Goal: Task Accomplishment & Management: Manage account settings

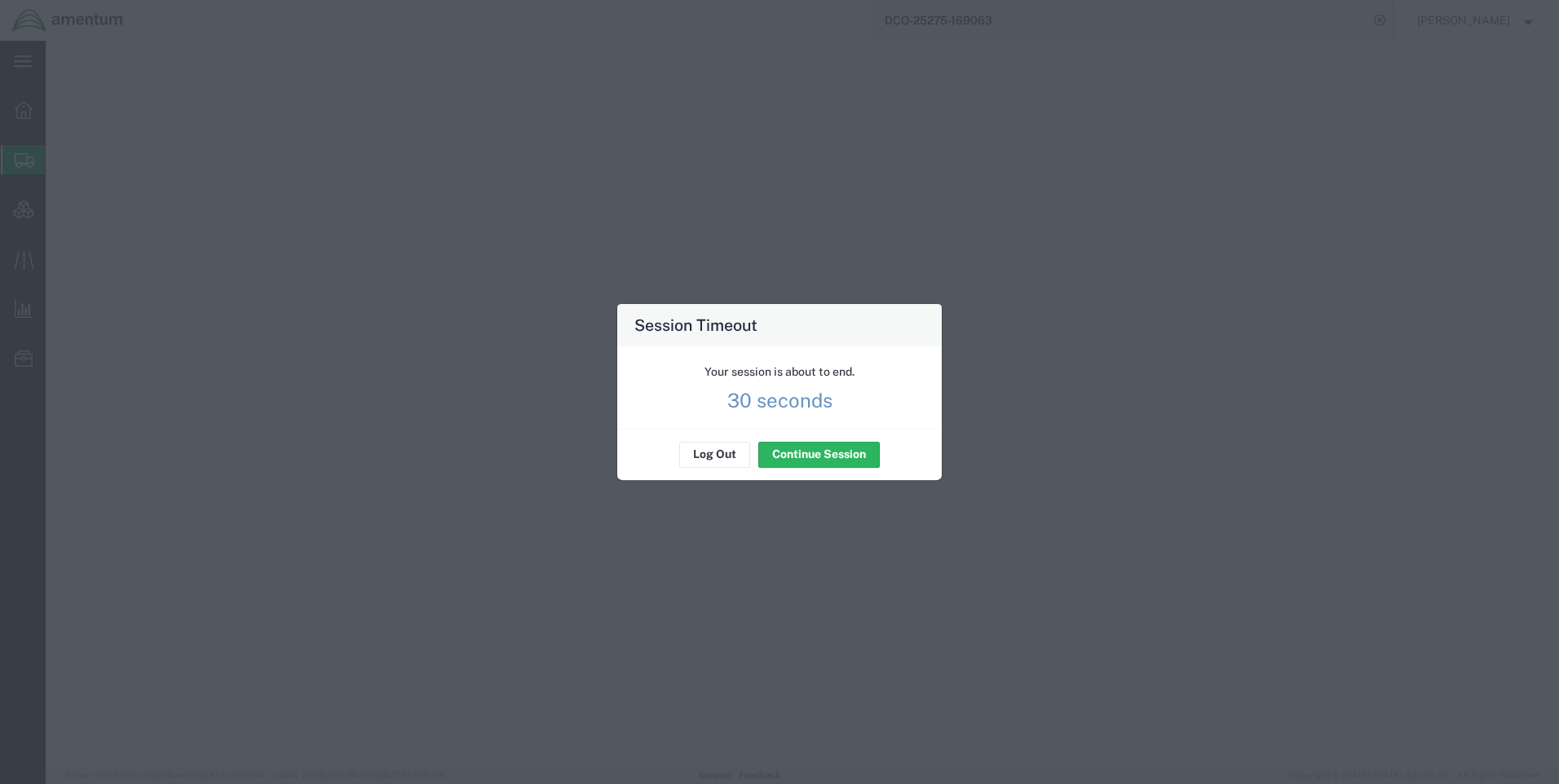
select select "42668"
select select "62011"
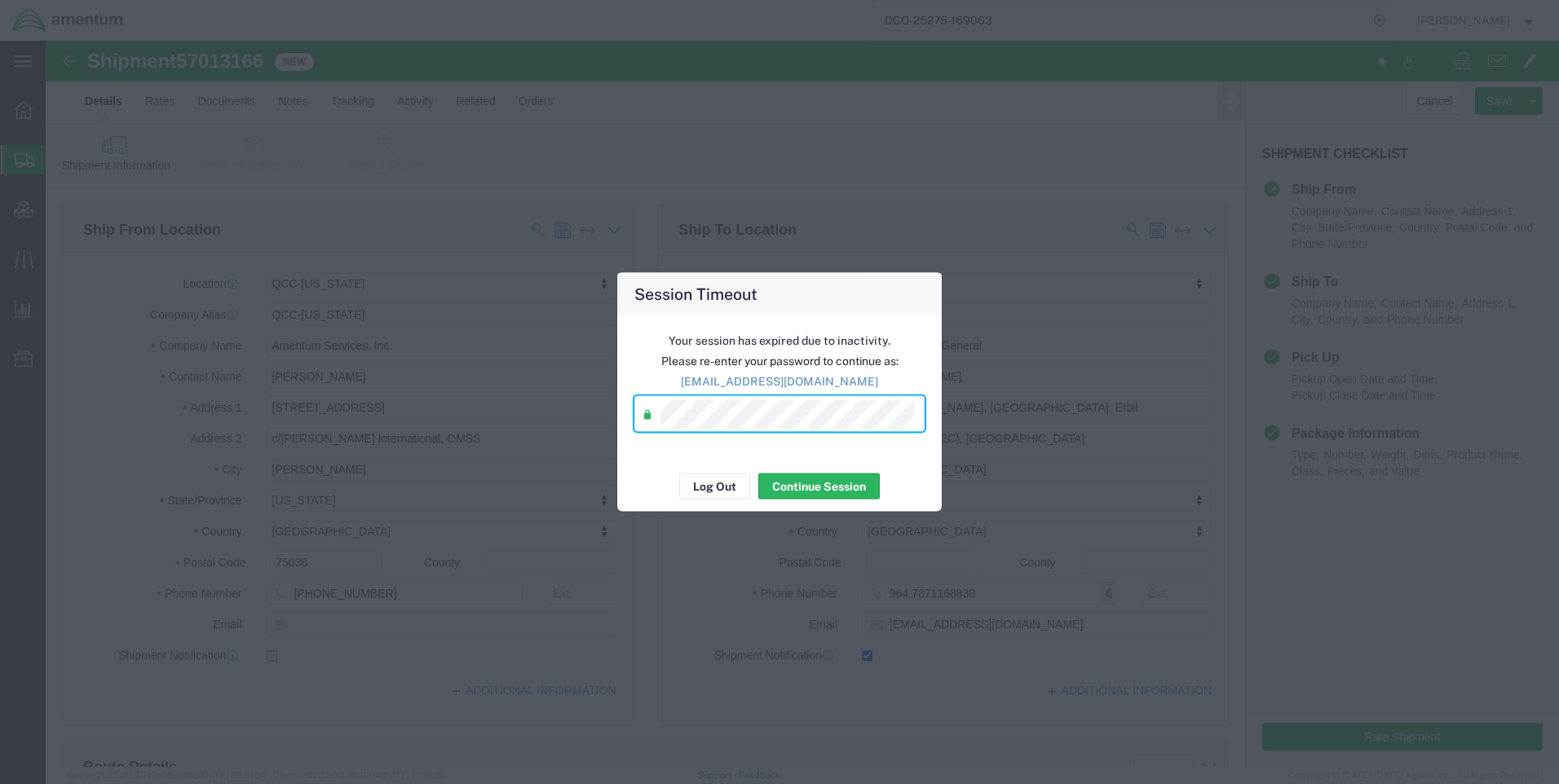
click at [987, 405] on div "Session Timeout Your session has expired due to inactivity. Please re-enter you…" at bounding box center [779, 392] width 1559 height 784
click at [851, 493] on button "Continue Session" at bounding box center [819, 486] width 122 height 26
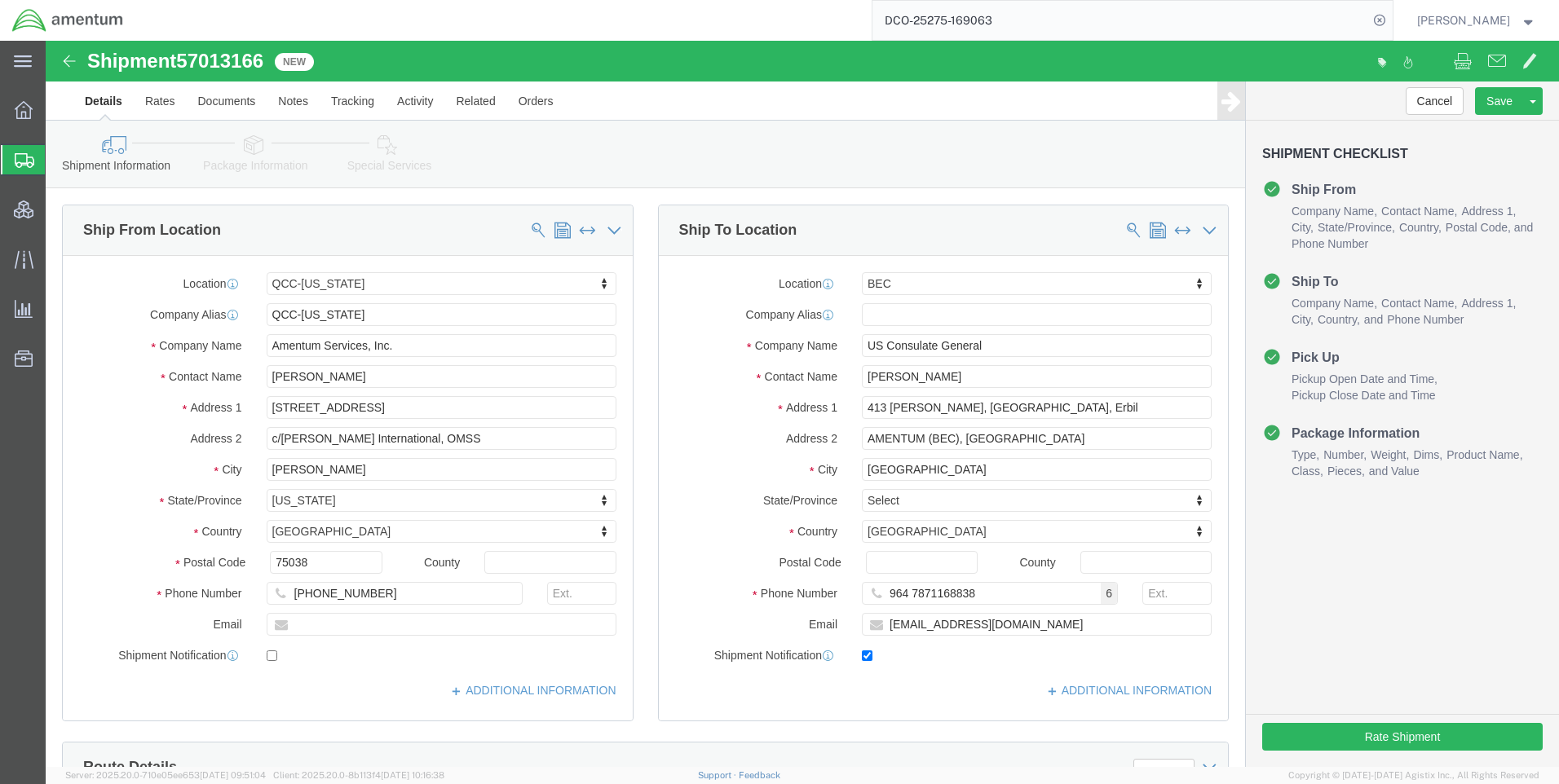
click at [68, 16] on img at bounding box center [68, 20] width 113 height 24
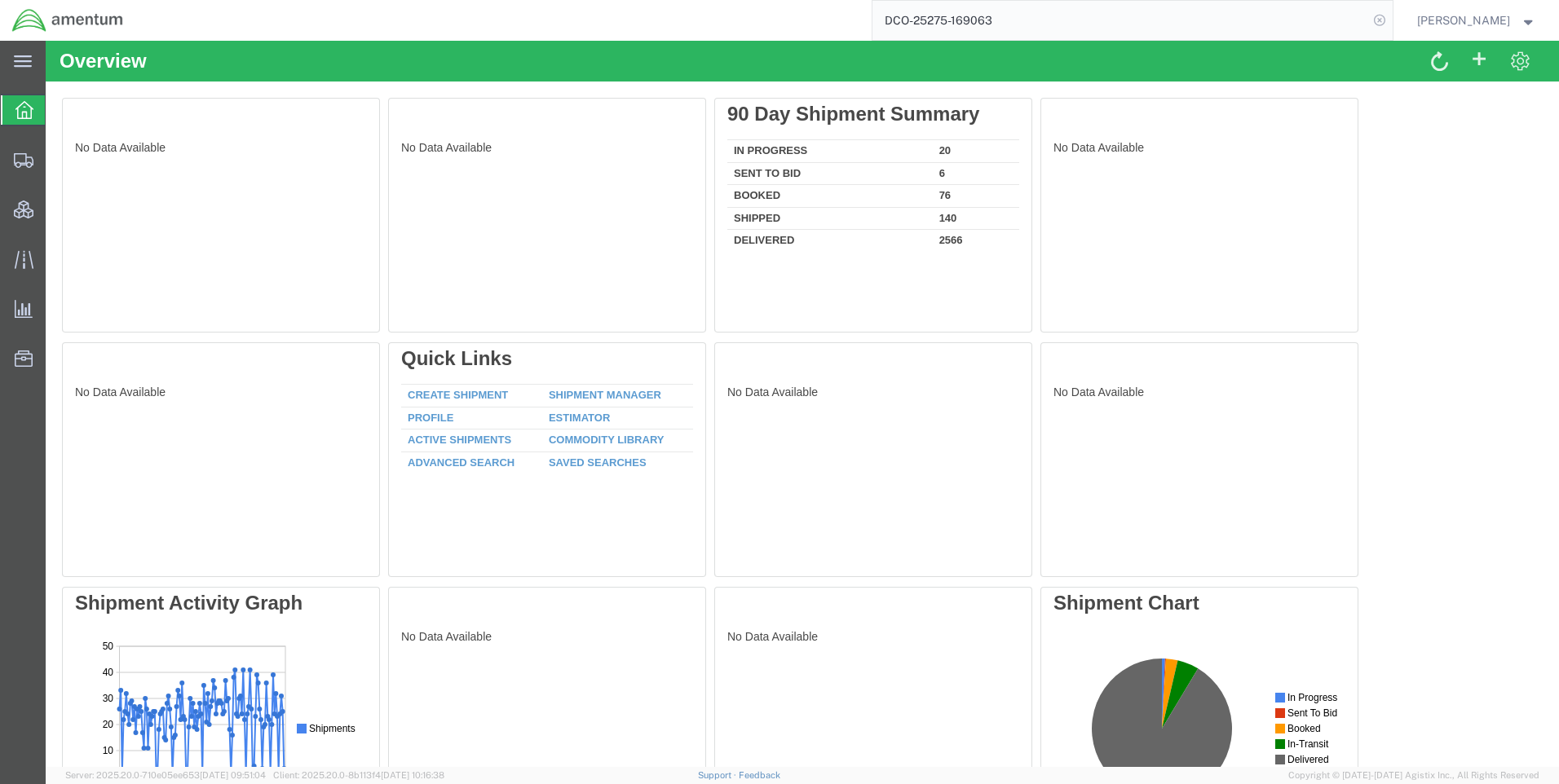
click at [1391, 13] on icon at bounding box center [1379, 20] width 22 height 22
paste input "DCO-25275-169057"
type input "DCO-25275-169057"
click at [1391, 20] on icon at bounding box center [1379, 20] width 22 height 22
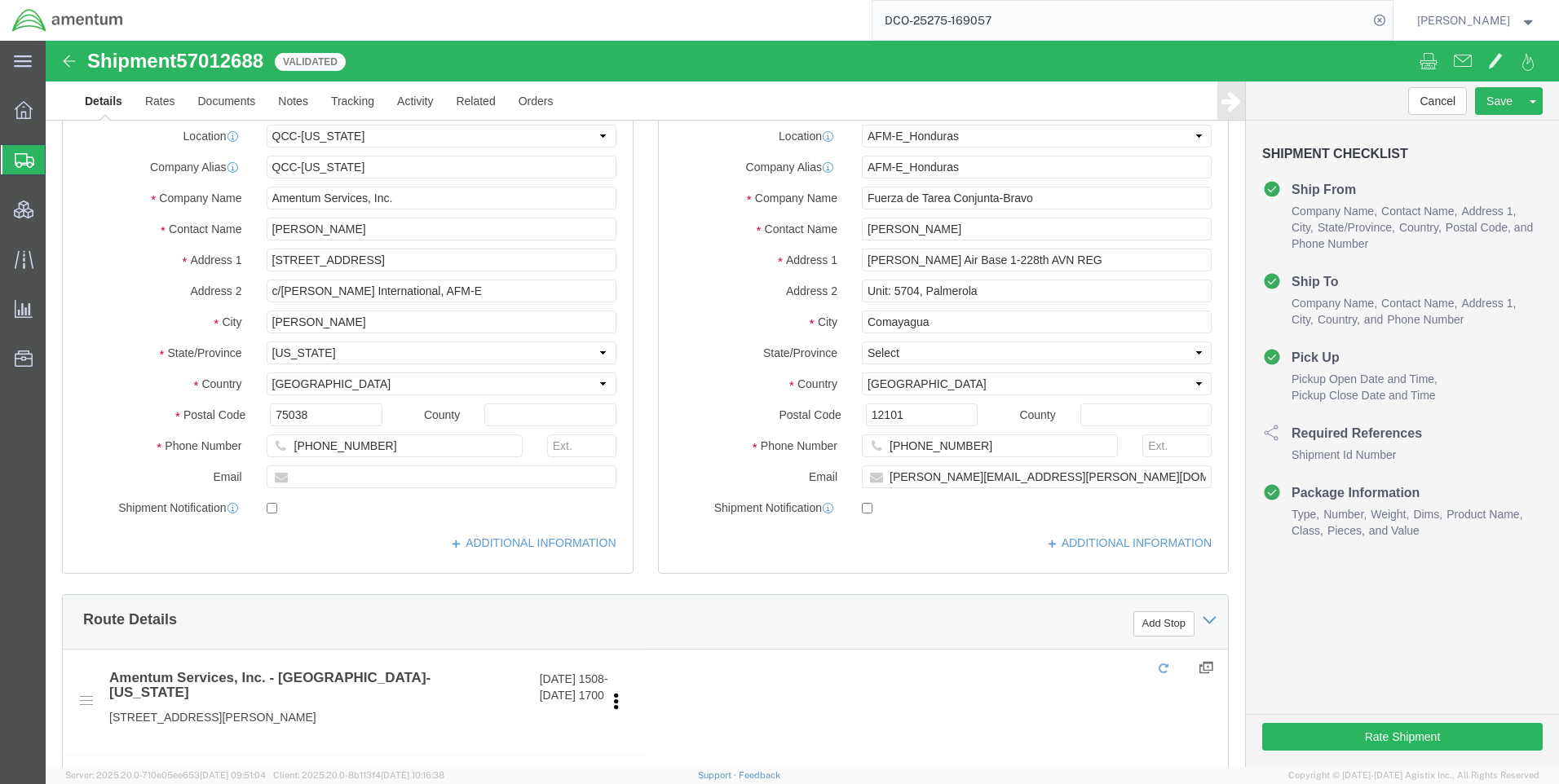
select select "42668"
select select "63335"
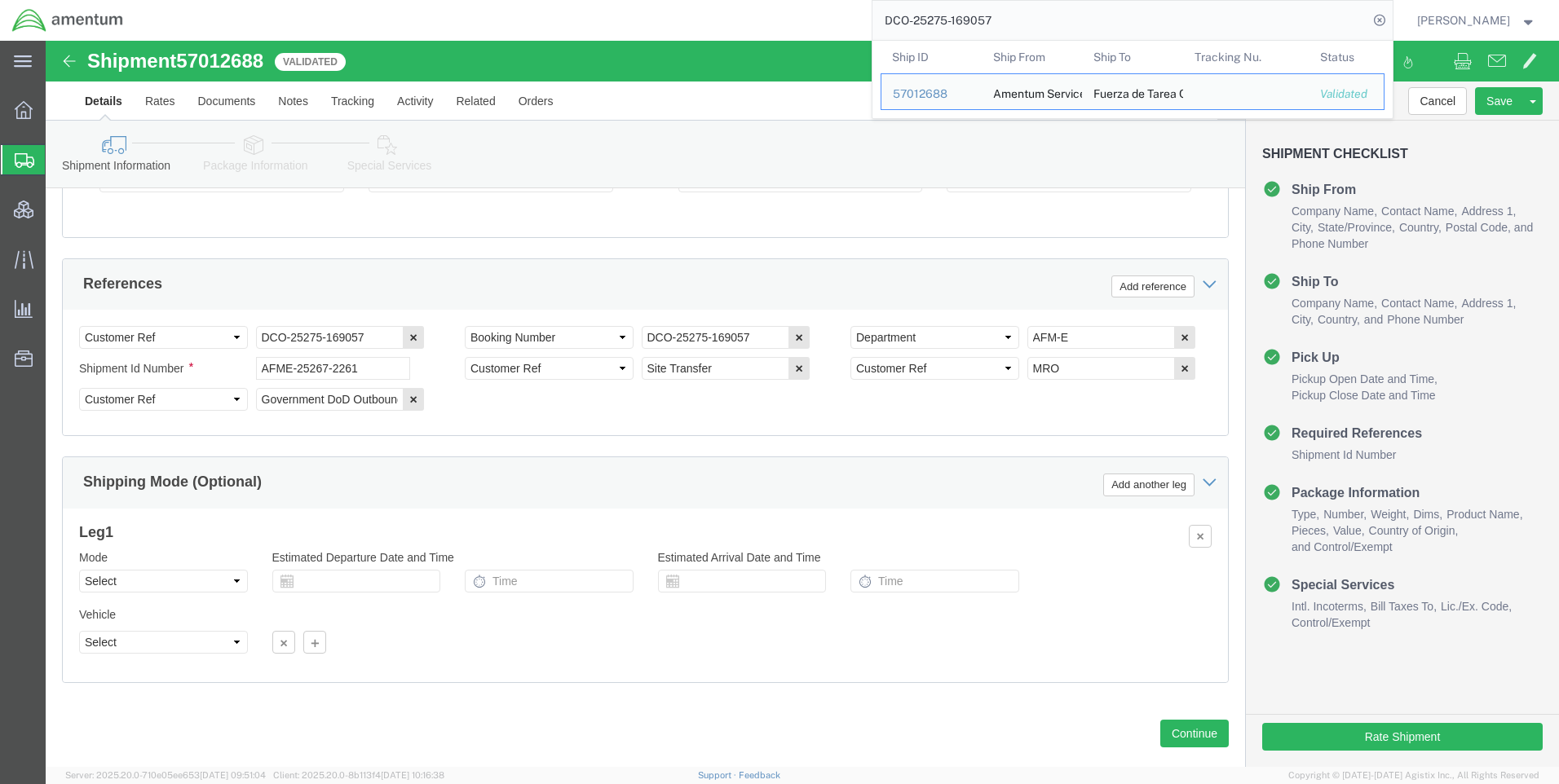
scroll to position [1027, 0]
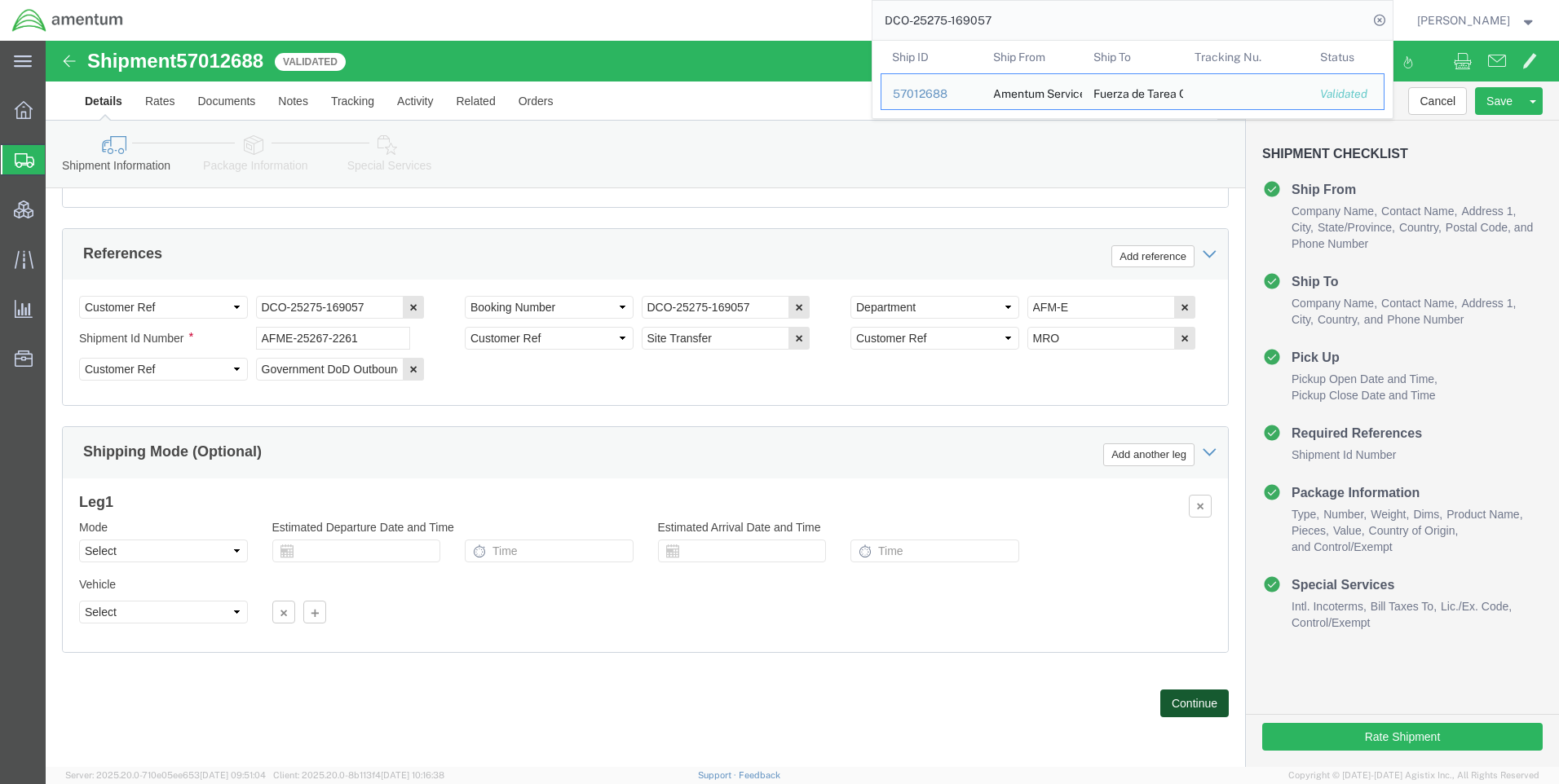
click button "Continue"
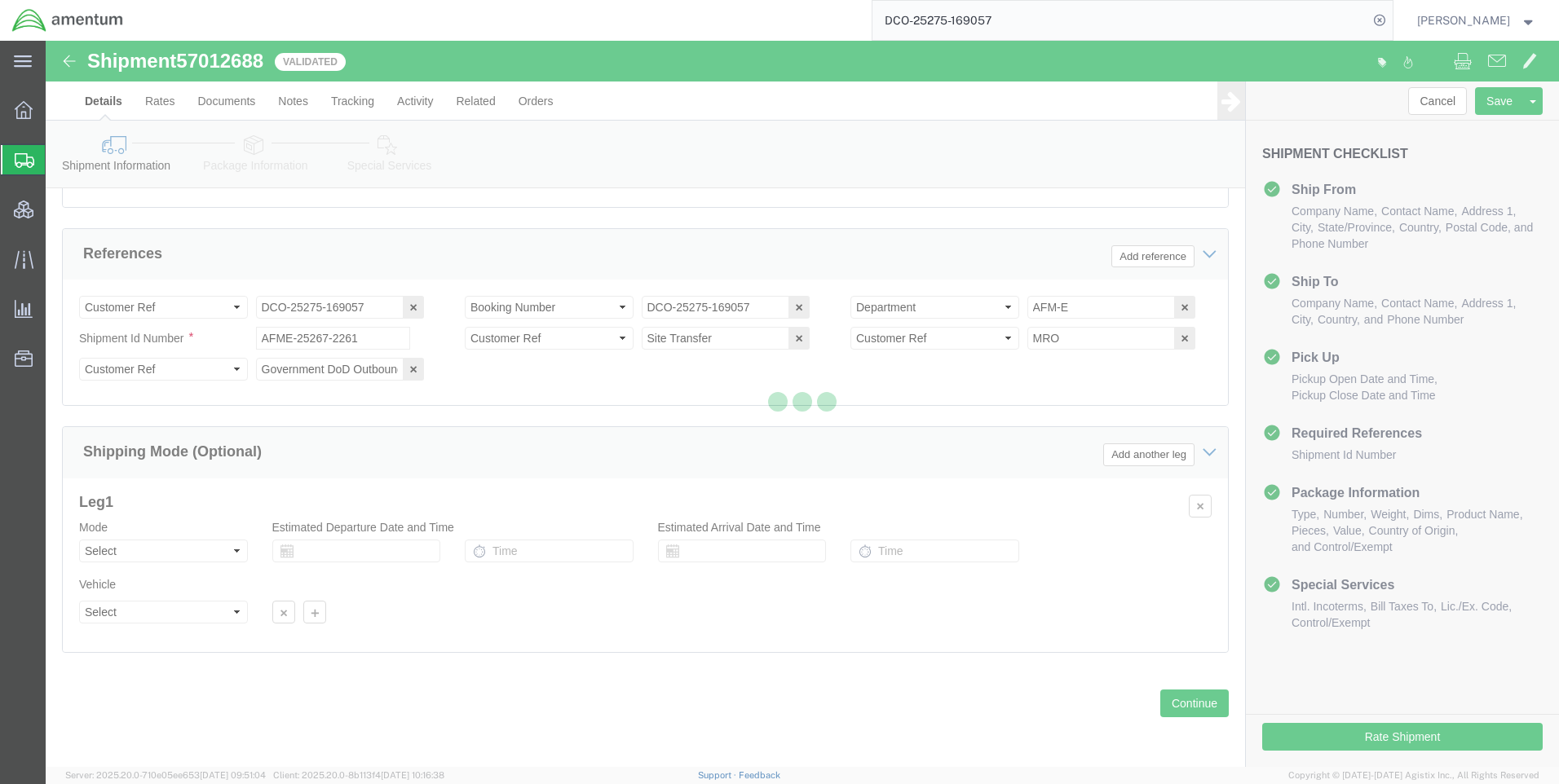
click at [730, 106] on div at bounding box center [802, 404] width 1513 height 726
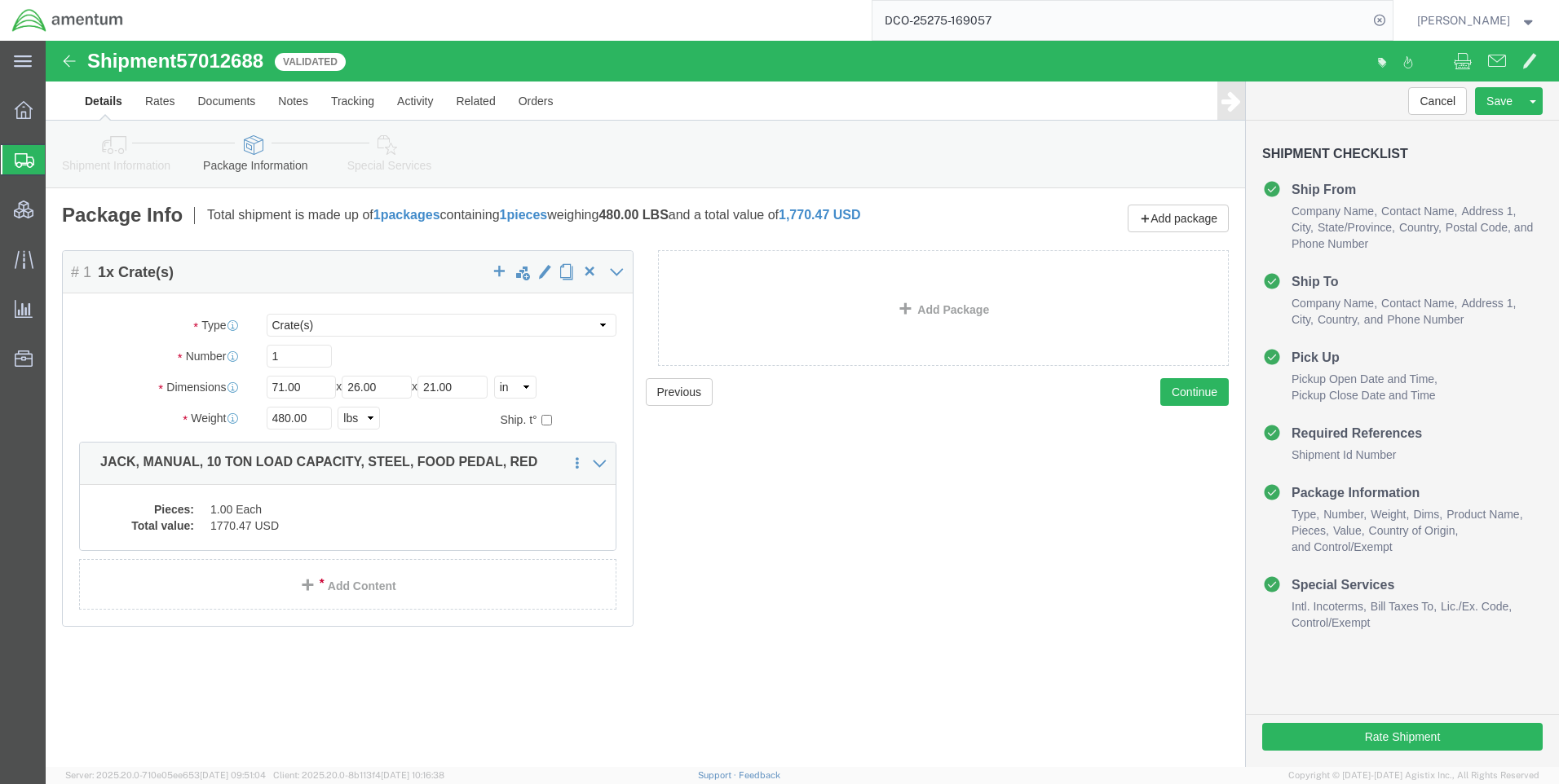
click link "Special Services"
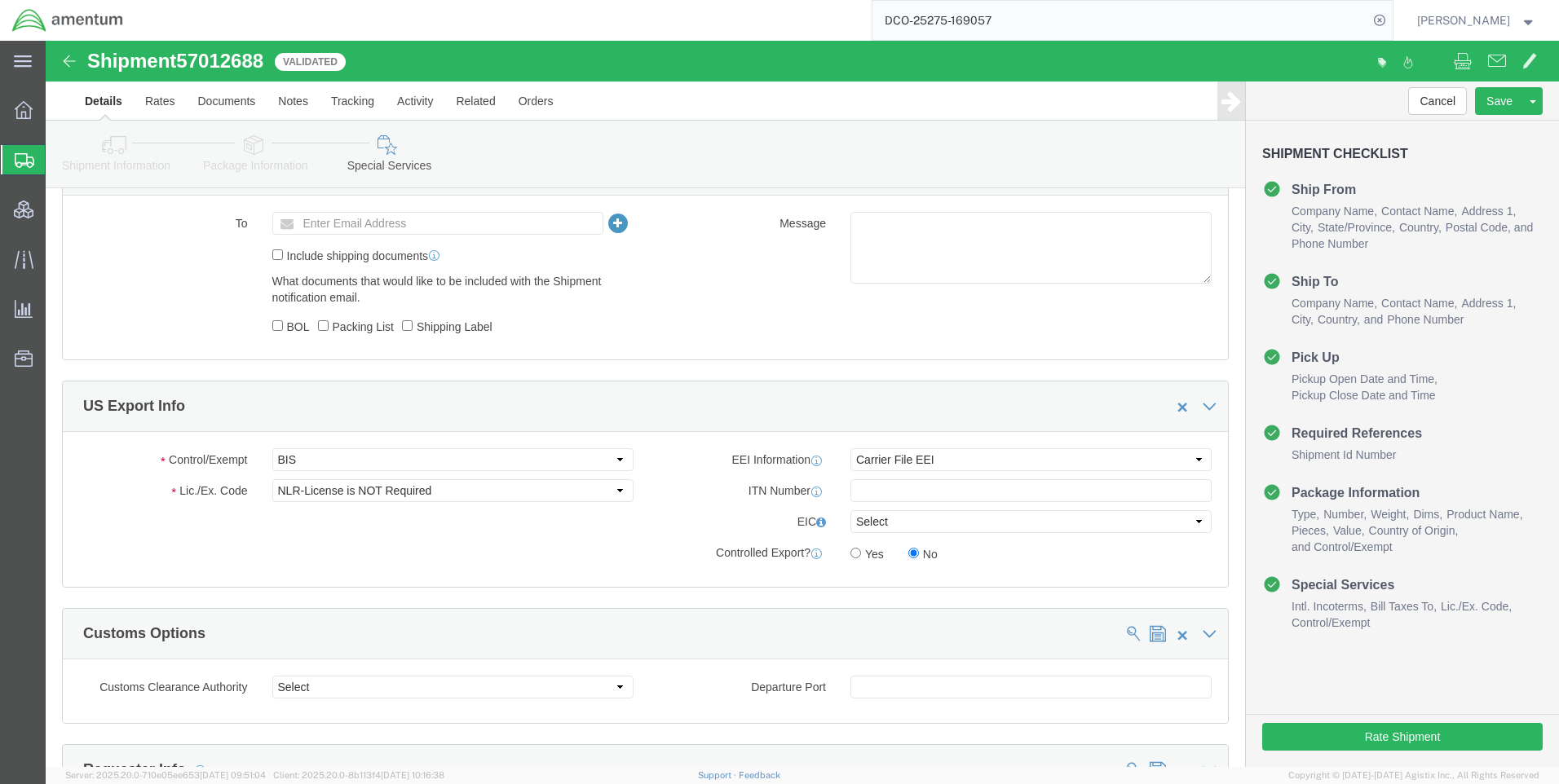
scroll to position [1059, 0]
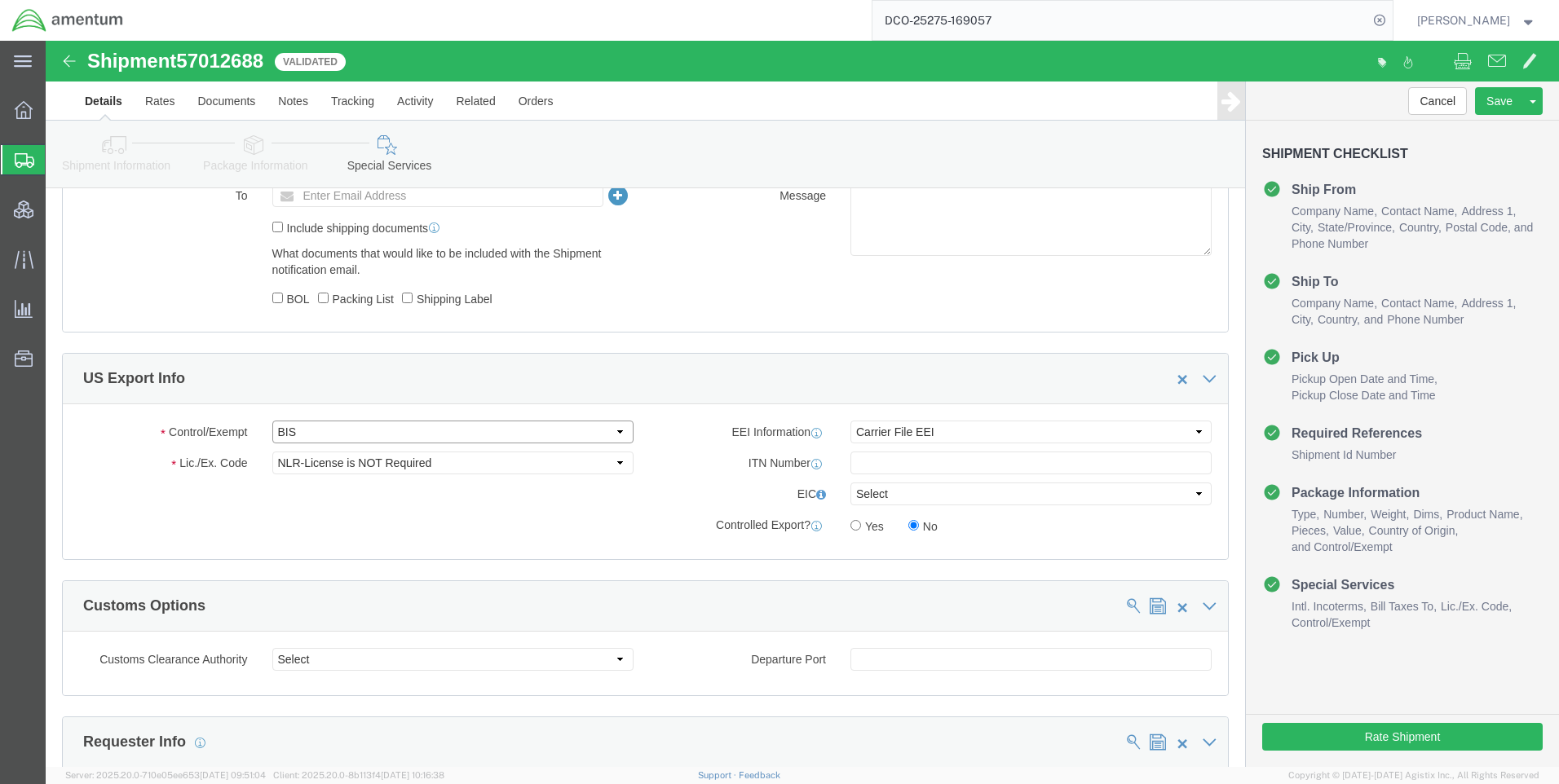
drag, startPoint x: 326, startPoint y: 393, endPoint x: 322, endPoint y: 403, distance: 10.8
click select "Select ATF BIS DEA EPA FDA FTR ITAR OFAC Other (OPA)"
select select "FTR"
click select "Select ATF BIS DEA EPA FDA FTR ITAR OFAC Other (OPA)"
click select "Select AGR-Agricultural APP-Computers APR-Additional Permissive Exports AVS-Air…"
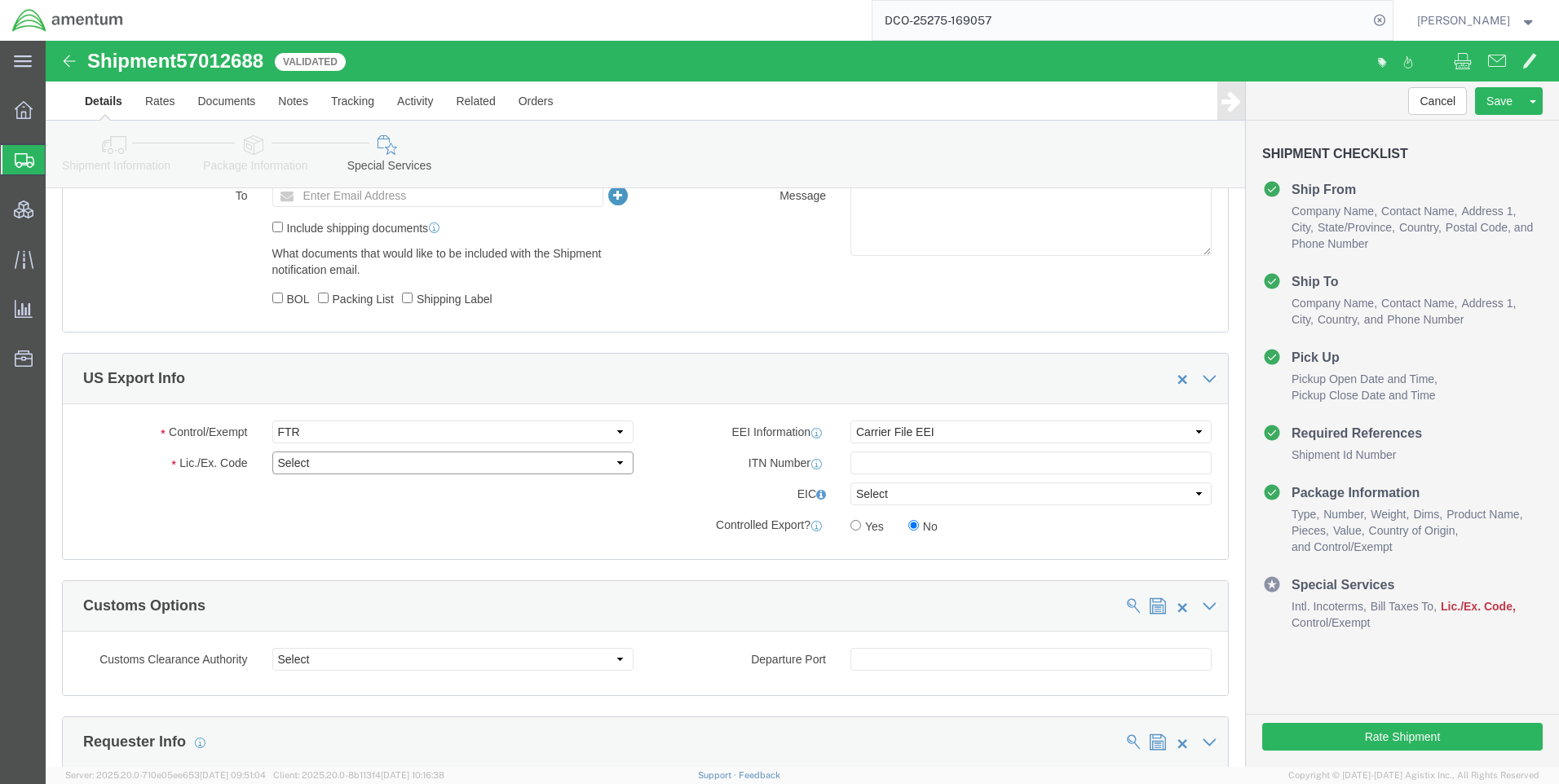
select select "30.37(a)"
click select "Select 30.2(d)(2) 30.36 30.37(a) 30.37(f) 30.37(g) 30.37(h) 30.37(i) 30.37(j) 3…"
drag, startPoint x: 878, startPoint y: 389, endPoint x: 872, endPoint y: 405, distance: 17.1
click select "Select AES-Direct EEI Carrier File EEI EEI Exempt"
select select "EXEM"
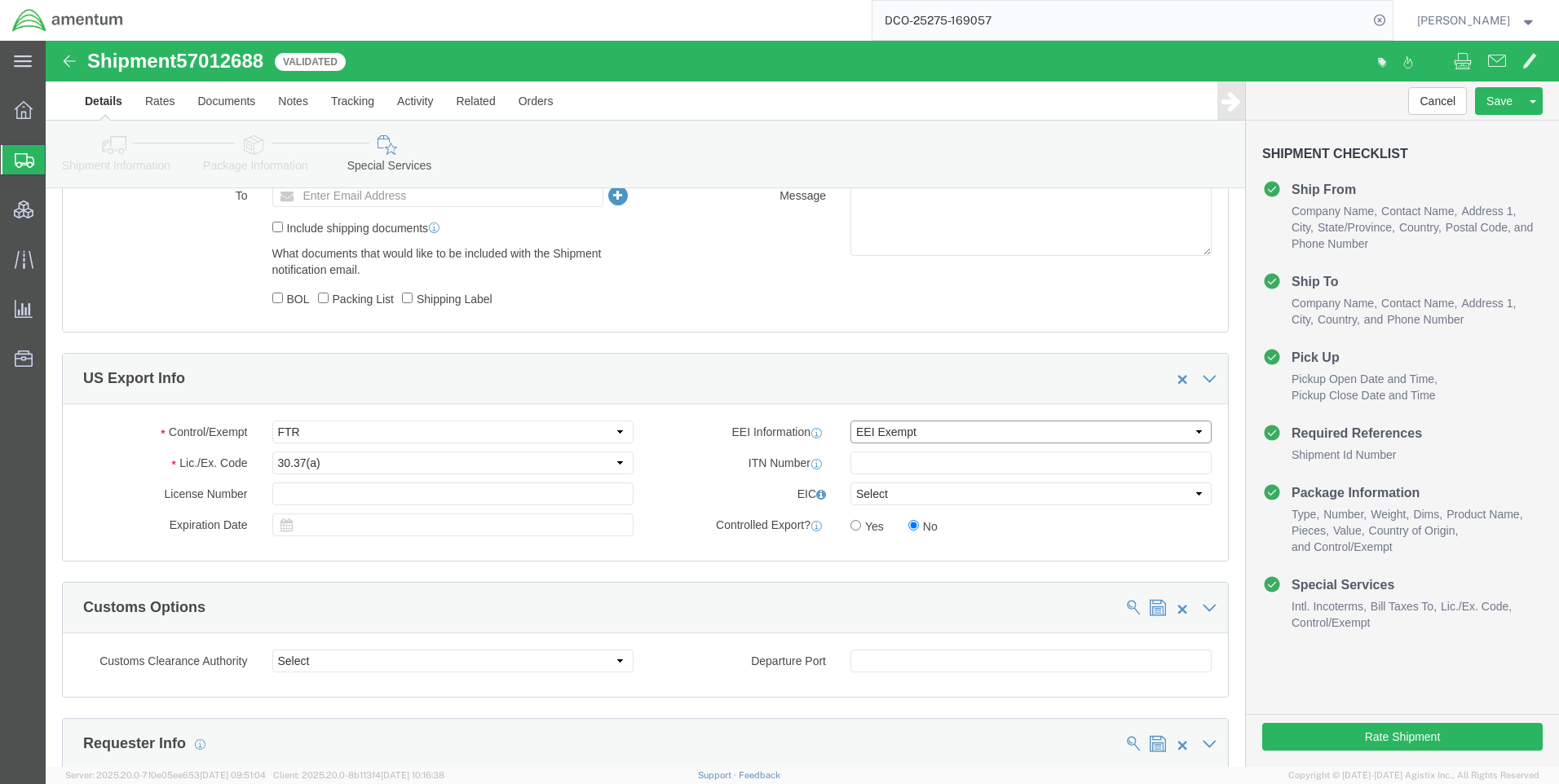
click select "Select AES-Direct EEI Carrier File EEI EEI Exempt"
click button "Rate Shipment"
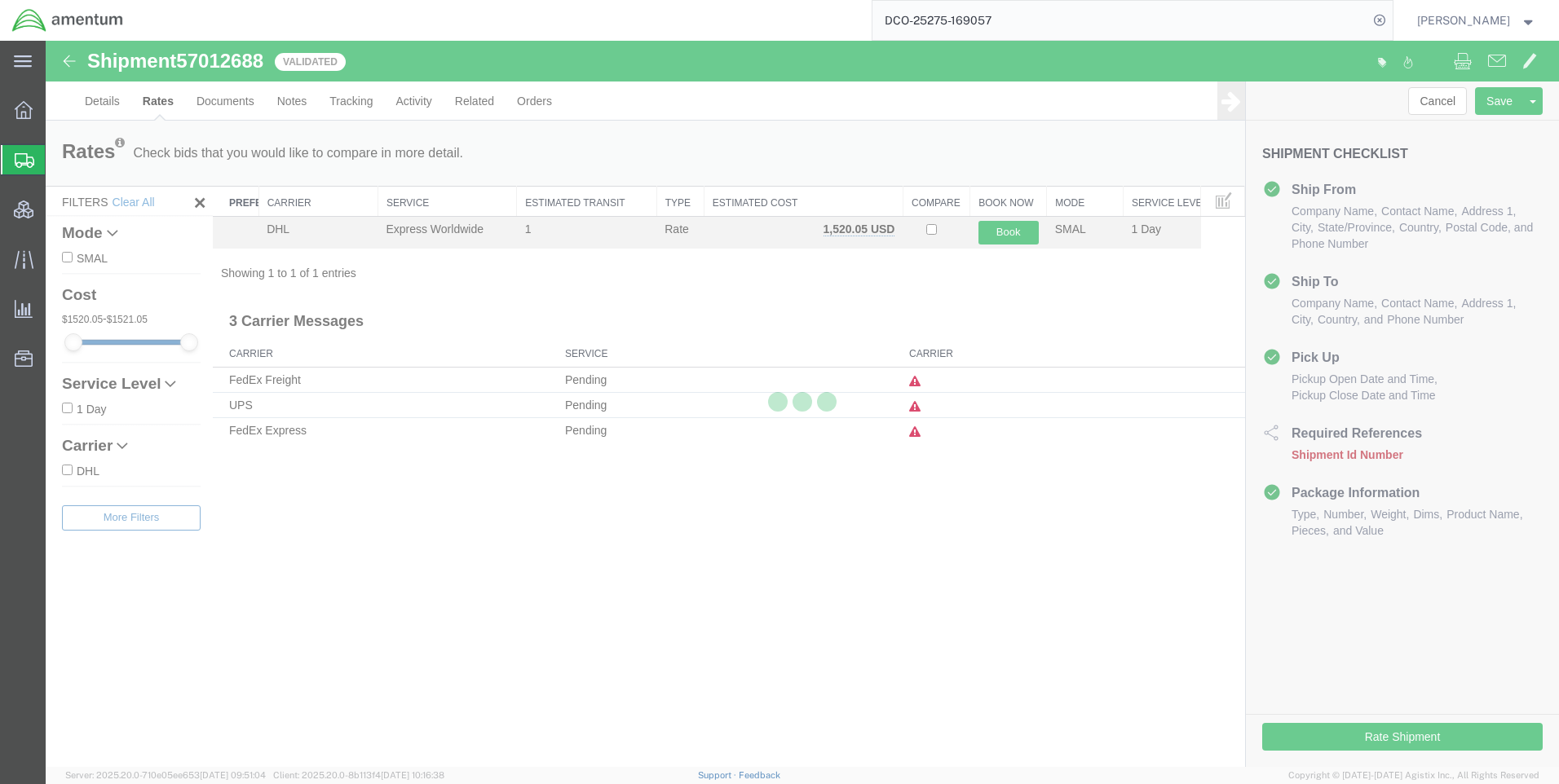
scroll to position [0, 0]
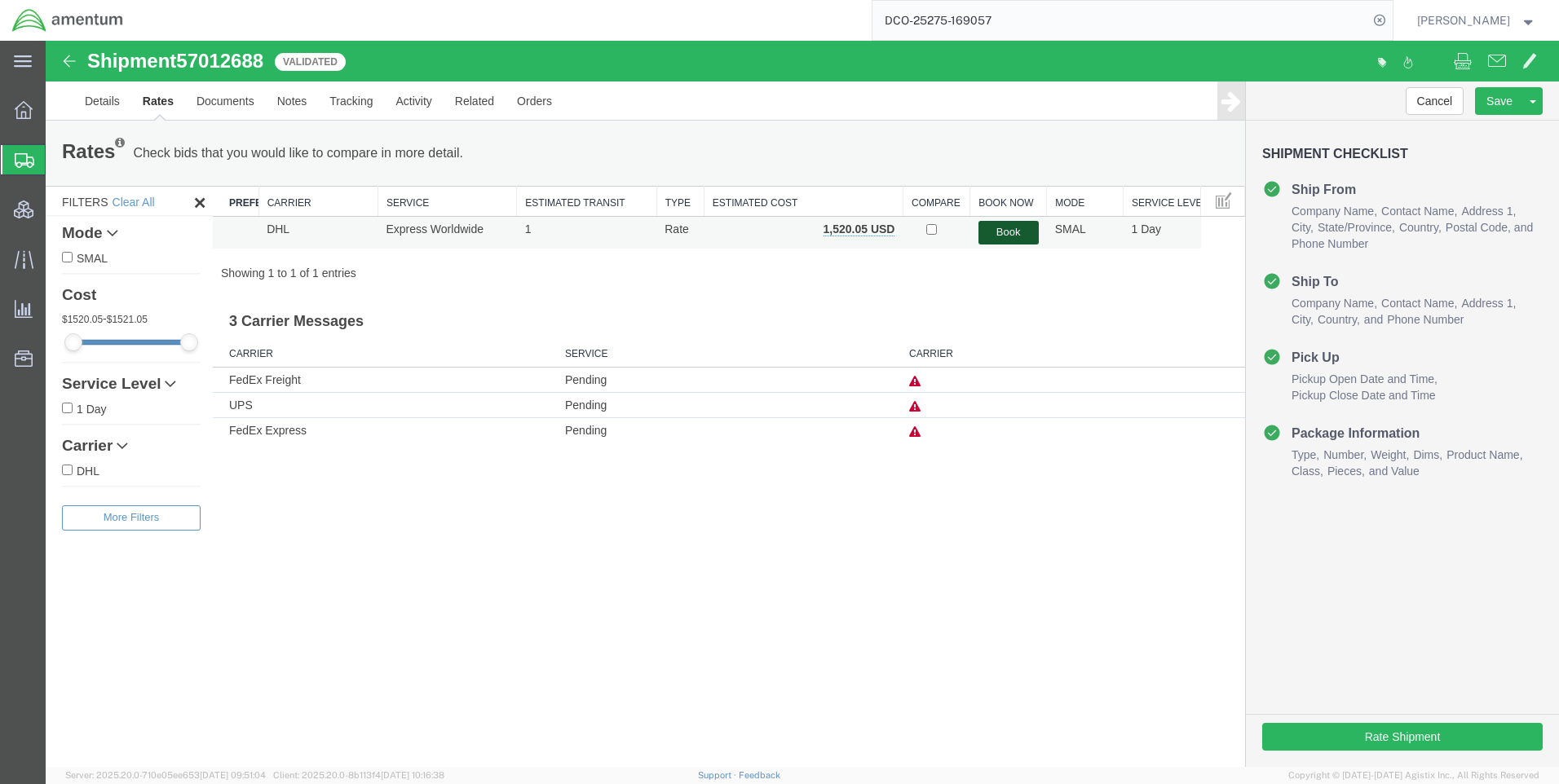
click at [1002, 232] on button "Book" at bounding box center [1007, 233] width 60 height 23
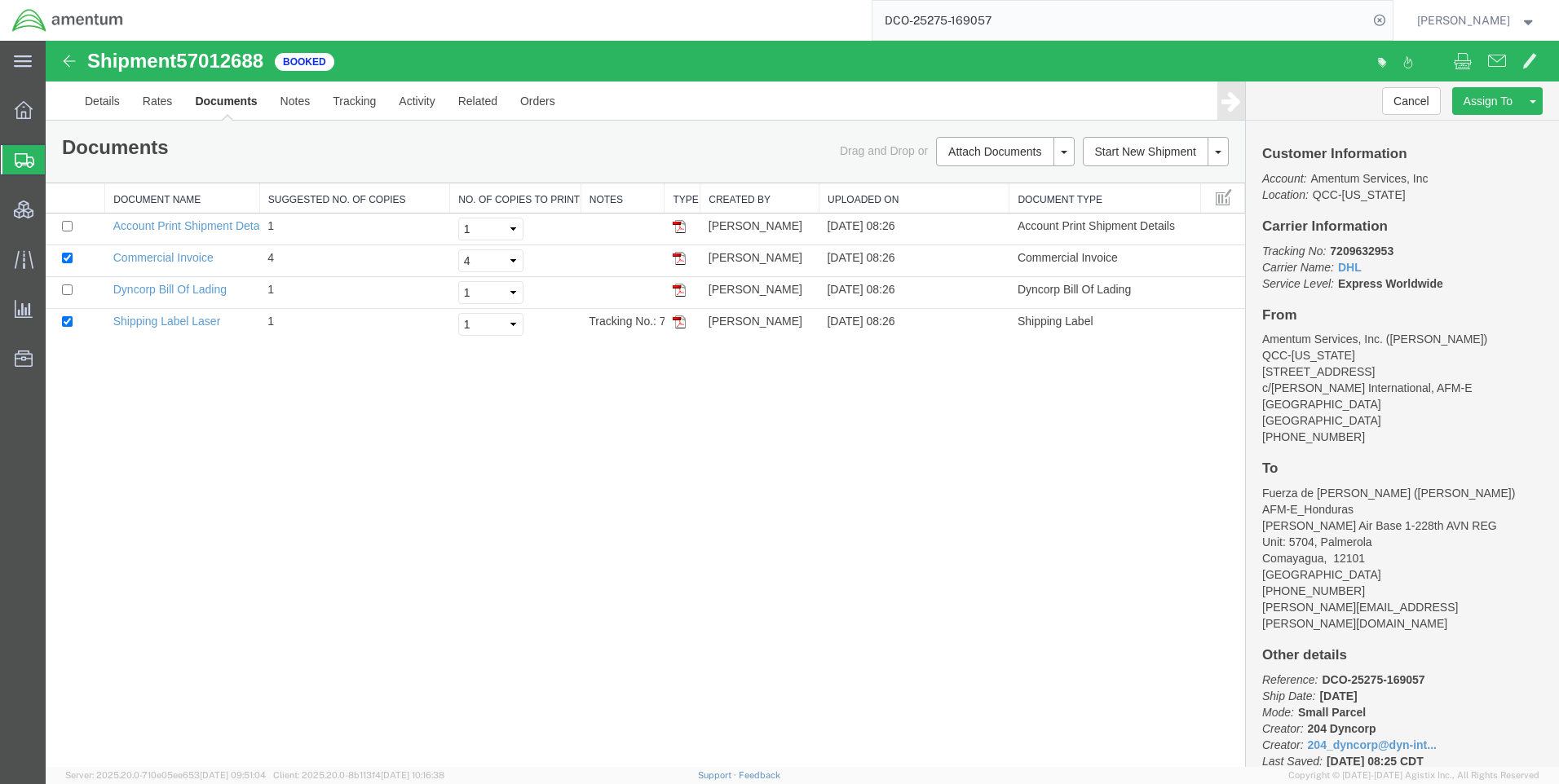
click at [95, 18] on img at bounding box center [68, 20] width 113 height 24
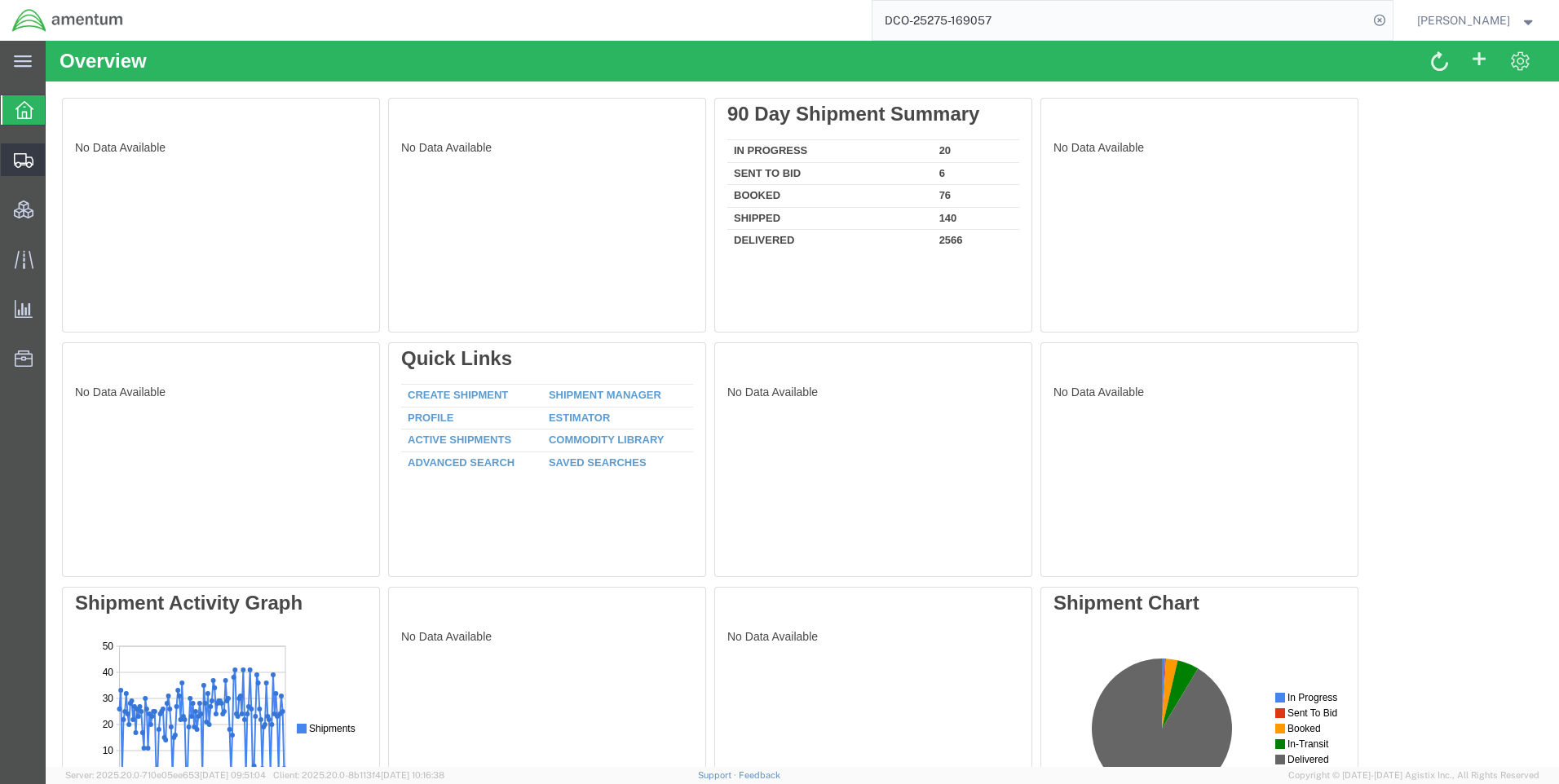
click at [0, 0] on span "Shipment Manager" at bounding box center [0, 0] width 0 height 0
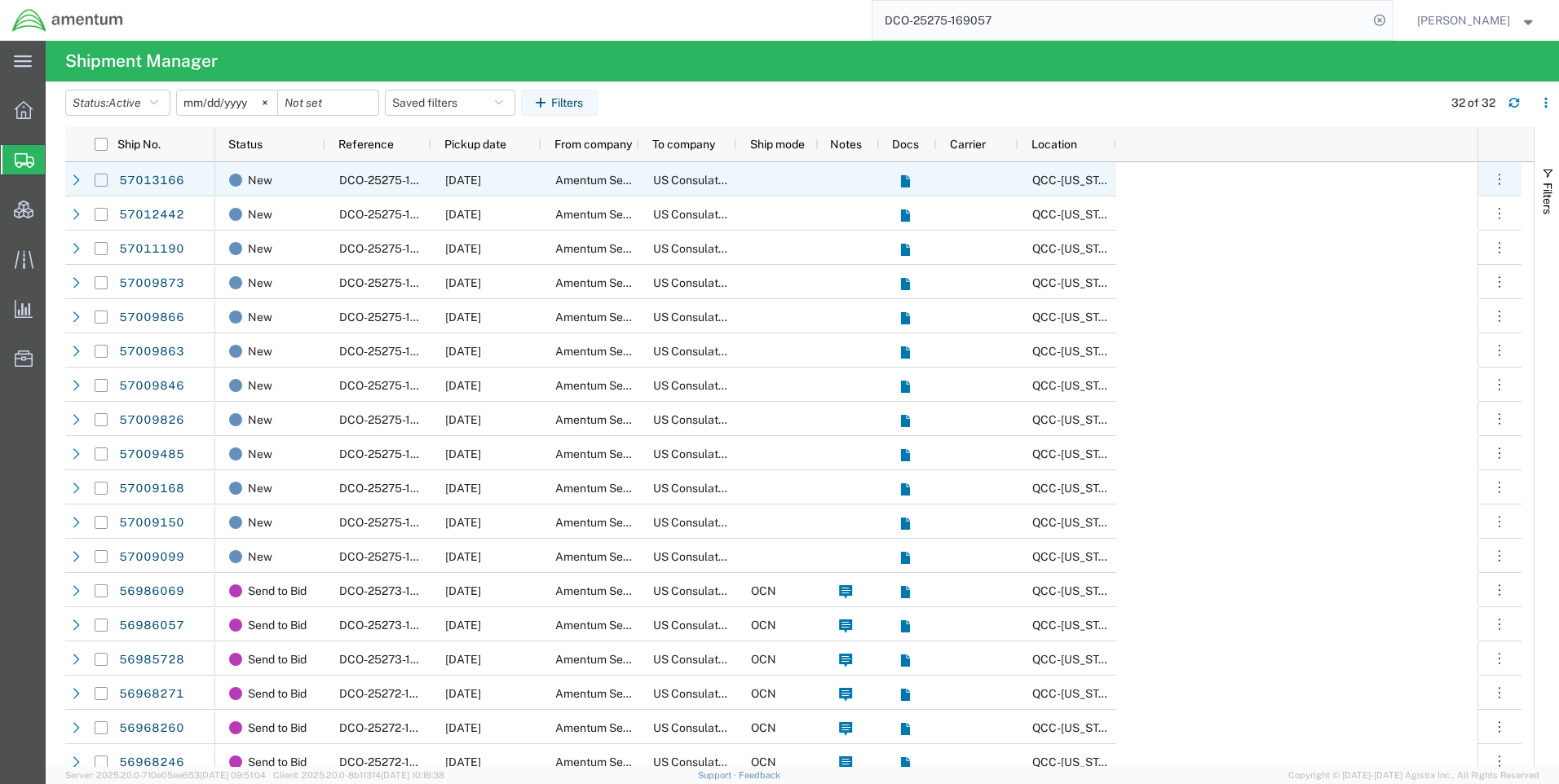
click at [103, 182] on input "Press Space to toggle row selection (unchecked)" at bounding box center [101, 180] width 13 height 13
checkbox input "true"
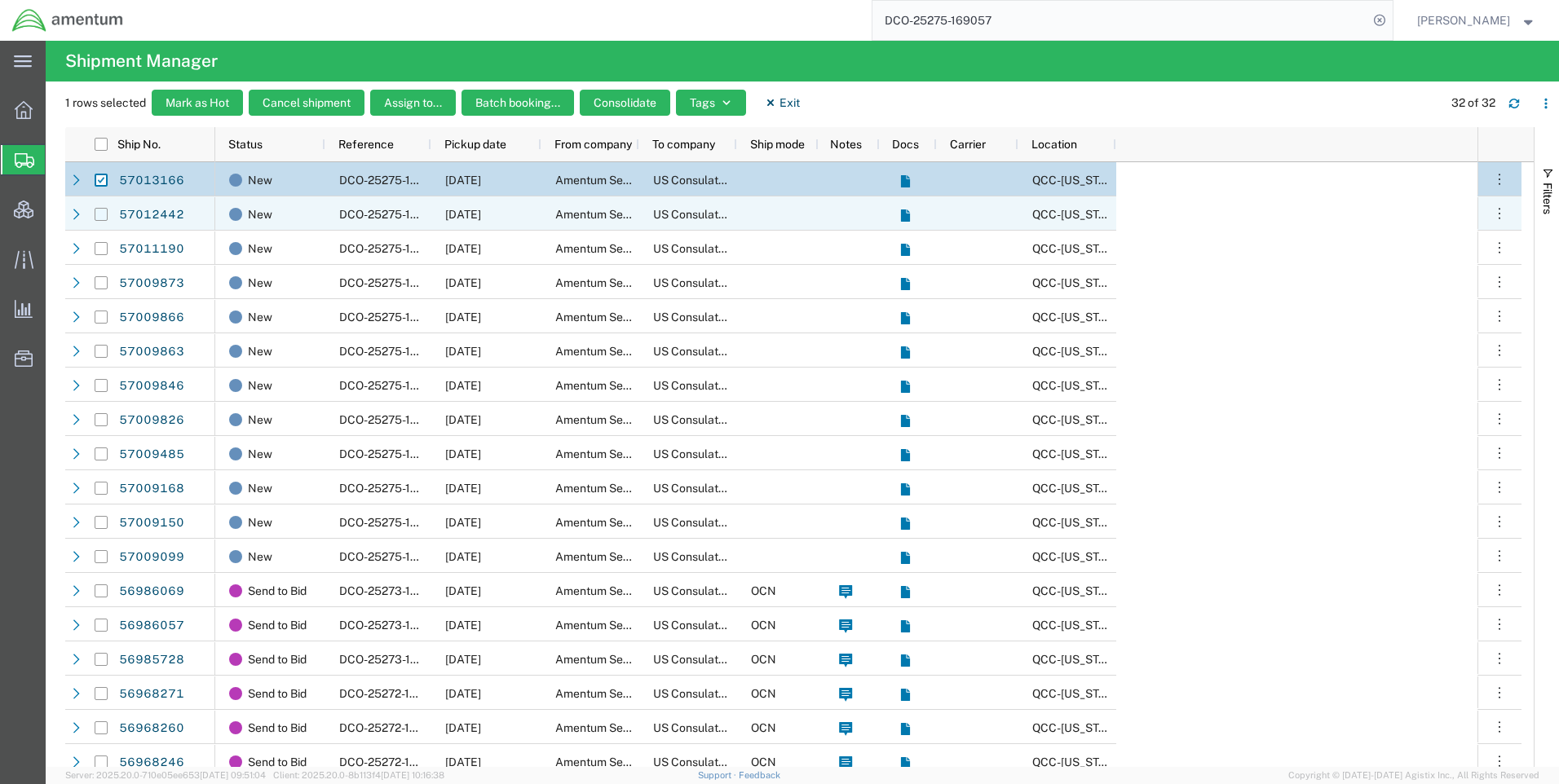
click at [99, 214] on input "Press Space to toggle row selection (unchecked)" at bounding box center [101, 214] width 13 height 13
checkbox input "true"
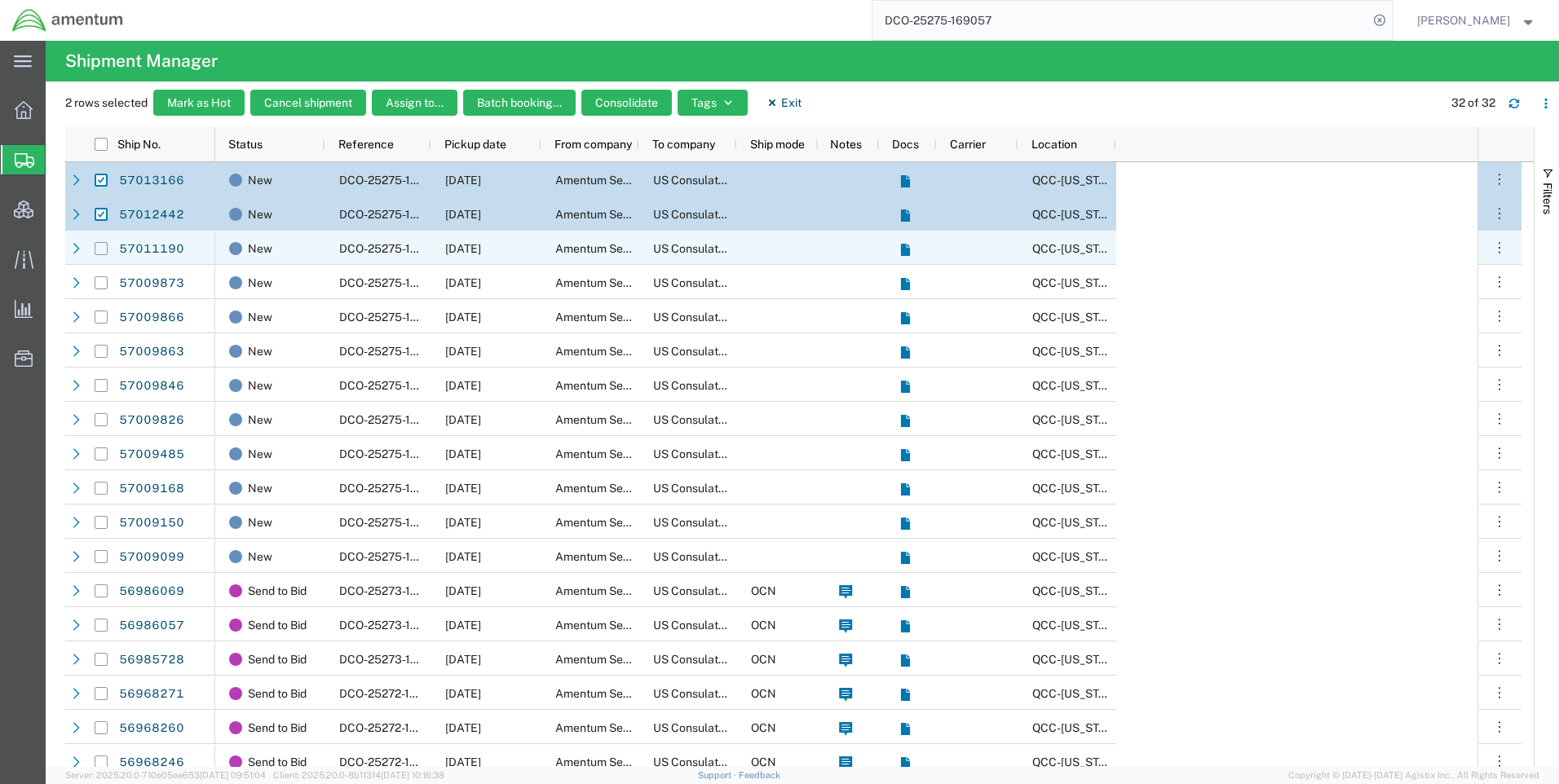
click at [101, 247] on input "Press Space to toggle row selection (unchecked)" at bounding box center [101, 248] width 13 height 13
checkbox input "true"
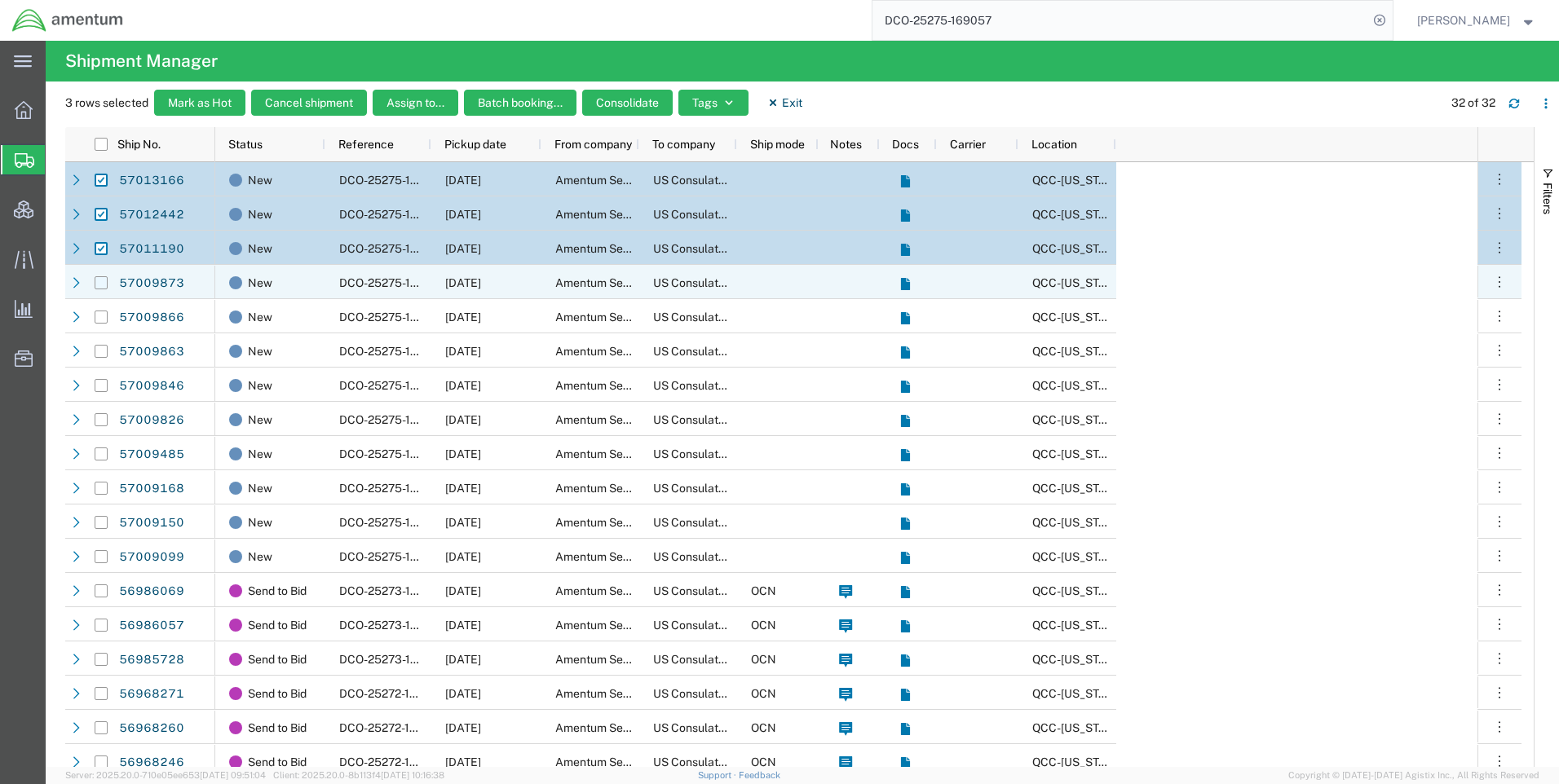
click at [101, 282] on input "Press Space to toggle row selection (unchecked)" at bounding box center [101, 283] width 13 height 13
checkbox input "true"
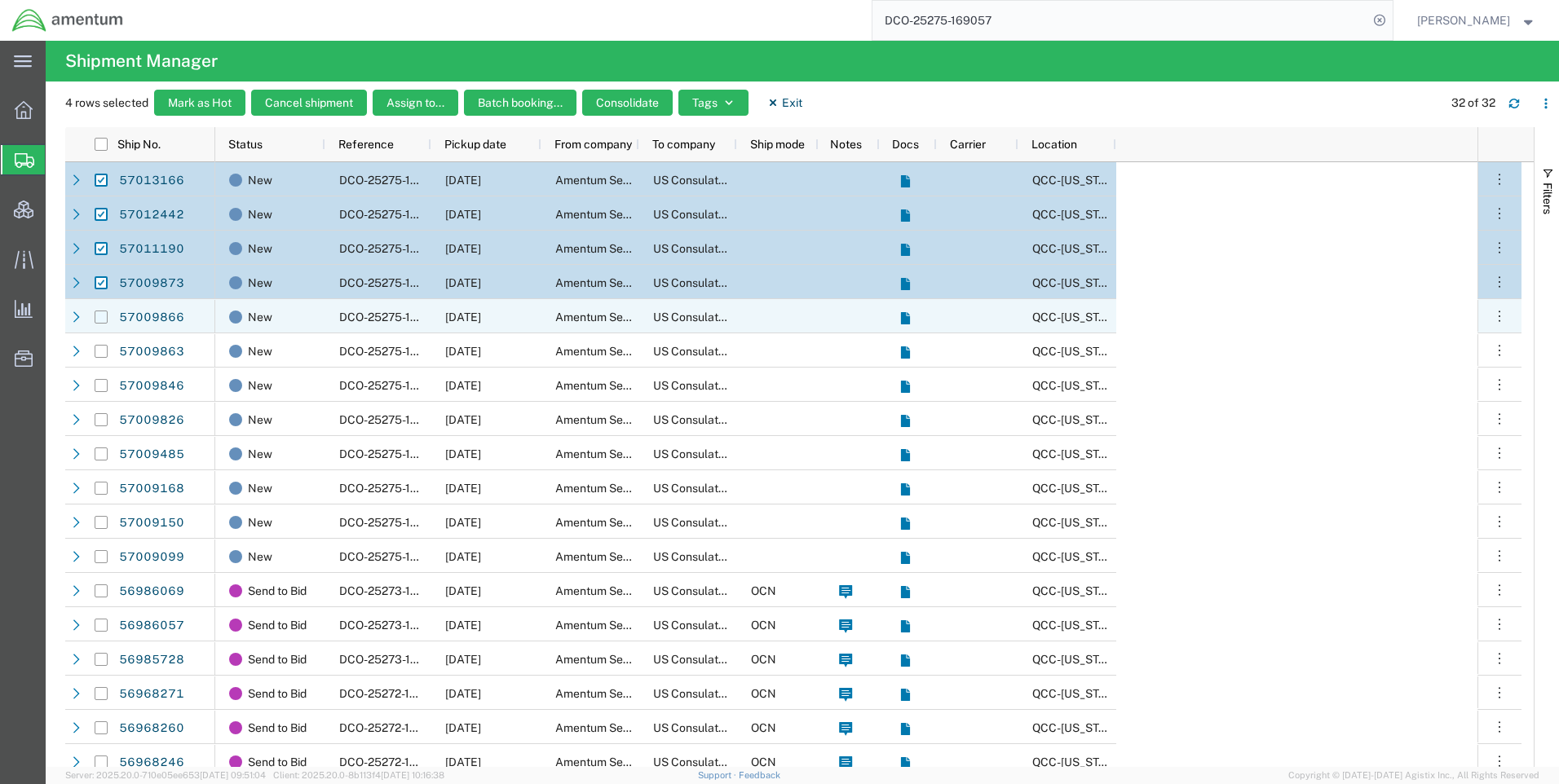
click at [99, 319] on input "Press Space to toggle row selection (unchecked)" at bounding box center [101, 317] width 13 height 13
checkbox input "true"
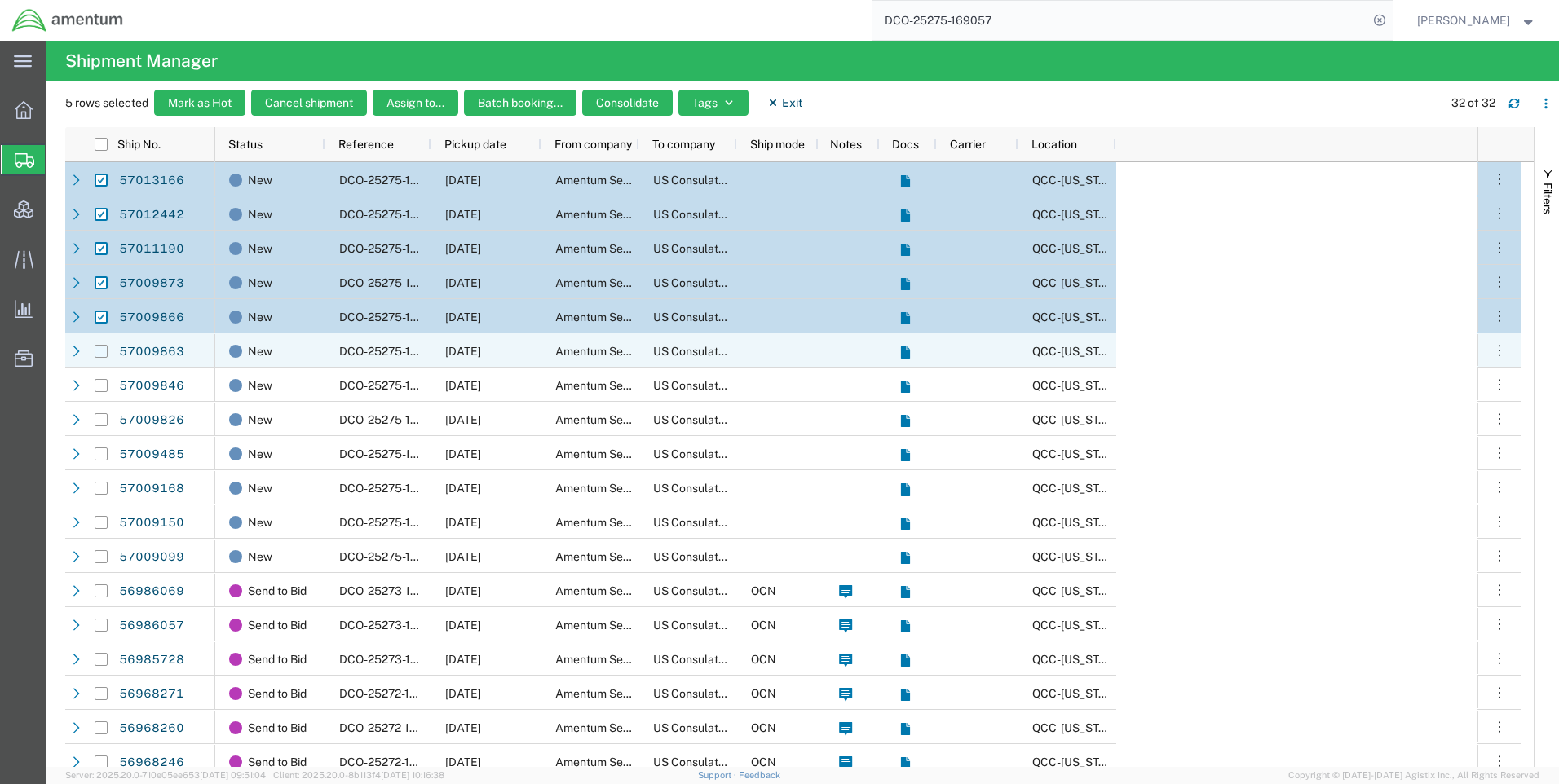
click at [99, 354] on input "Press Space to toggle row selection (unchecked)" at bounding box center [101, 351] width 13 height 13
checkbox input "true"
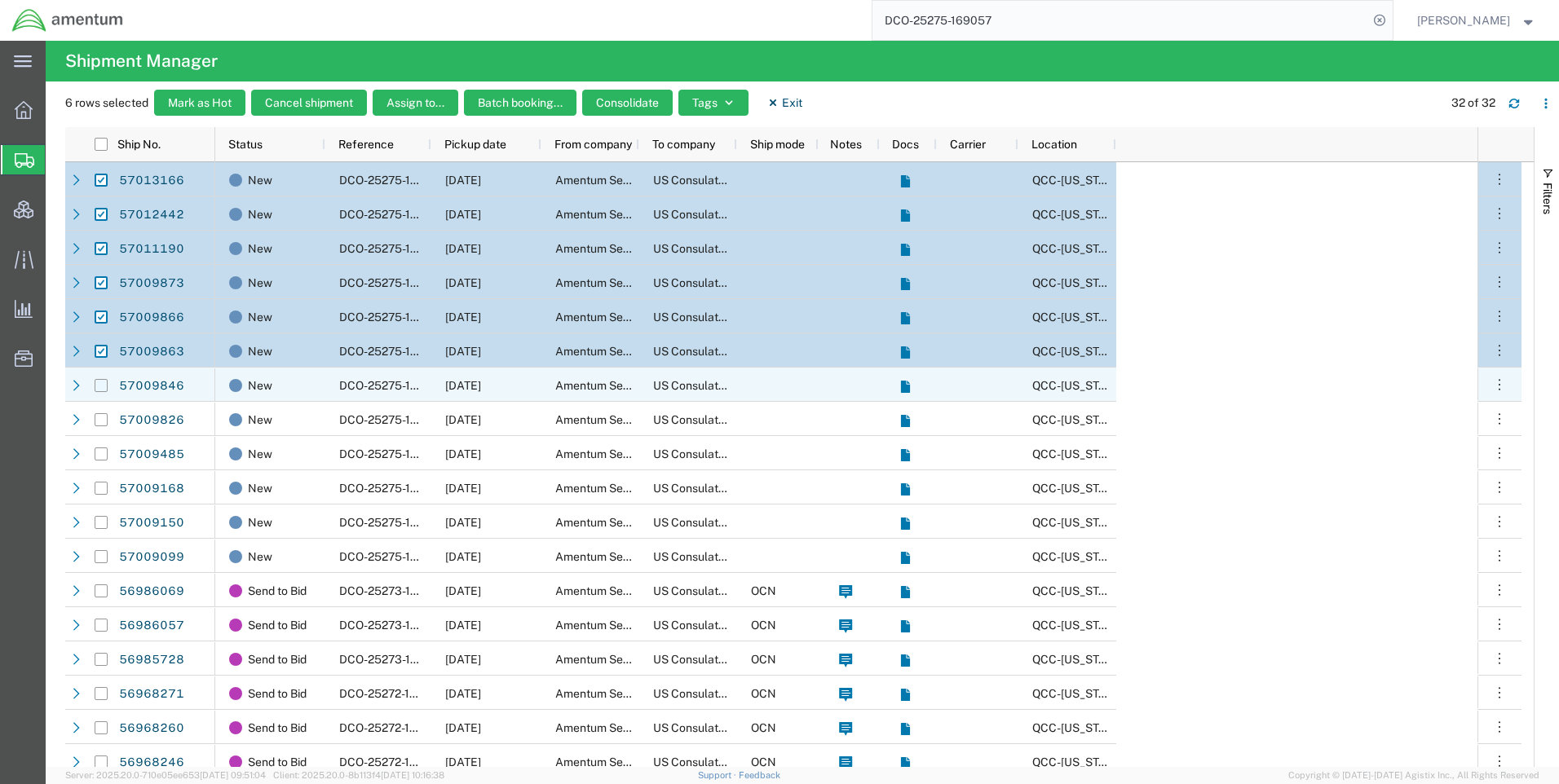
click at [99, 382] on input "Press Space to toggle row selection (unchecked)" at bounding box center [101, 385] width 13 height 13
checkbox input "true"
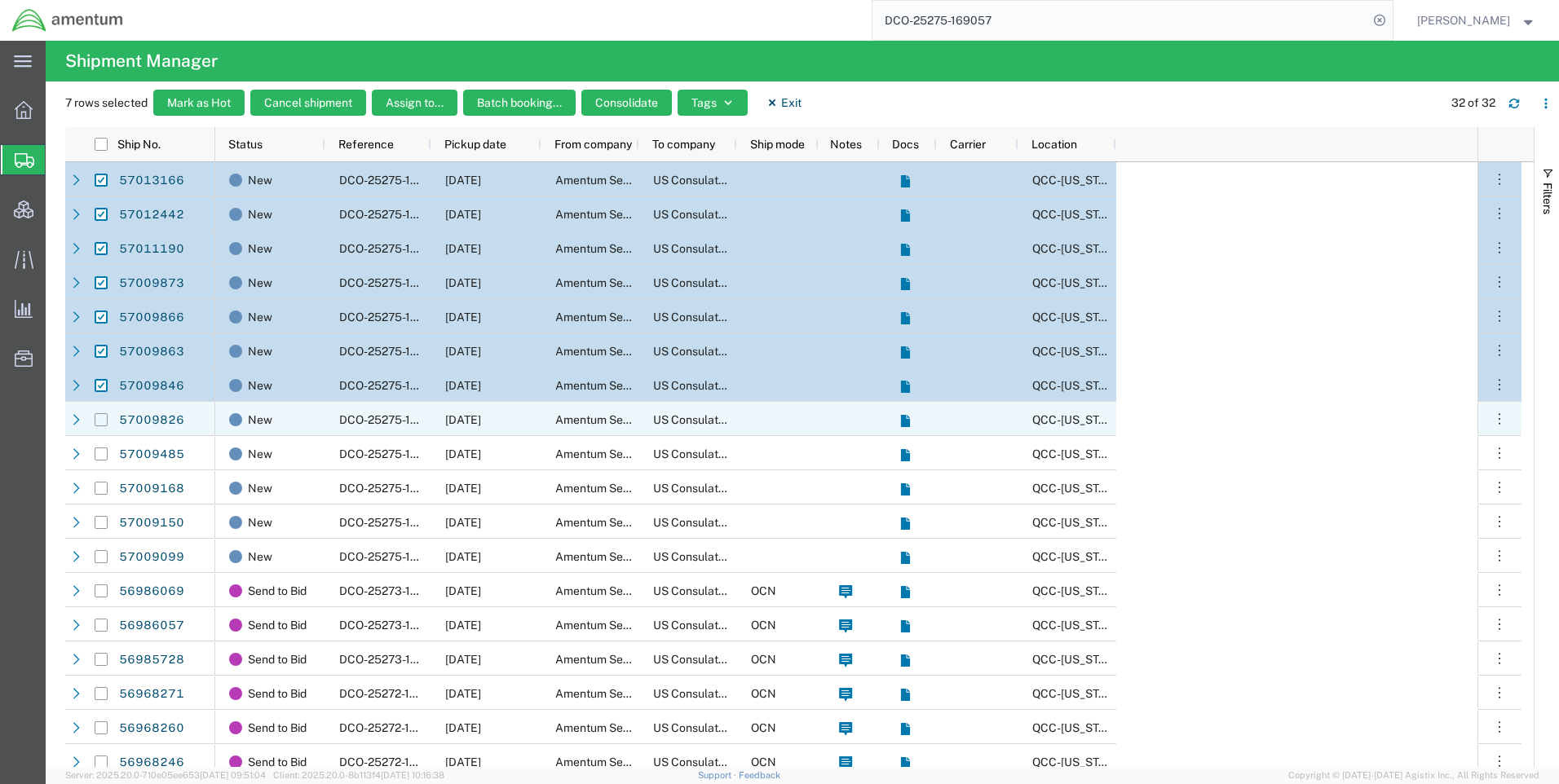
click at [103, 417] on input "Press Space to toggle row selection (unchecked)" at bounding box center [101, 420] width 13 height 13
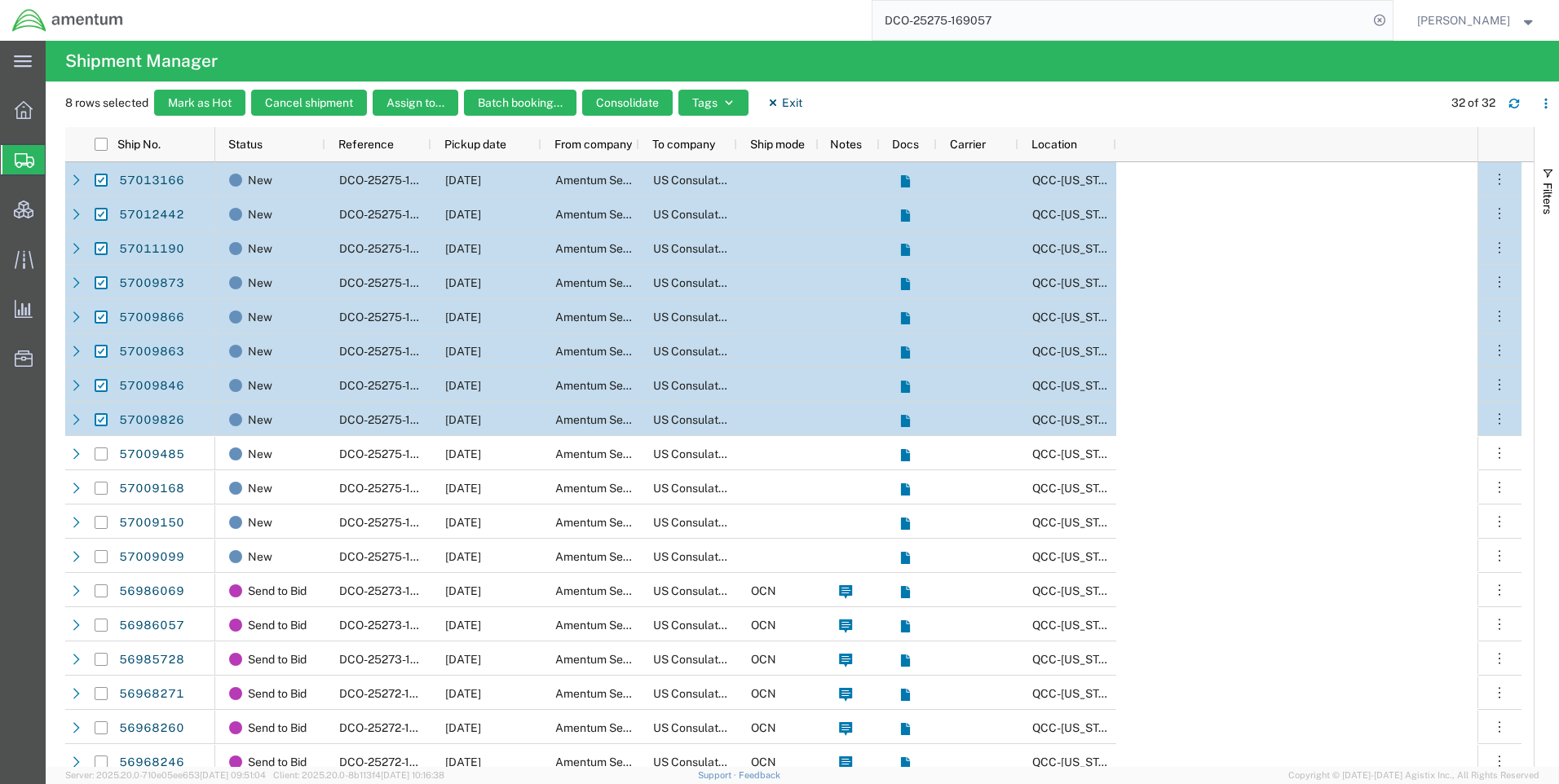
click at [98, 422] on input "Press Space to toggle row selection (checked)" at bounding box center [101, 420] width 13 height 13
checkbox input "false"
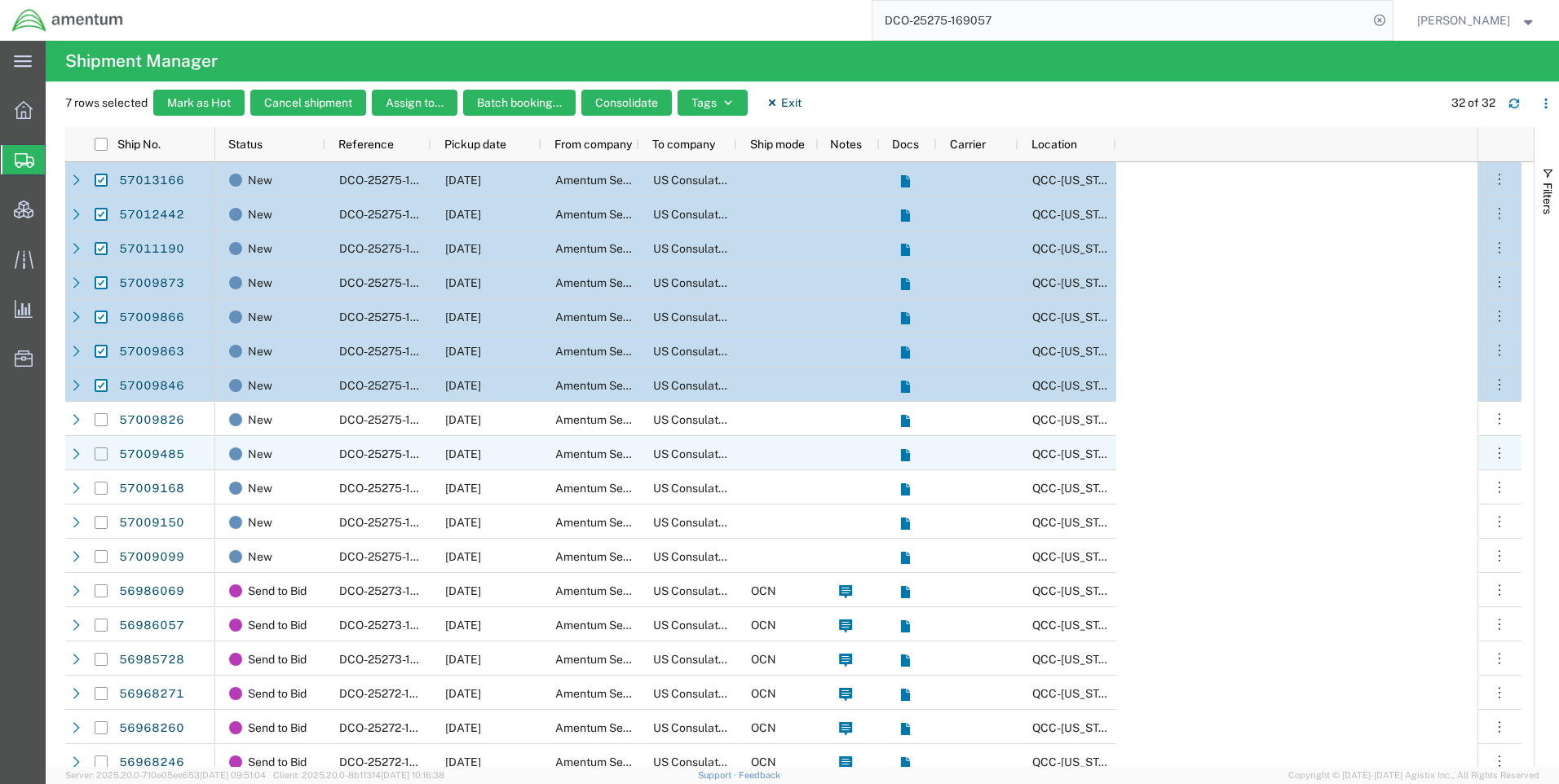
click at [102, 454] on input "Press Space to toggle row selection (unchecked)" at bounding box center [101, 454] width 13 height 13
checkbox input "true"
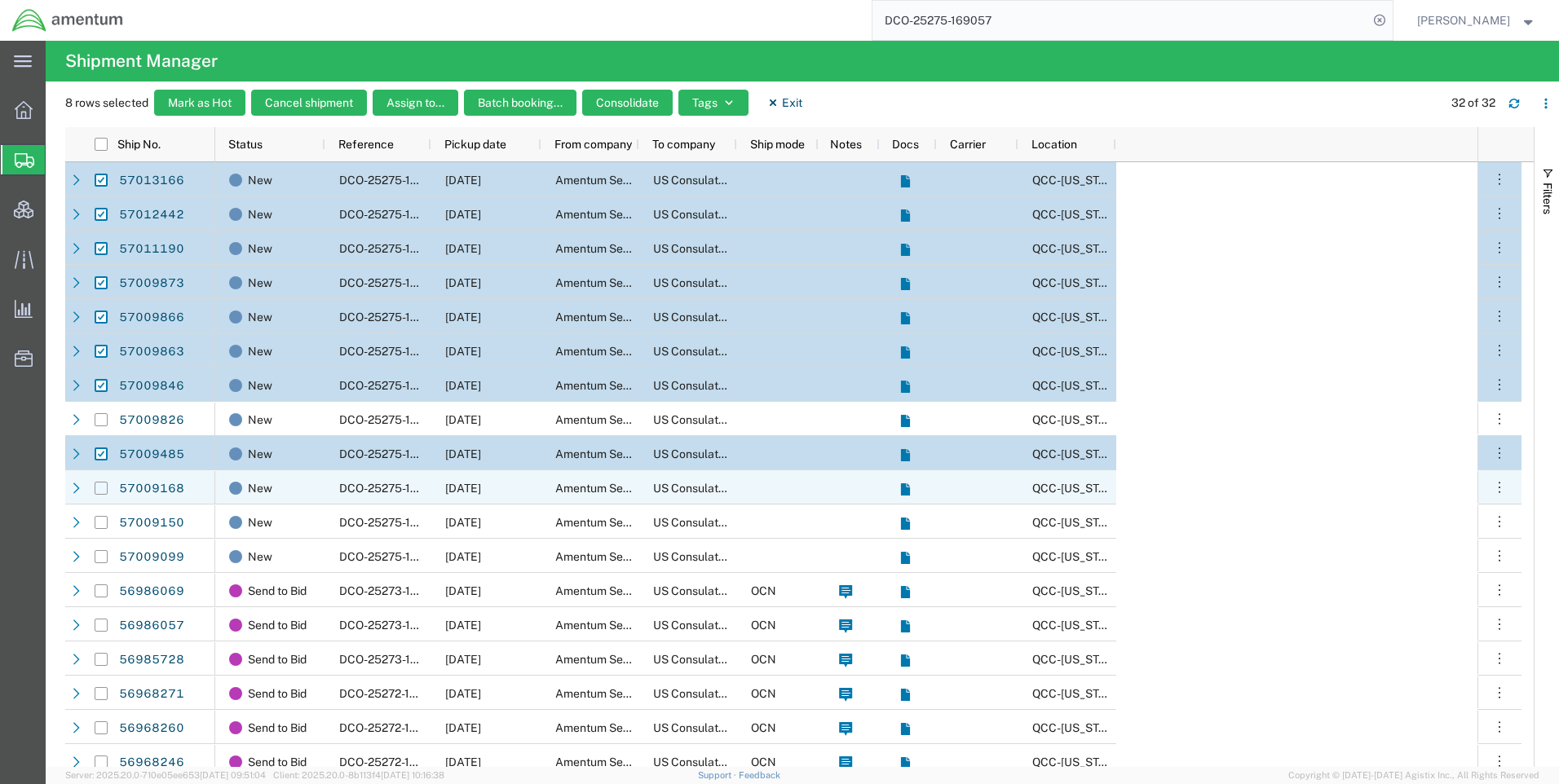
click at [99, 491] on input "Press Space to toggle row selection (unchecked)" at bounding box center [101, 488] width 13 height 13
checkbox input "true"
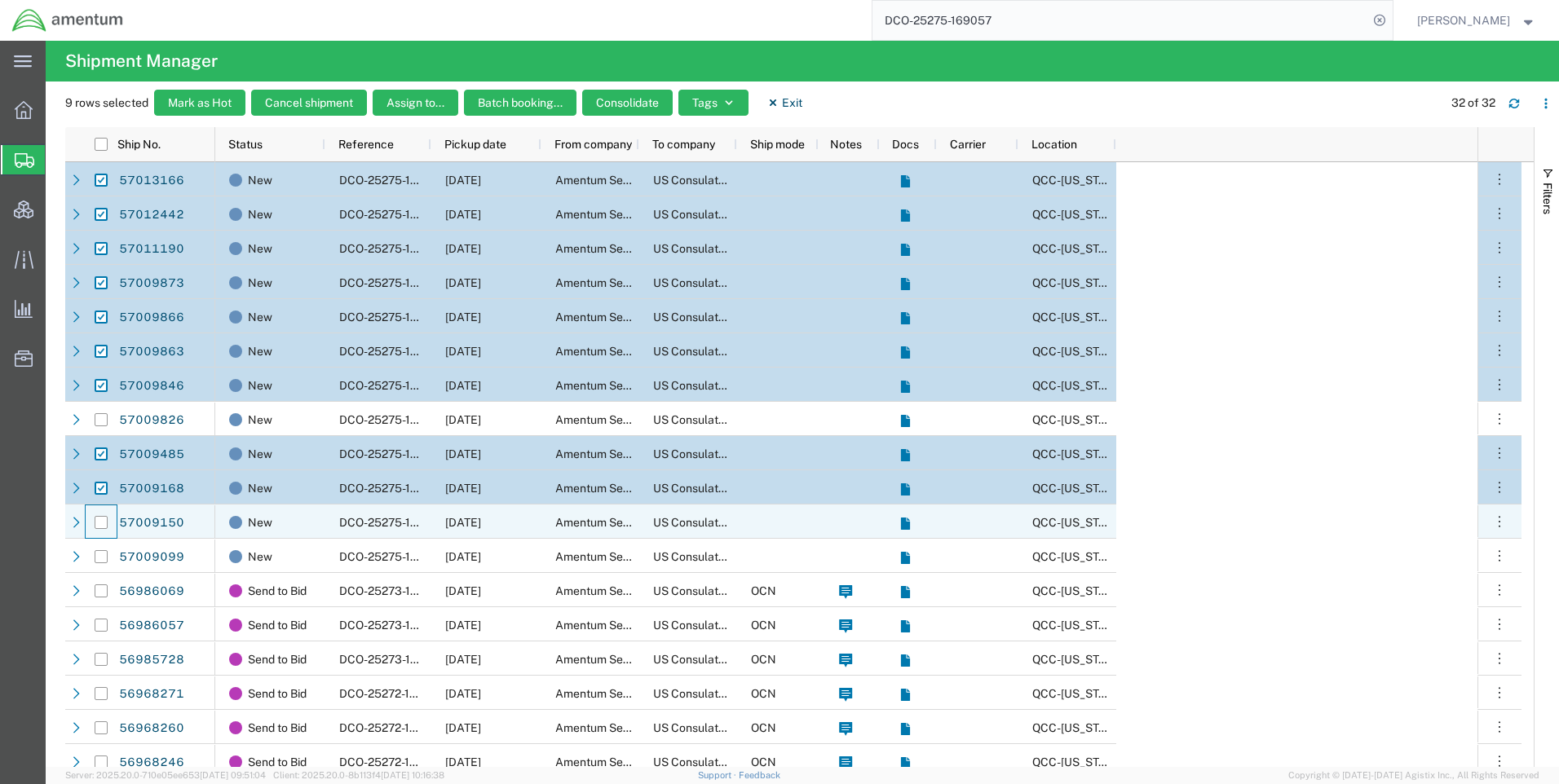
click at [91, 525] on div at bounding box center [101, 522] width 31 height 34
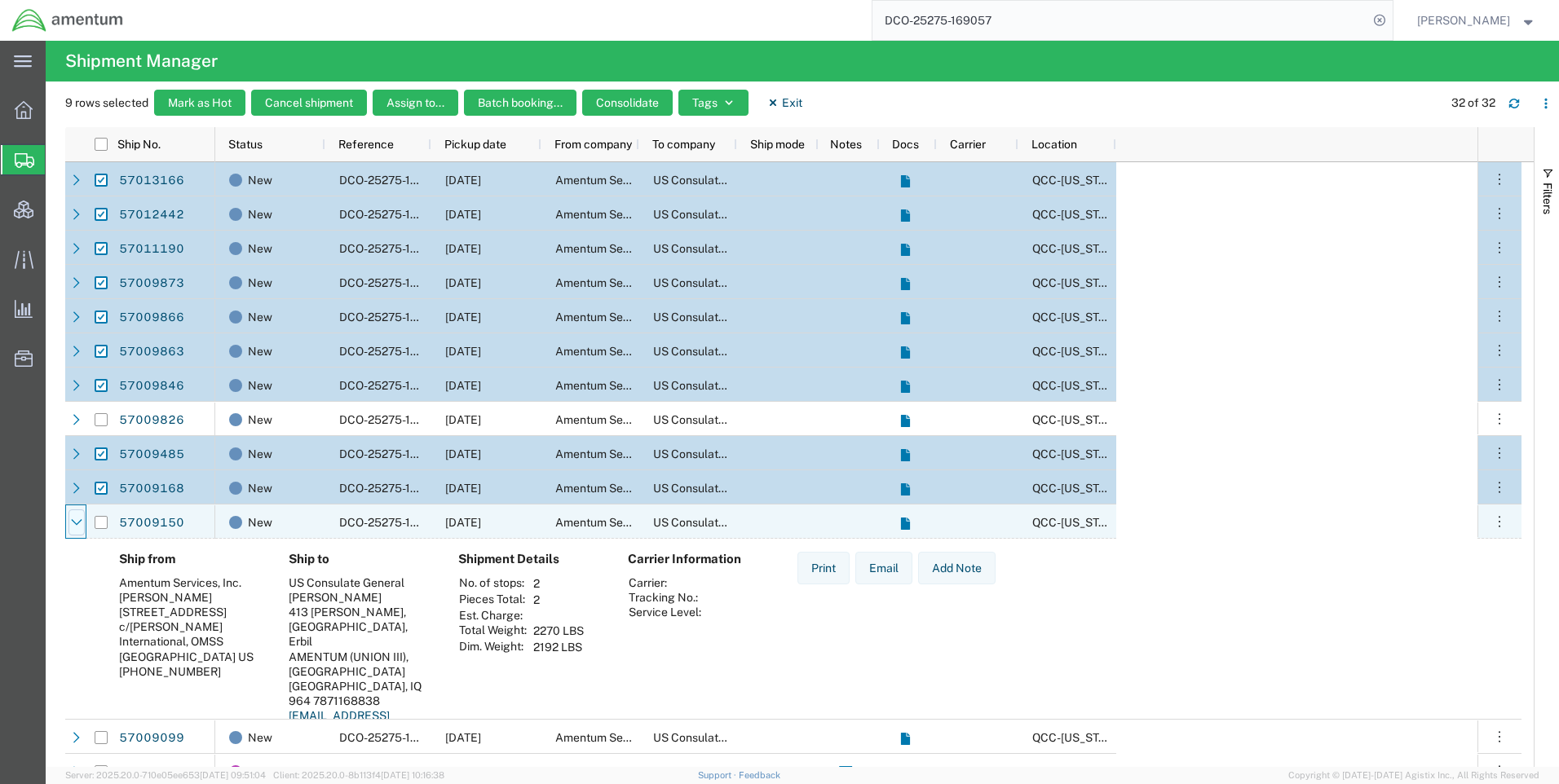
click at [81, 528] on div at bounding box center [76, 522] width 16 height 26
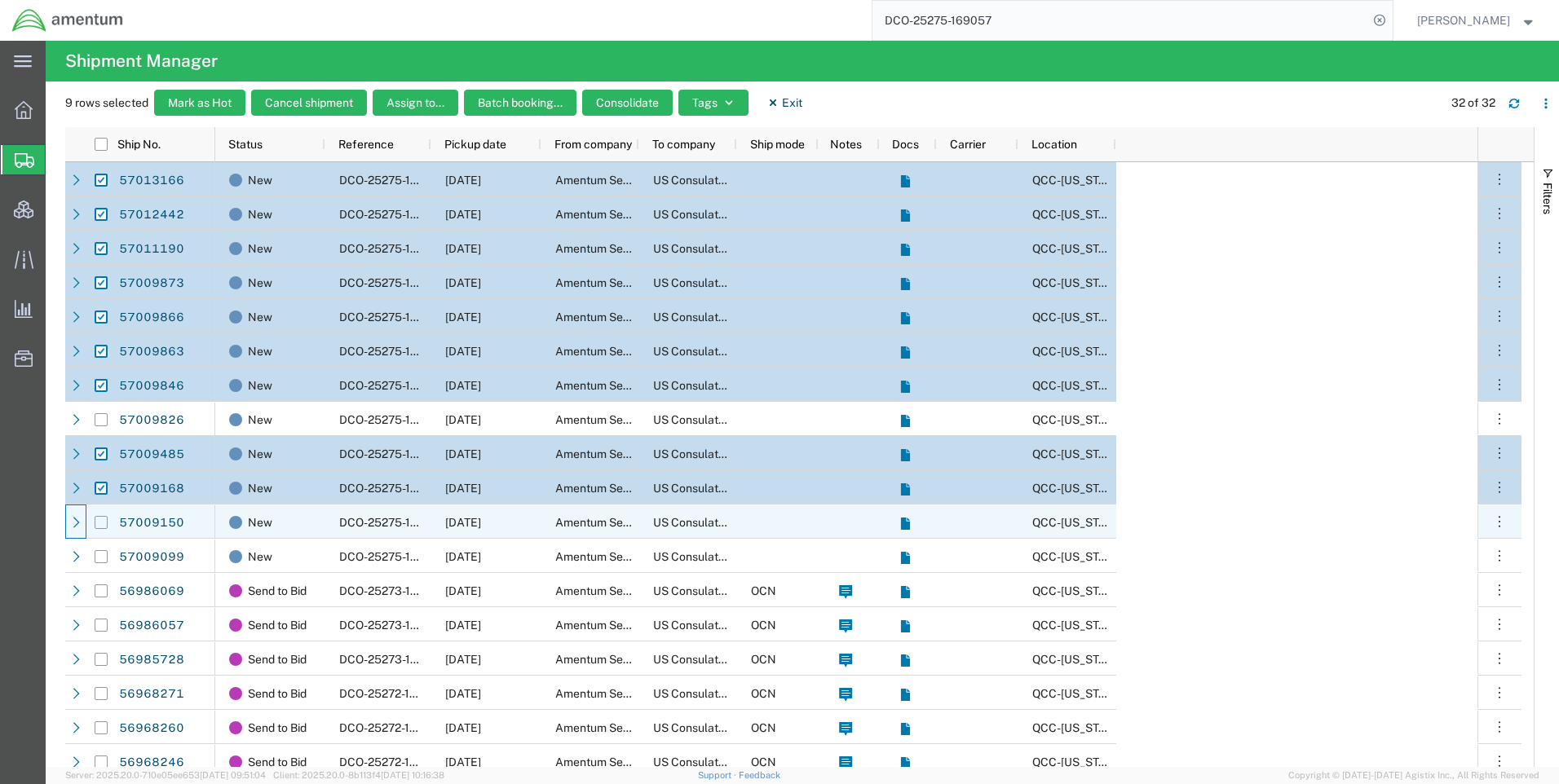
click at [97, 524] on input "Press Space to toggle row selection (unchecked)" at bounding box center [101, 522] width 13 height 13
checkbox input "true"
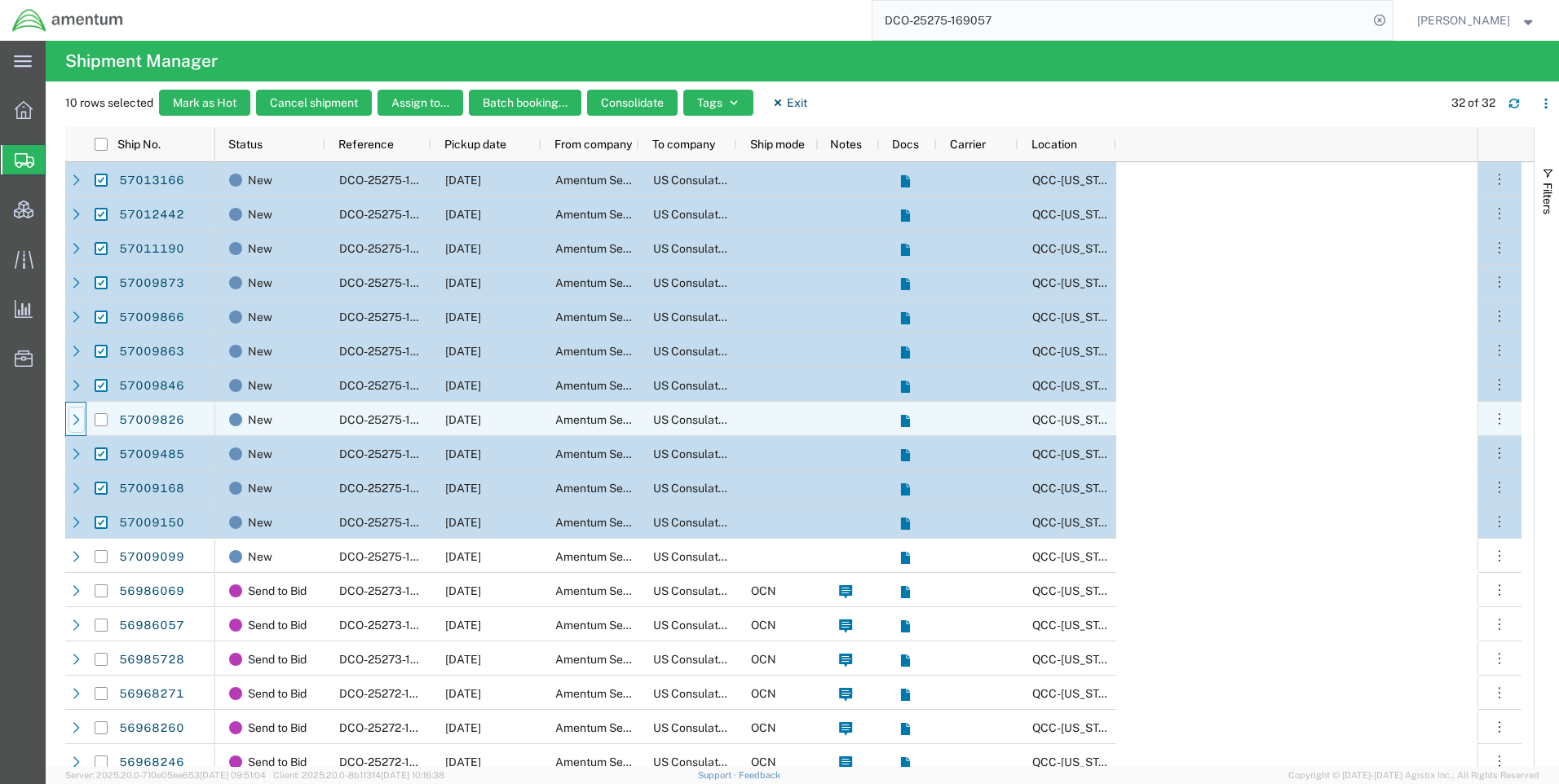
click at [81, 415] on icon at bounding box center [76, 419] width 12 height 12
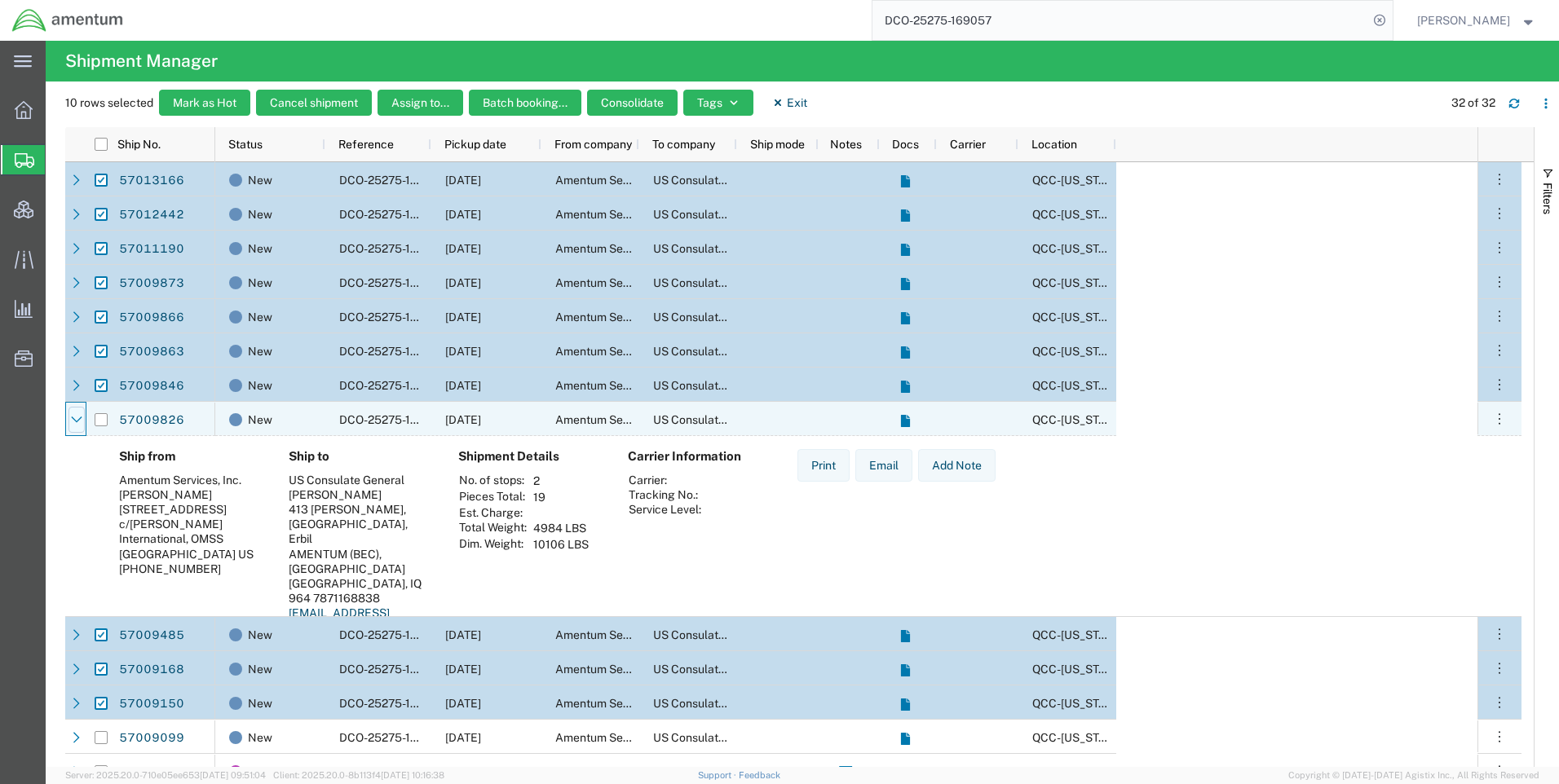
click at [80, 415] on icon at bounding box center [76, 419] width 12 height 12
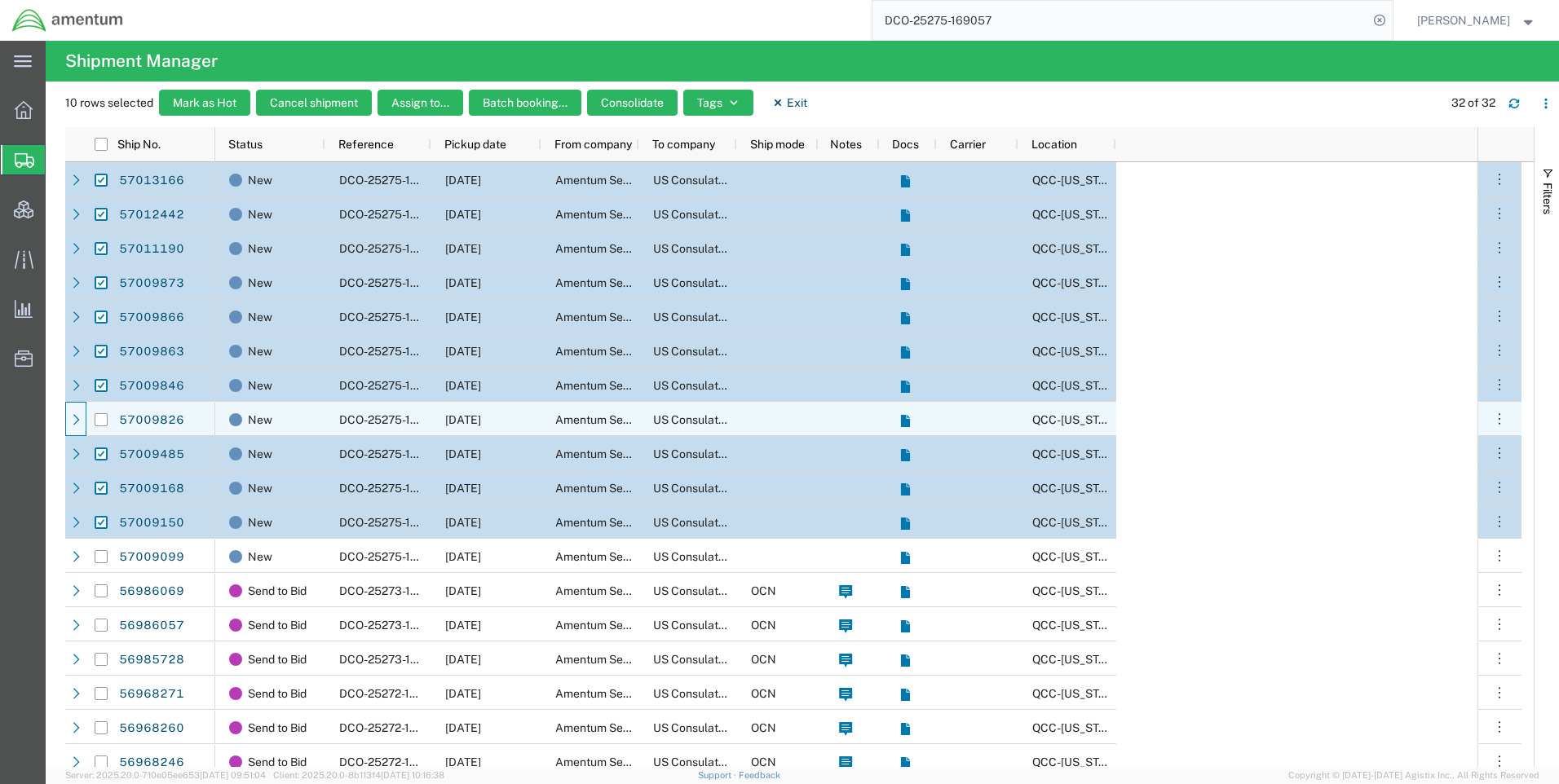
click at [356, 413] on div "DCO-25275-169033" at bounding box center [378, 419] width 106 height 34
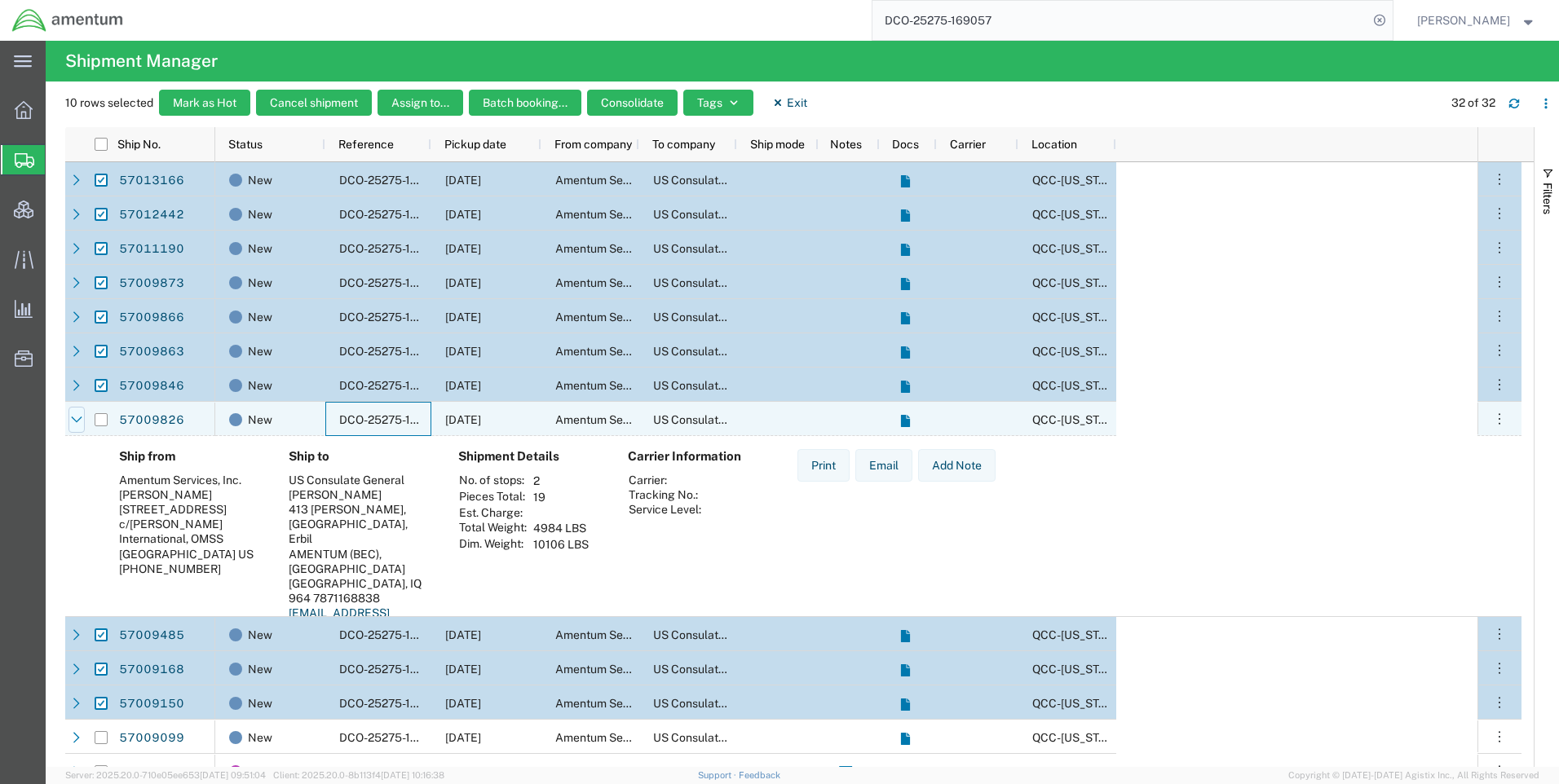
click at [77, 425] on div at bounding box center [76, 419] width 16 height 26
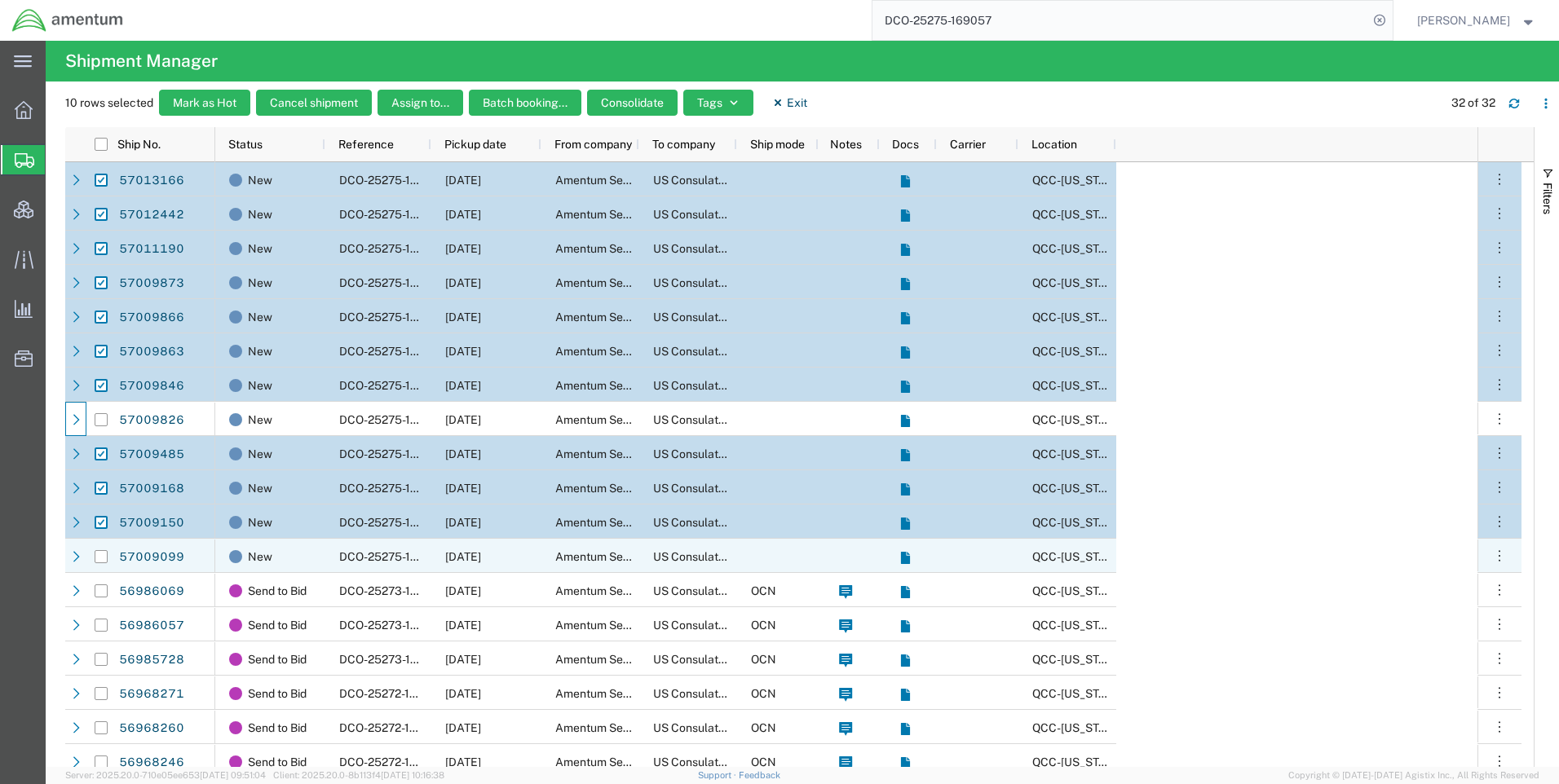
click at [99, 558] on input "Press Space to toggle row selection (unchecked)" at bounding box center [101, 556] width 13 height 13
checkbox input "true"
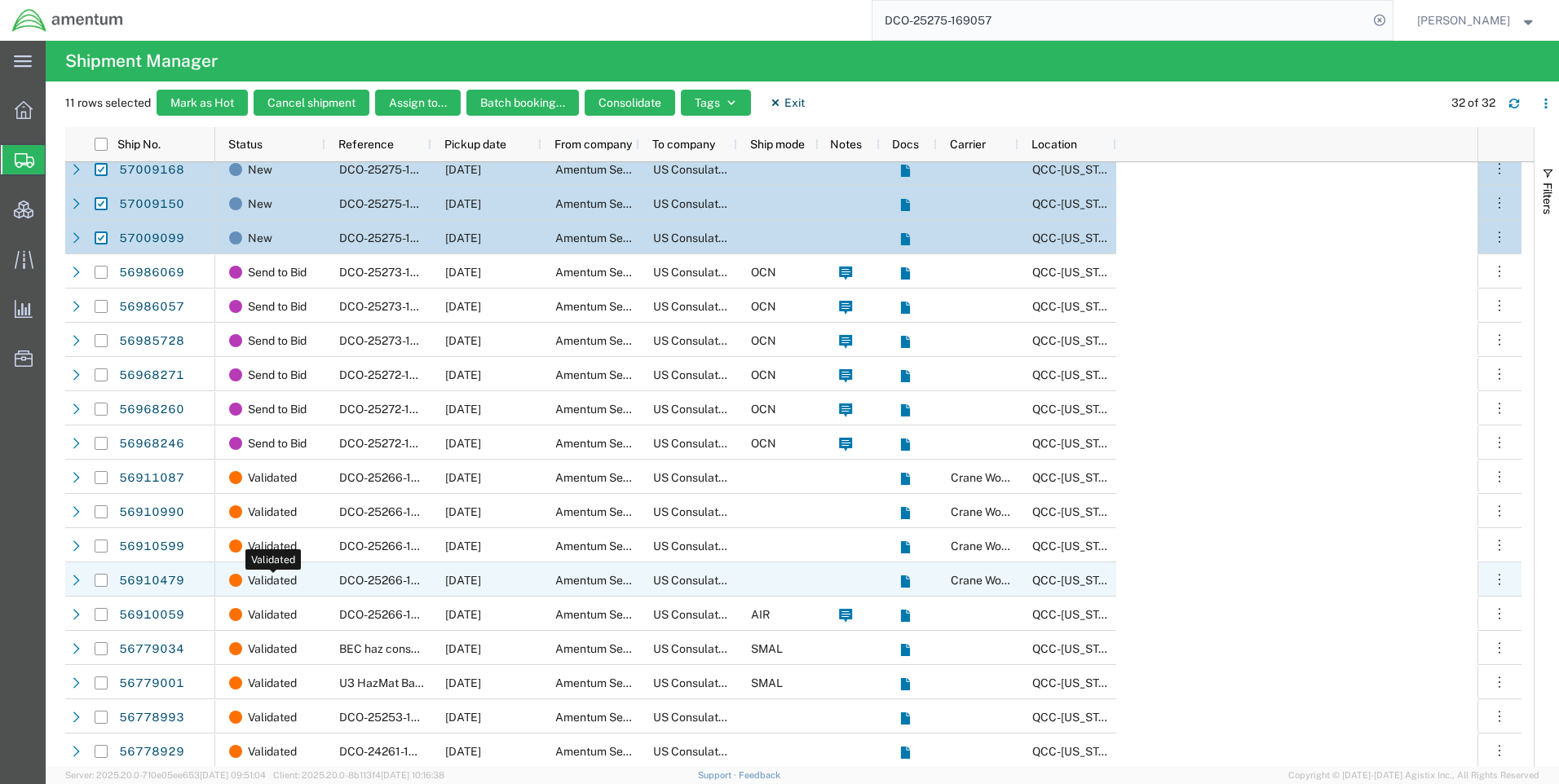
scroll to position [326, 0]
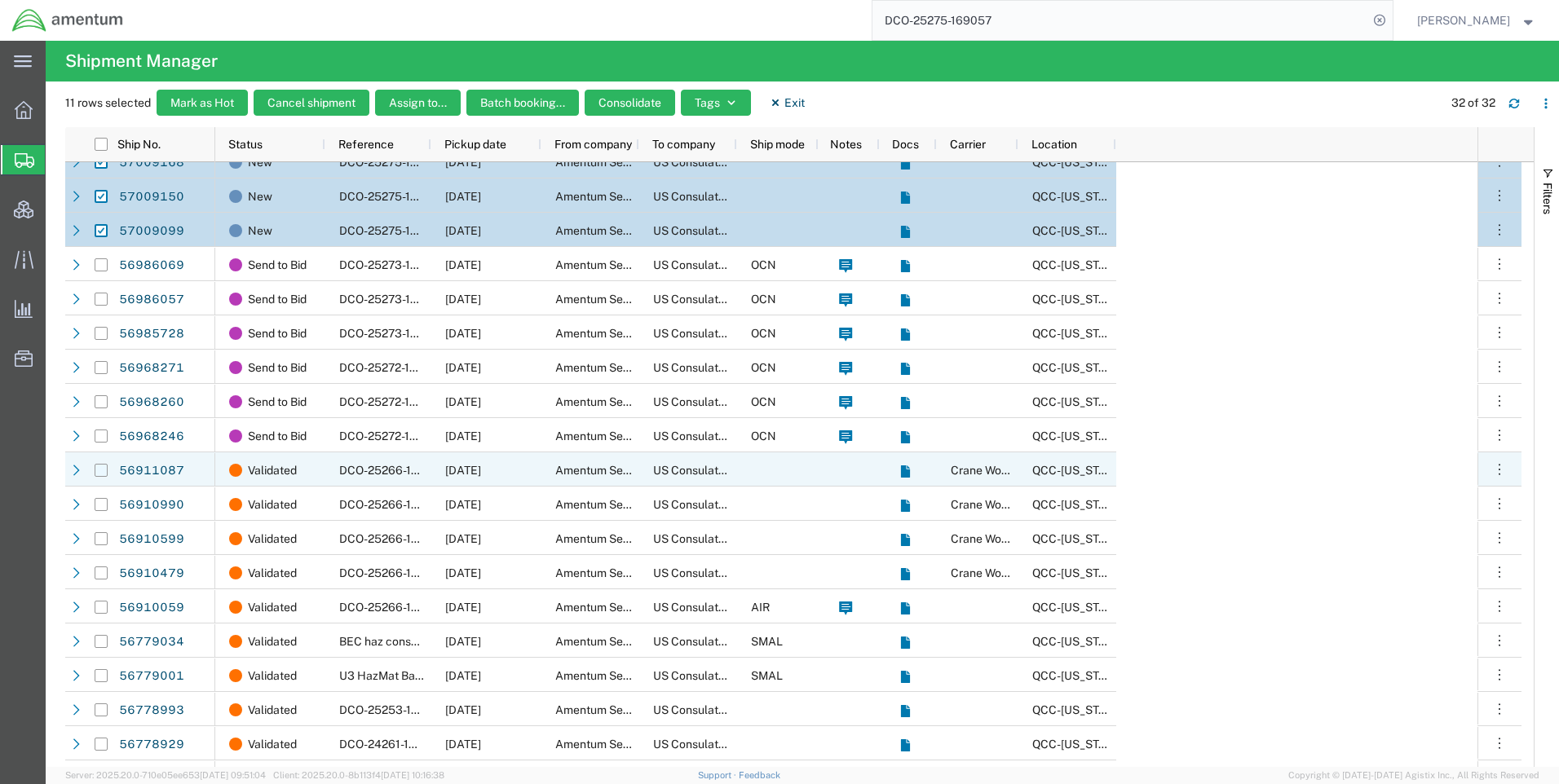
click at [100, 476] on input "Press Space to toggle row selection (unchecked)" at bounding box center [101, 470] width 13 height 13
checkbox input "true"
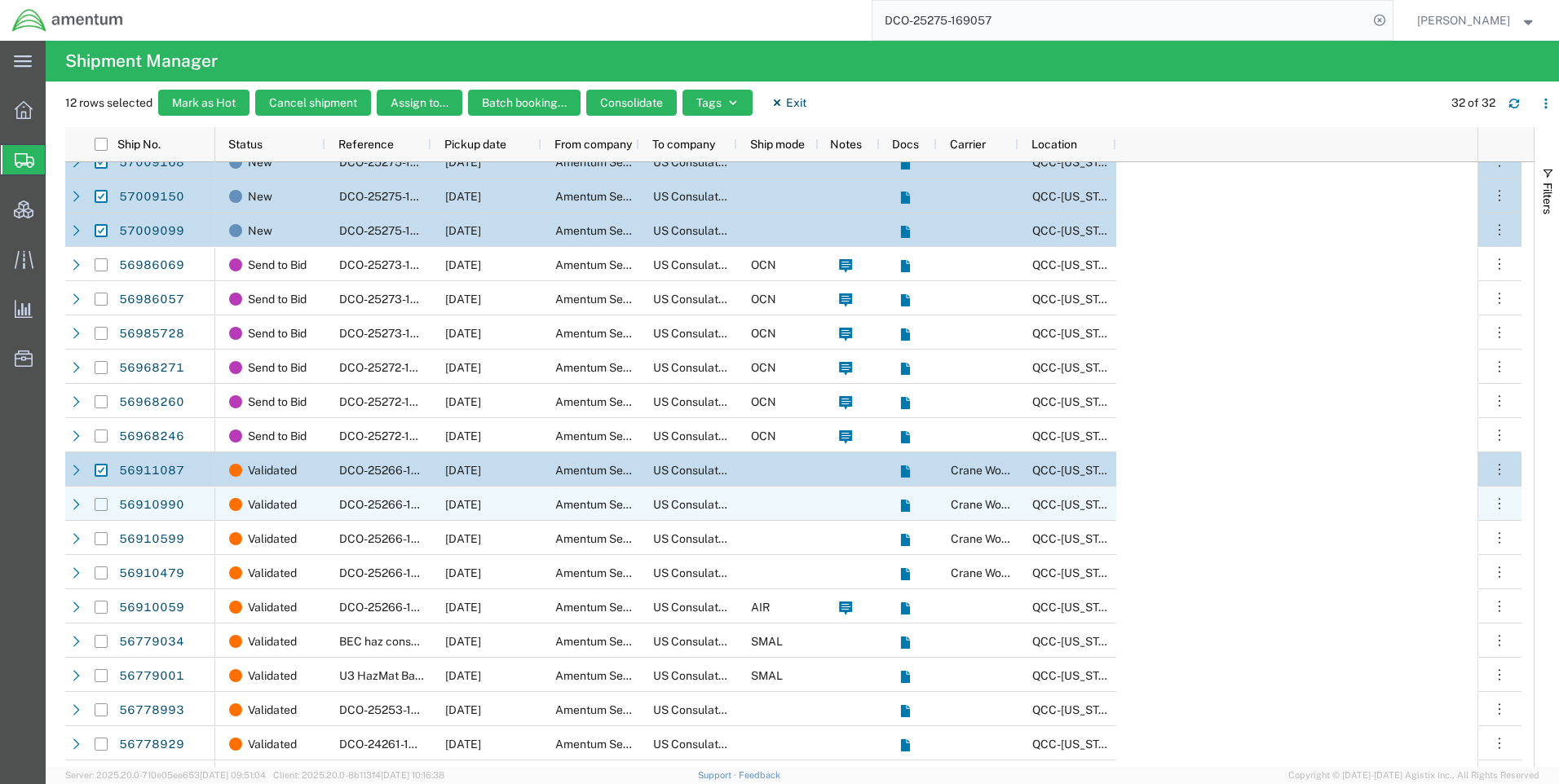
click at [100, 505] on input "Press Space to toggle row selection (unchecked)" at bounding box center [101, 504] width 13 height 13
checkbox input "true"
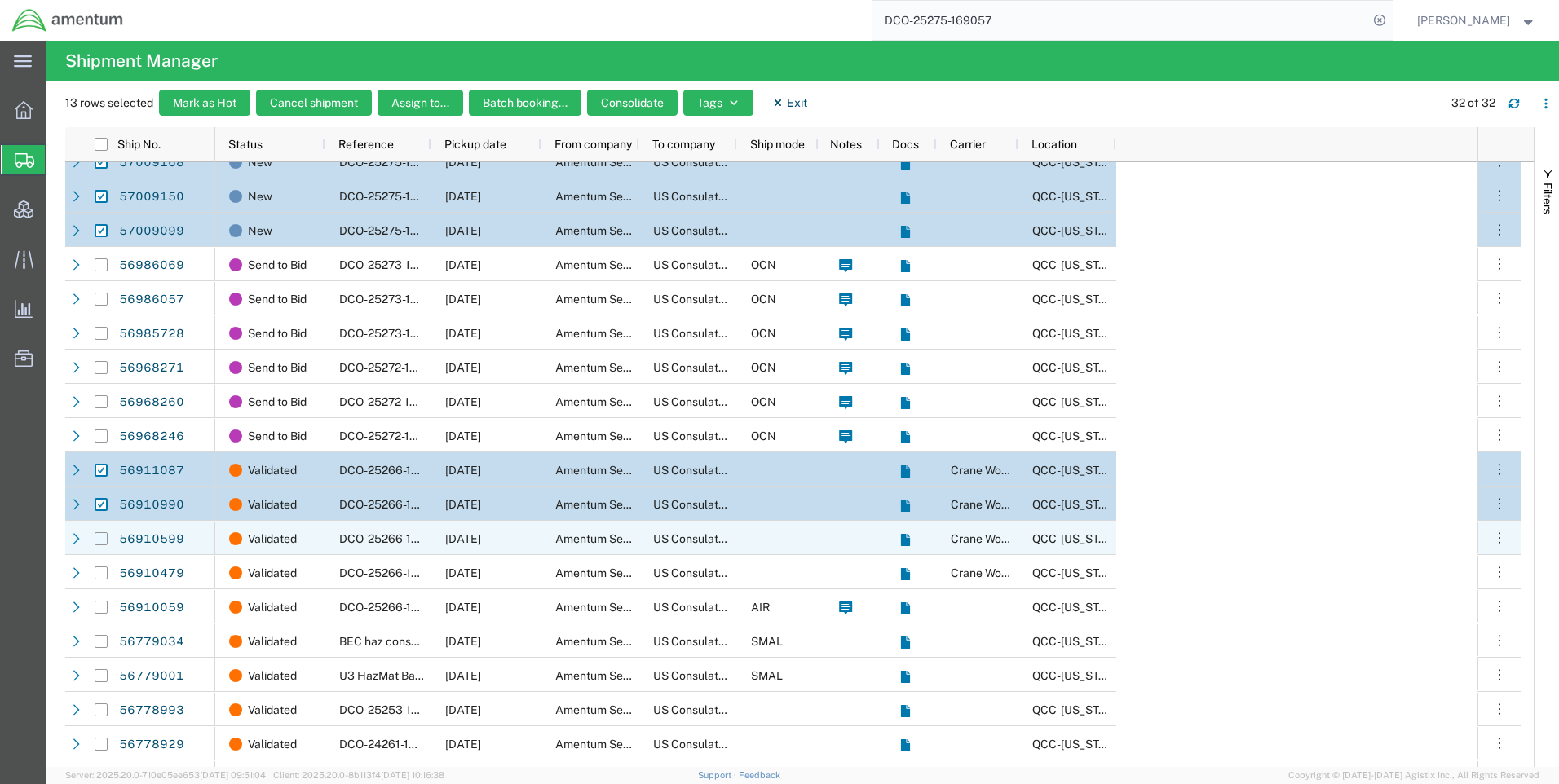
click at [107, 536] on input "Press Space to toggle row selection (unchecked)" at bounding box center [101, 538] width 13 height 13
checkbox input "true"
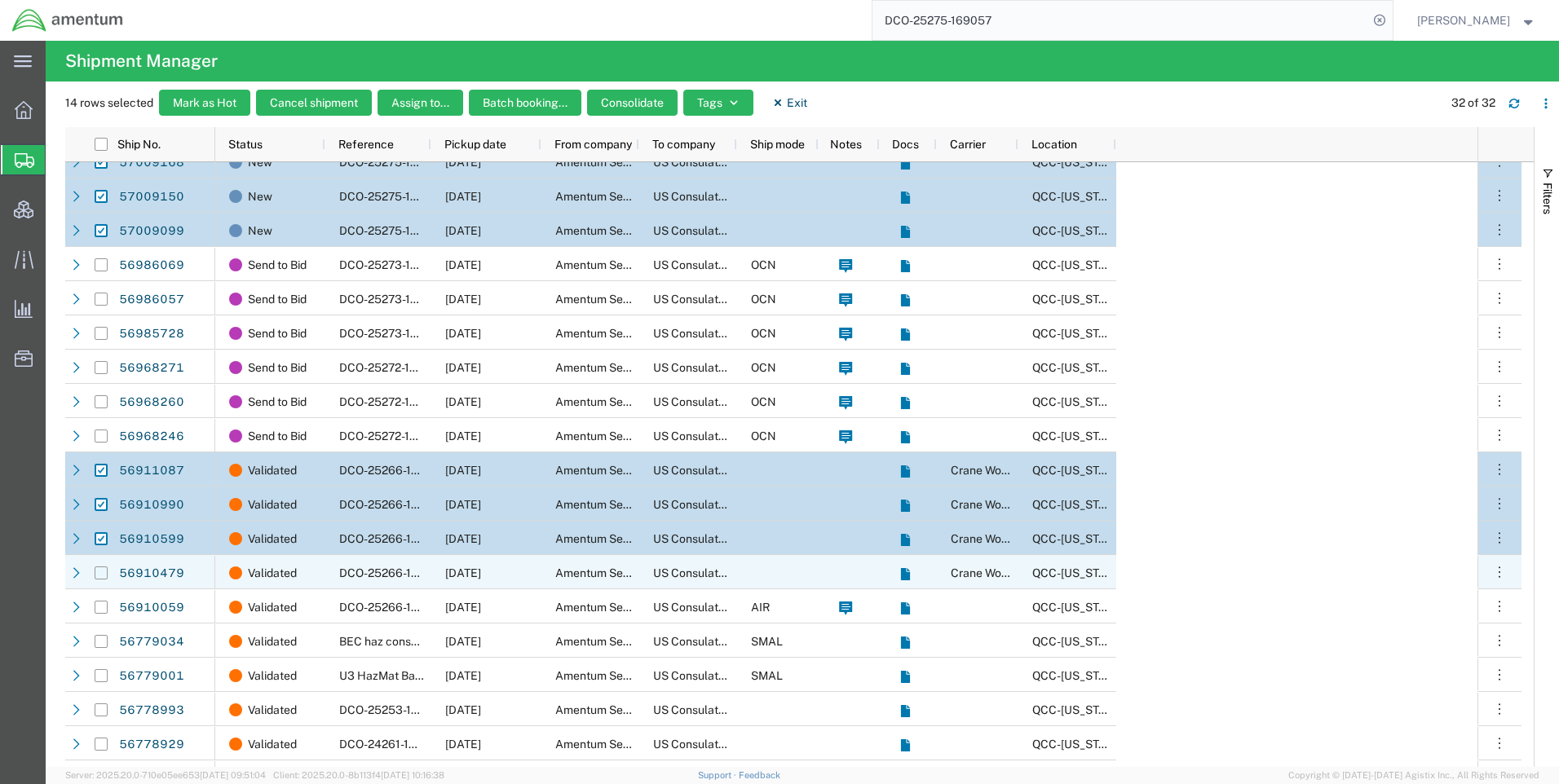
click at [102, 574] on input "Press Space to toggle row selection (unchecked)" at bounding box center [101, 573] width 13 height 13
checkbox input "true"
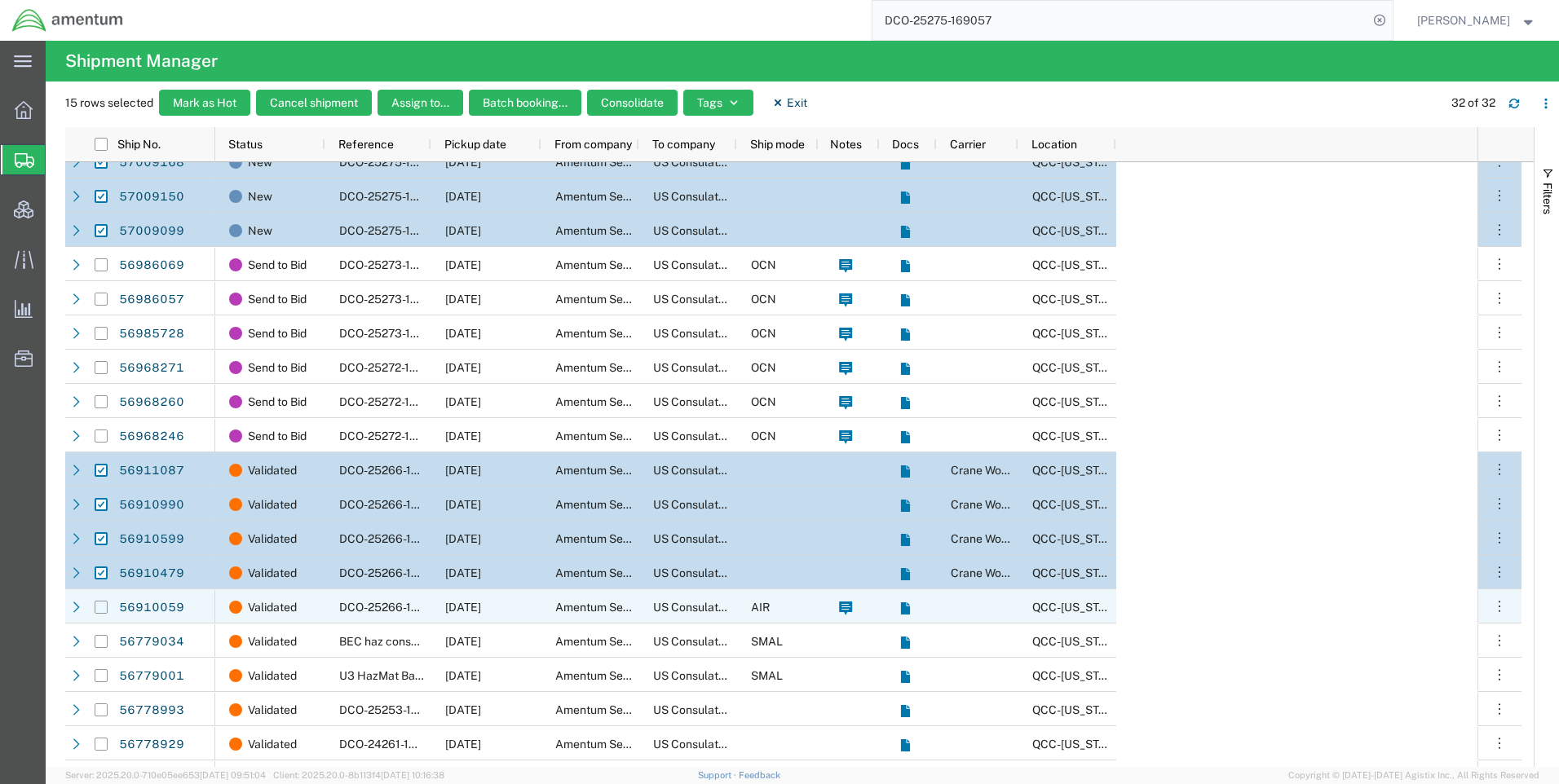
click at [105, 609] on input "Press Space to toggle row selection (unchecked)" at bounding box center [101, 607] width 13 height 13
checkbox input "true"
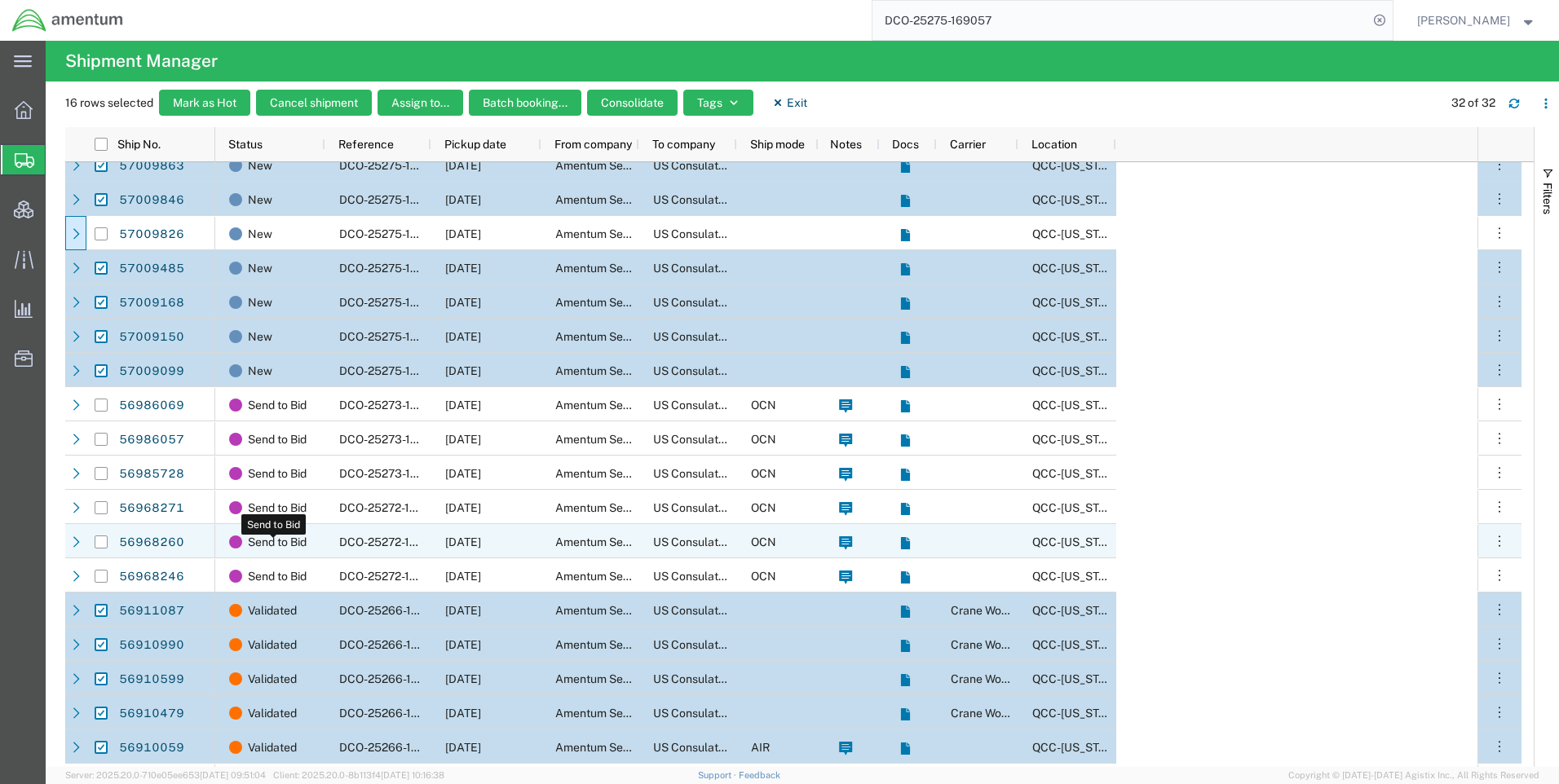
scroll to position [163, 0]
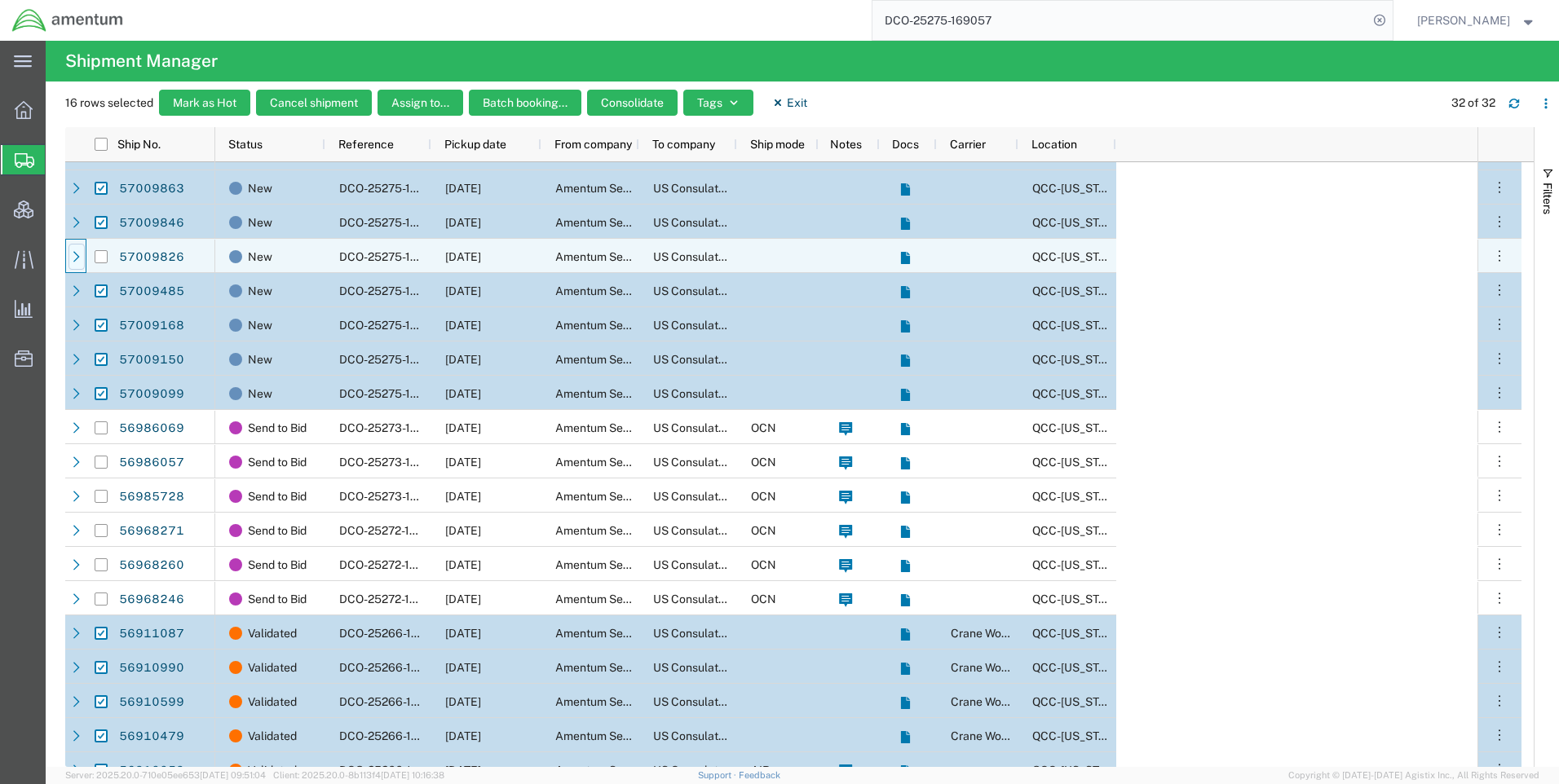
click at [78, 257] on icon at bounding box center [76, 256] width 6 height 11
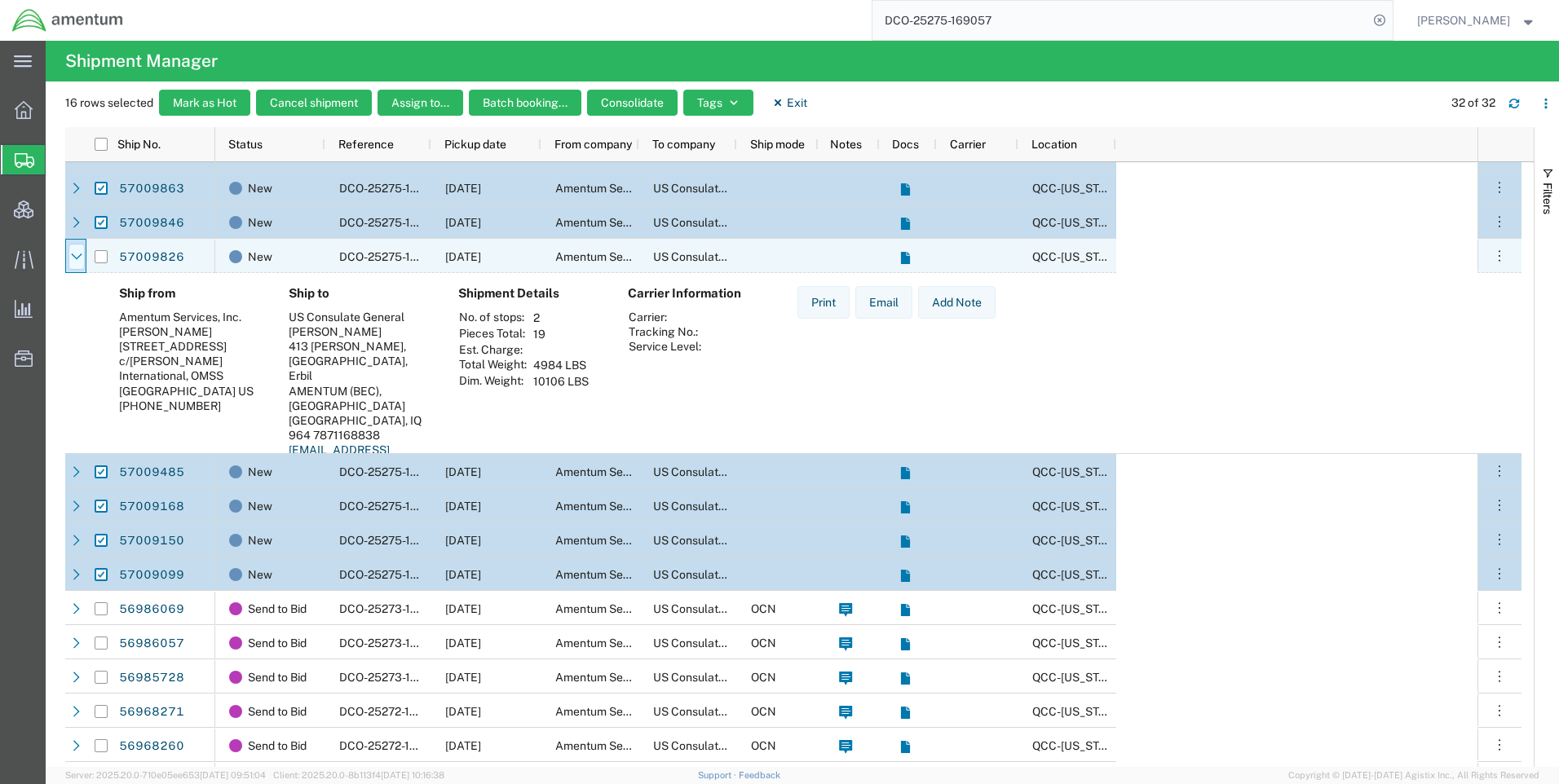
click at [76, 260] on icon at bounding box center [76, 256] width 12 height 12
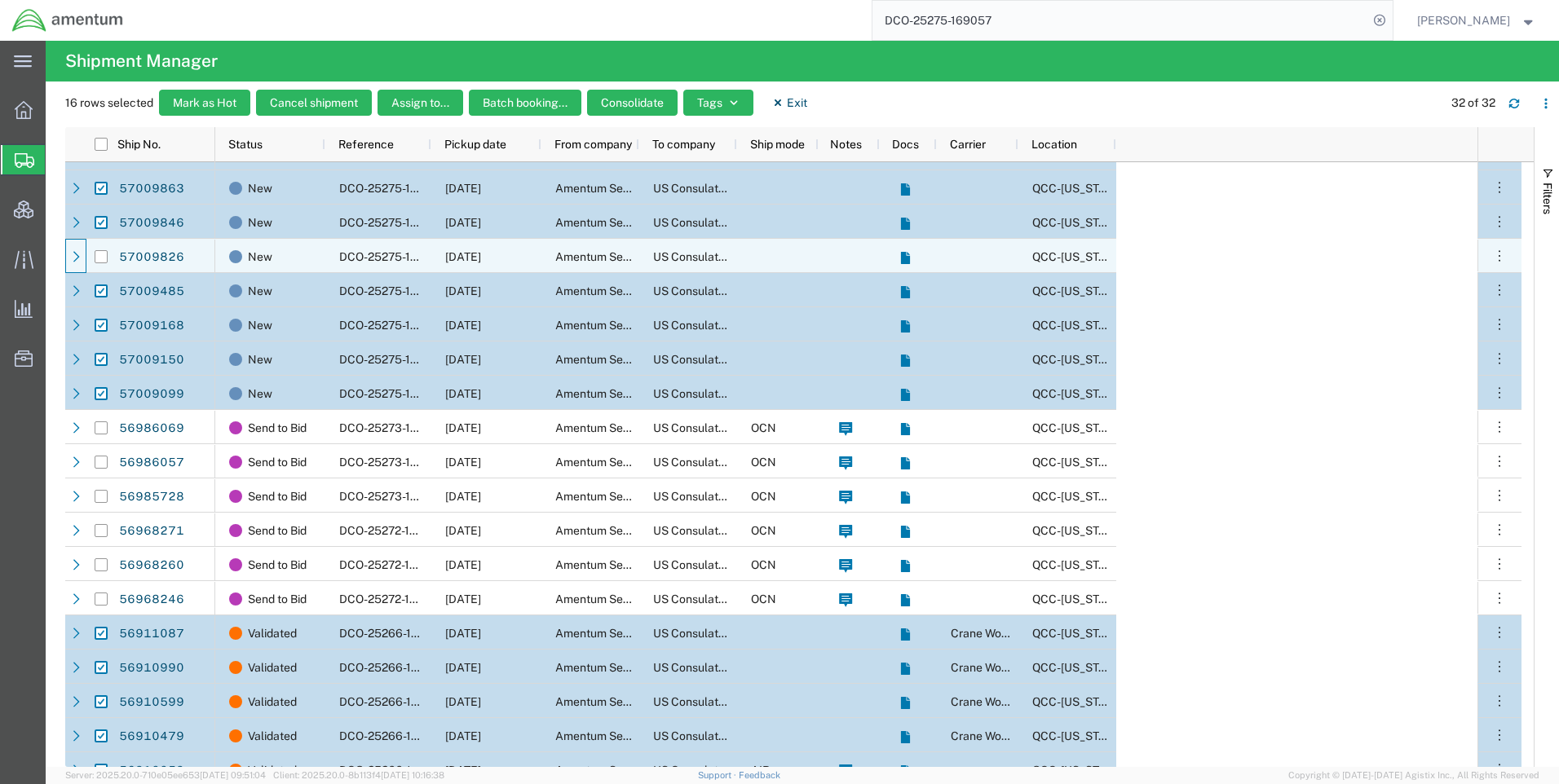
click at [76, 260] on icon at bounding box center [76, 256] width 6 height 11
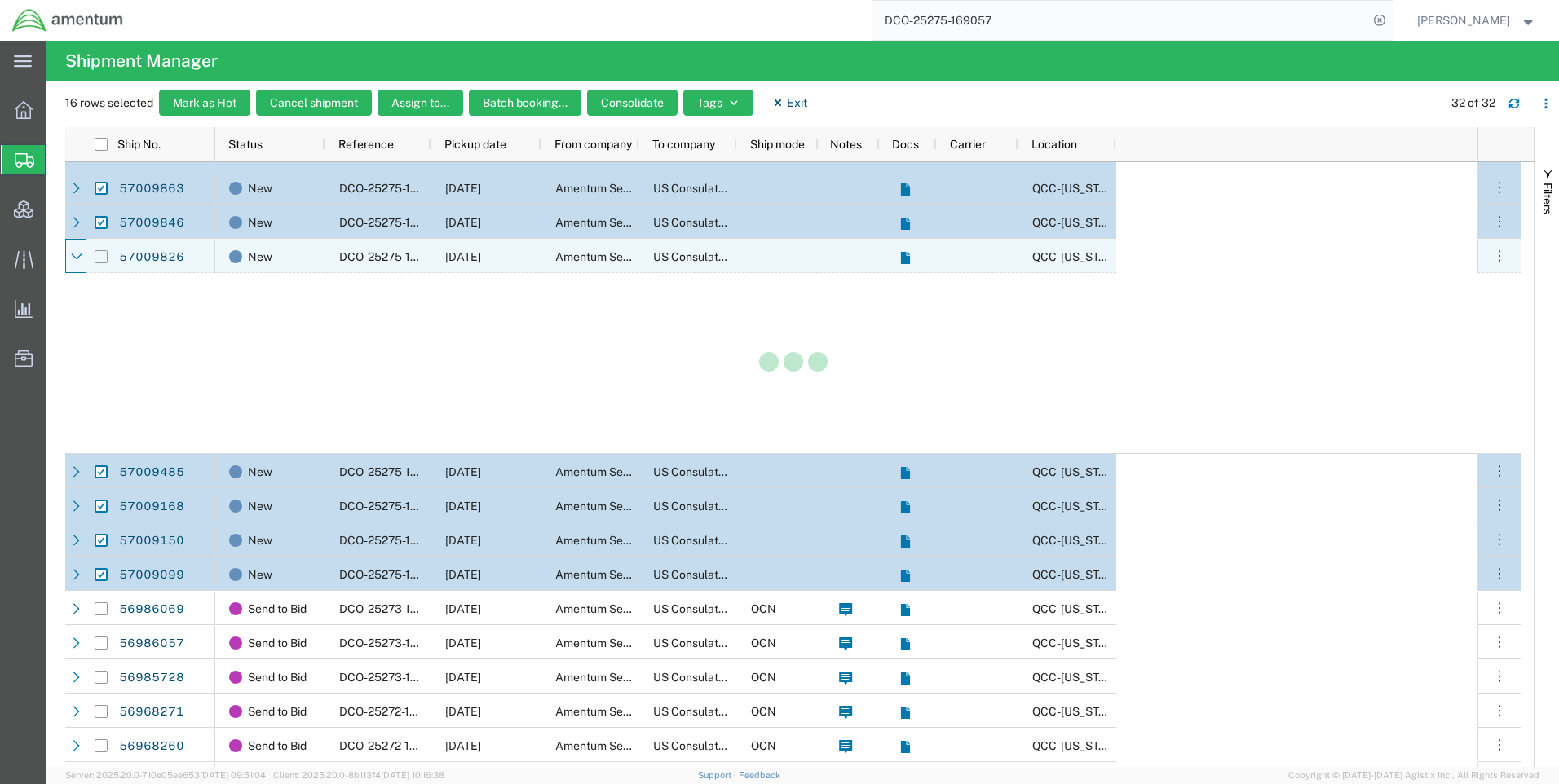
click at [100, 256] on input "Press Space to toggle row selection (unchecked)" at bounding box center [101, 256] width 13 height 13
checkbox input "true"
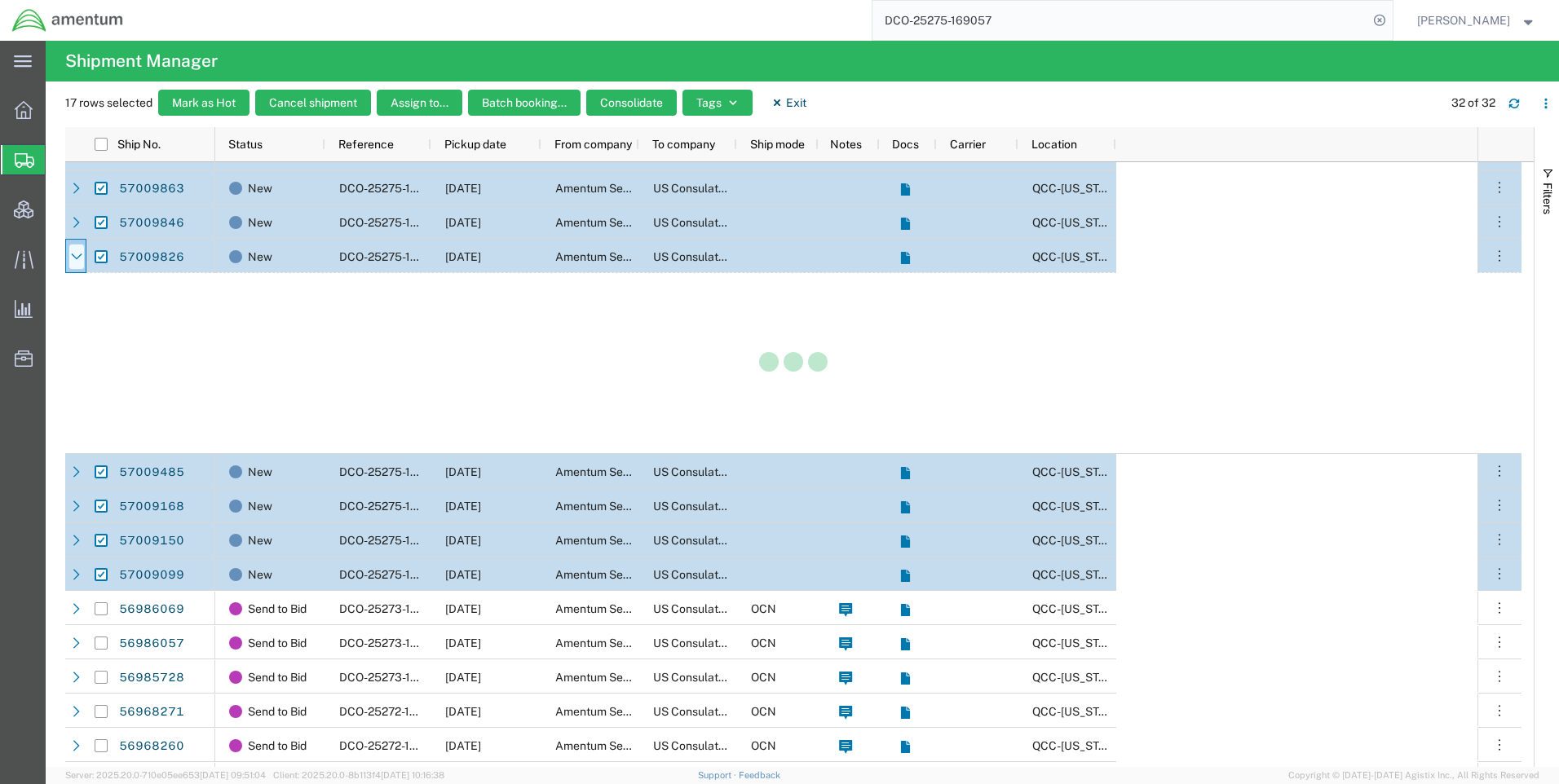
click at [73, 259] on icon at bounding box center [76, 256] width 12 height 12
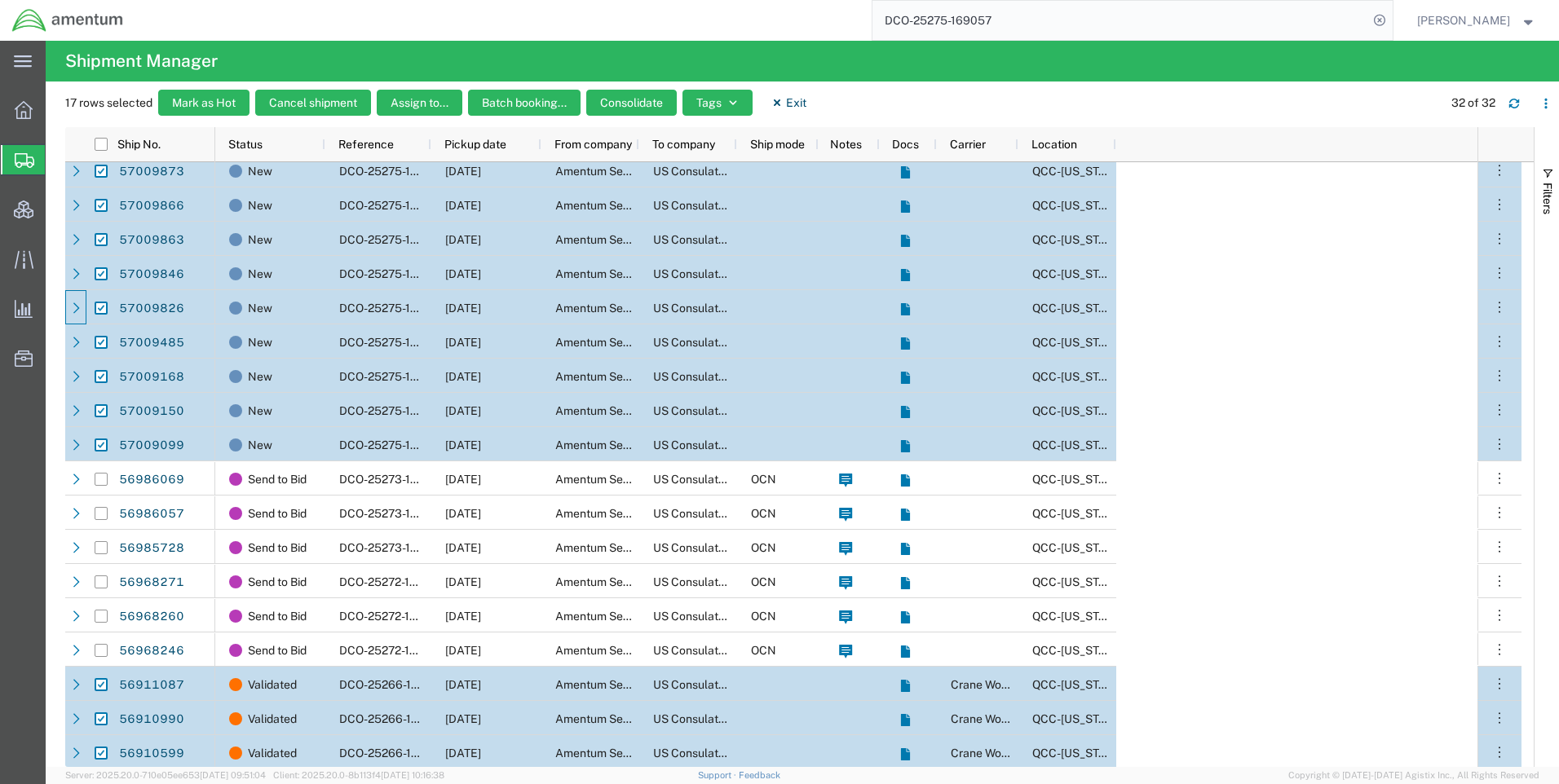
scroll to position [0, 0]
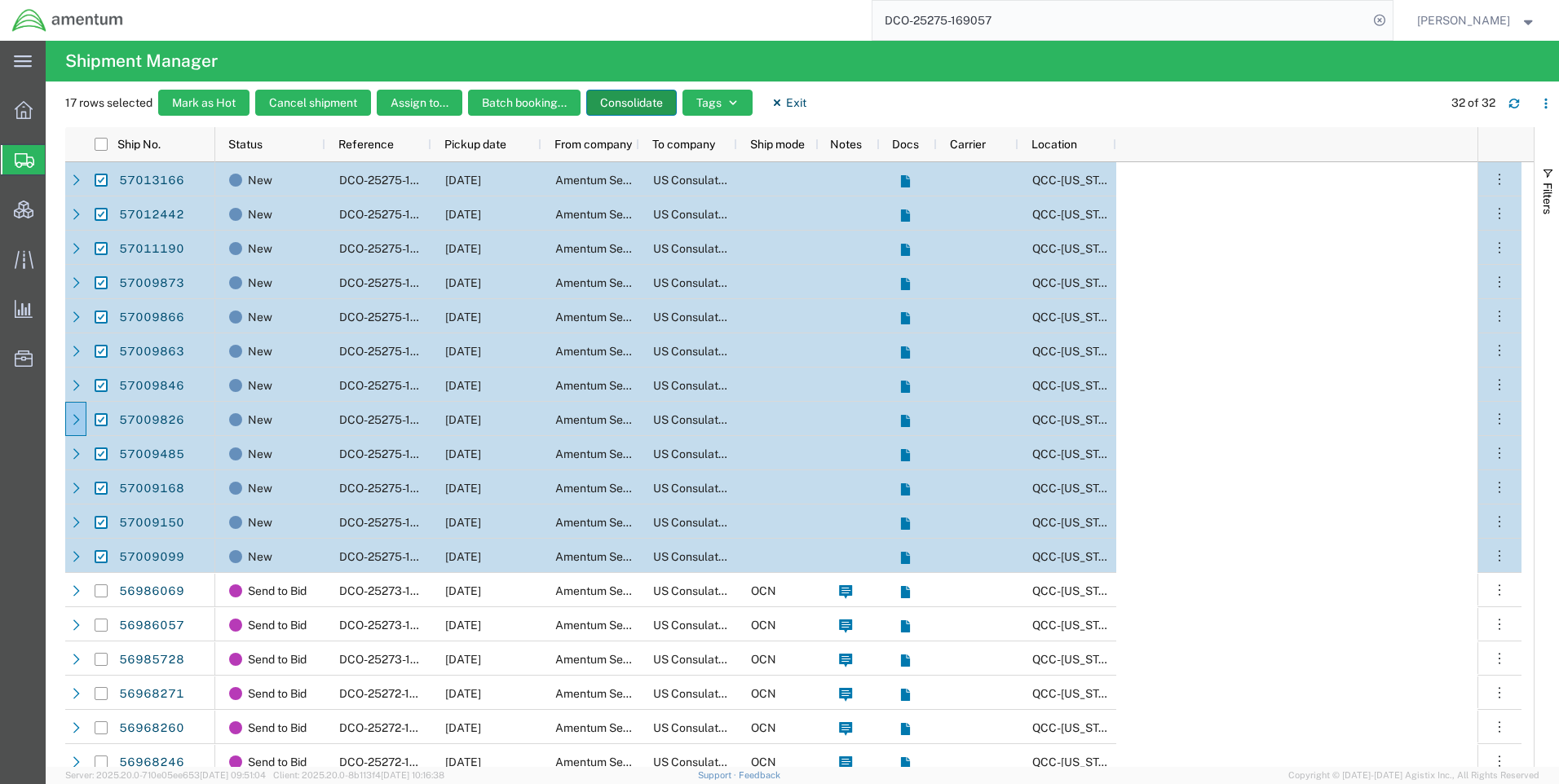
click at [636, 99] on button "Consolidate" at bounding box center [631, 102] width 90 height 26
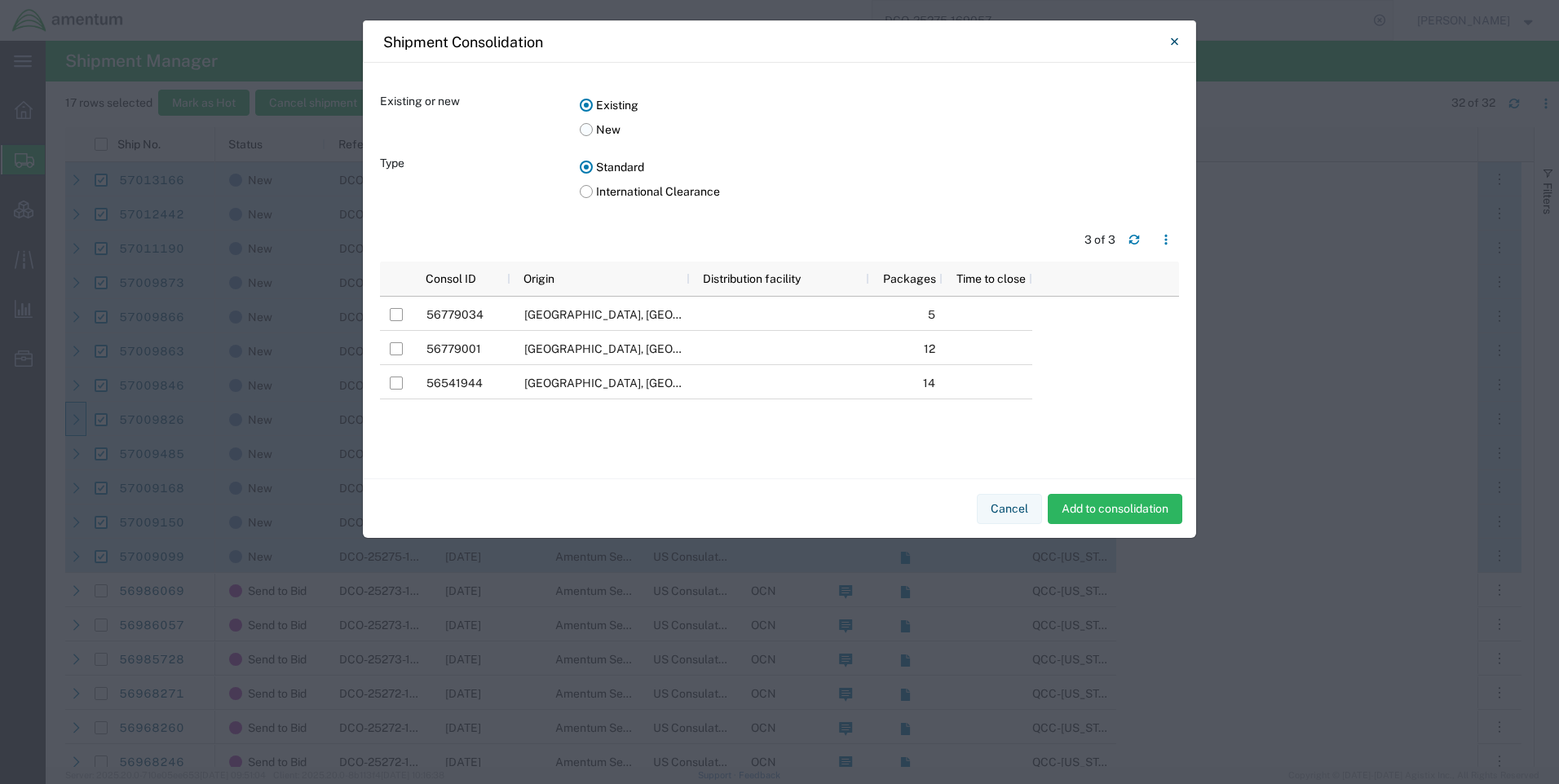
click at [587, 130] on label "New" at bounding box center [878, 129] width 599 height 24
click at [0, 0] on input "New" at bounding box center [0, 0] width 0 height 0
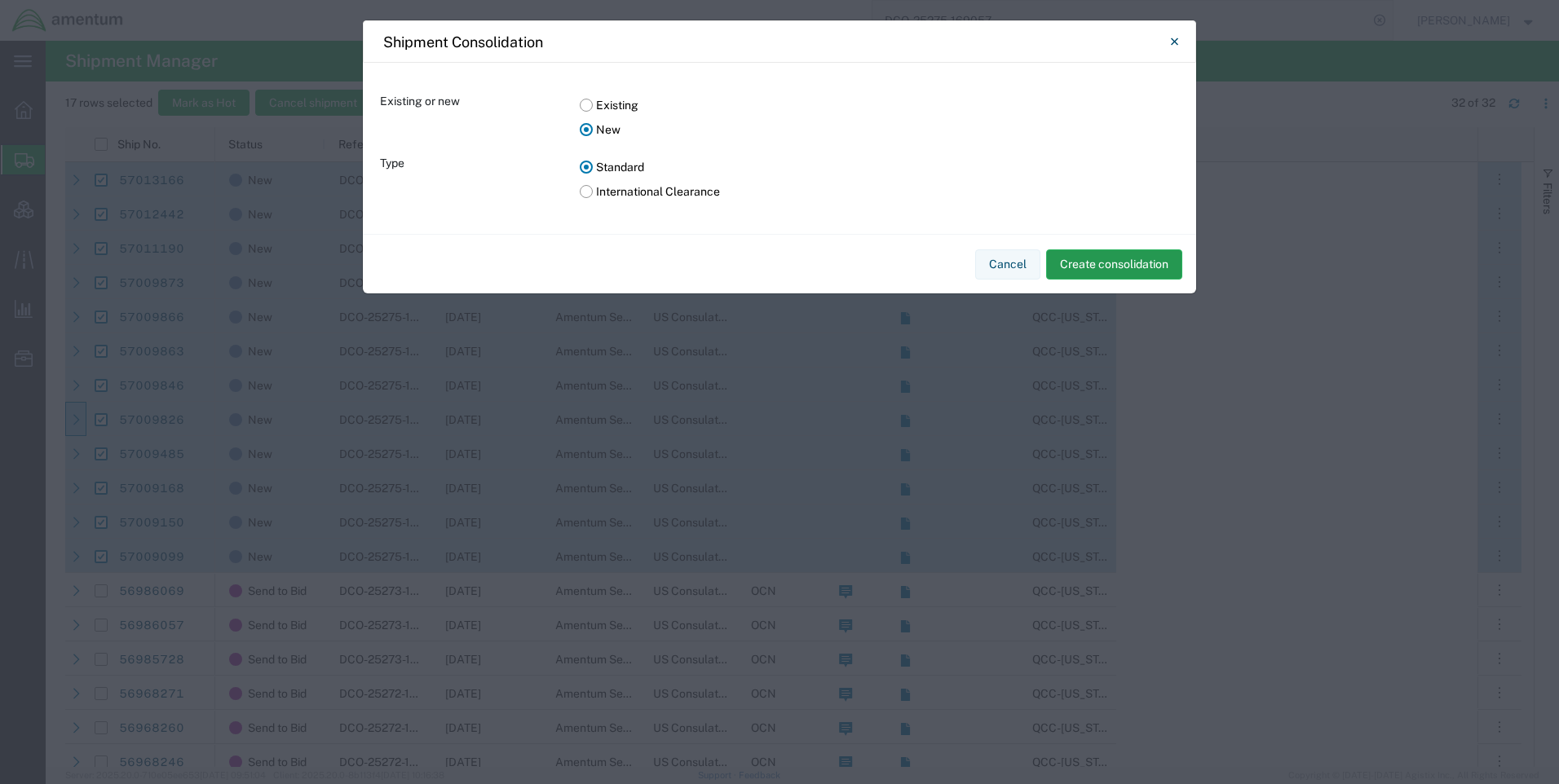
click at [1101, 262] on button "Create consolidation" at bounding box center [1114, 265] width 136 height 30
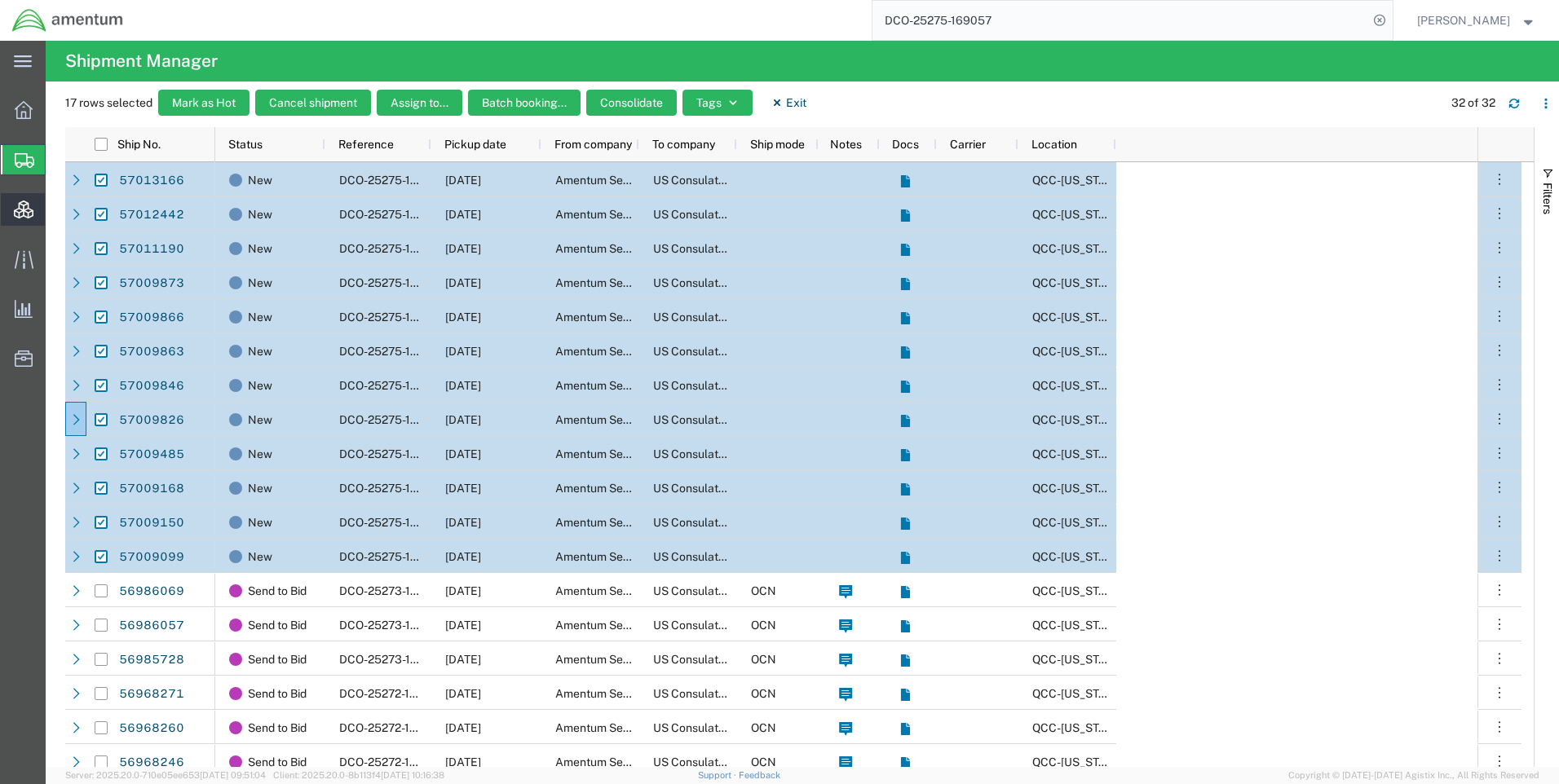
click at [56, 204] on span "Consolidation Manager" at bounding box center [50, 209] width 12 height 32
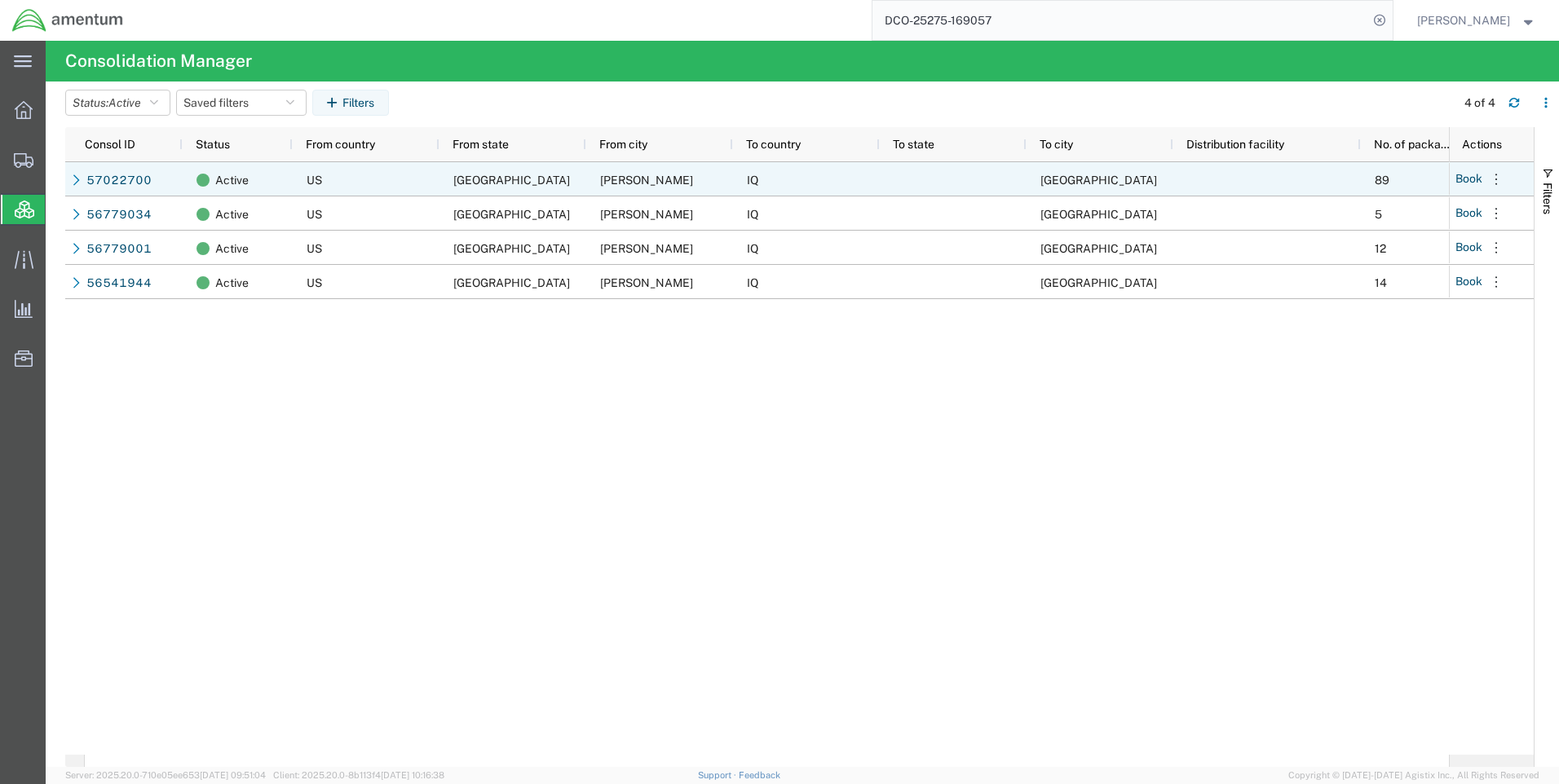
click at [73, 186] on div at bounding box center [76, 180] width 16 height 26
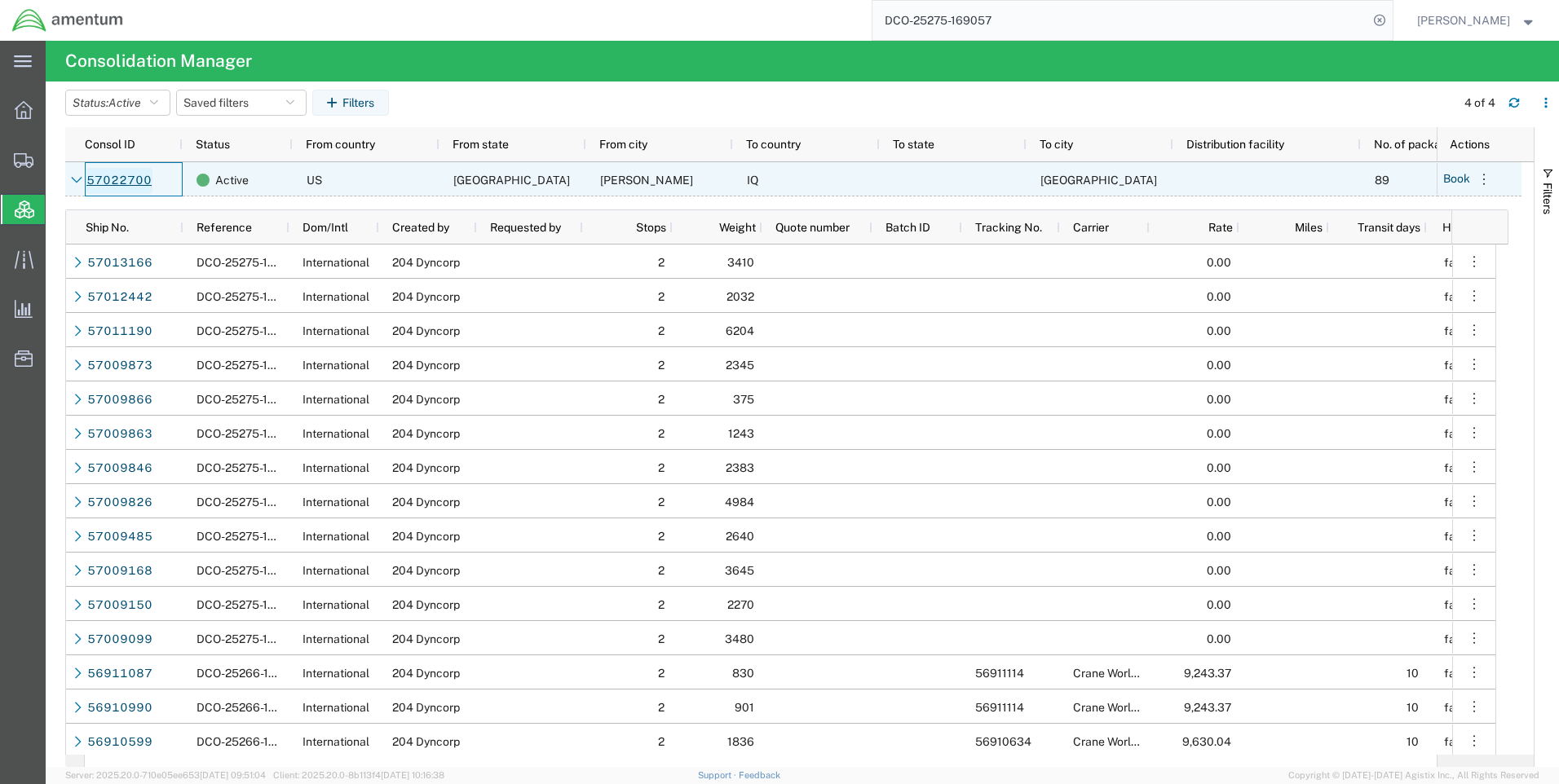
click at [122, 180] on link "57022700" at bounding box center [119, 181] width 67 height 26
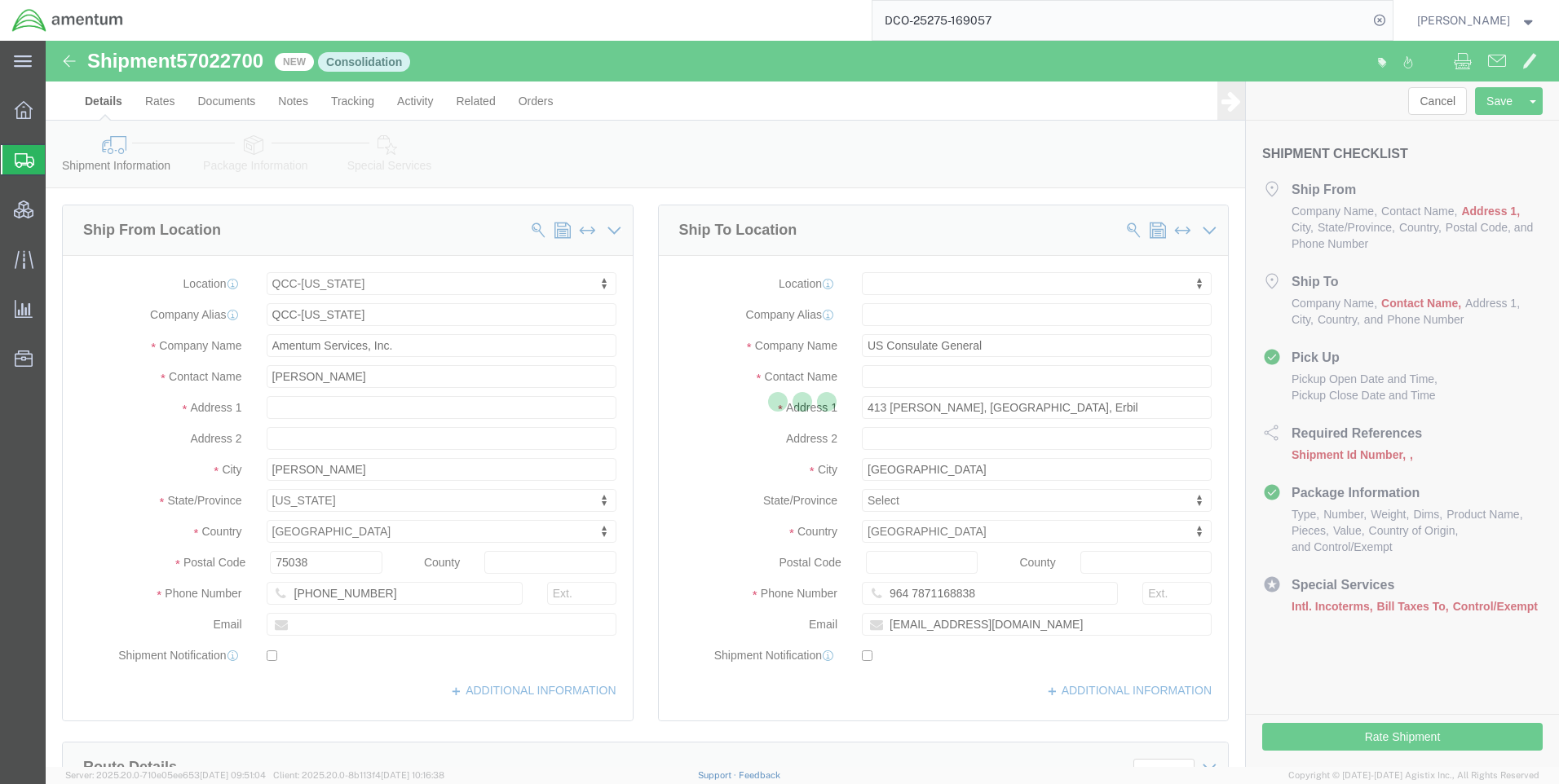
select select "42668"
select select
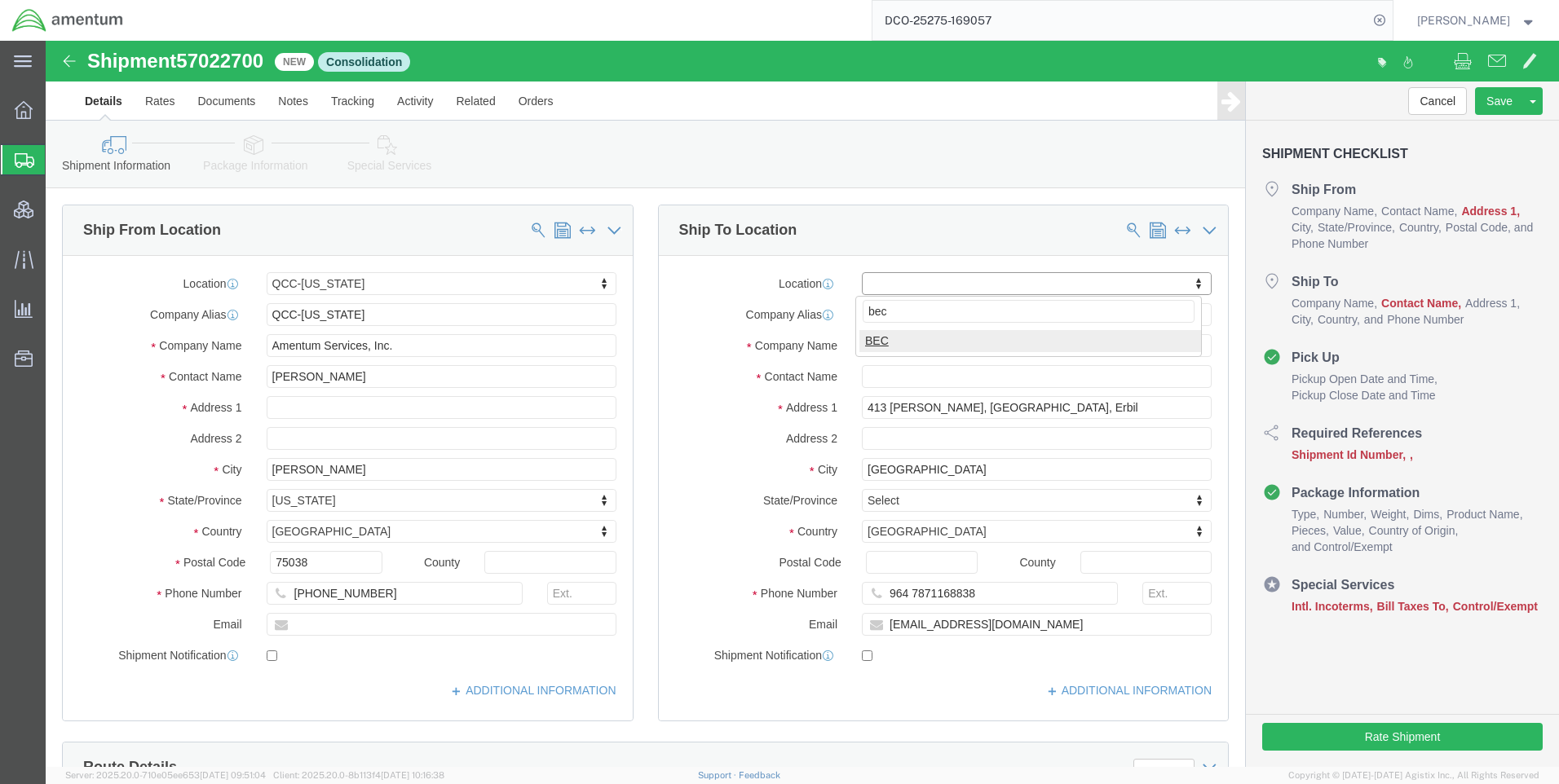
type input "bec"
select select "62011"
paste input "Annah.G"
type input "[EMAIL_ADDRESS][DOMAIN_NAME]"
paste input "[EMAIL_ADDRESS][DOMAIN_NAME]"
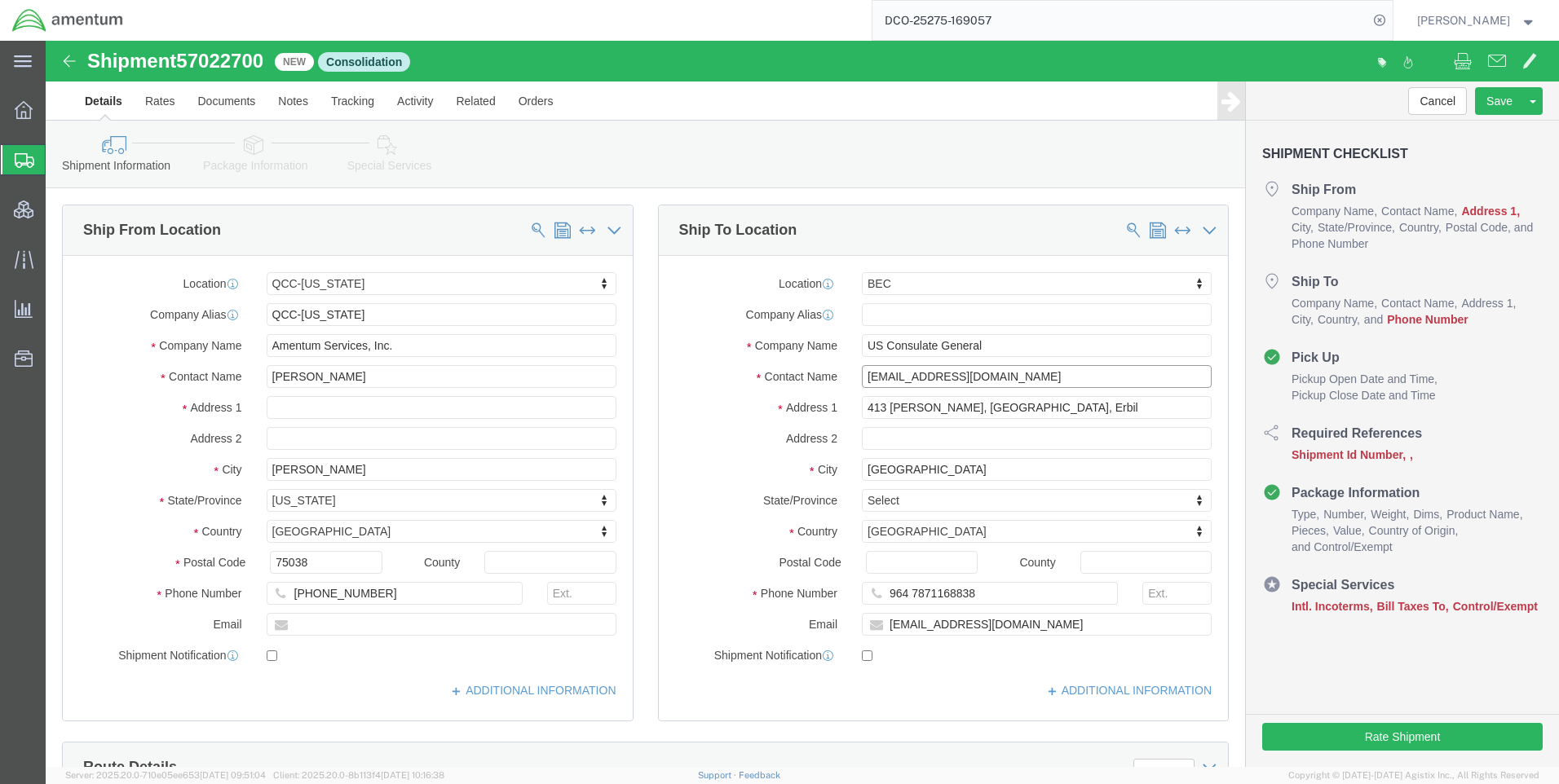
drag, startPoint x: 1008, startPoint y: 336, endPoint x: 900, endPoint y: 340, distance: 108.1
click input "[EMAIL_ADDRESS][DOMAIN_NAME]"
click input "Annah.Gichimu"
type input "[PERSON_NAME]"
type input "964 7871168838"
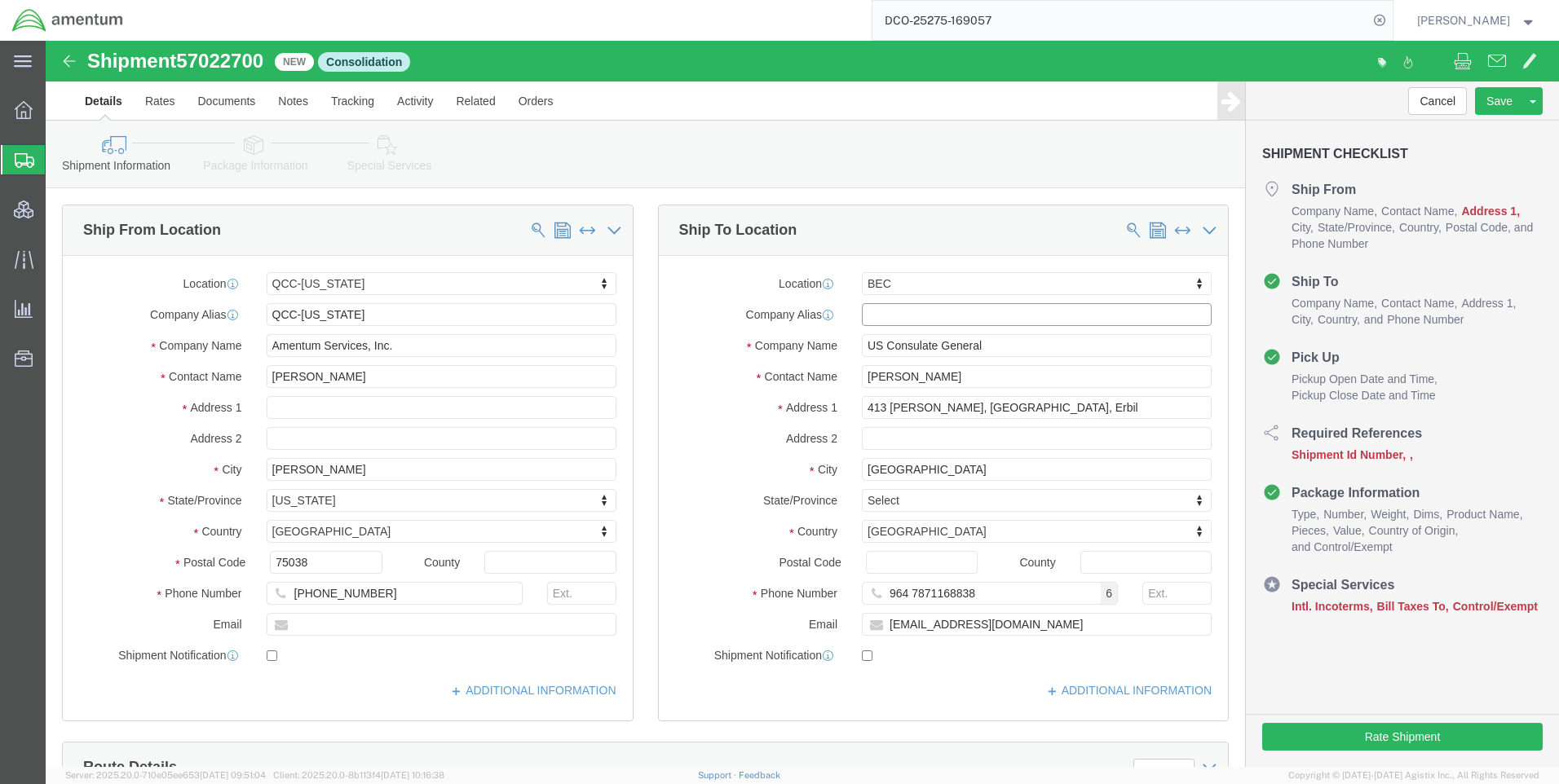
drag, startPoint x: 861, startPoint y: 268, endPoint x: 767, endPoint y: 274, distance: 94.2
click div "Company [PERSON_NAME] Address short code to enable quick look up and auto-compl…"
type input "2W016"
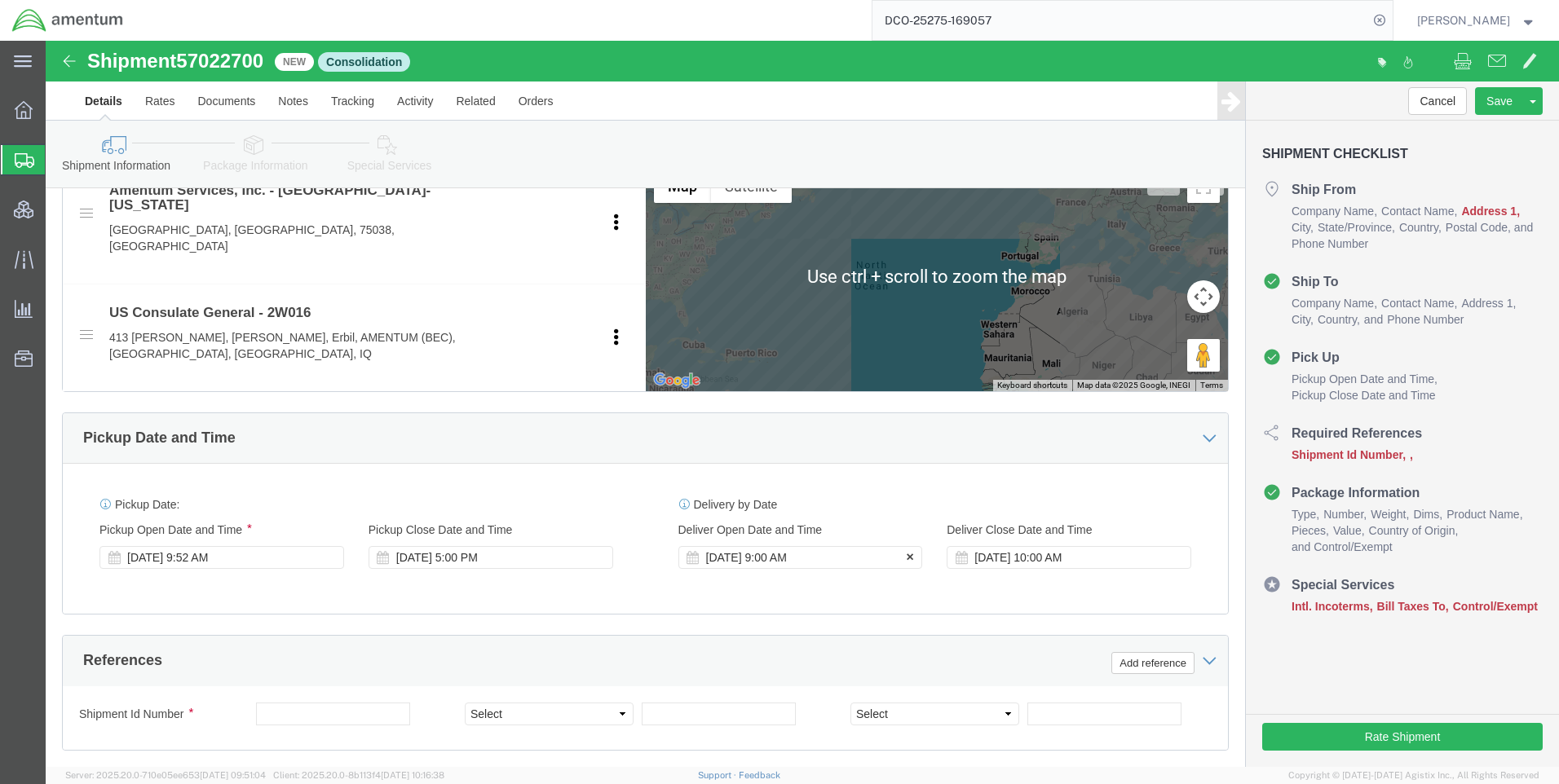
scroll to position [652, 0]
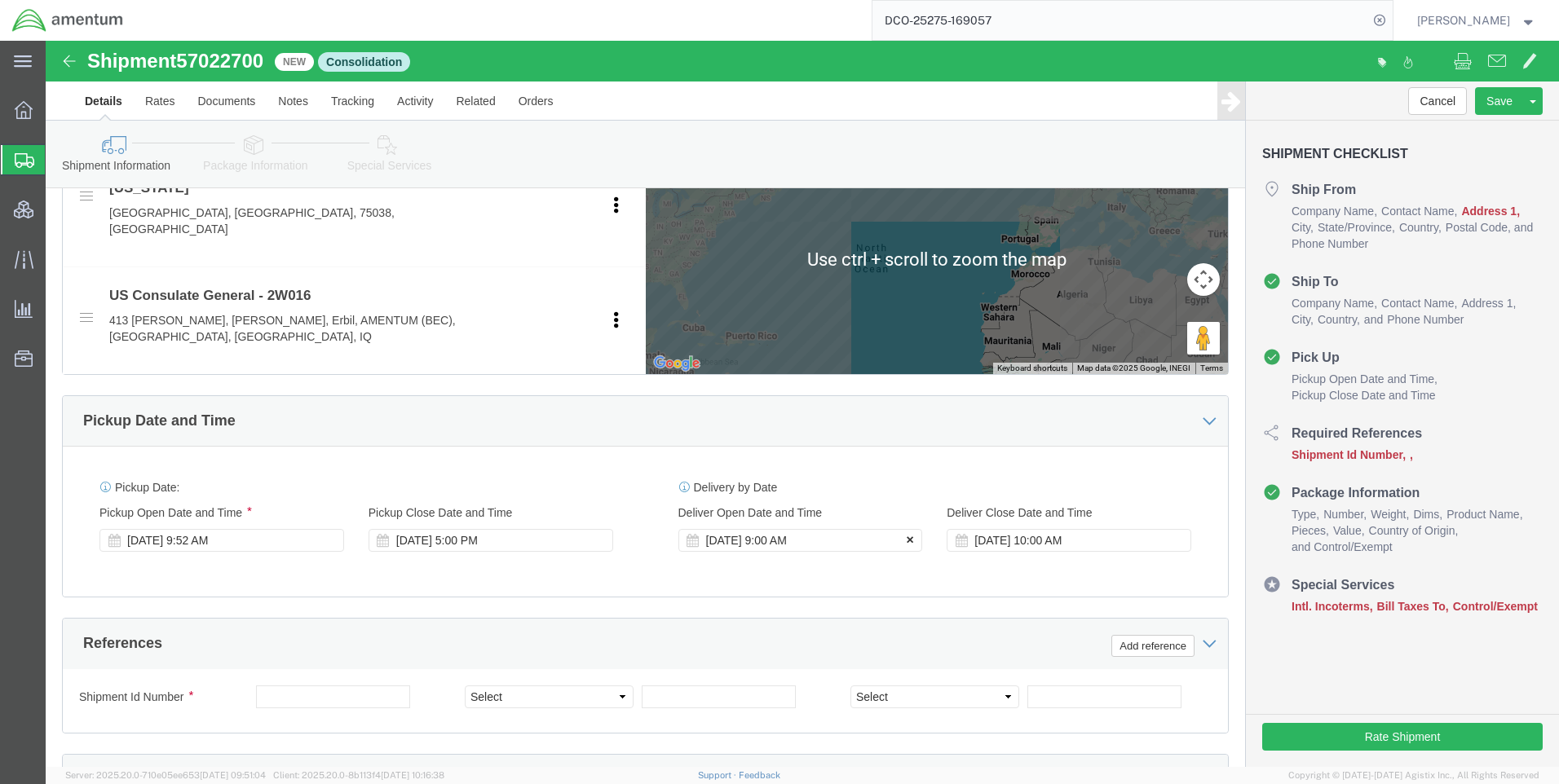
click icon
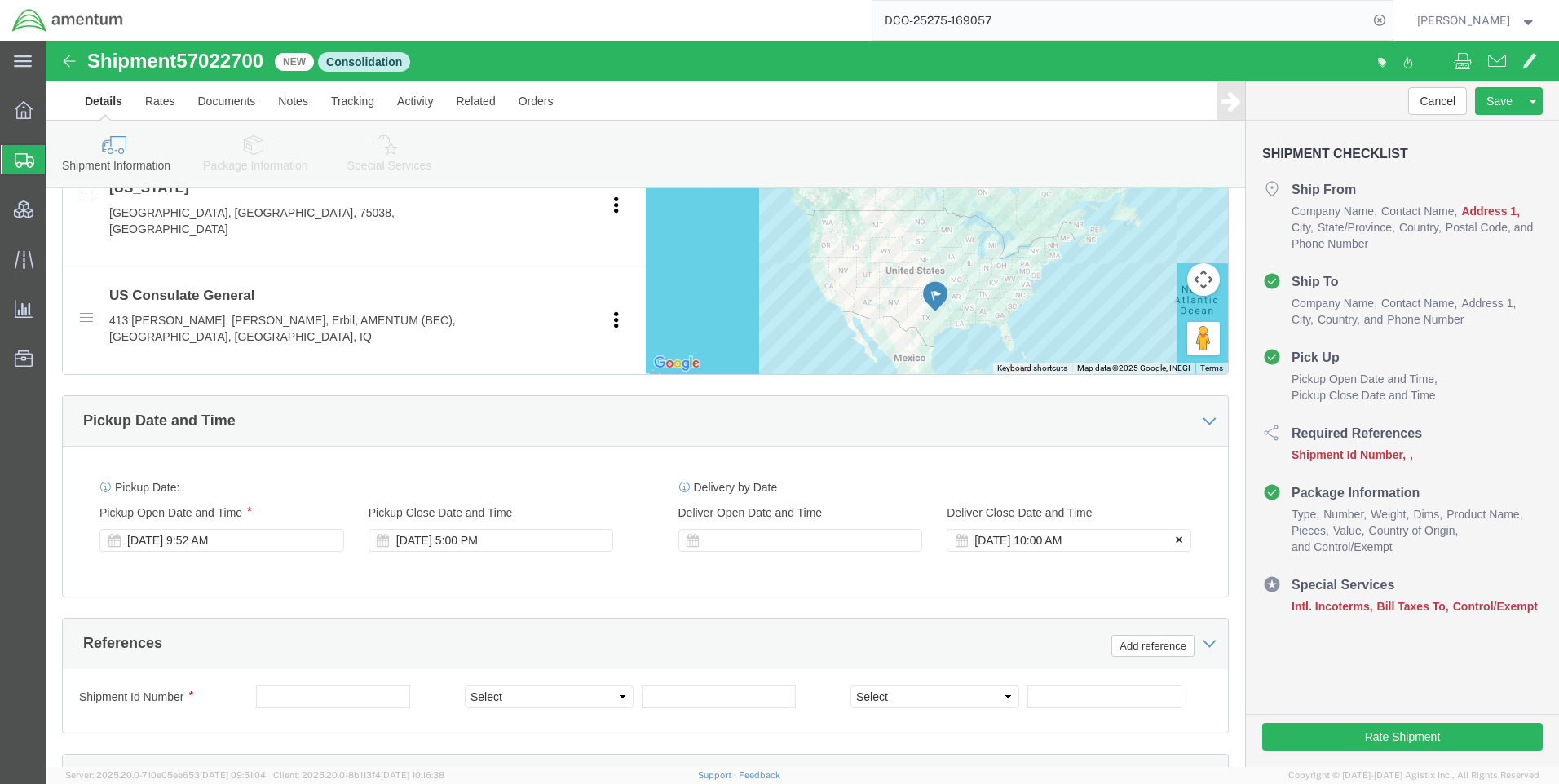
click button
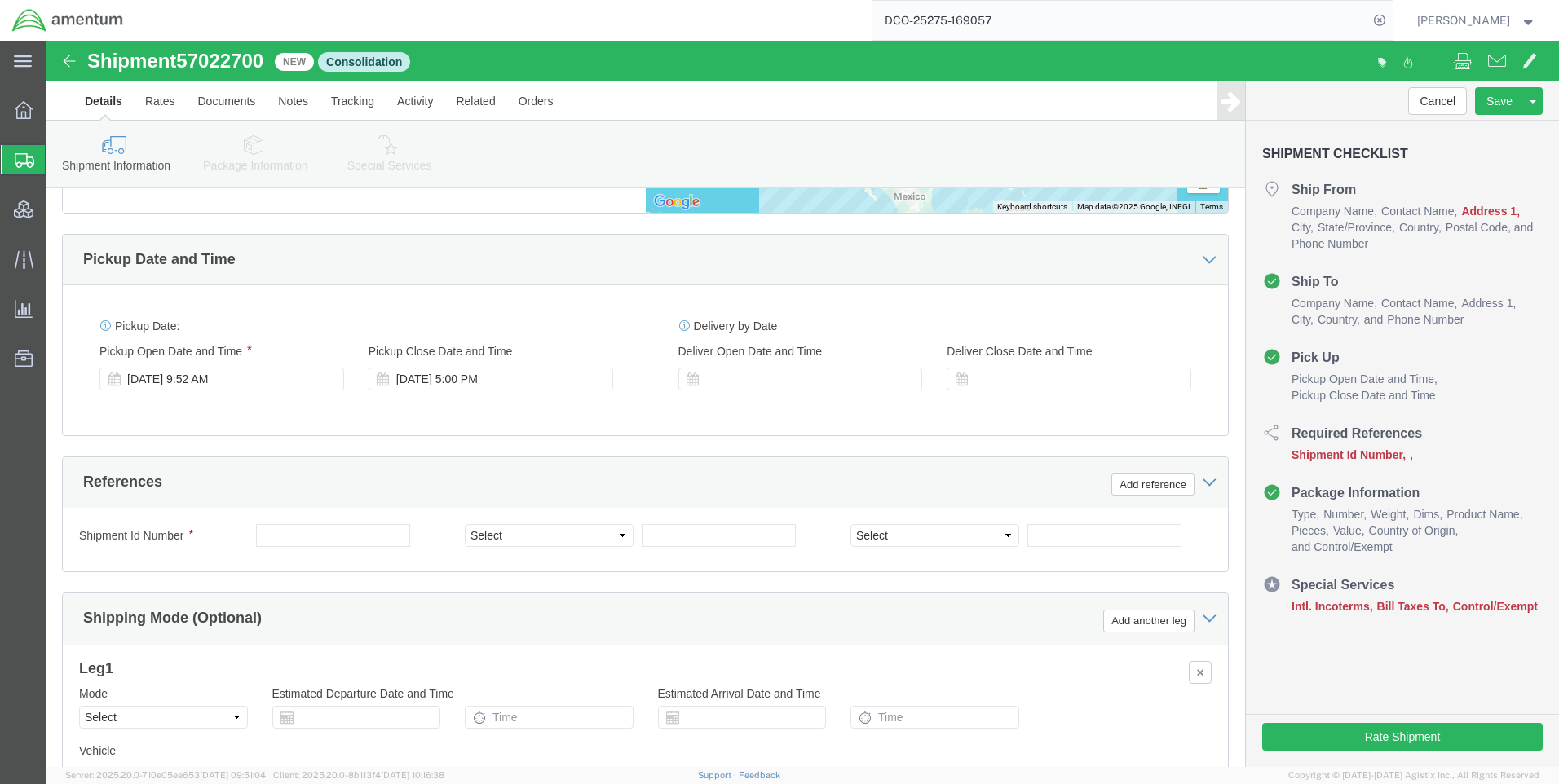
scroll to position [814, 0]
click input "text"
type input "Q"
click div "Shipment Id Number 10-3-AIR [GEOGRAPHIC_DATA] CONSOLE Select Account Type Activ…"
click input "10-3-AIR IRAQ CONSOLE"
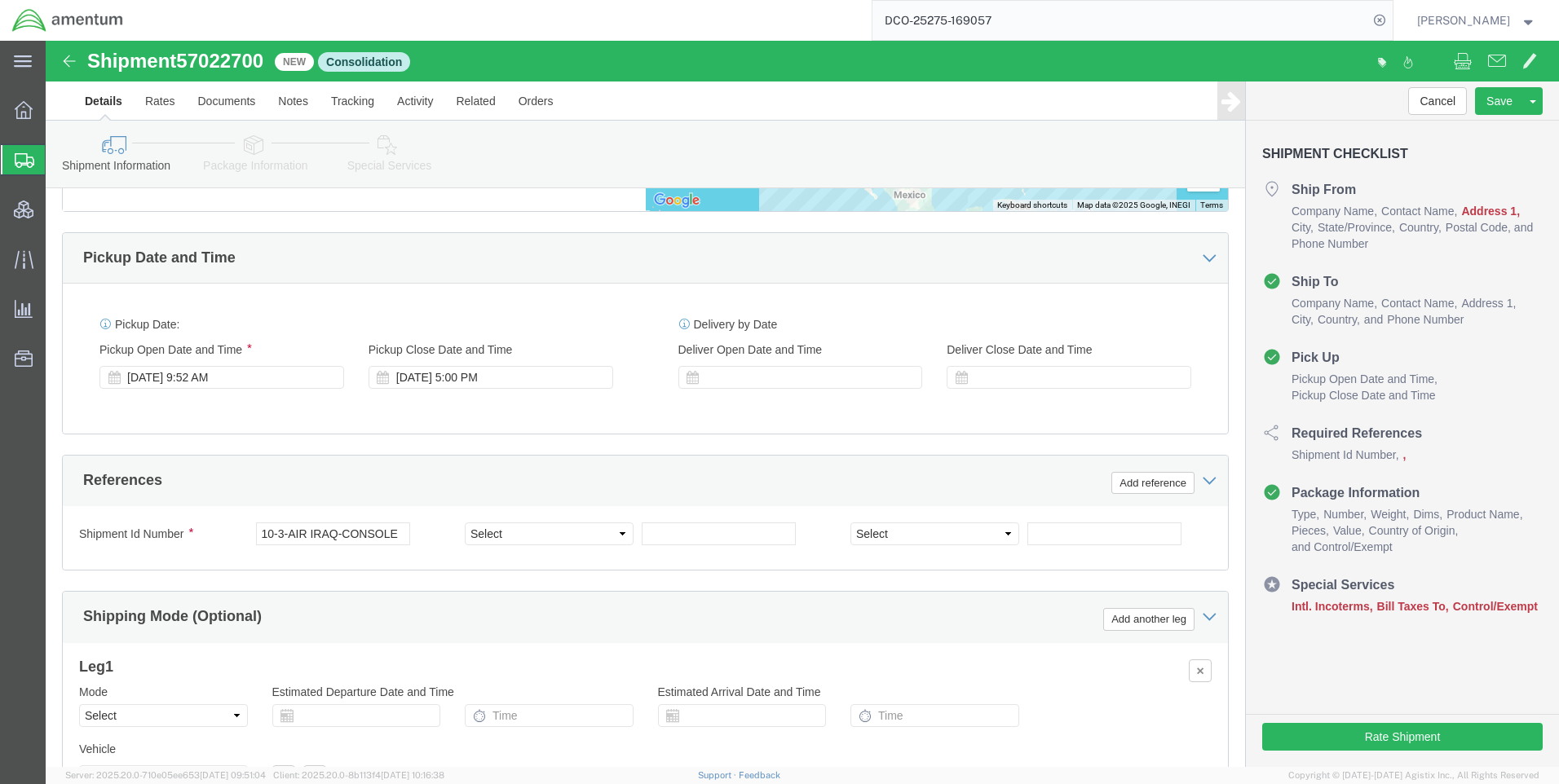
click div "Ship From Location Location [GEOGRAPHIC_DATA]-[US_STATE] My Profile Location [P…"
drag, startPoint x: 262, startPoint y: 446, endPoint x: 266, endPoint y: 472, distance: 26.3
click input "10-3-AIR IRAQ-CONSOLE"
drag, startPoint x: 269, startPoint y: 439, endPoint x: 266, endPoint y: 496, distance: 57.1
click input "10-3-[GEOGRAPHIC_DATA]-CONSOLE"
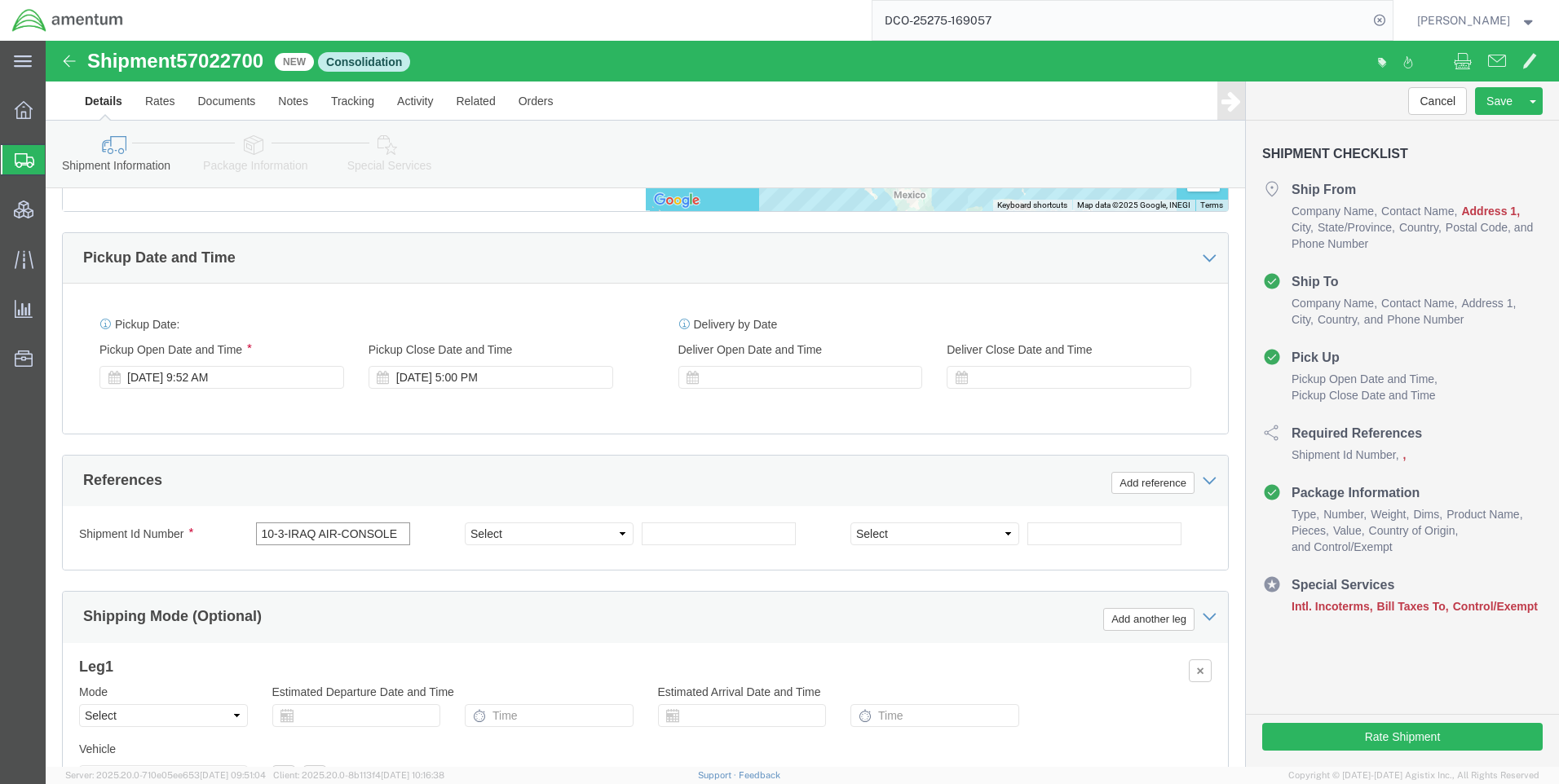
click input "10-3-IRAQ AIR-CONSOLE"
type input "10-3-[GEOGRAPHIC_DATA]-AIR-CONSOLE"
click select "Select Account Type Activity ID Airline Appointment Number ASN Batch Request # …"
select select "DEPT"
click select "Select Account Type Activity ID Airline Appointment Number ASN Batch Request # …"
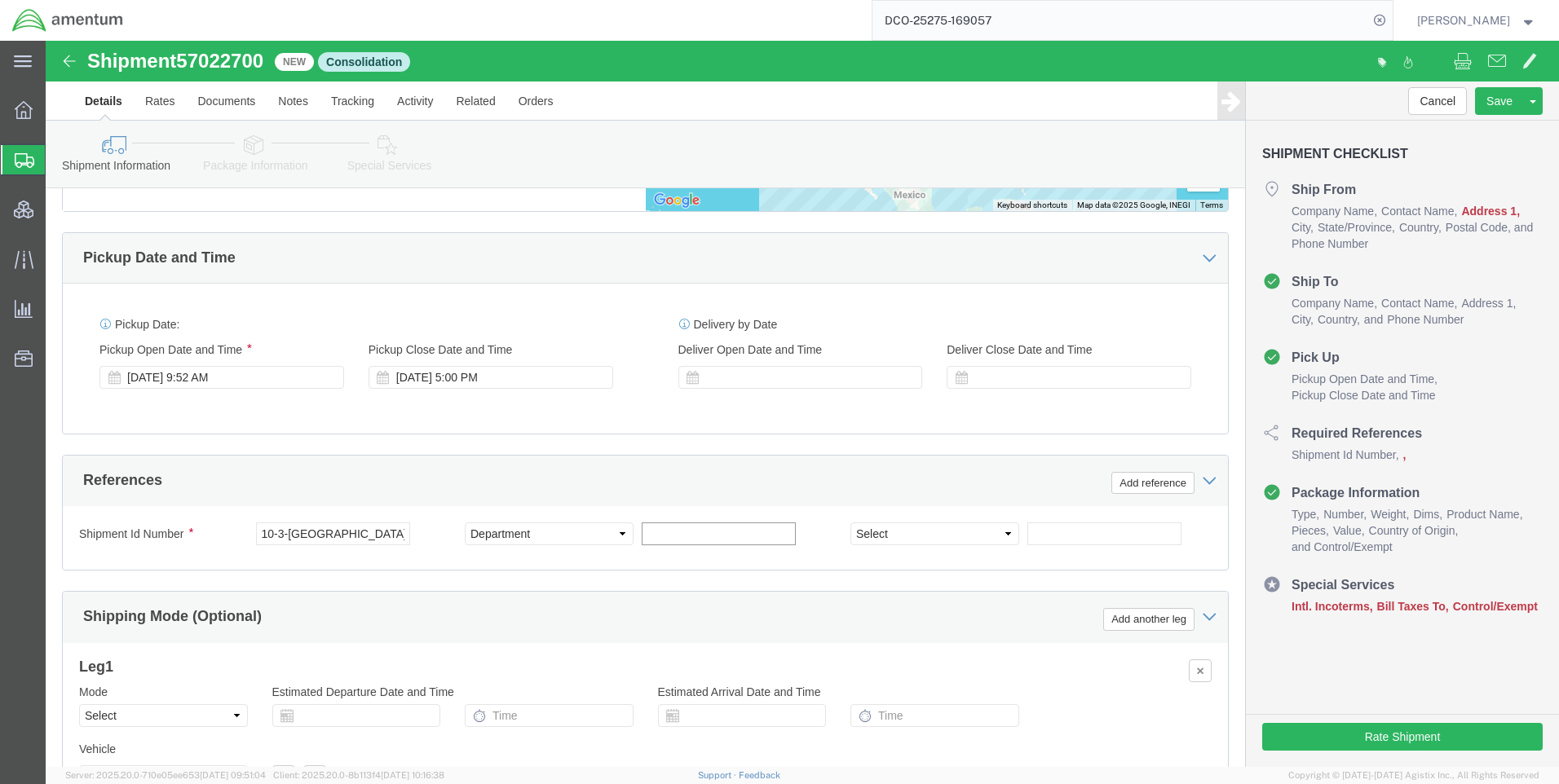
click input "text"
type input "OMSS"
click select "Select Account Type Activity ID Airline Appointment Number ASN Batch Request # …"
select select "DEPT"
click select "Select Account Type Activity ID Airline Appointment Number ASN Batch Request # …"
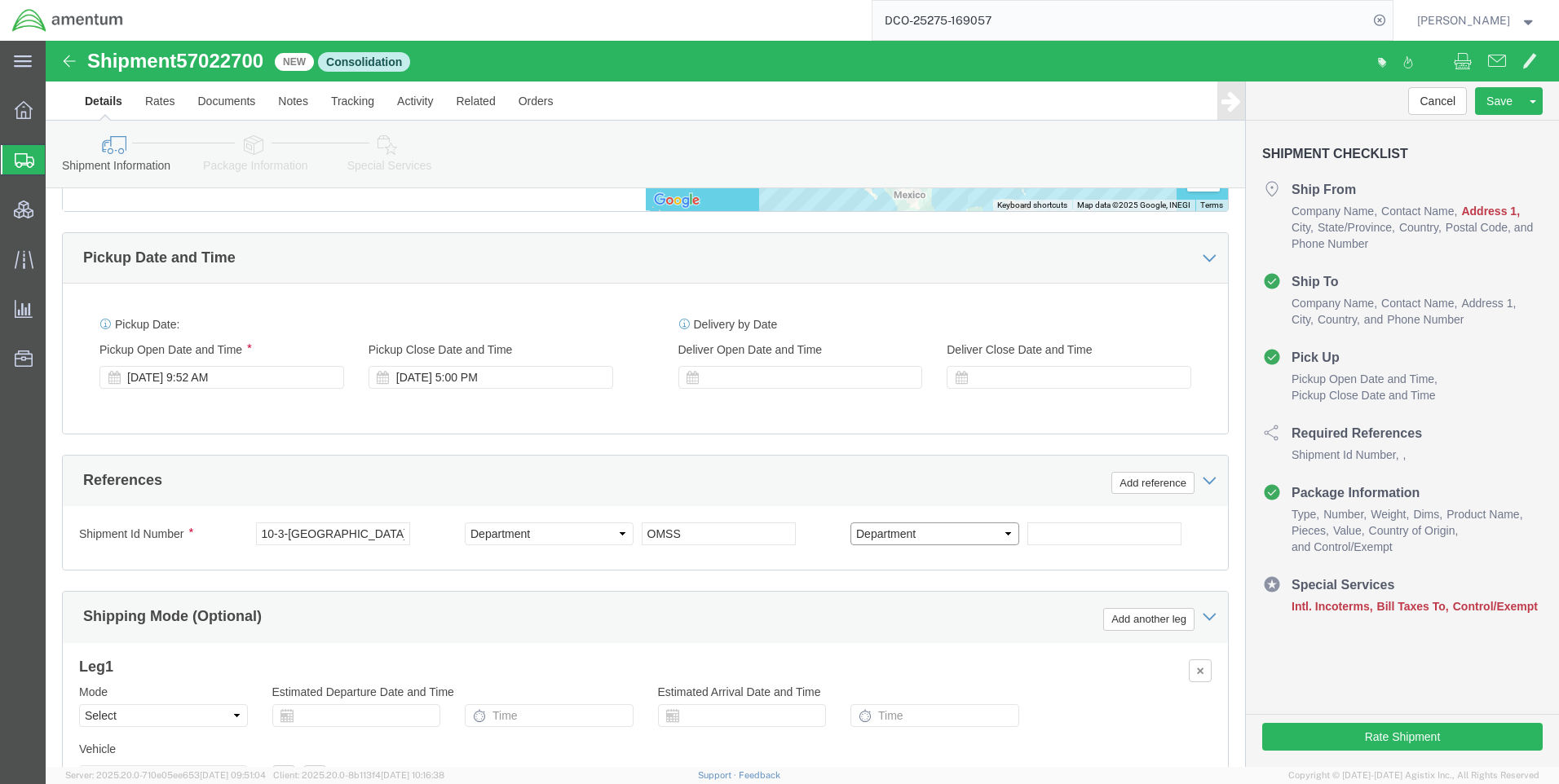
click select "Select Account Type Activity ID Airline Appointment Number ASN Batch Request # …"
click div "Shipment Id Number 10-3-[GEOGRAPHIC_DATA]-AIR-CONSOLE Select Account Type Activ…"
click input "text"
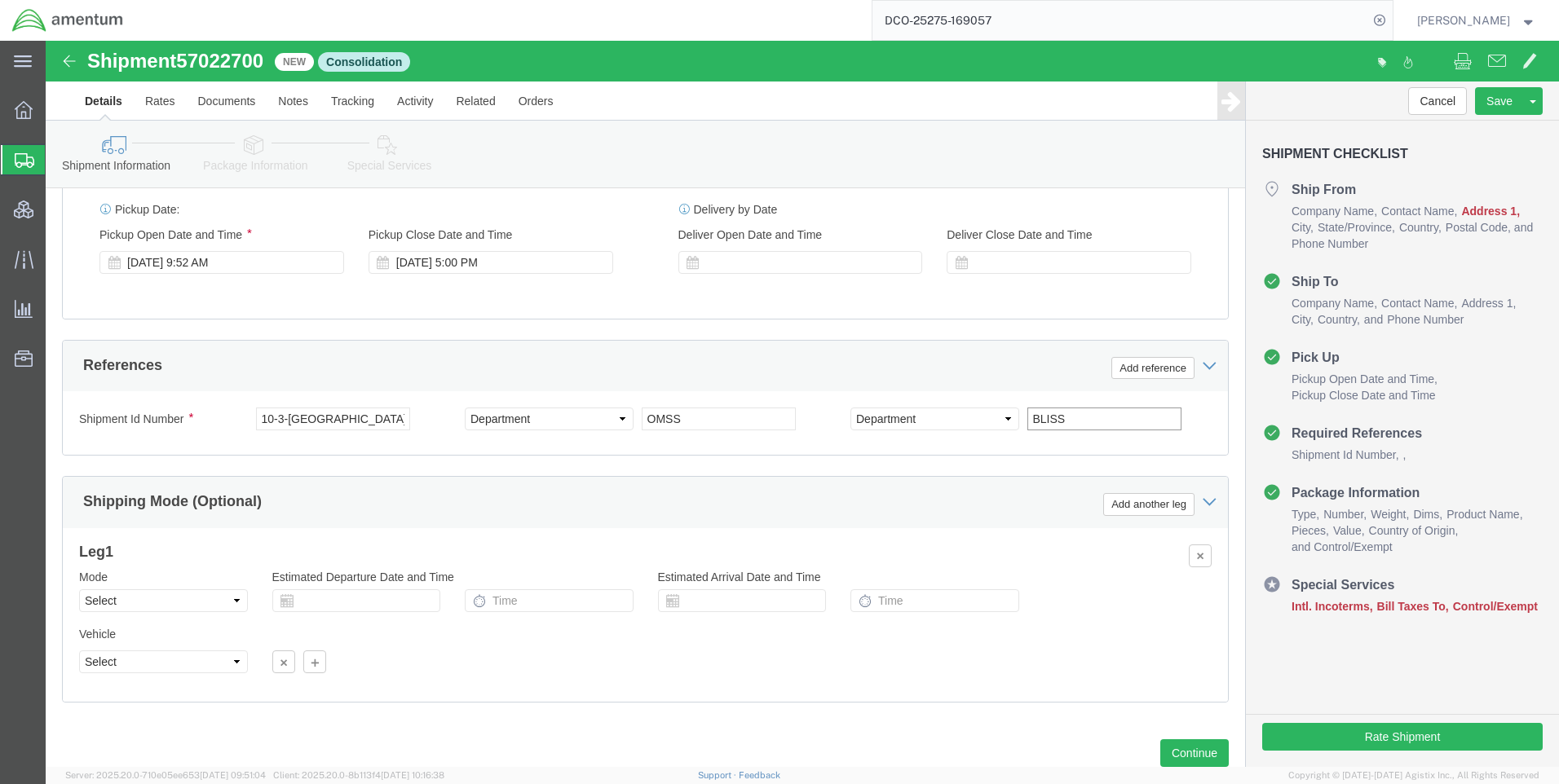
scroll to position [933, 0]
type input "BLISS"
click button "Continue"
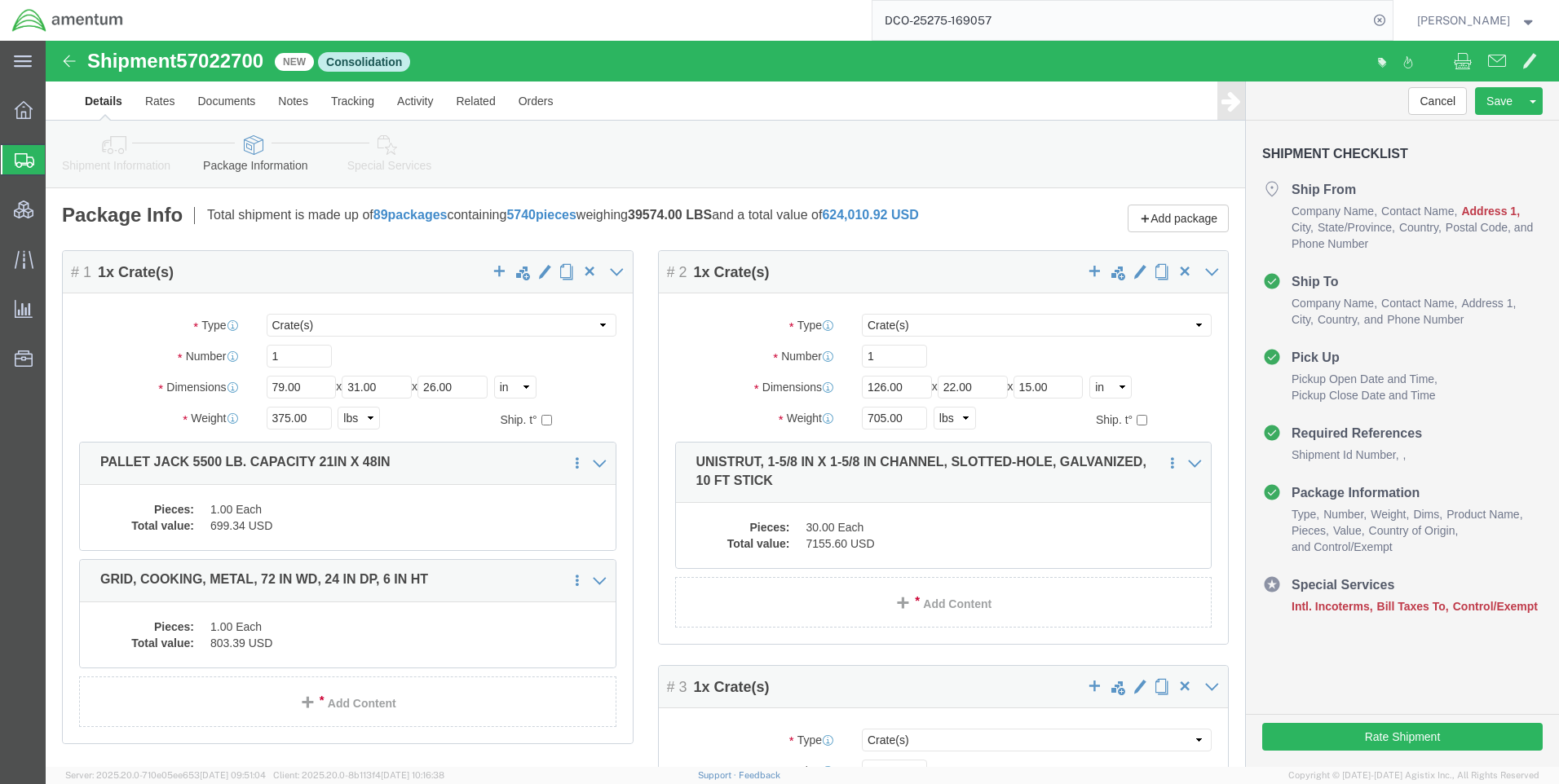
click link "Special Services"
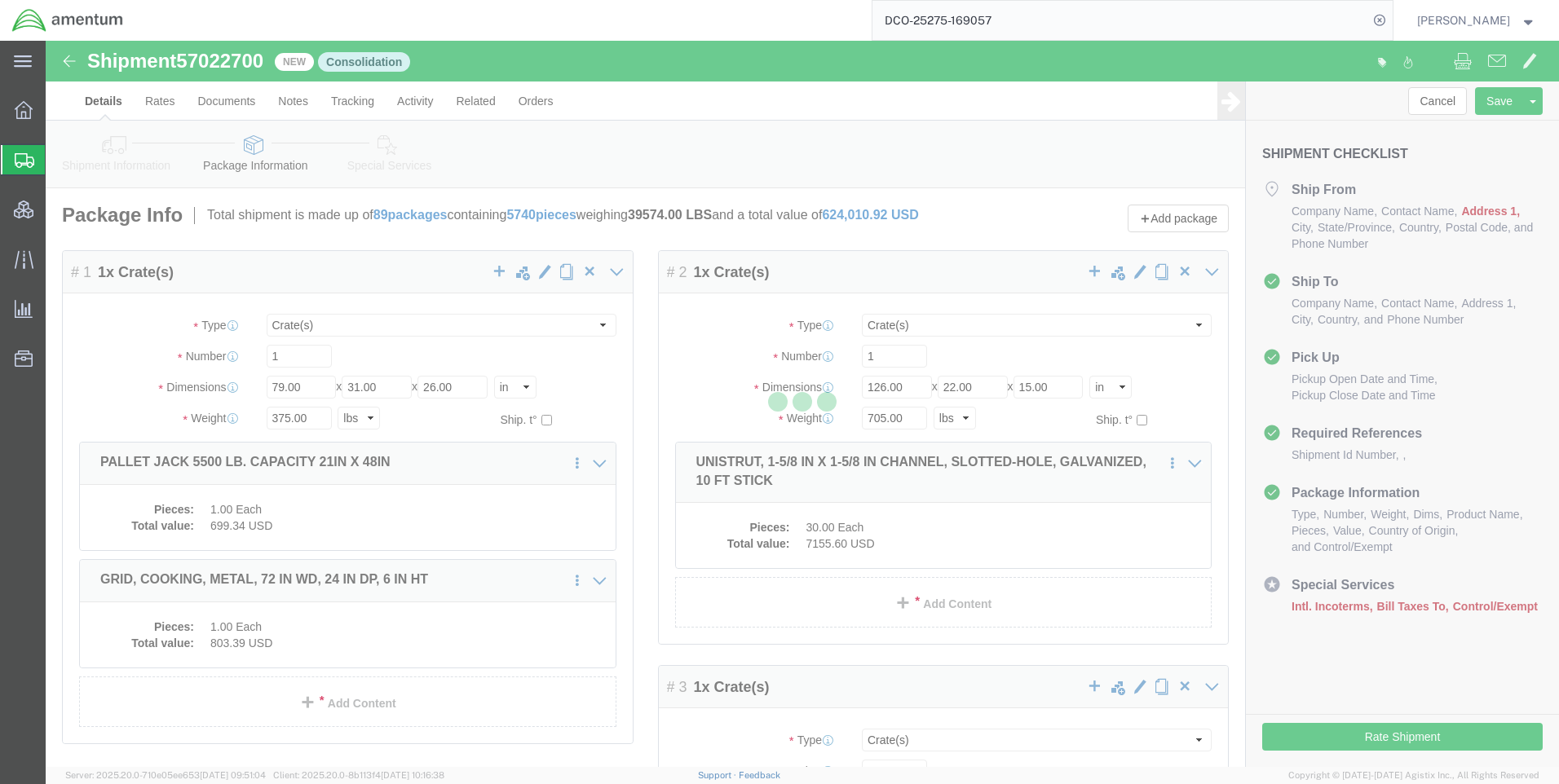
select select
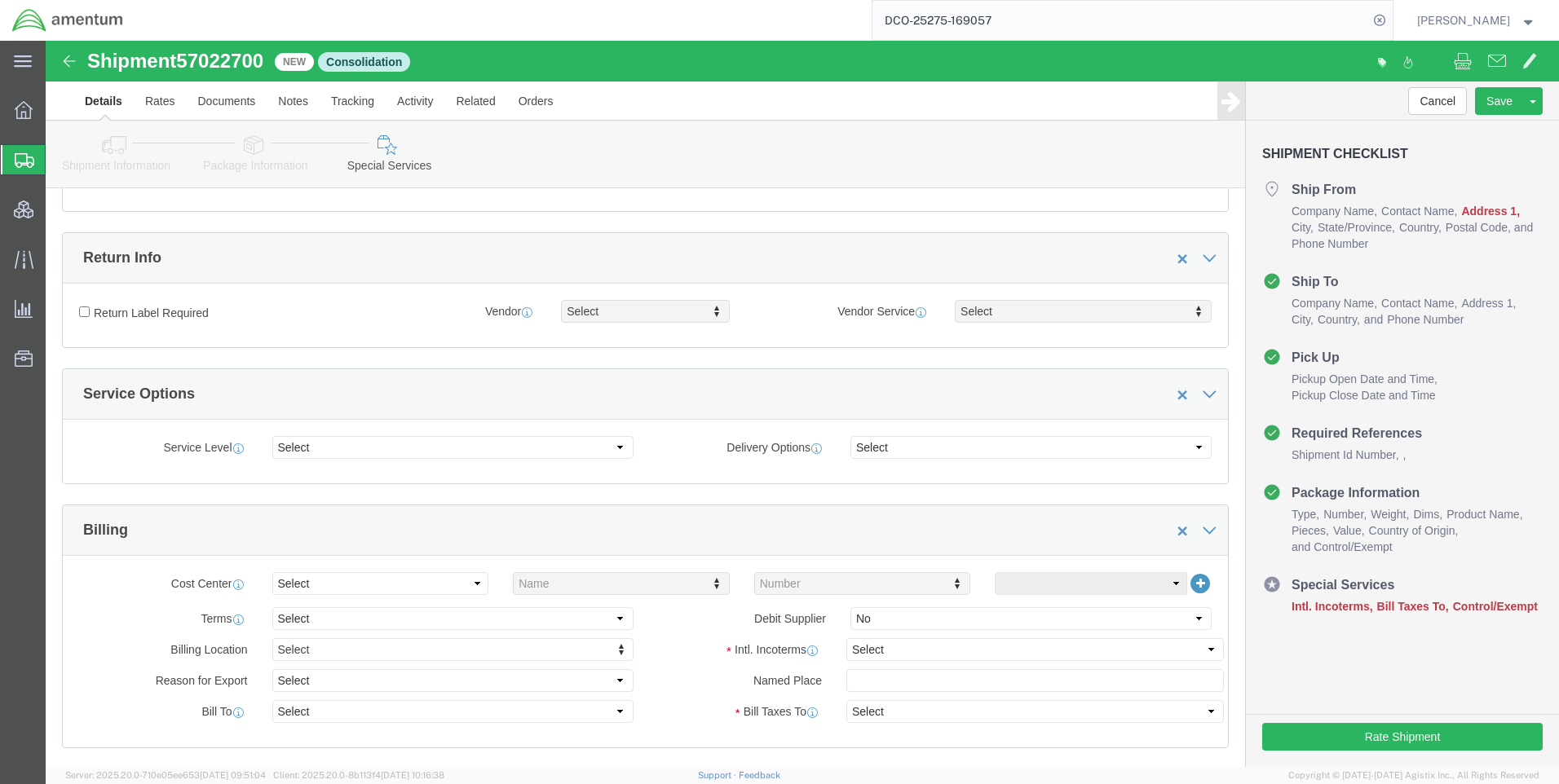
scroll to position [652, 0]
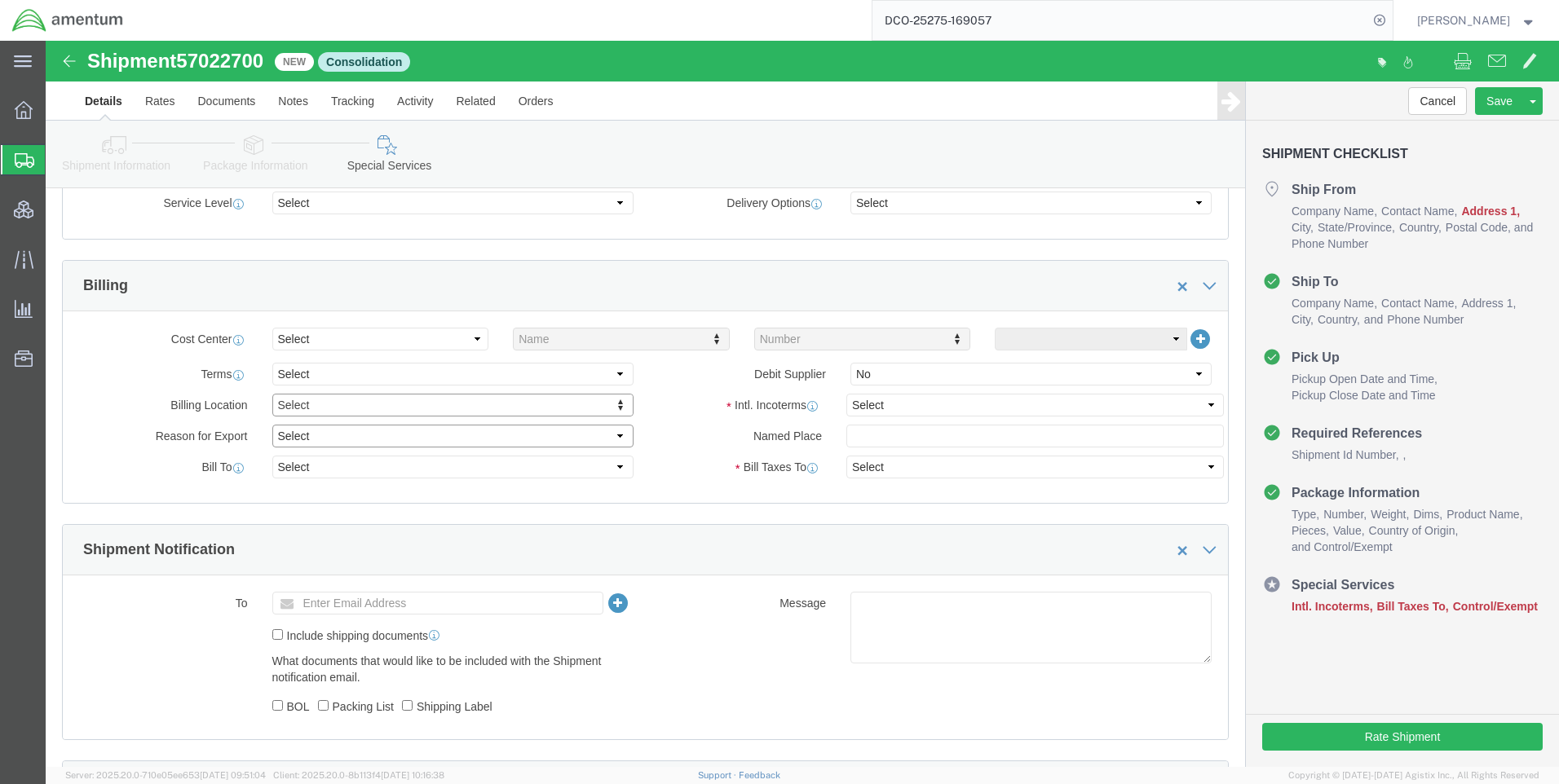
click select "Select Gift Personal Effects Repair/Warranty Return Sample Sold Temporary/Not S…"
select select "SOLD"
click select "Select Gift Personal Effects Repair/Warranty Return Sample Sold Temporary/Not S…"
click select "Select Recipient Account Sender/Shipper Third Party Account"
select select "SHIP"
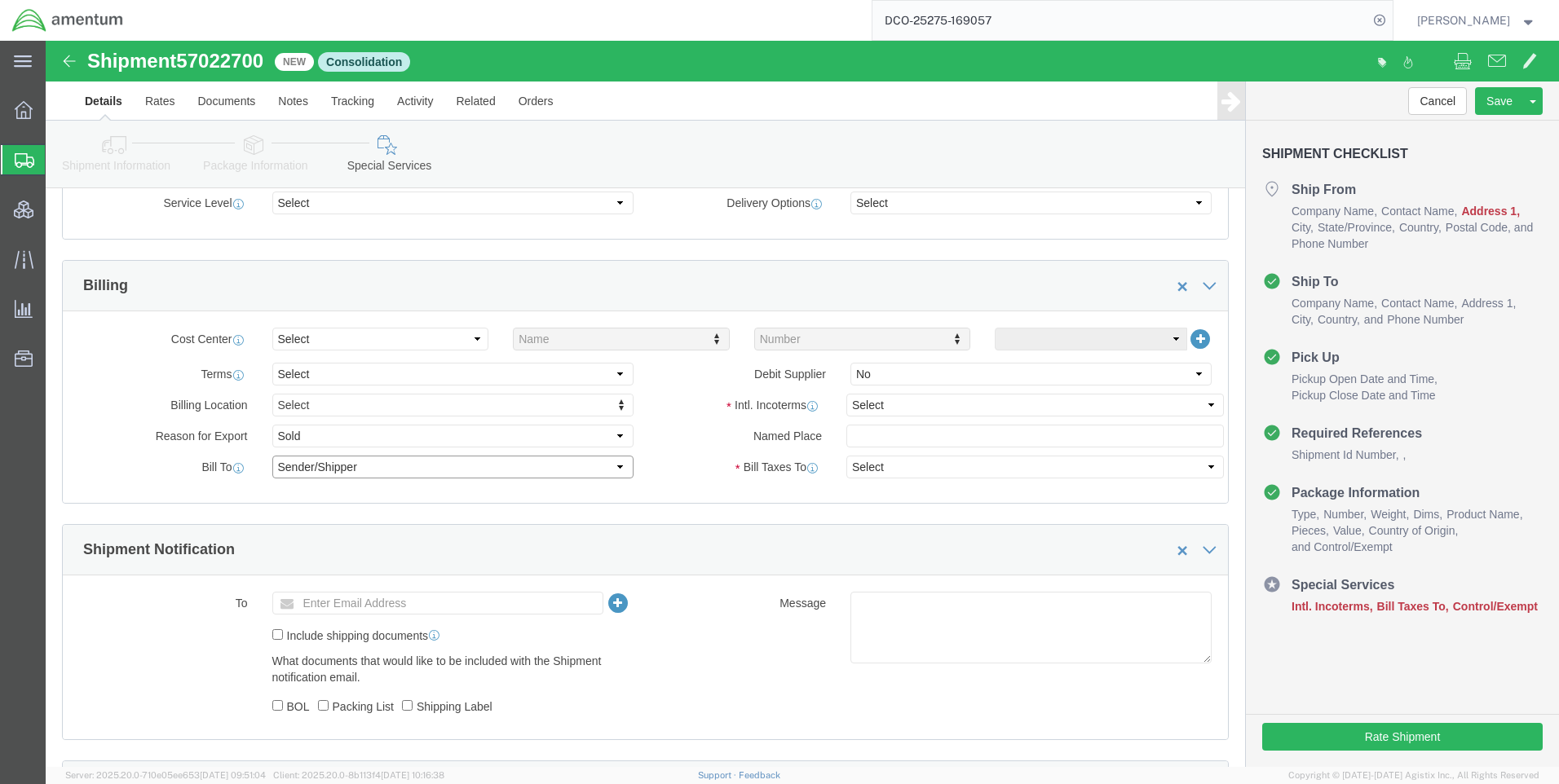
click select "Select Recipient Account Sender/Shipper Third Party Account"
click select "Select Carriage Insurance Paid Carriage Paid To Cost and Freight Cost Insurance…"
select select "DAP"
click select "Select Carriage Insurance Paid Carriage Paid To Cost and Freight Cost Insurance…"
select select "RCPN"
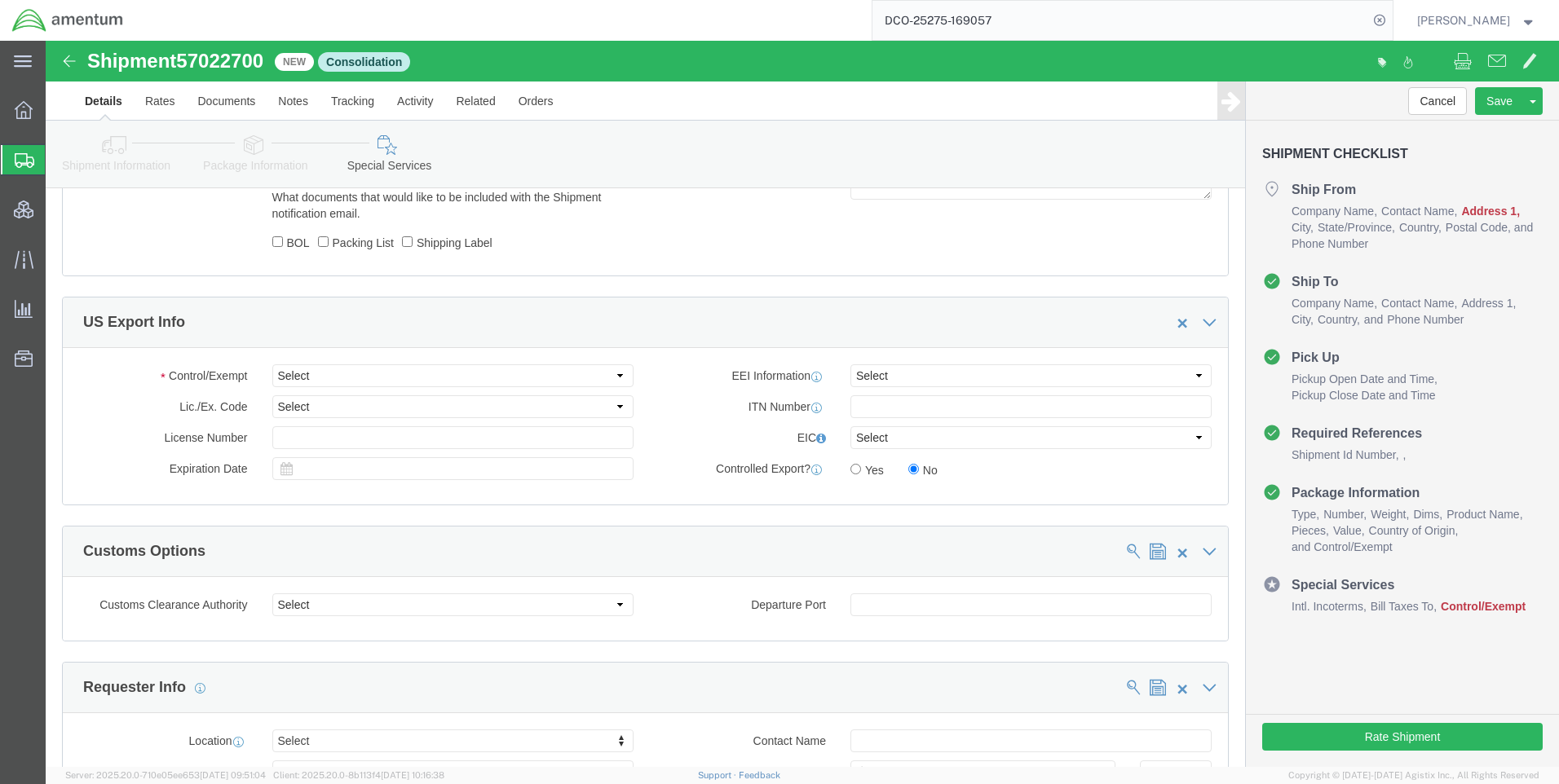
scroll to position [1223, 0]
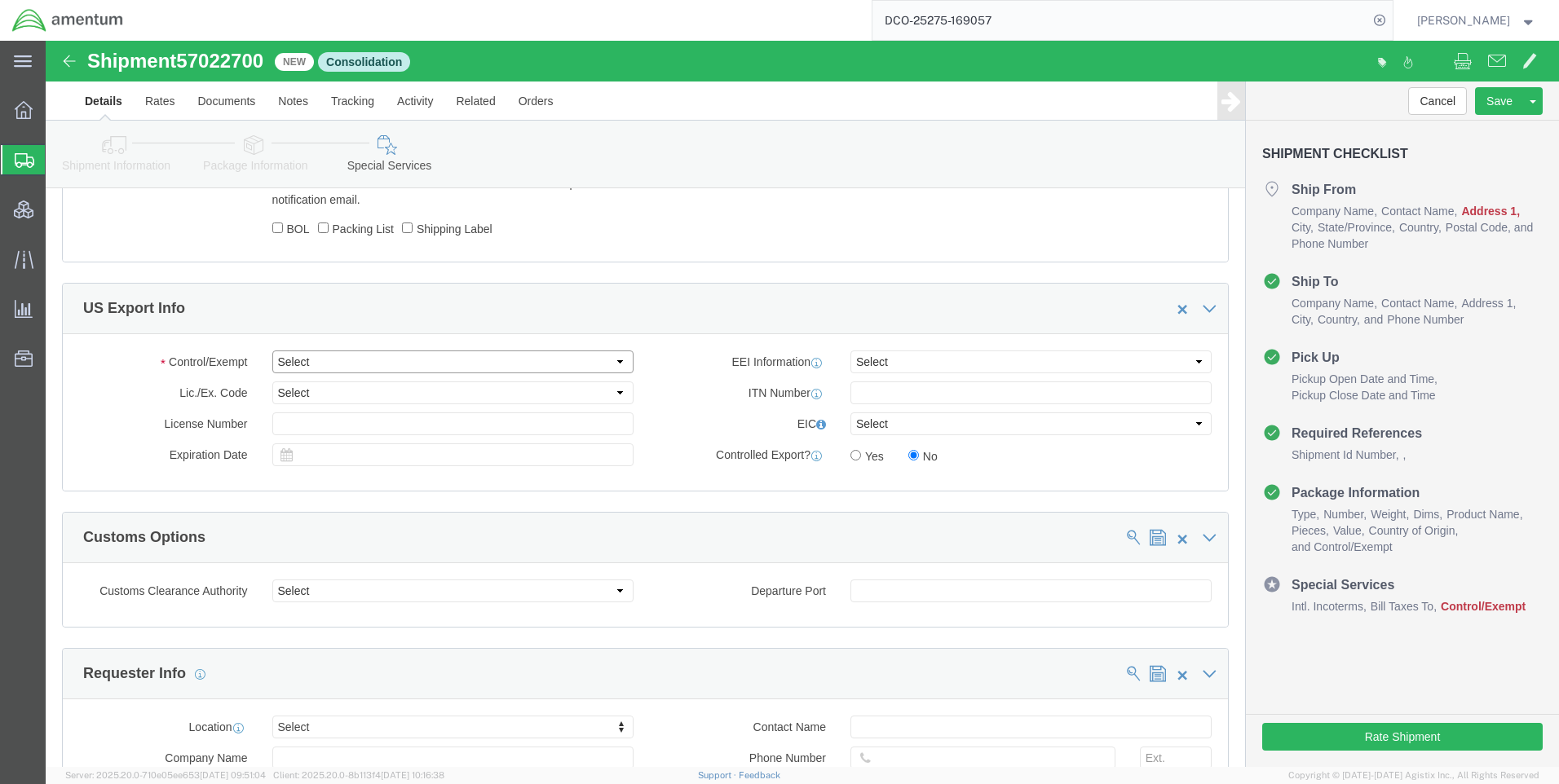
click select "Select ATF BIS DEA EPA FDA FTR ITAR OFAC Other (OPA)"
select select "BIS"
click select "Select ATF BIS DEA EPA FDA FTR ITAR OFAC Other (OPA)"
click select "Select AGR-Agricultural APP-Computers APR-Additional Permissive Exports AVS-Air…"
select select "NLR"
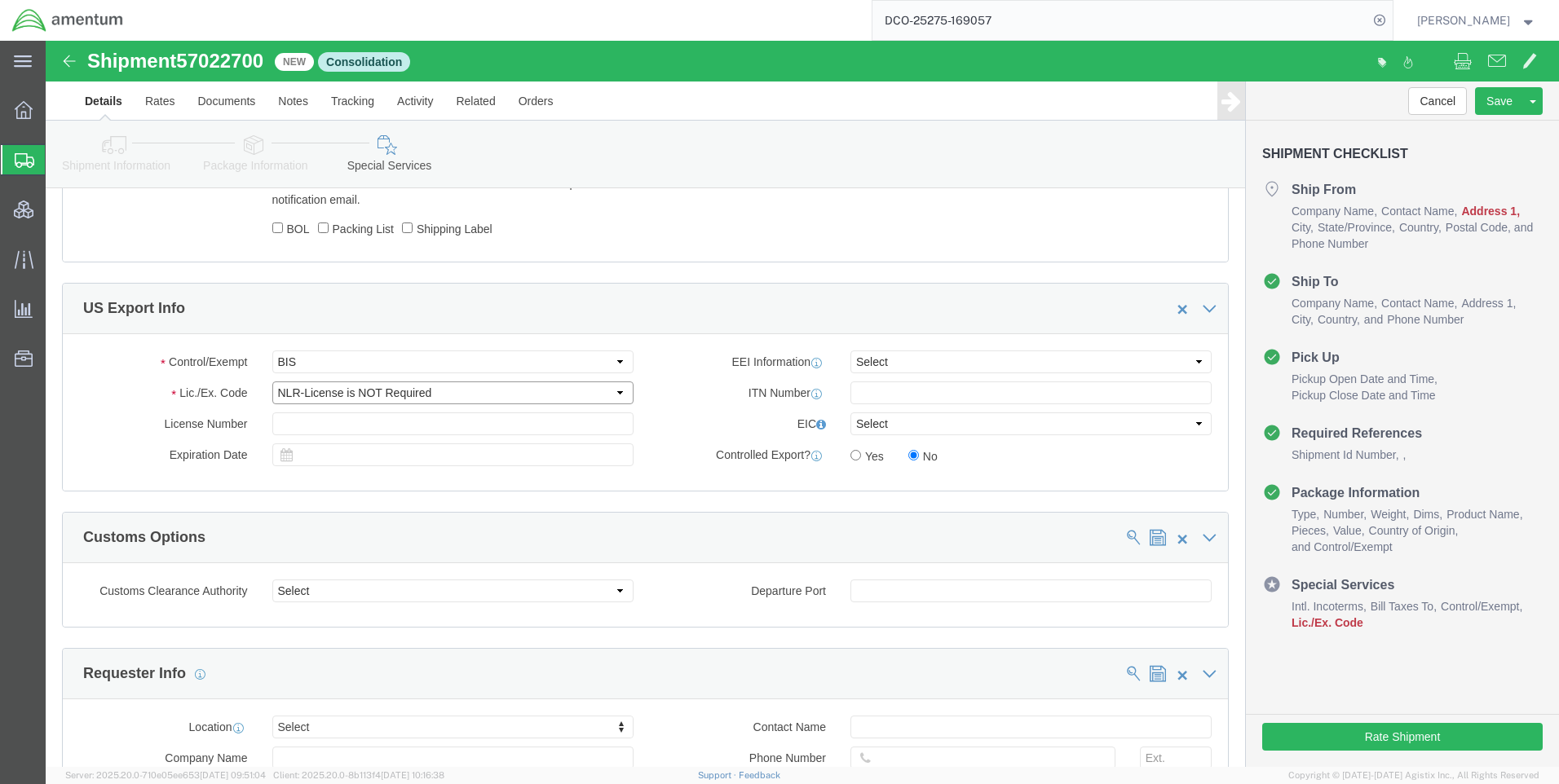
click select "Select AGR-Agricultural APP-Computers APR-Additional Permissive Exports AVS-Air…"
click select "Select AES-Direct EEI Carrier File EEI EEI Exempt"
select select "CFIL"
click select "Select AES-Direct EEI Carrier File EEI EEI Exempt"
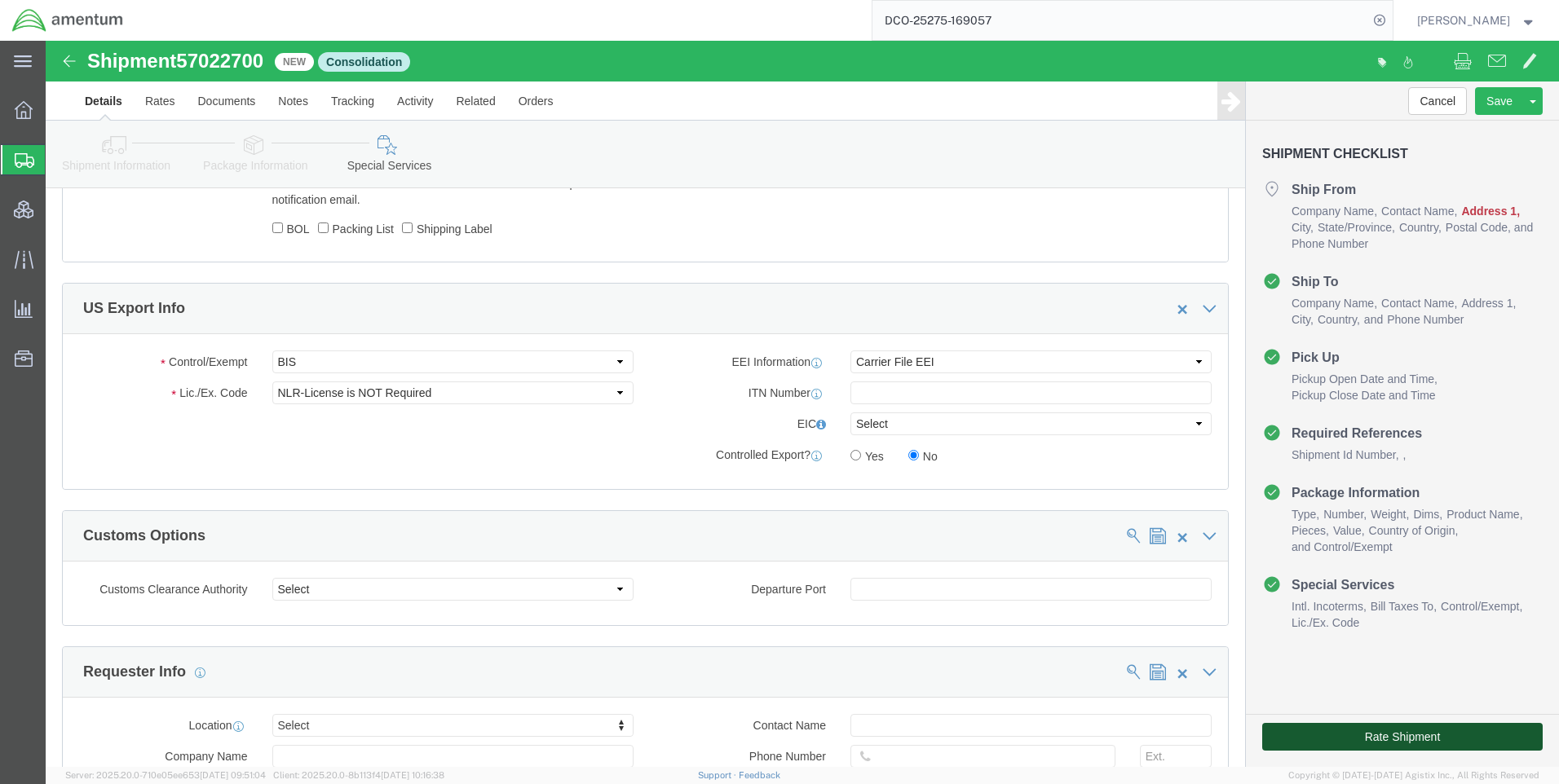
click button "Rate Shipment"
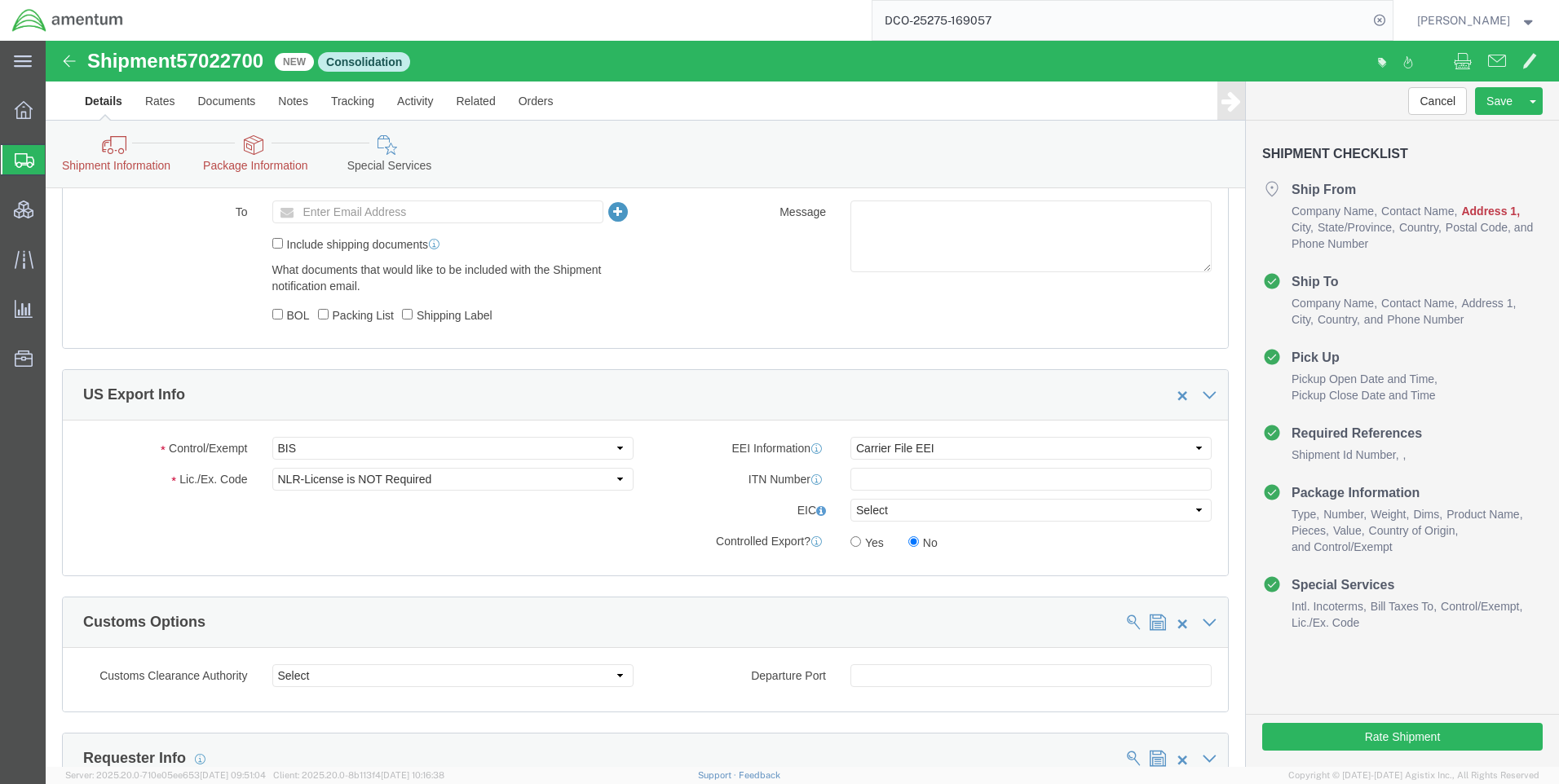
scroll to position [0, 0]
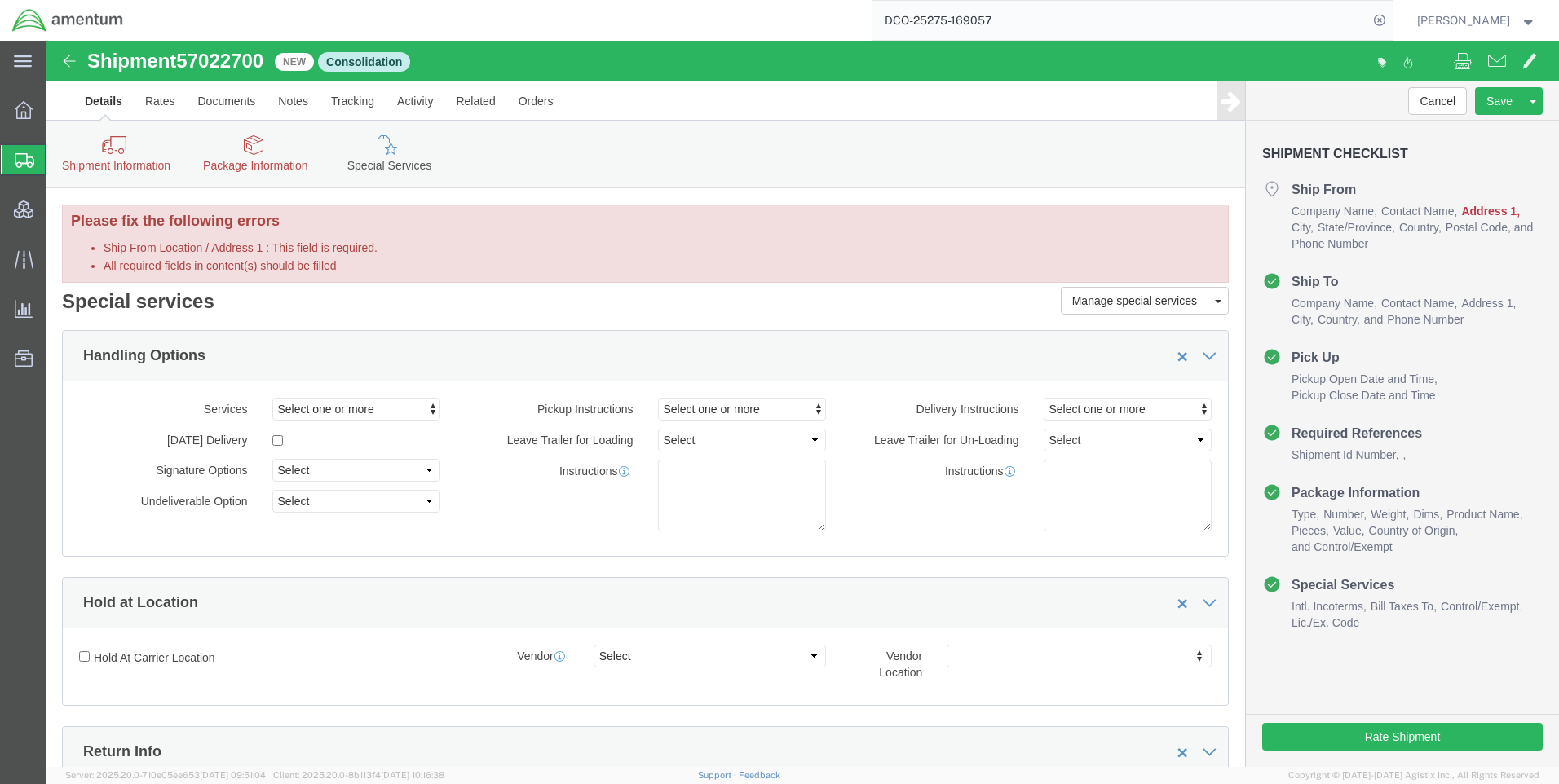
click icon
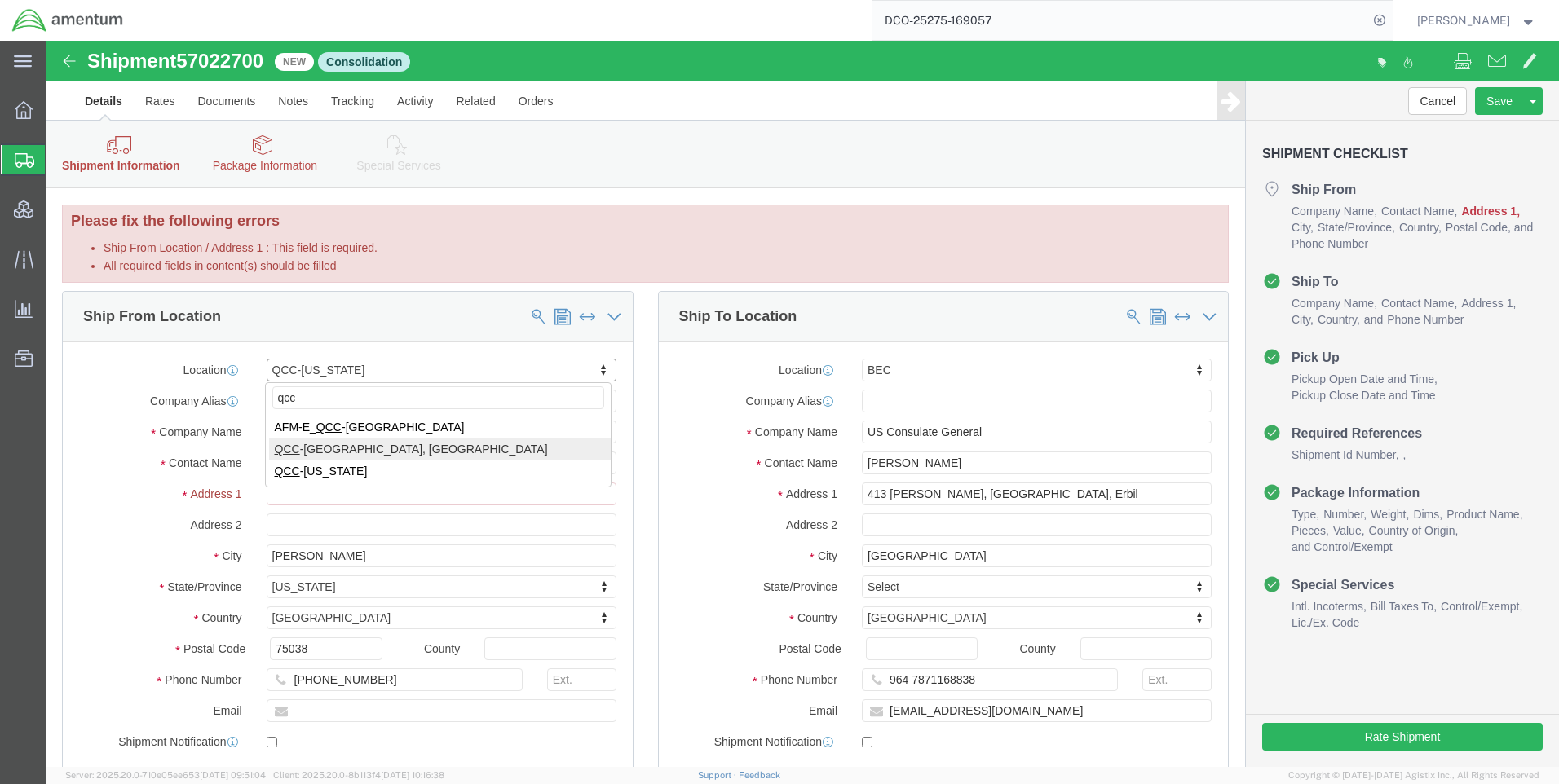
type input "qcc"
select select "67291"
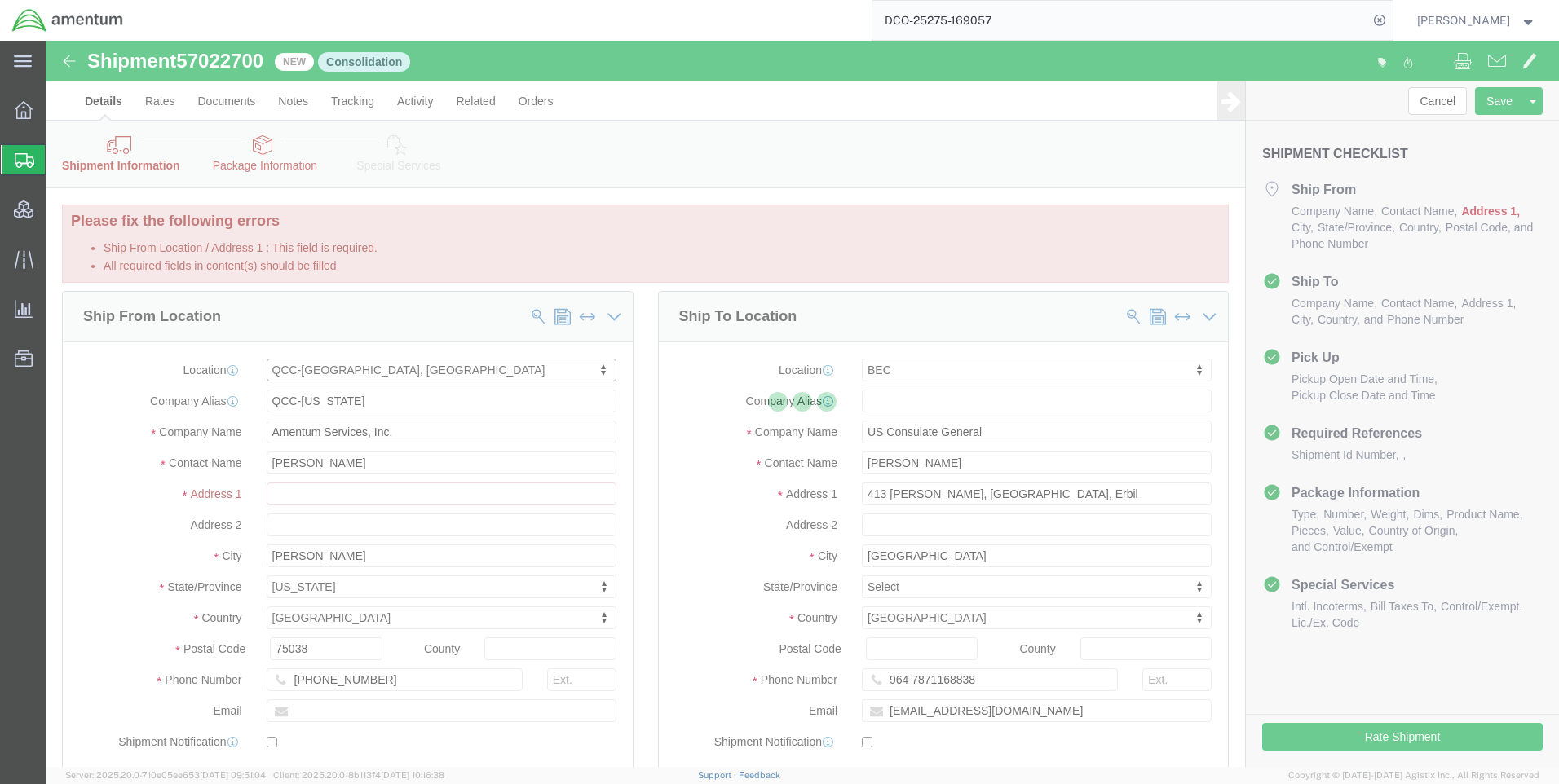
click at [317, 371] on div at bounding box center [802, 404] width 1513 height 726
select select "VA"
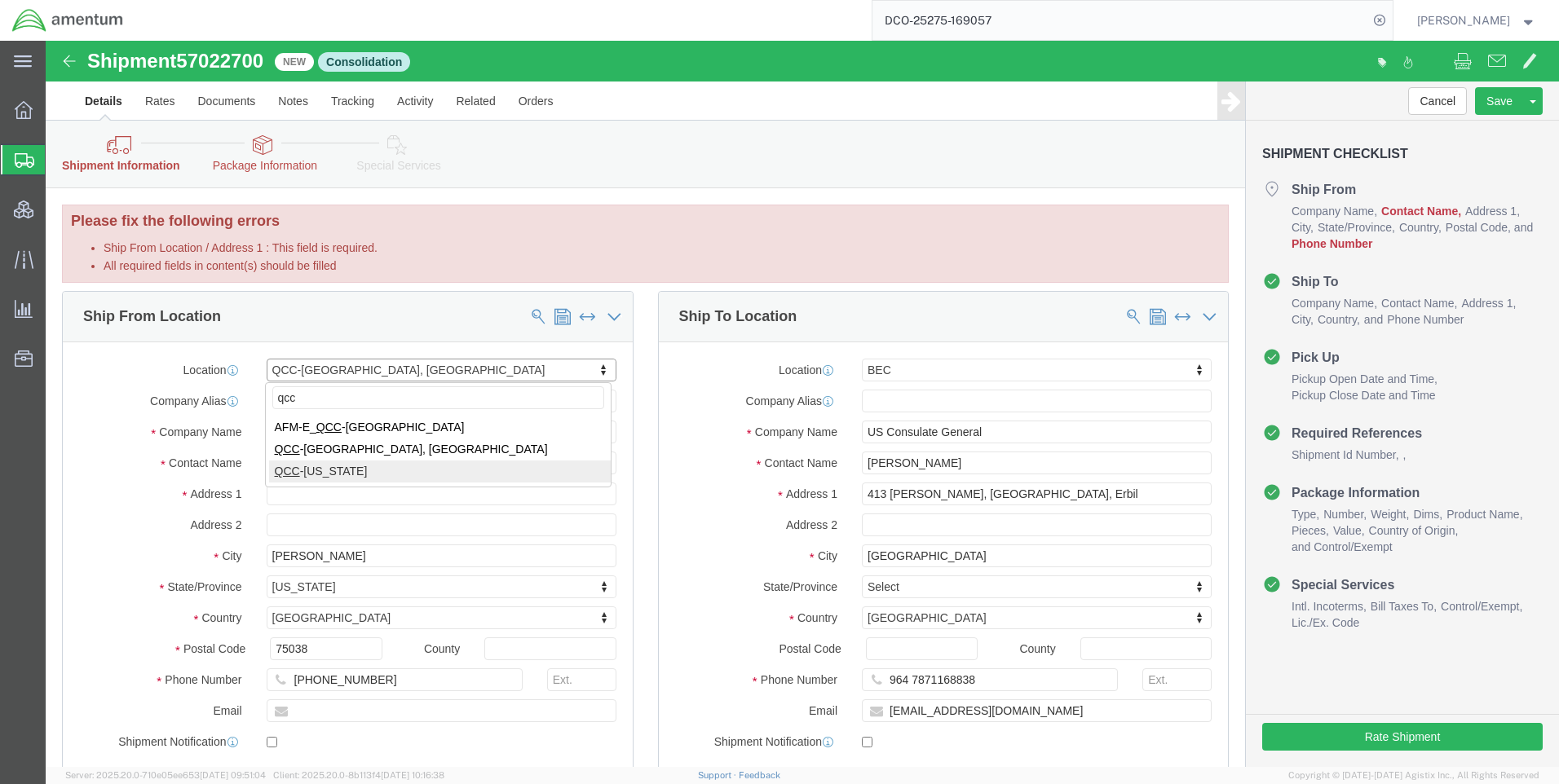
type input "qcc"
select select "42668"
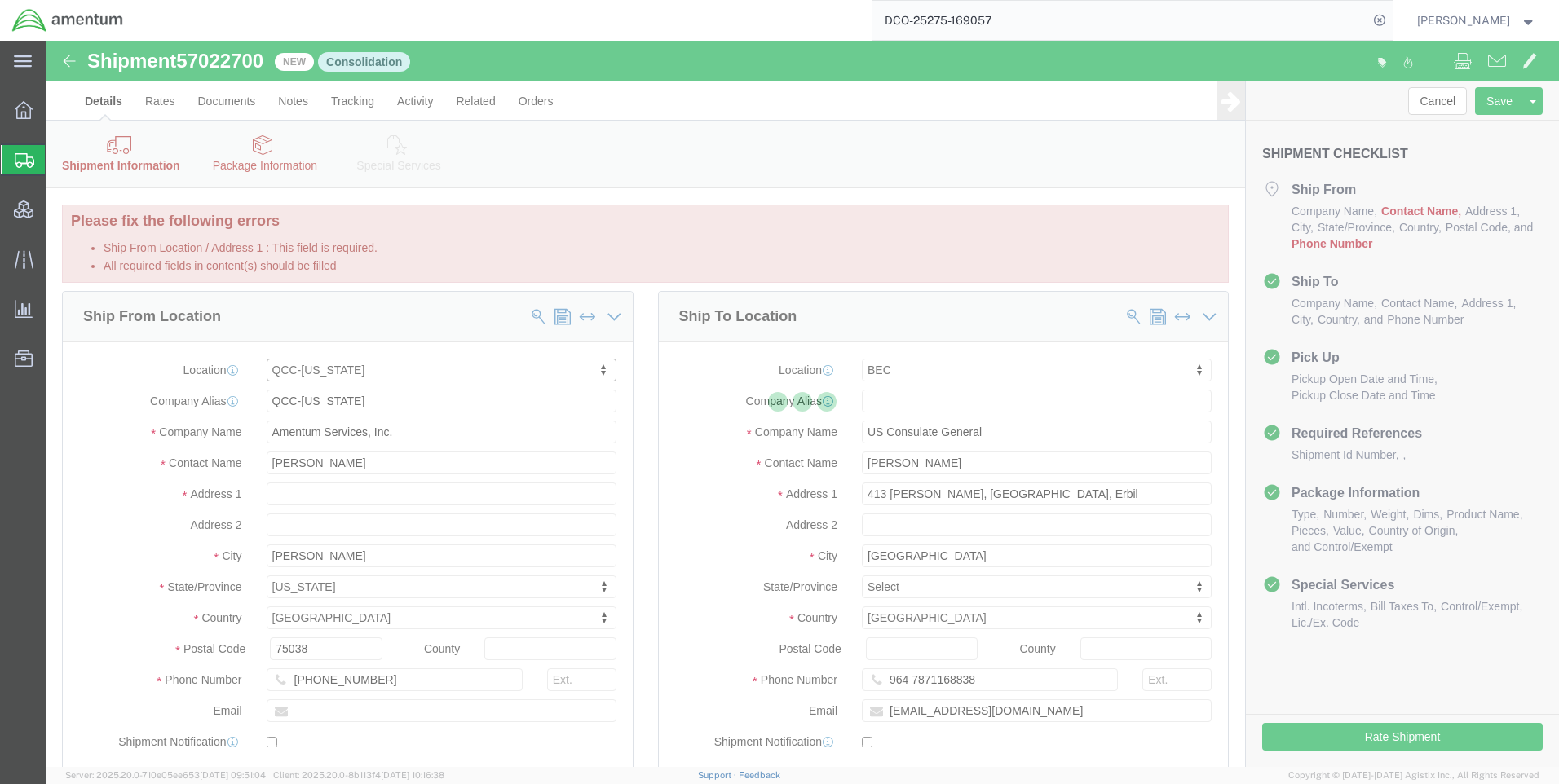
select select "[GEOGRAPHIC_DATA]"
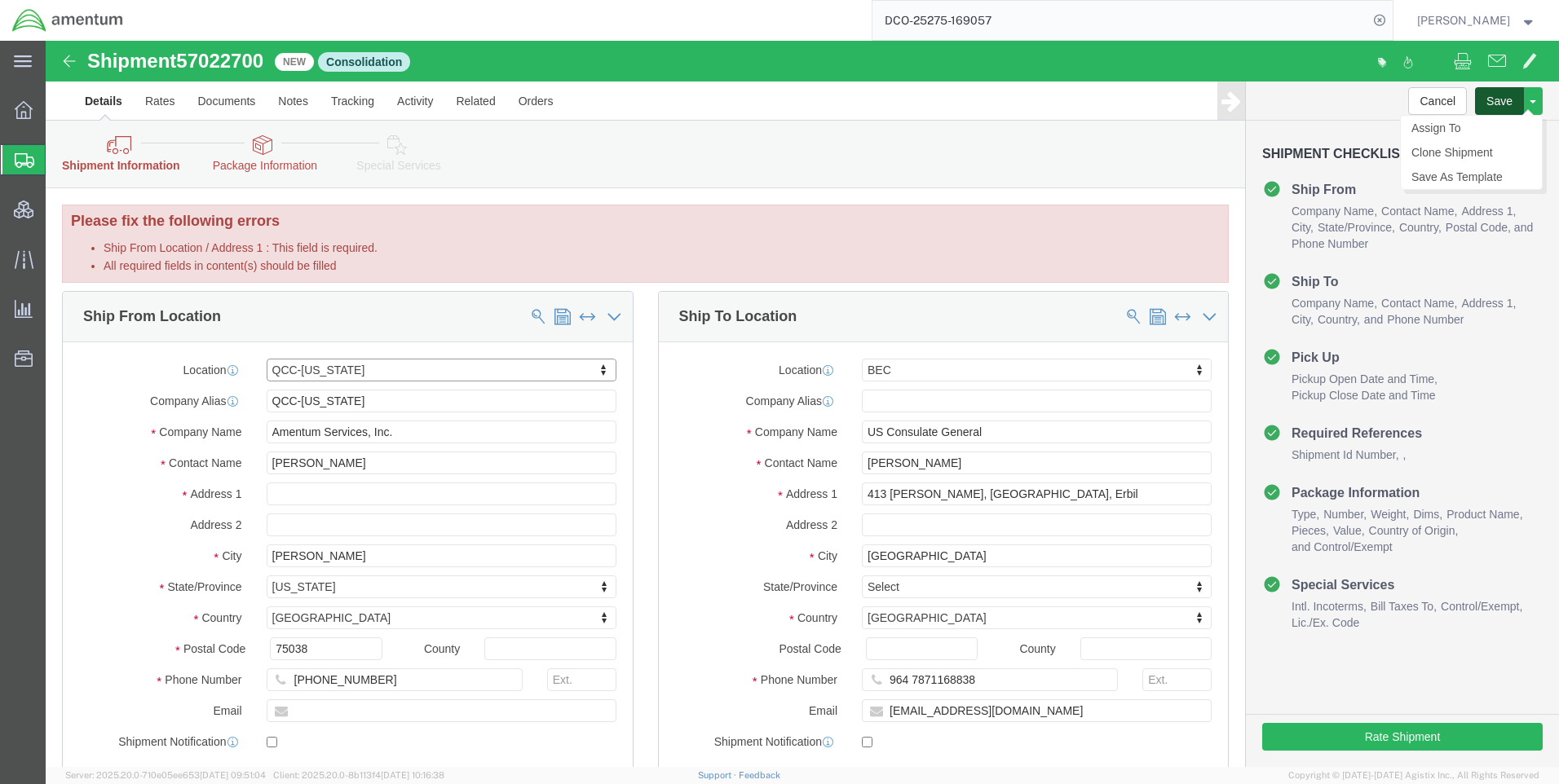
click button "Save"
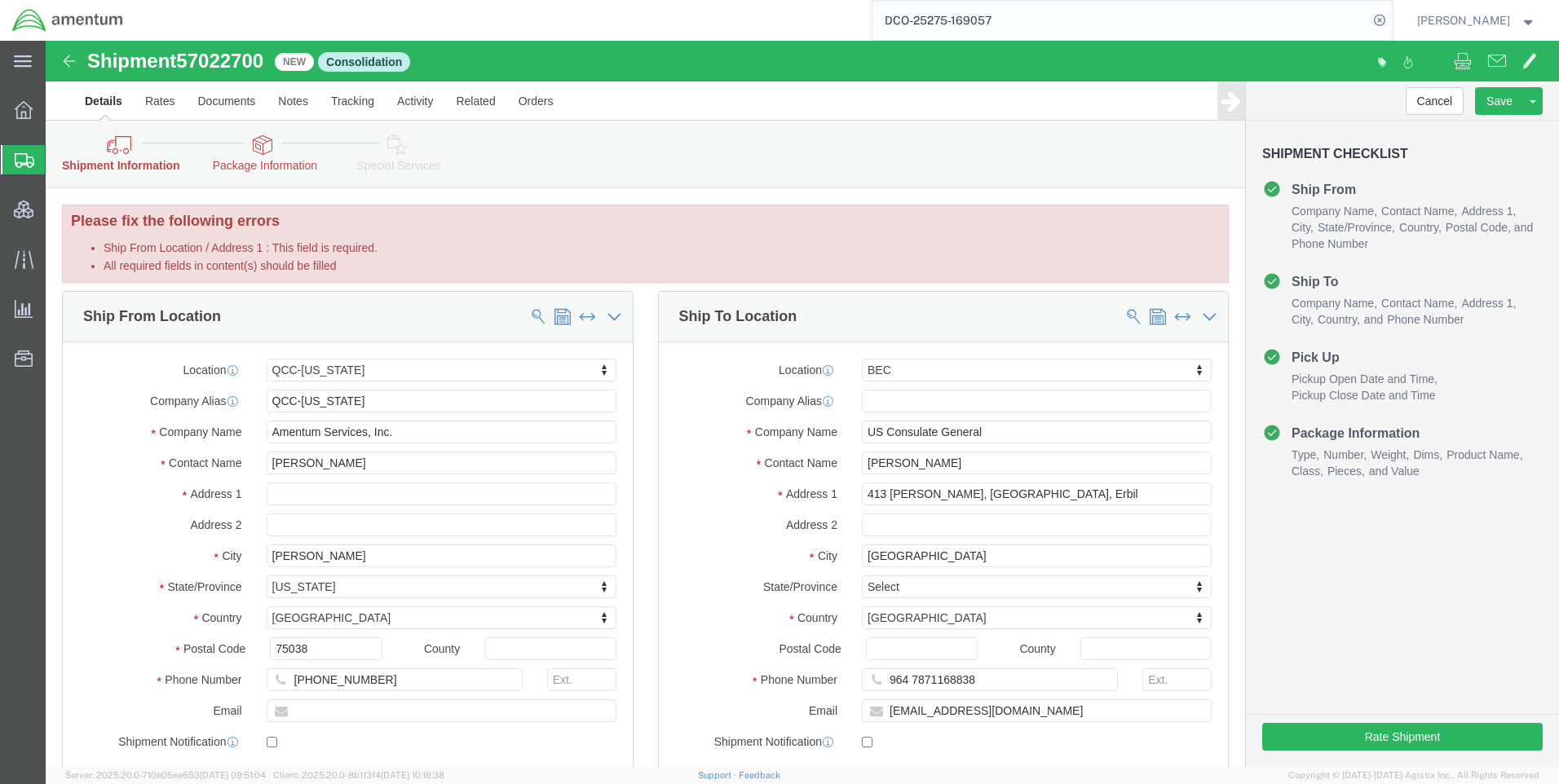
click link "Package Information"
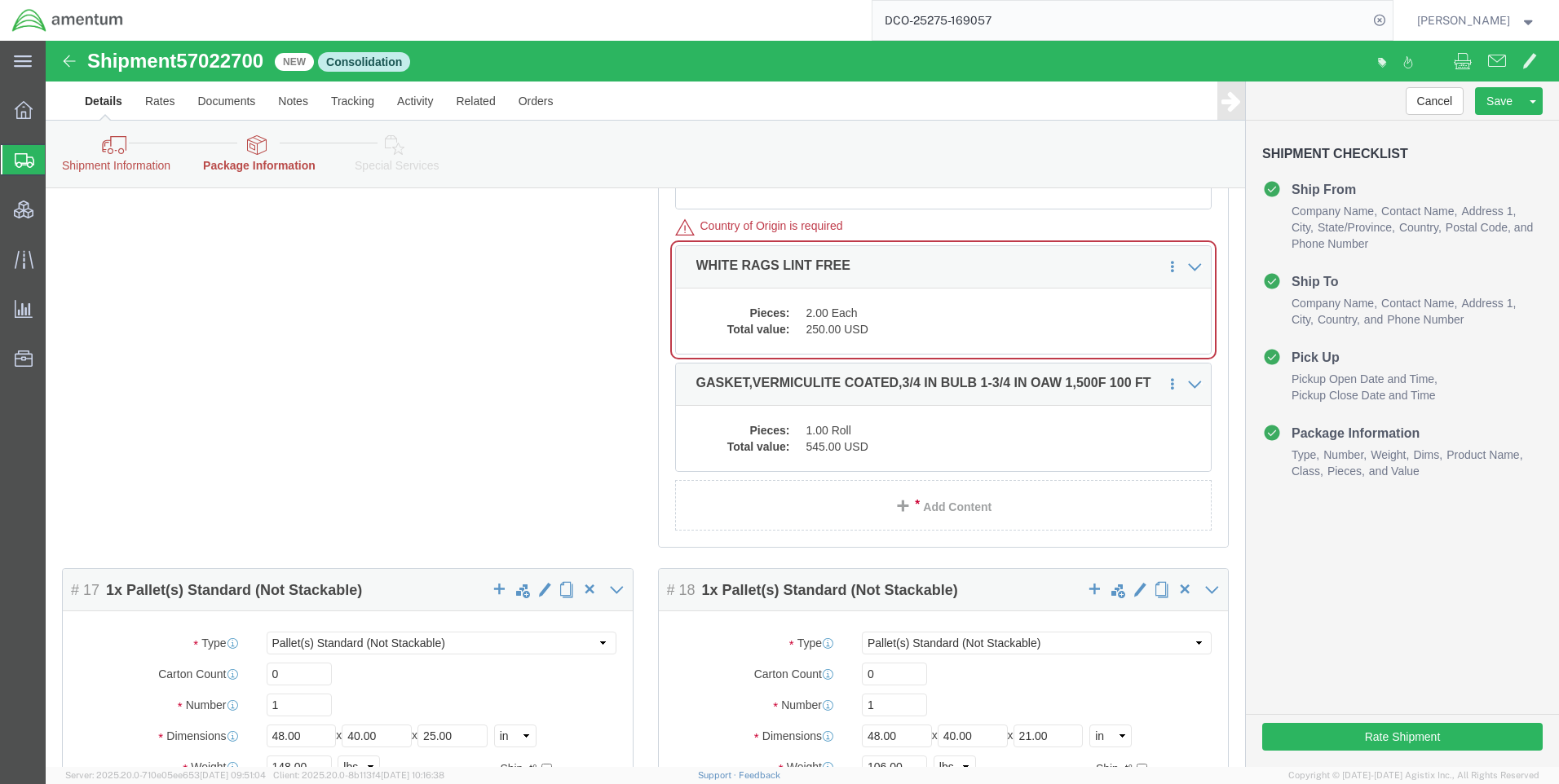
scroll to position [5621, 0]
click dd "2.00 Each"
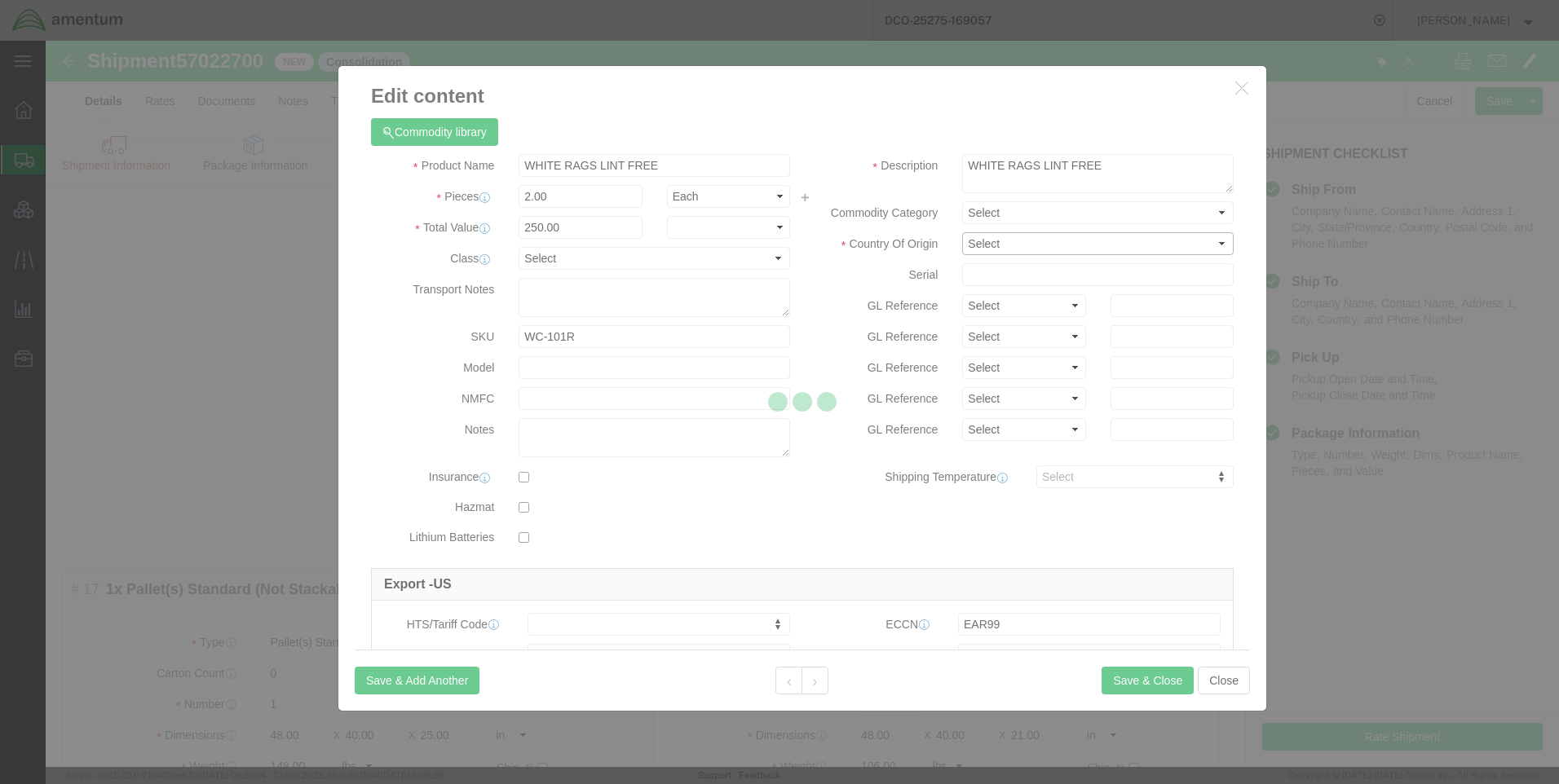
click select "Select [GEOGRAPHIC_DATA] [GEOGRAPHIC_DATA] [GEOGRAPHIC_DATA] [GEOGRAPHIC_DATA] …"
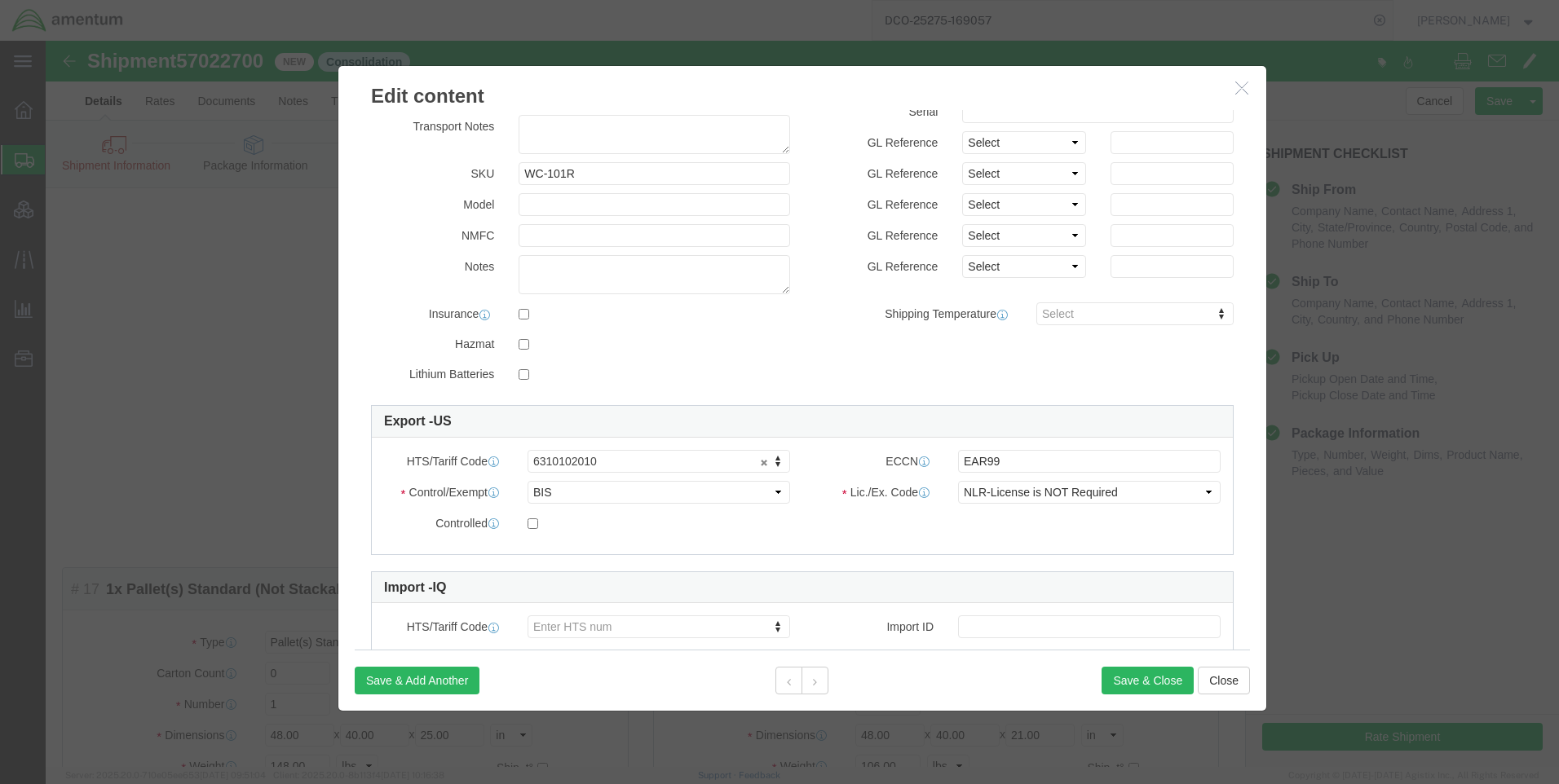
scroll to position [0, 0]
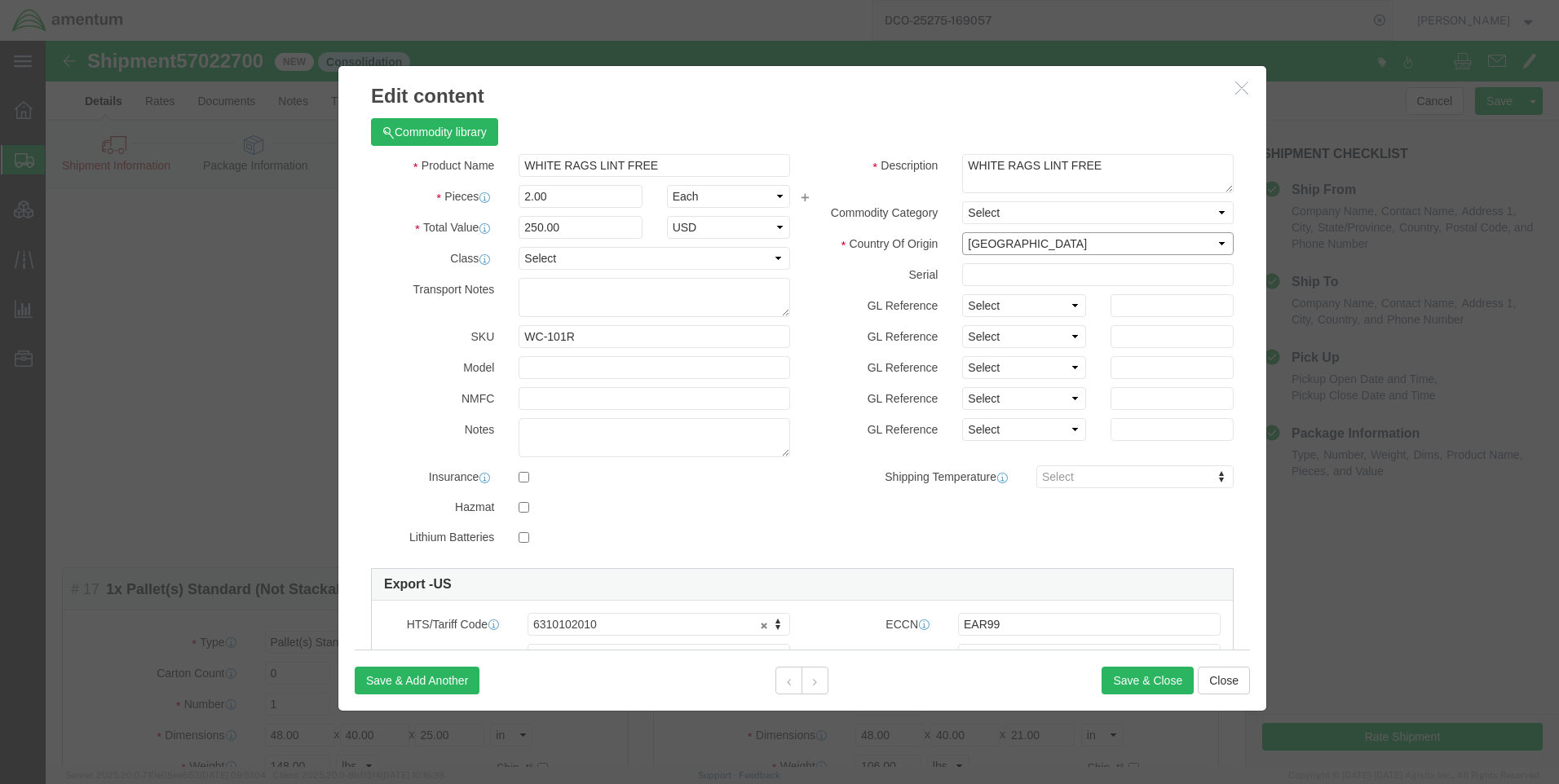
click select "Select [GEOGRAPHIC_DATA] [GEOGRAPHIC_DATA] [GEOGRAPHIC_DATA] [GEOGRAPHIC_DATA] …"
select select "US"
click select "Select [GEOGRAPHIC_DATA] [GEOGRAPHIC_DATA] [GEOGRAPHIC_DATA] [GEOGRAPHIC_DATA] …"
click button "Save & Close"
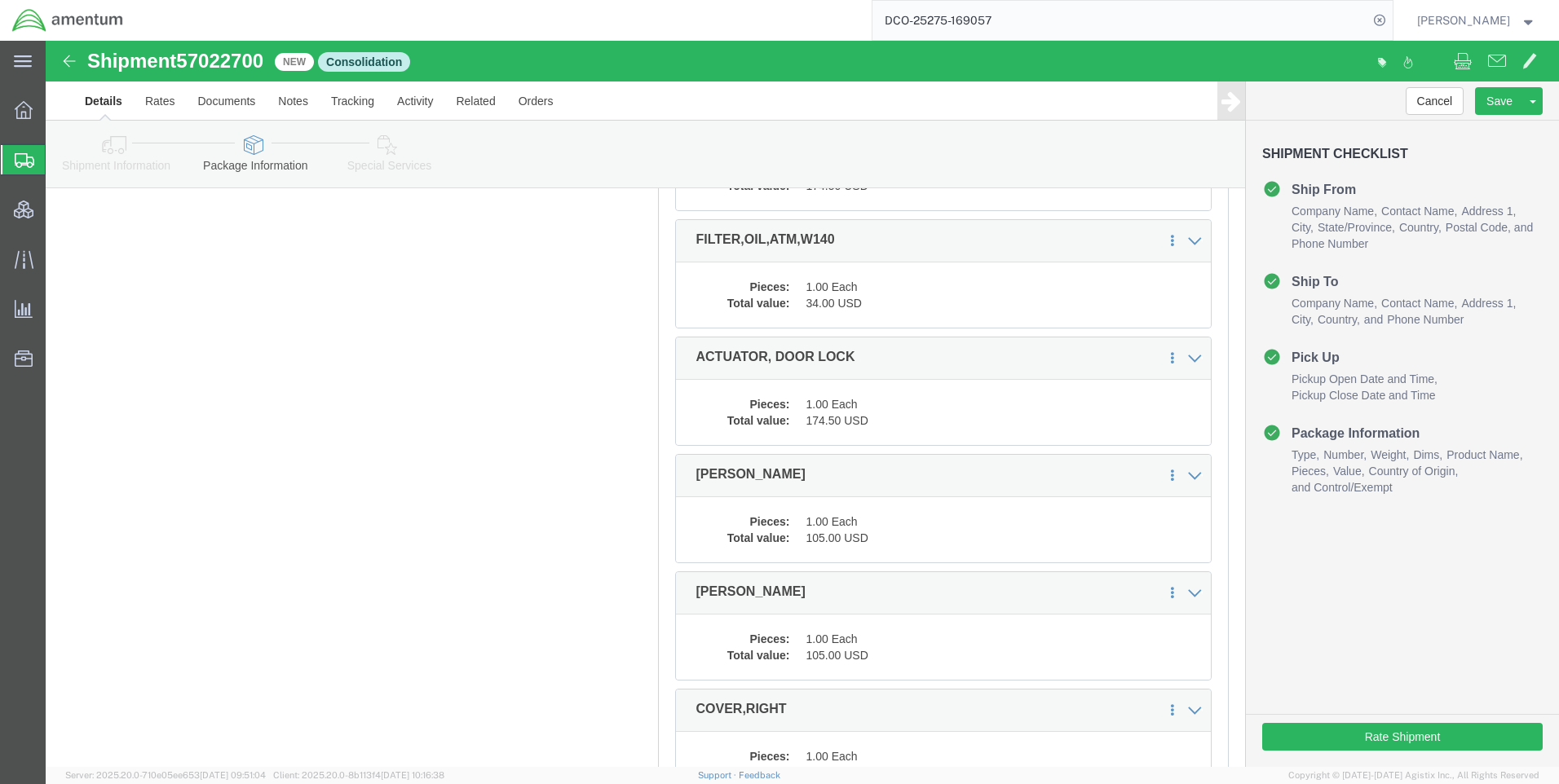
scroll to position [9777, 0]
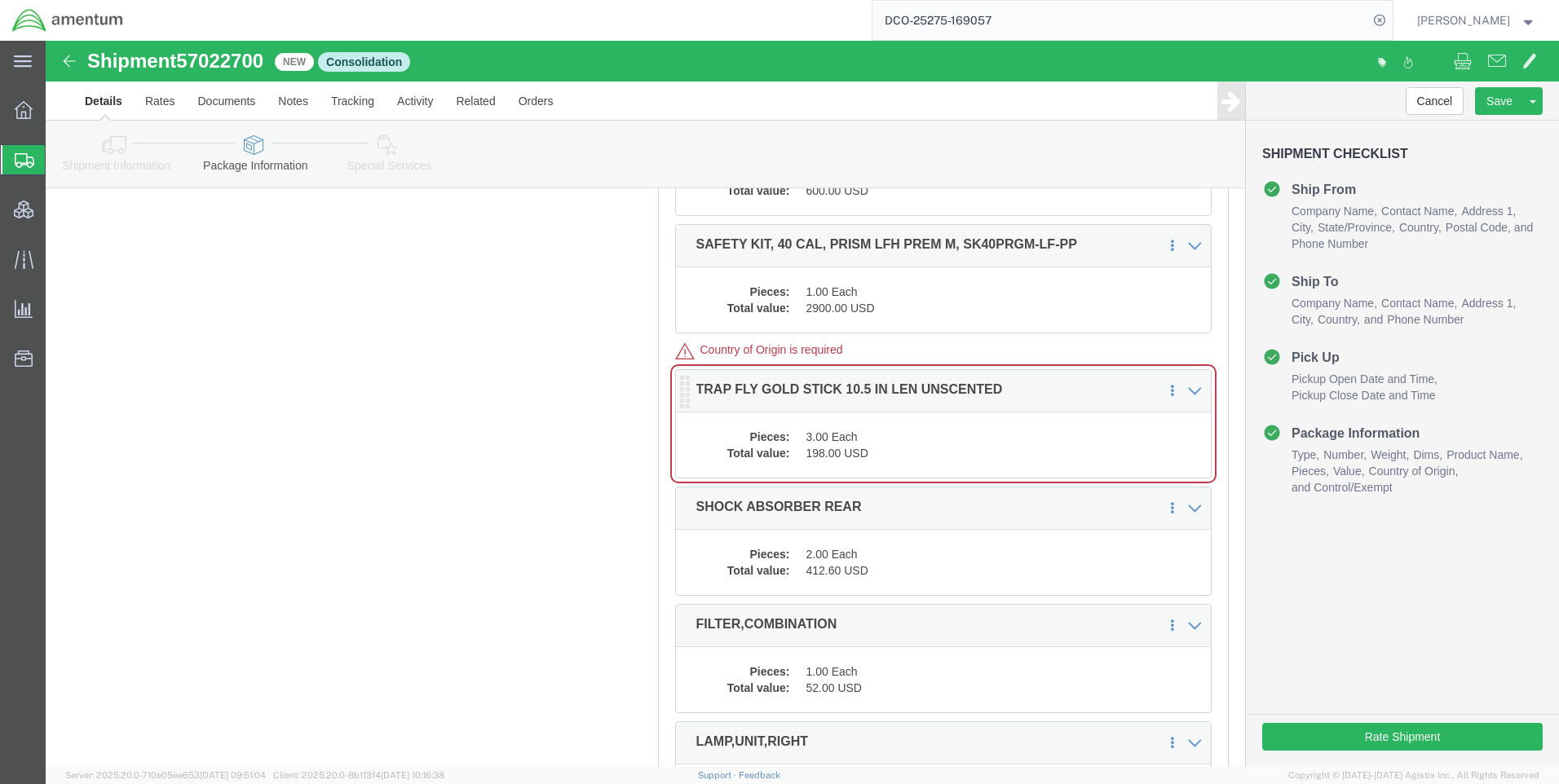
click dd "3.00 Each"
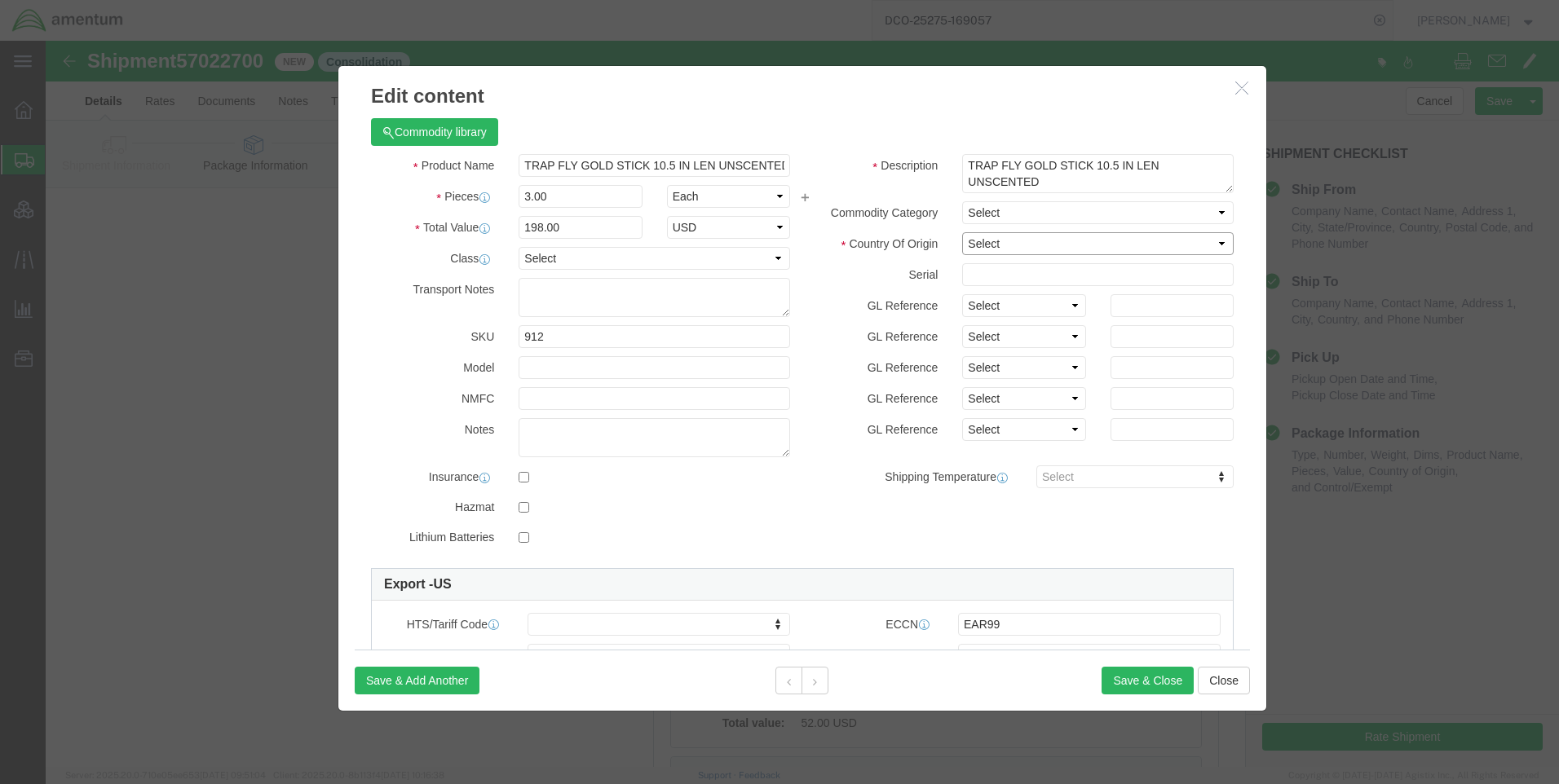
click select "Select [GEOGRAPHIC_DATA] [GEOGRAPHIC_DATA] [GEOGRAPHIC_DATA] [GEOGRAPHIC_DATA] …"
select select "US"
click select "Select [GEOGRAPHIC_DATA] [GEOGRAPHIC_DATA] [GEOGRAPHIC_DATA] [GEOGRAPHIC_DATA] …"
click button "Save & Close"
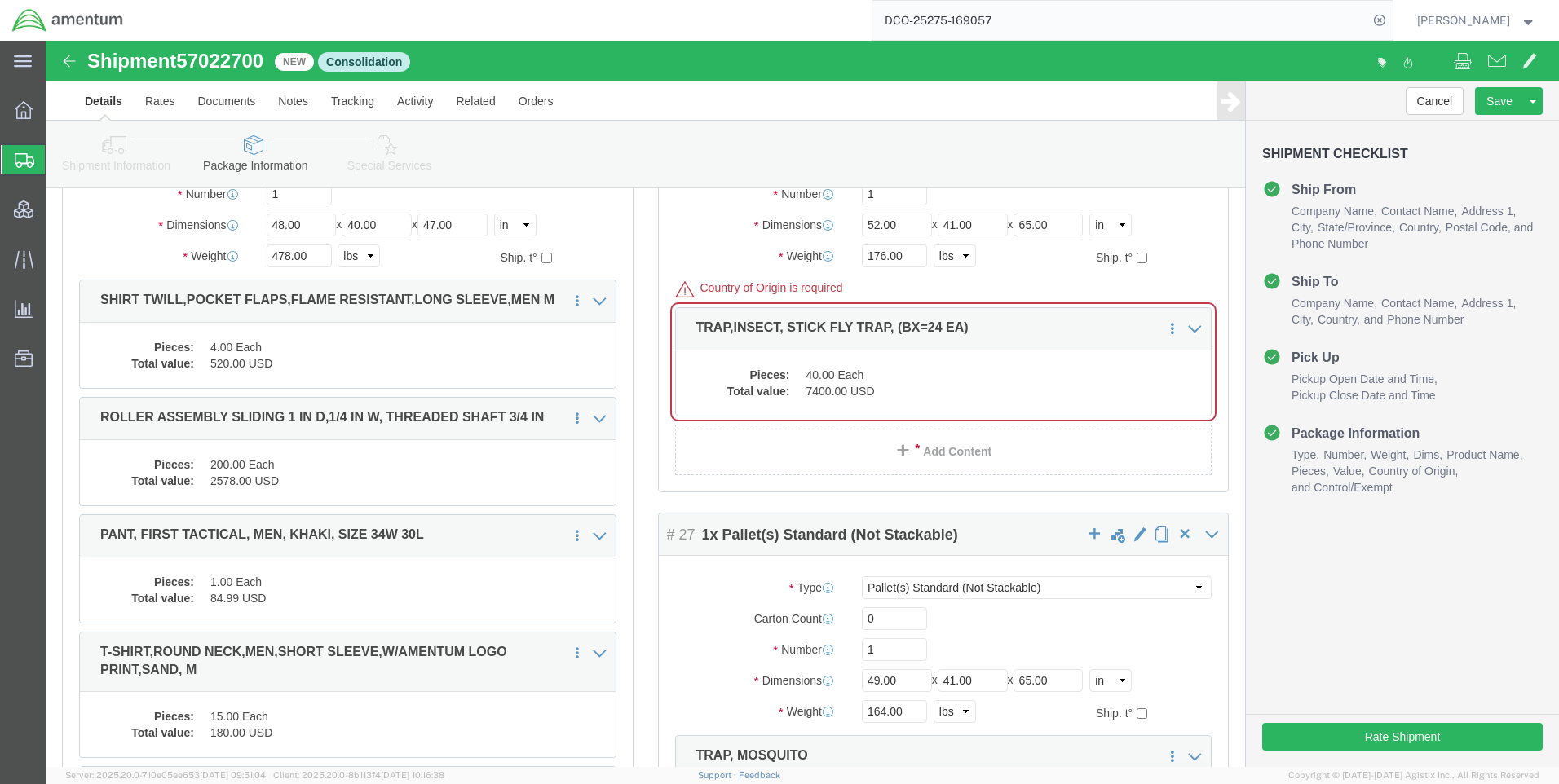
scroll to position [13199, 0]
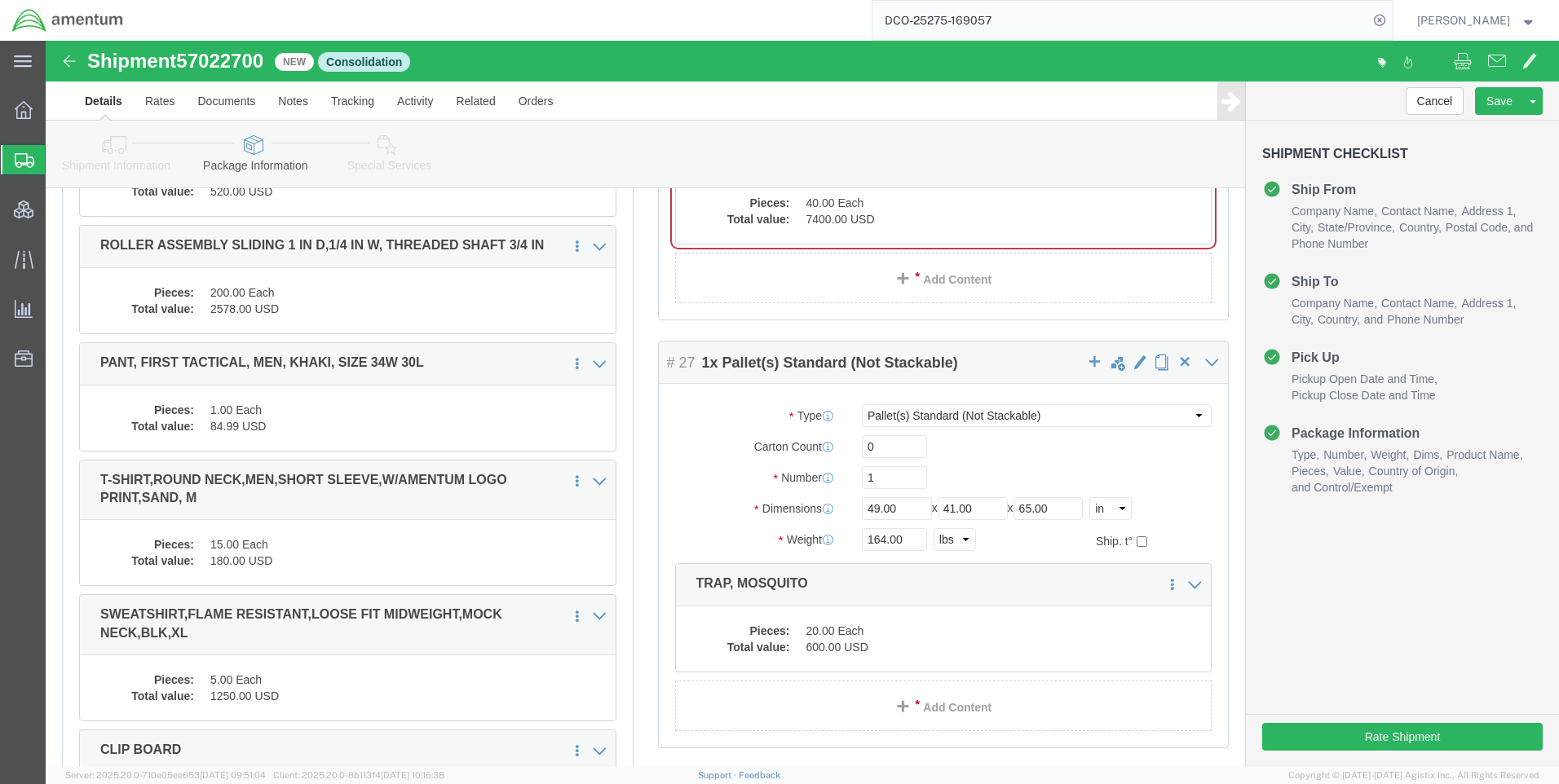
click dd "40.00 Each"
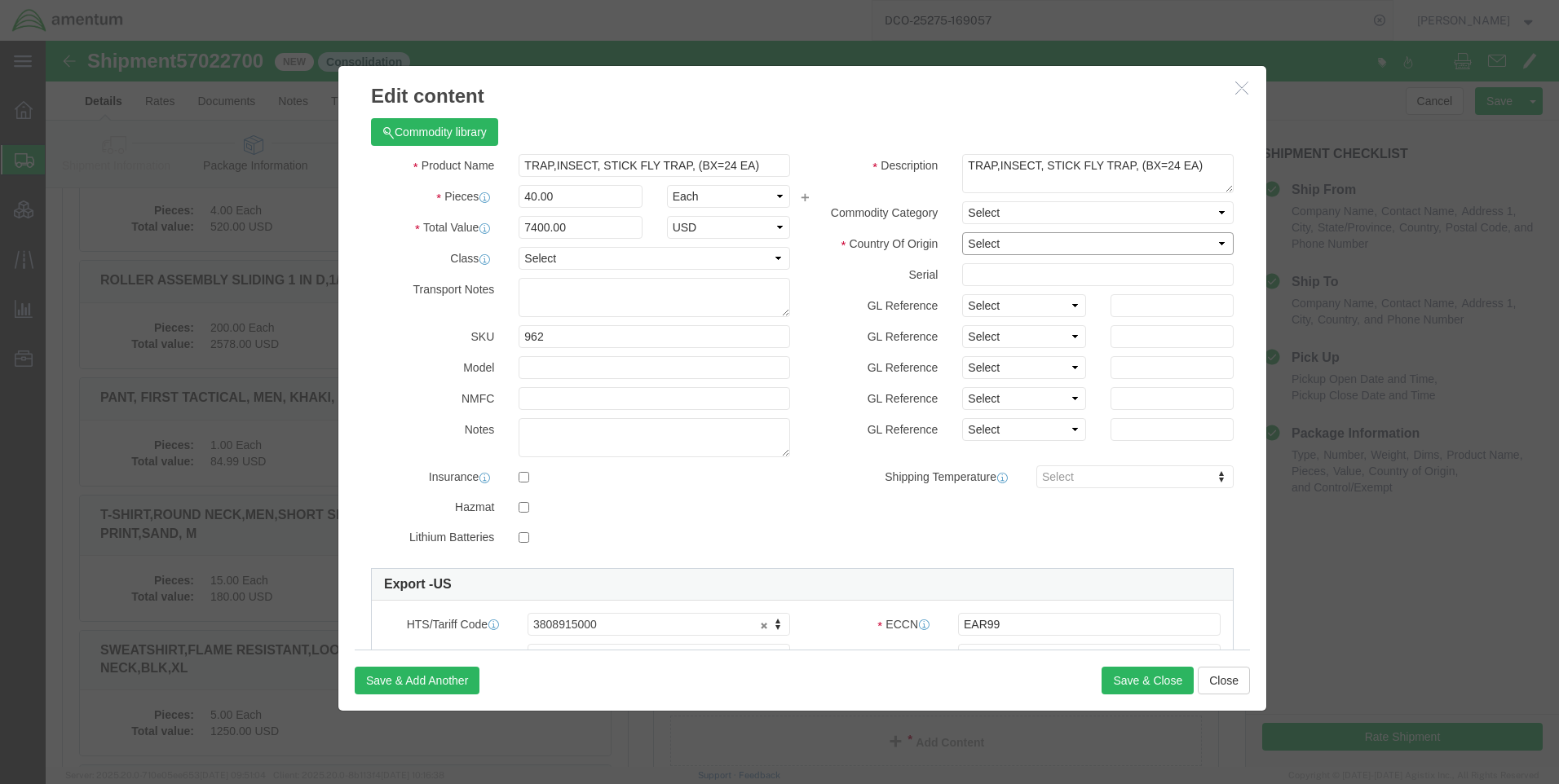
click select "Select [GEOGRAPHIC_DATA] [GEOGRAPHIC_DATA] [GEOGRAPHIC_DATA] [GEOGRAPHIC_DATA] …"
select select "US"
click select "Select [GEOGRAPHIC_DATA] [GEOGRAPHIC_DATA] [GEOGRAPHIC_DATA] [GEOGRAPHIC_DATA] …"
click button "Save & Close"
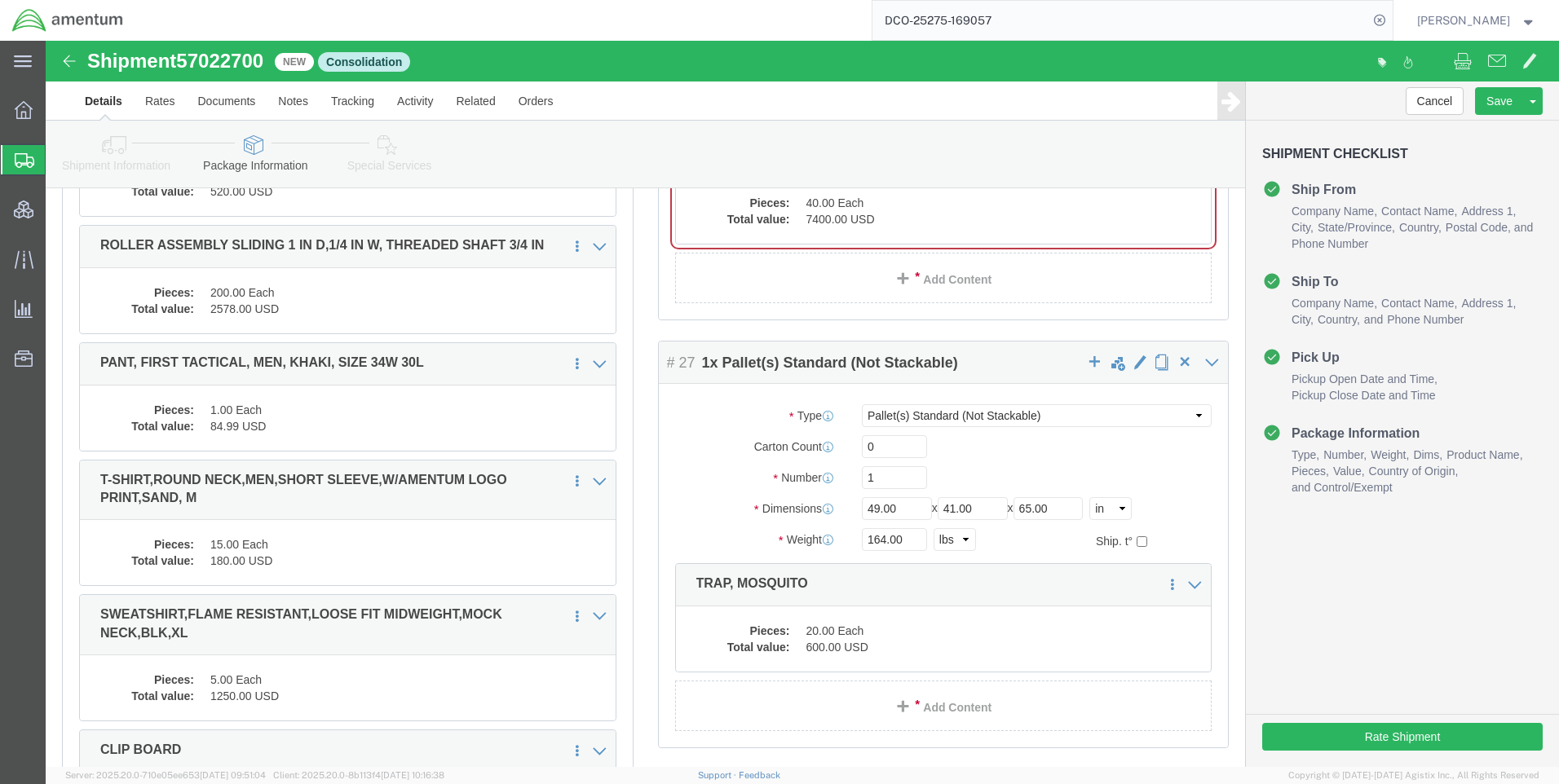
click dd "7400.00 USD"
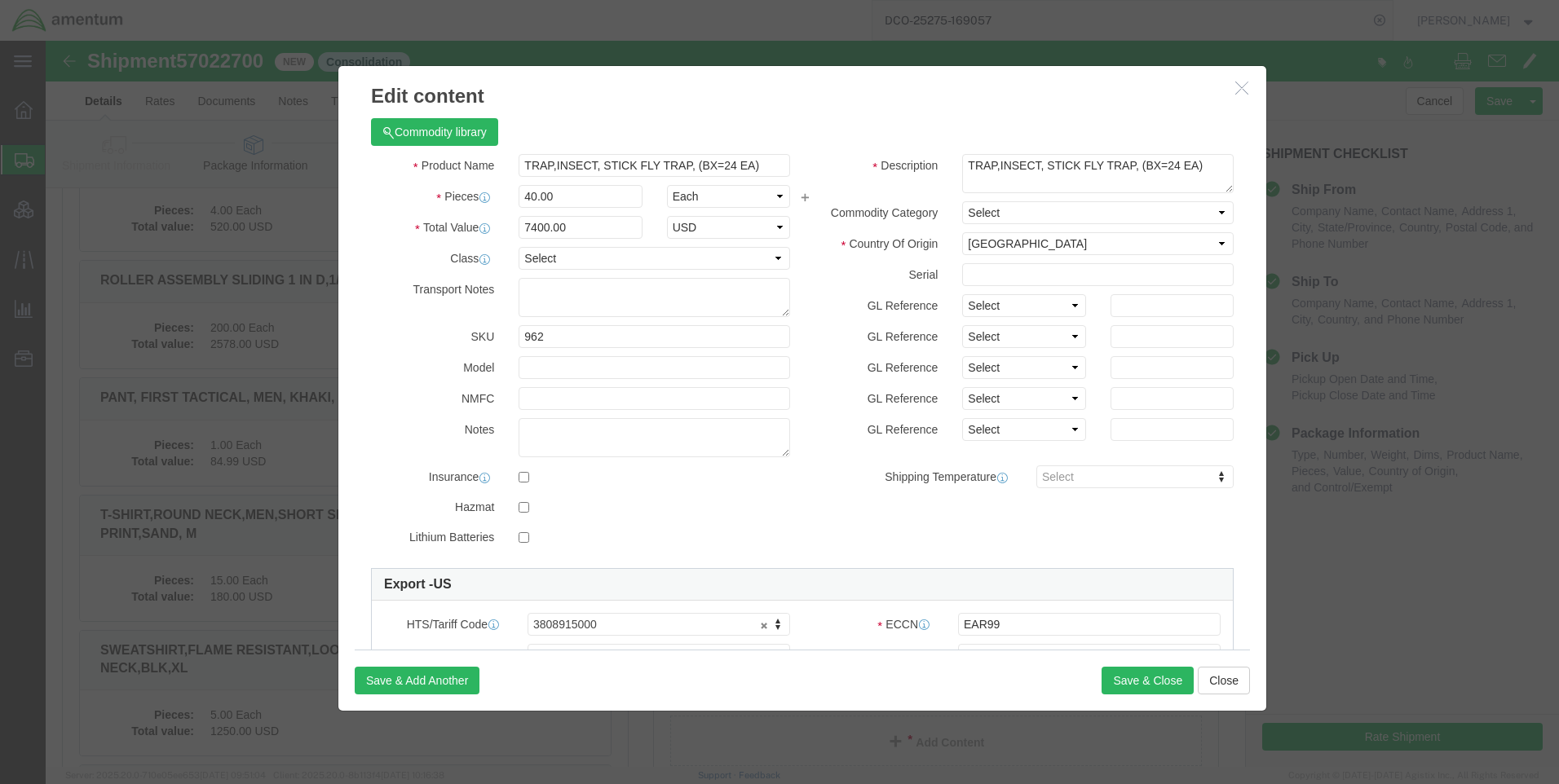
click button "button"
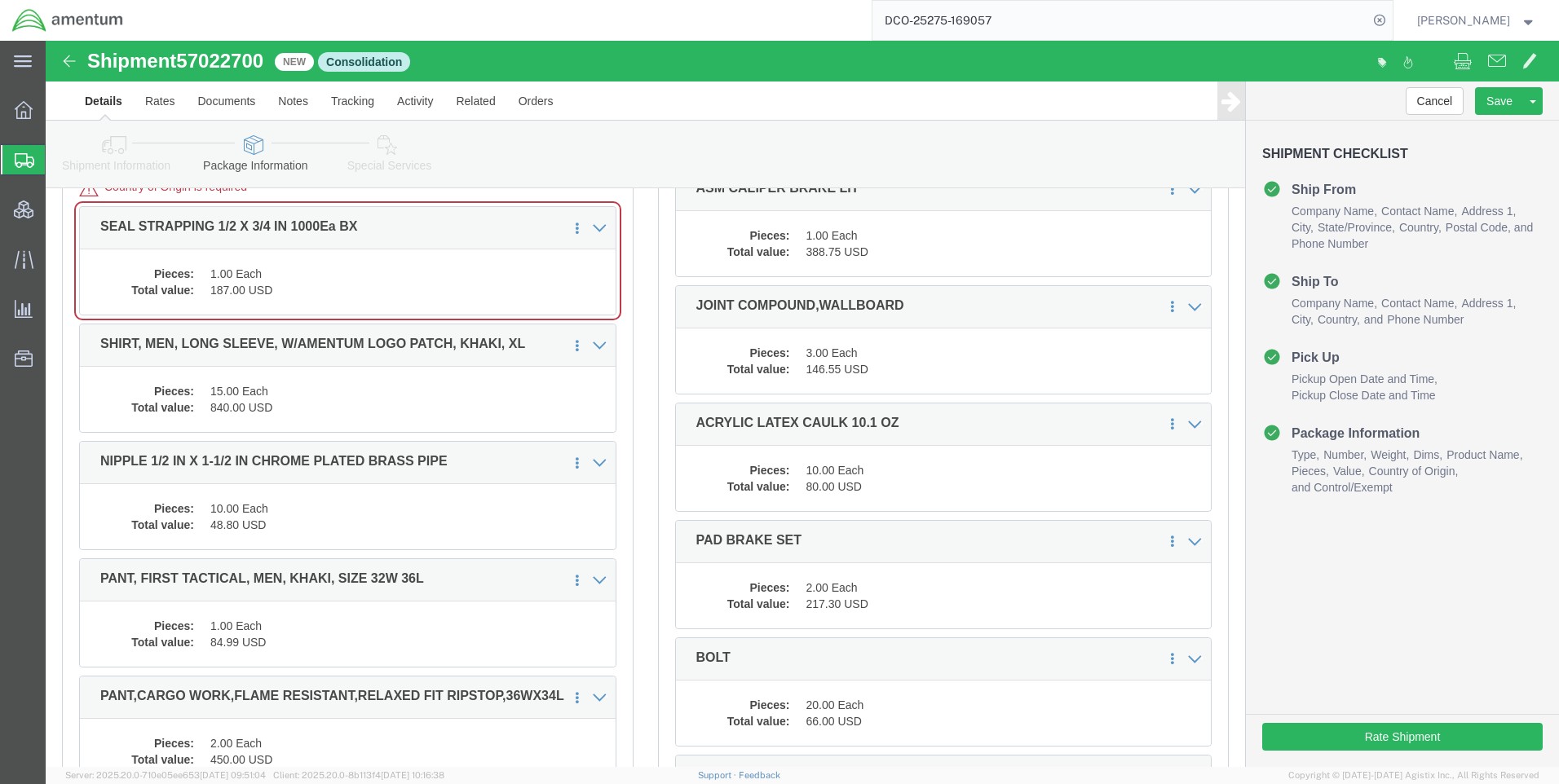
scroll to position [17191, 0]
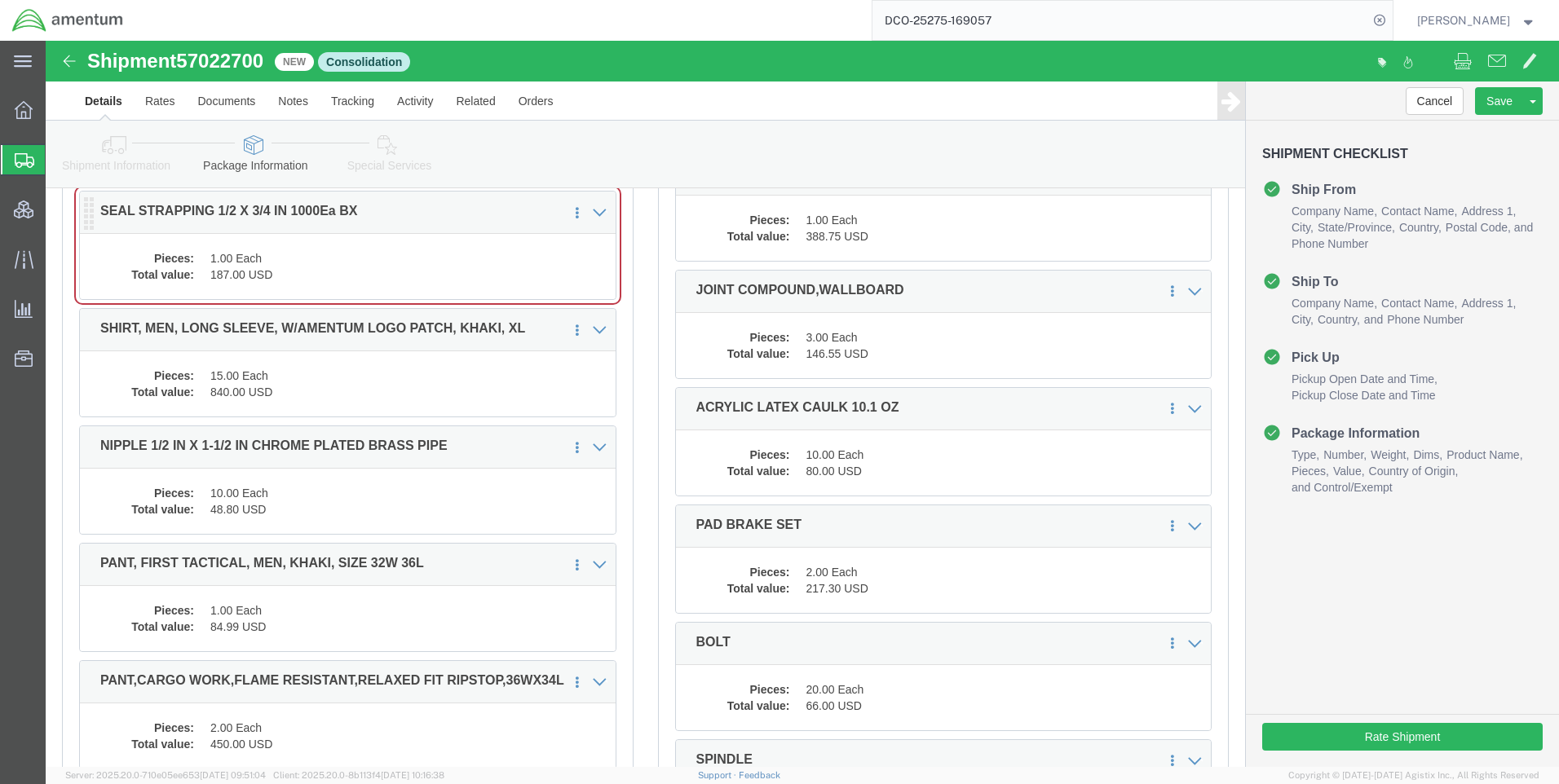
click div "Pieces: 1.00 Each Total value: 187.00 USD"
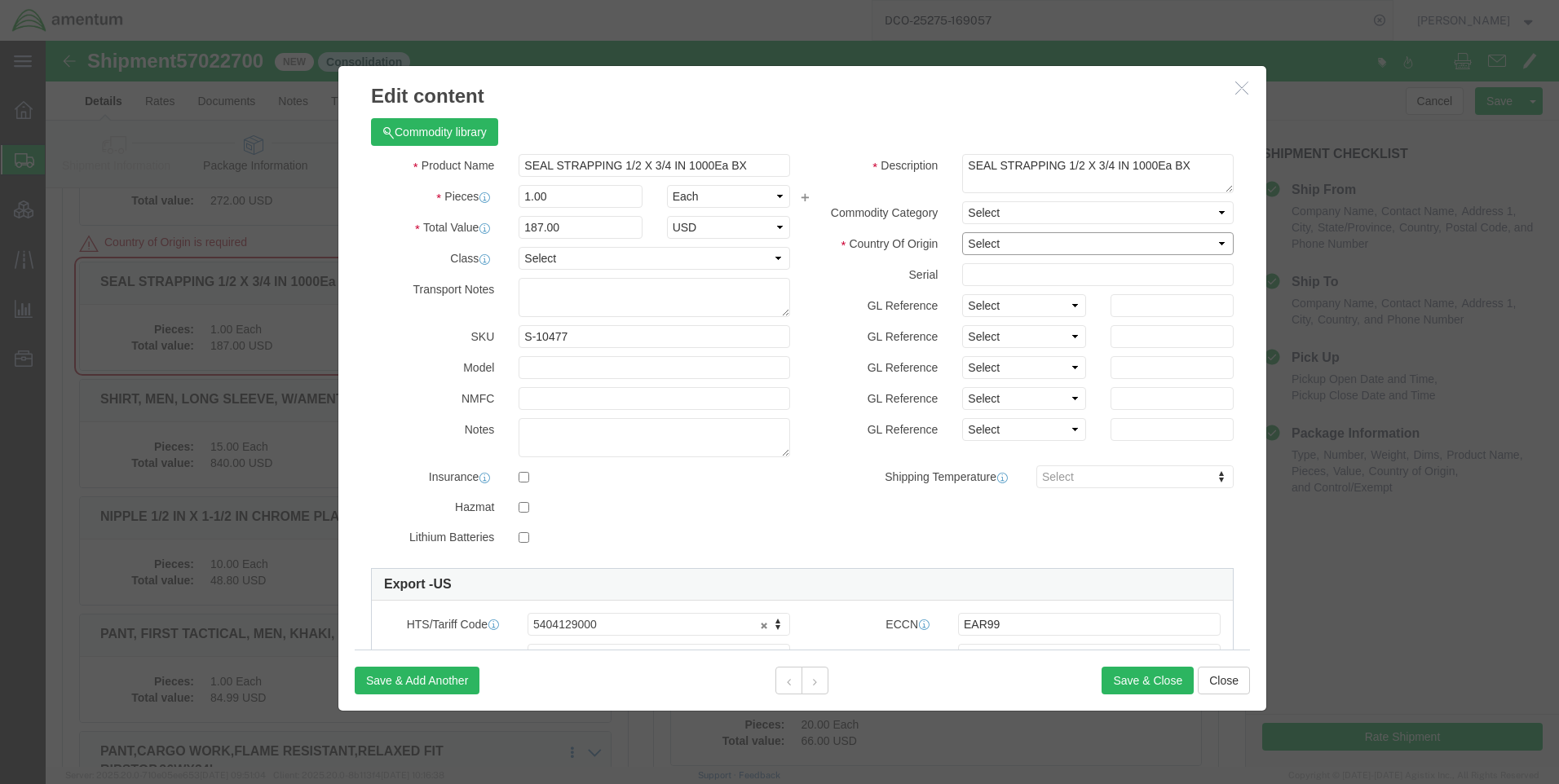
click select "Select [GEOGRAPHIC_DATA] [GEOGRAPHIC_DATA] [GEOGRAPHIC_DATA] [GEOGRAPHIC_DATA] …"
select select "US"
click select "Select [GEOGRAPHIC_DATA] [GEOGRAPHIC_DATA] [GEOGRAPHIC_DATA] [GEOGRAPHIC_DATA] …"
click button "Save & Close"
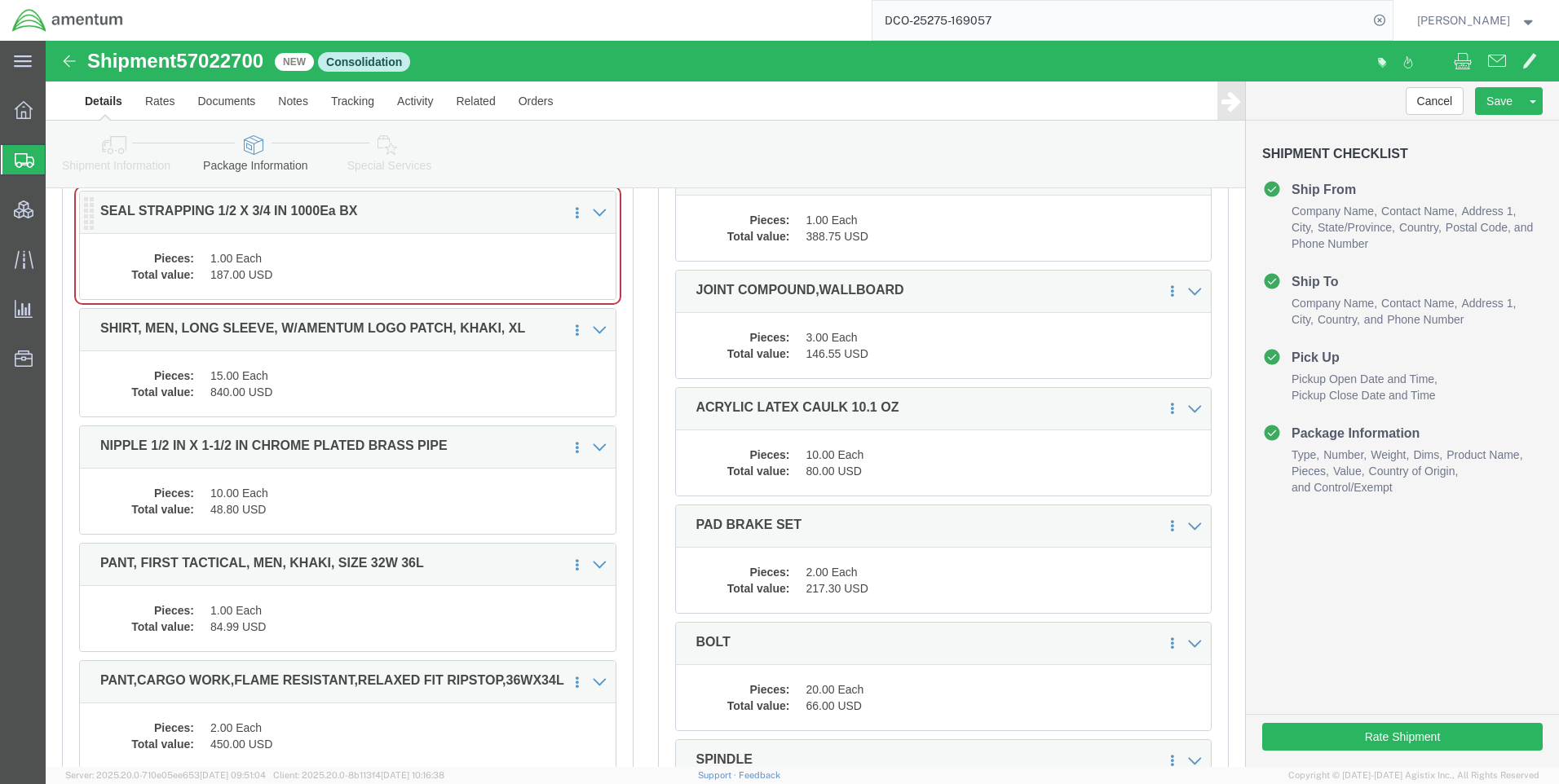
click dd "187.00 USD"
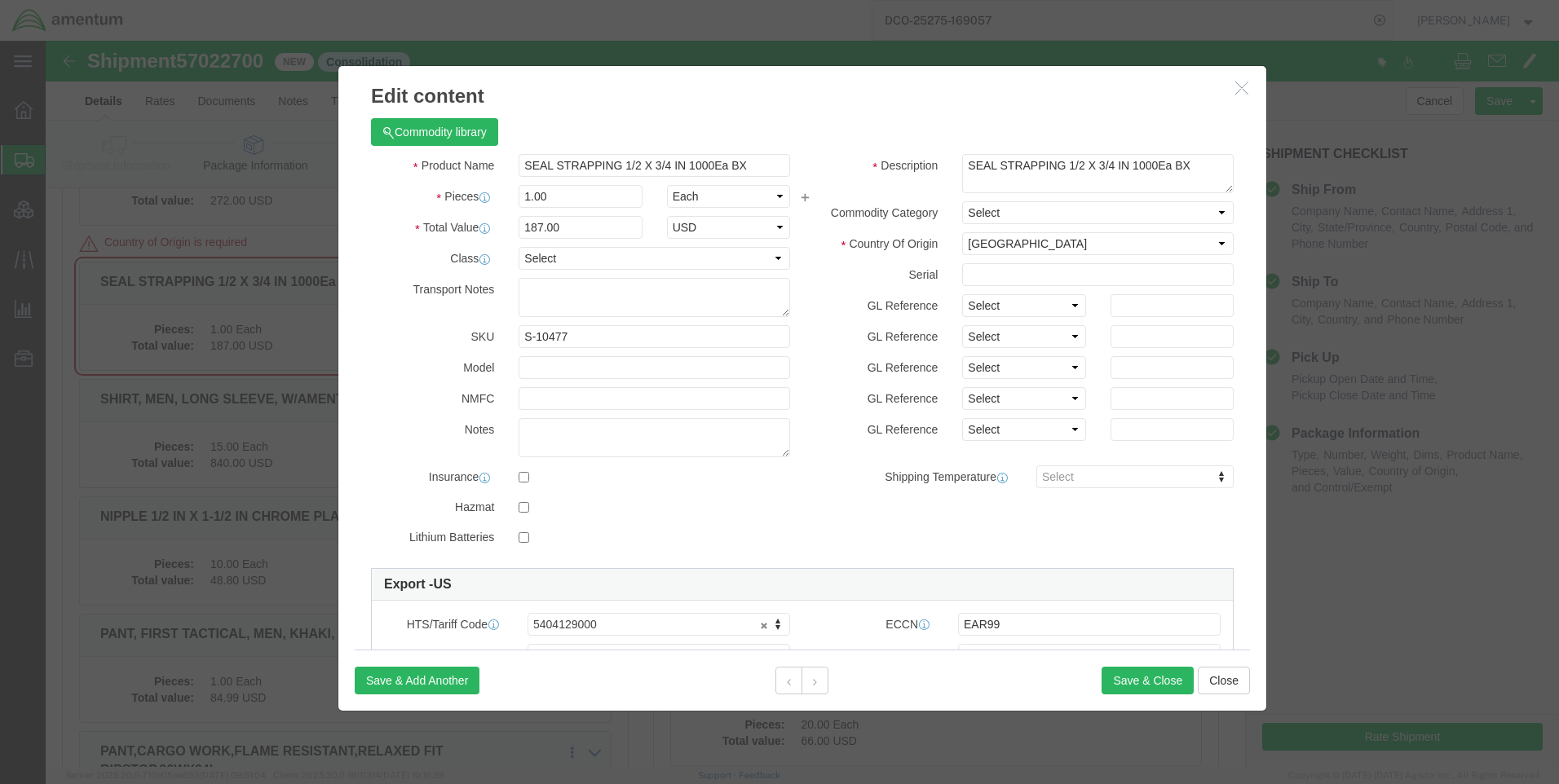
click icon "button"
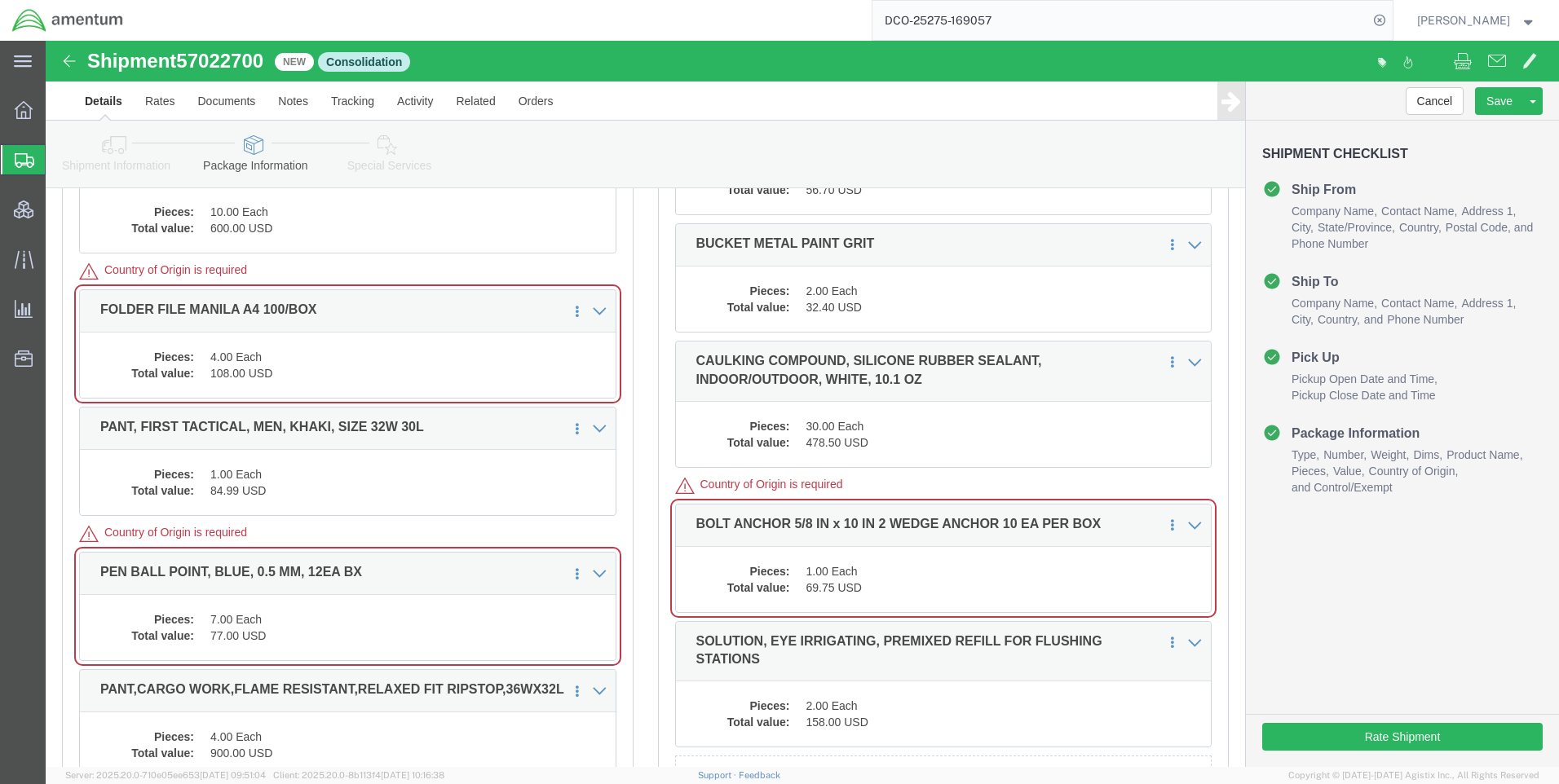
scroll to position [18820, 0]
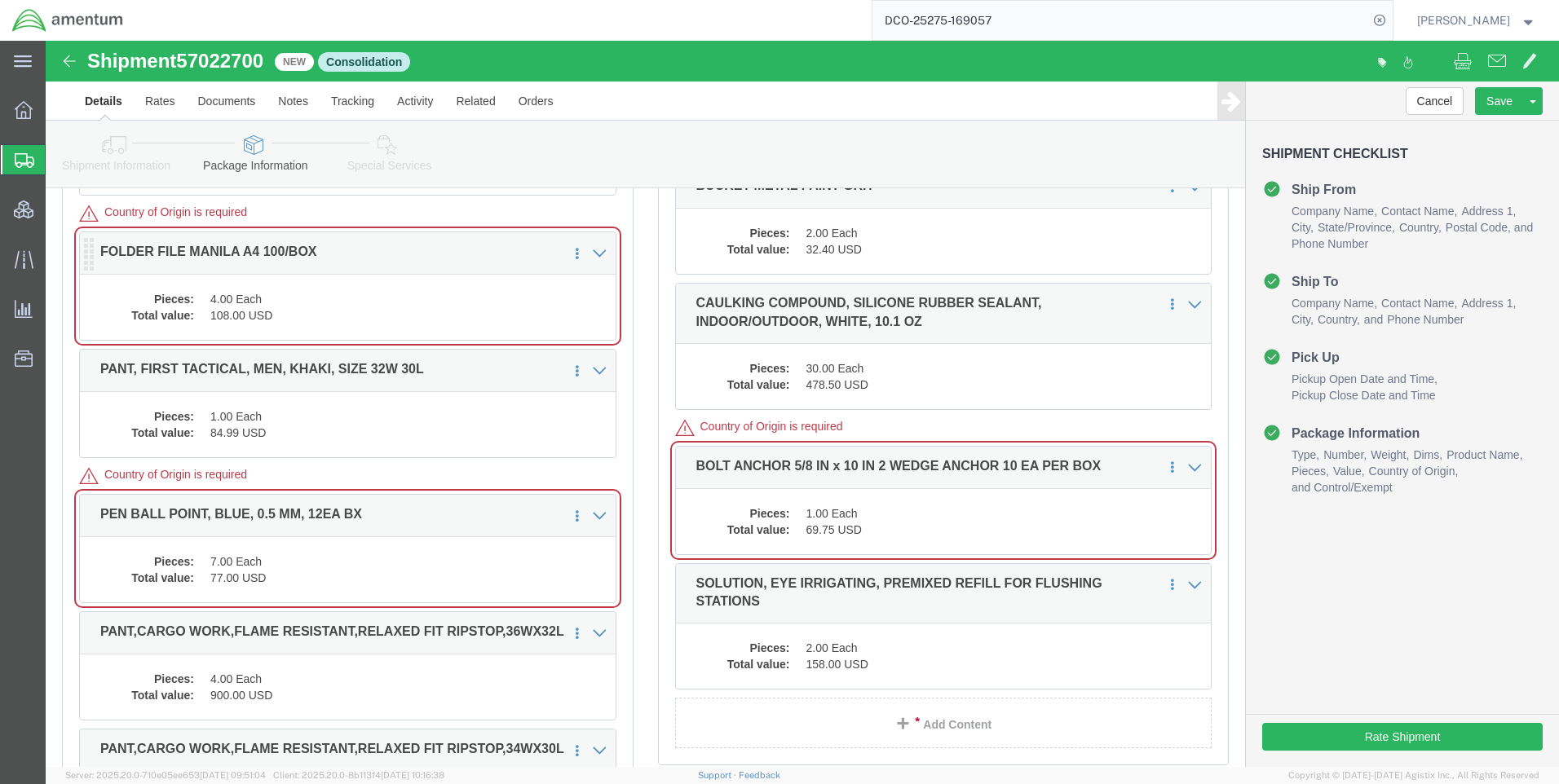
click dd "4.00 Each"
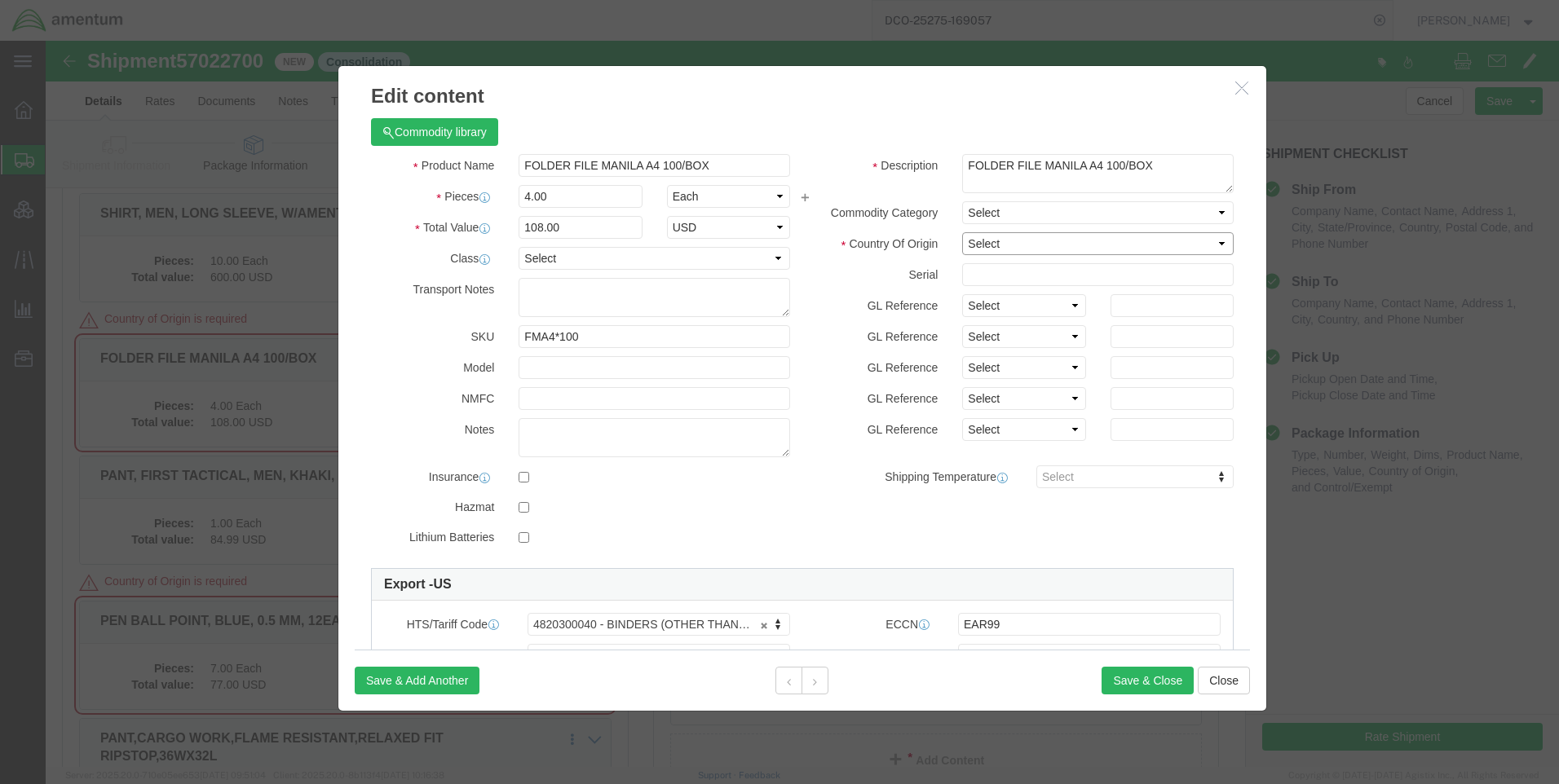
click select "Select [GEOGRAPHIC_DATA] [GEOGRAPHIC_DATA] [GEOGRAPHIC_DATA] [GEOGRAPHIC_DATA] …"
select select "US"
click select "Select [GEOGRAPHIC_DATA] [GEOGRAPHIC_DATA] [GEOGRAPHIC_DATA] [GEOGRAPHIC_DATA] …"
click button "Save & Close"
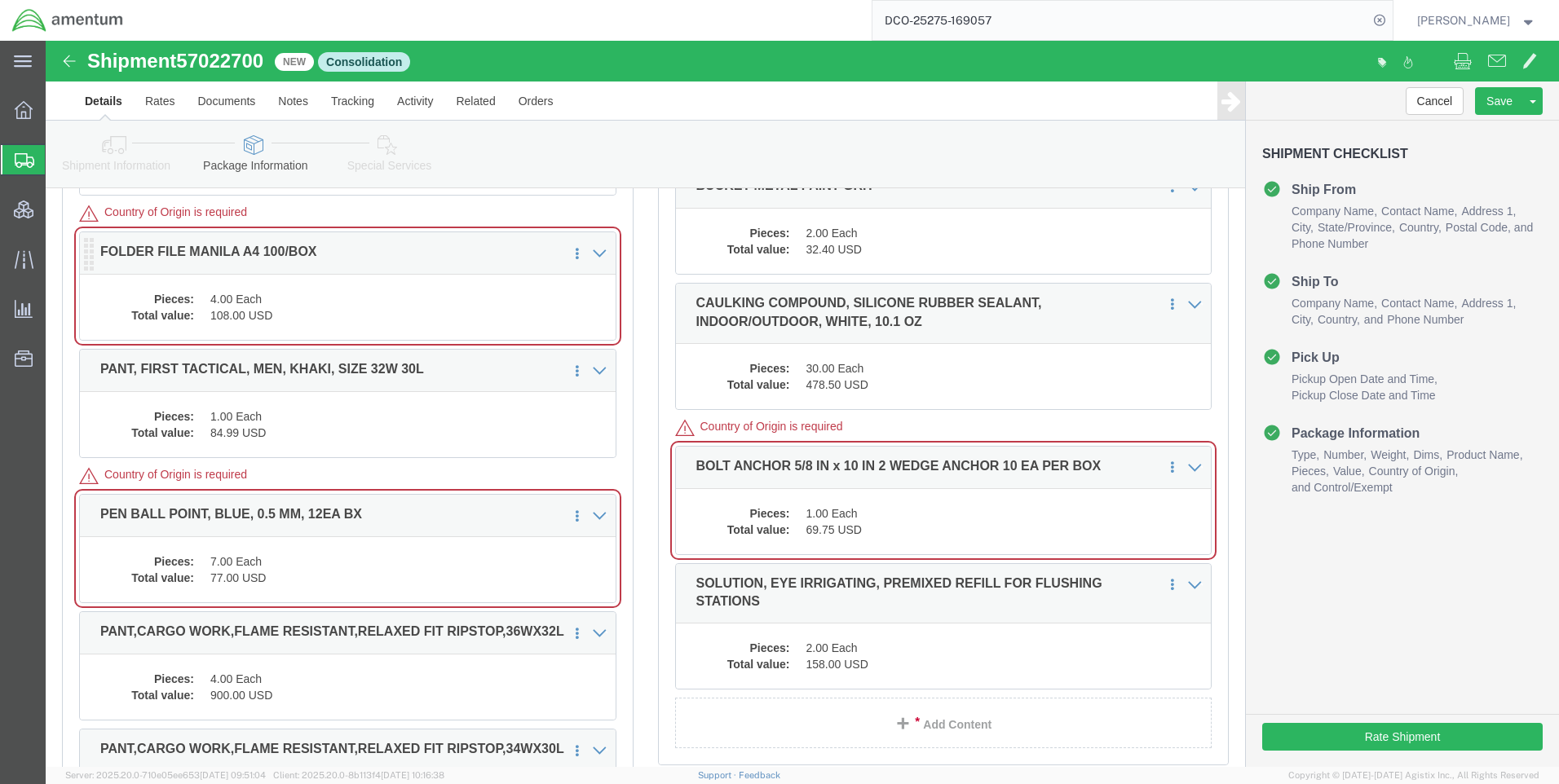
click dd "108.00 USD"
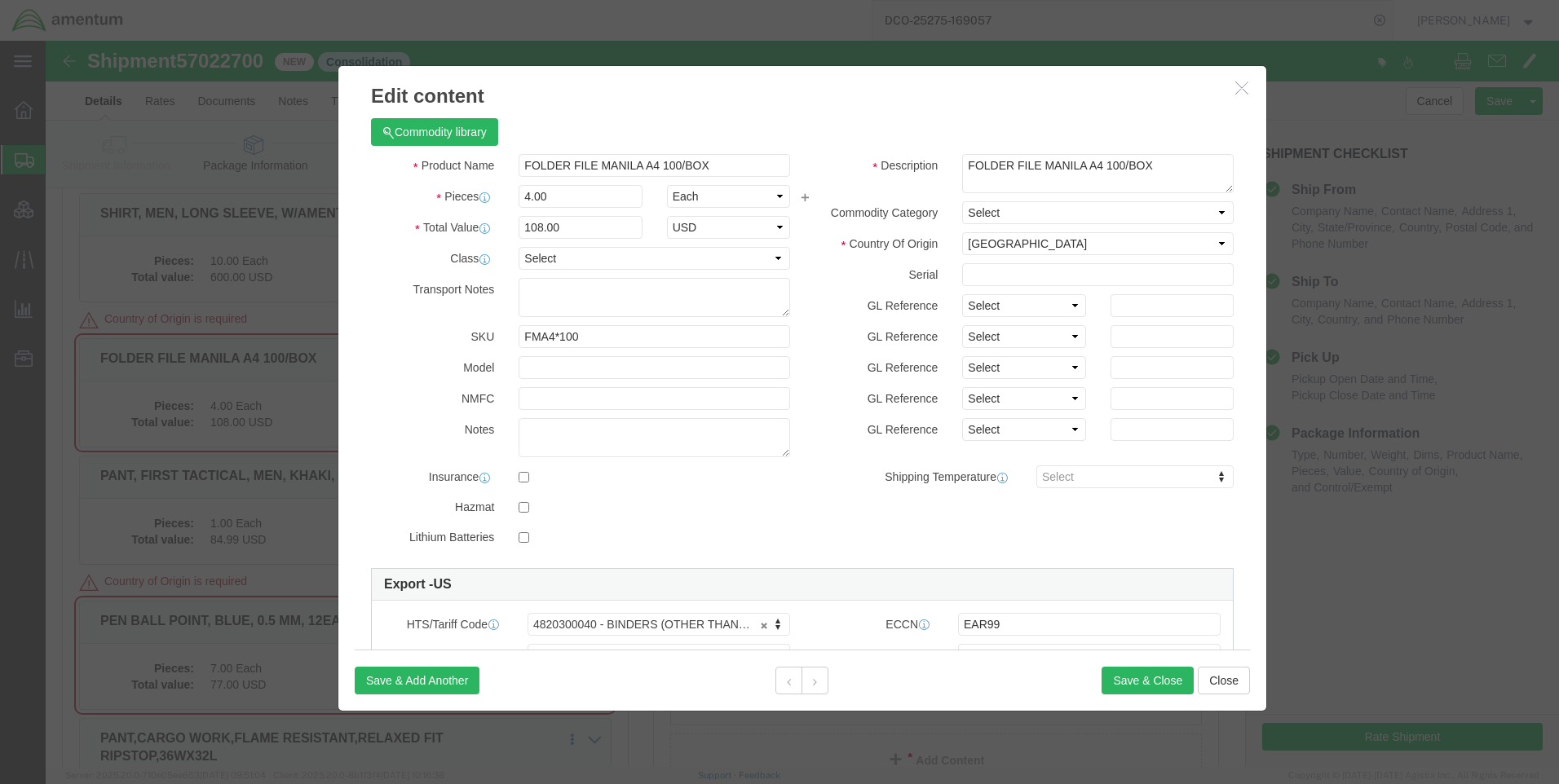
drag, startPoint x: 1195, startPoint y: 45, endPoint x: 374, endPoint y: 611, distance: 997.2
click icon "button"
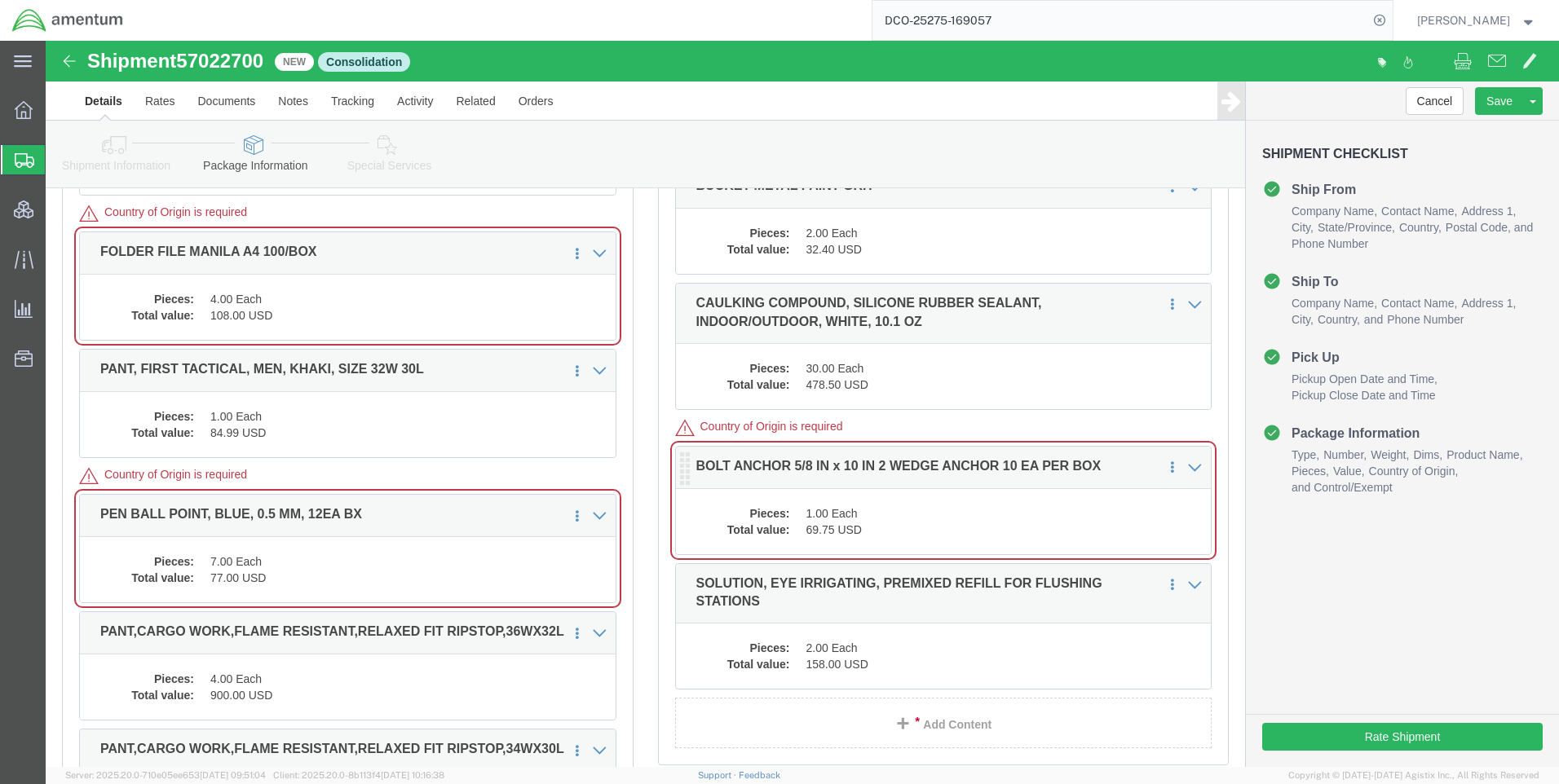
scroll to position [19065, 0]
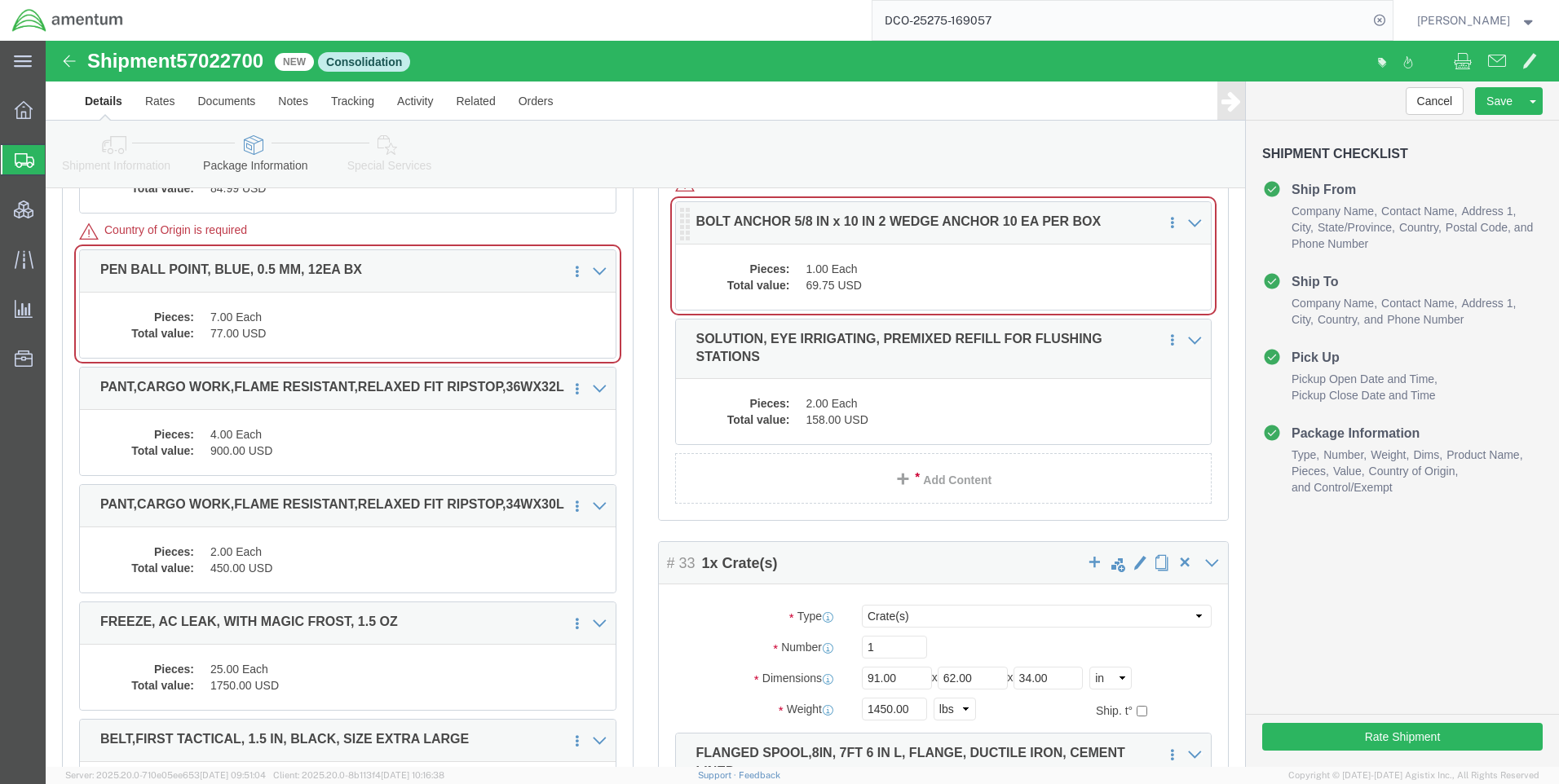
click dd "1.00 Each"
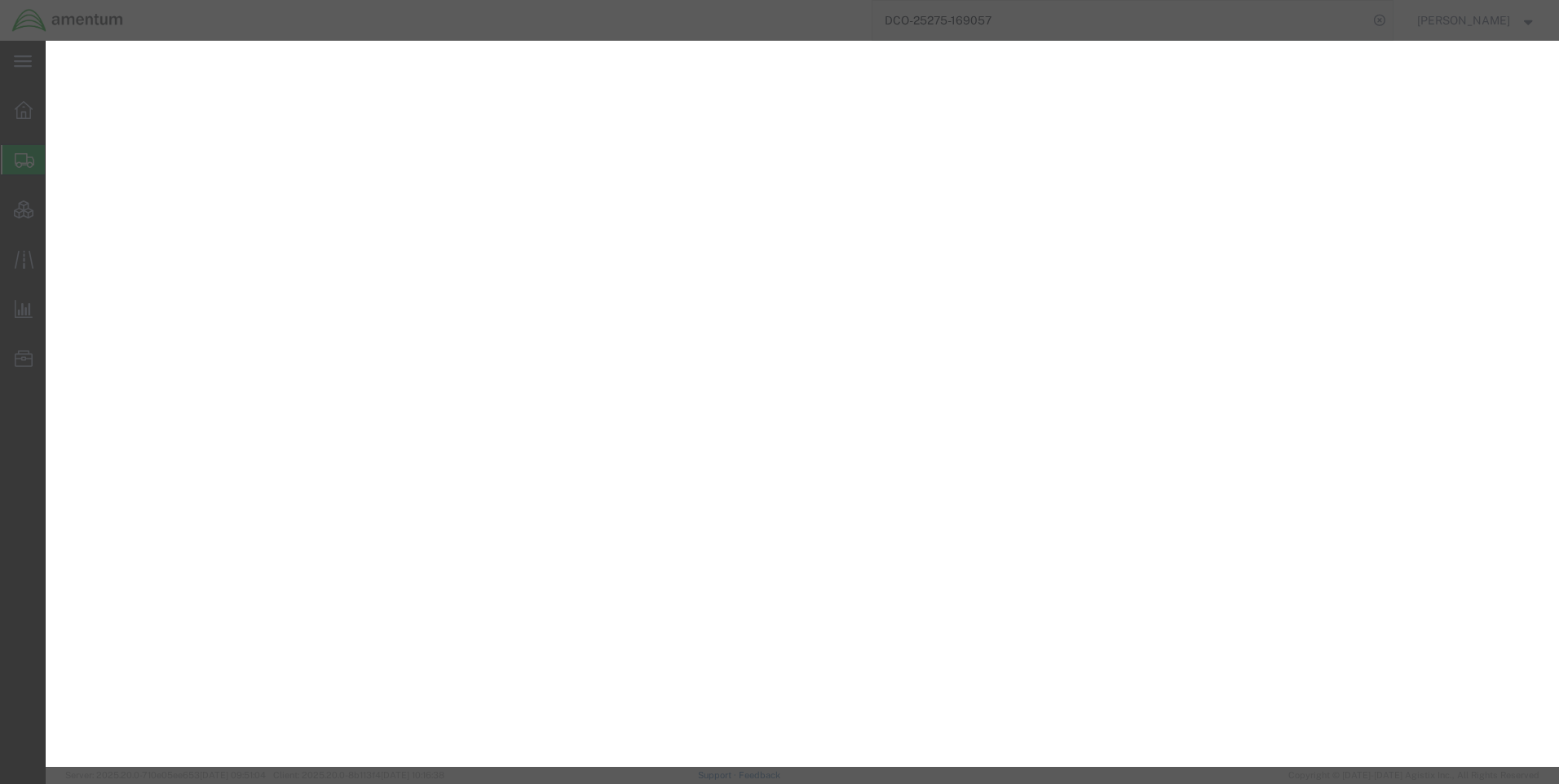
select select "CRAT"
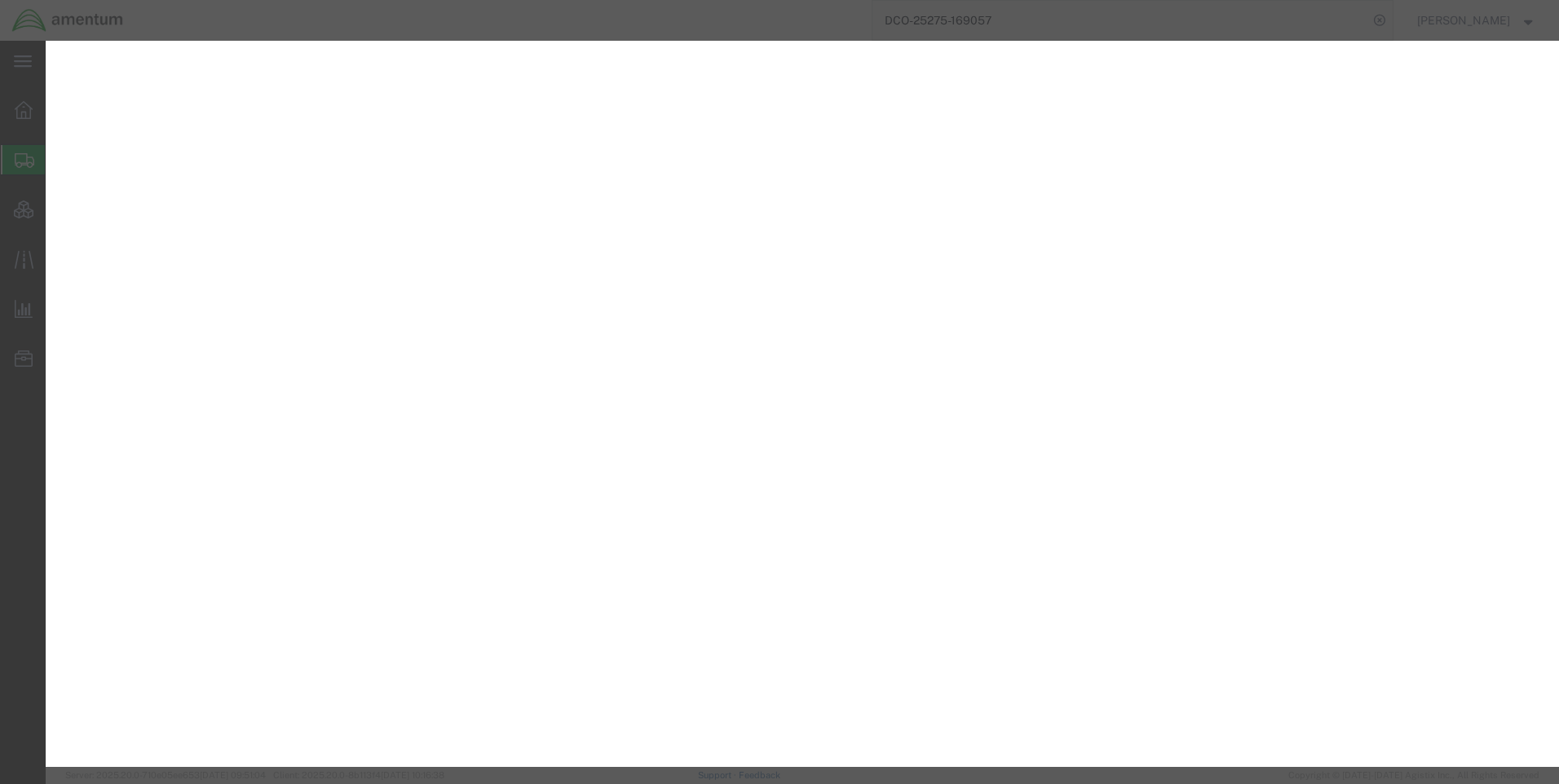
select select "CRAT"
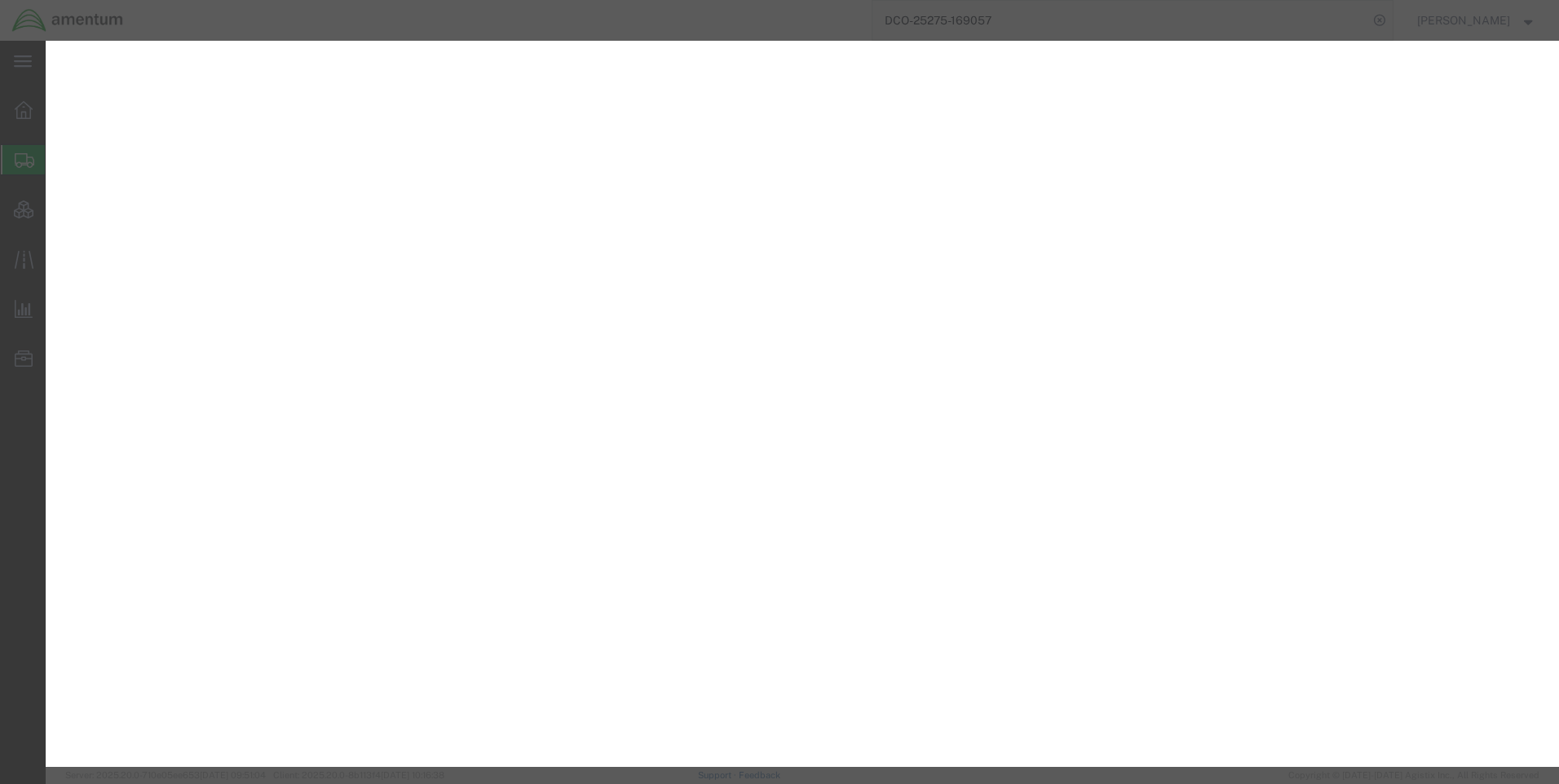
select select "CRAT"
select select "PSNS"
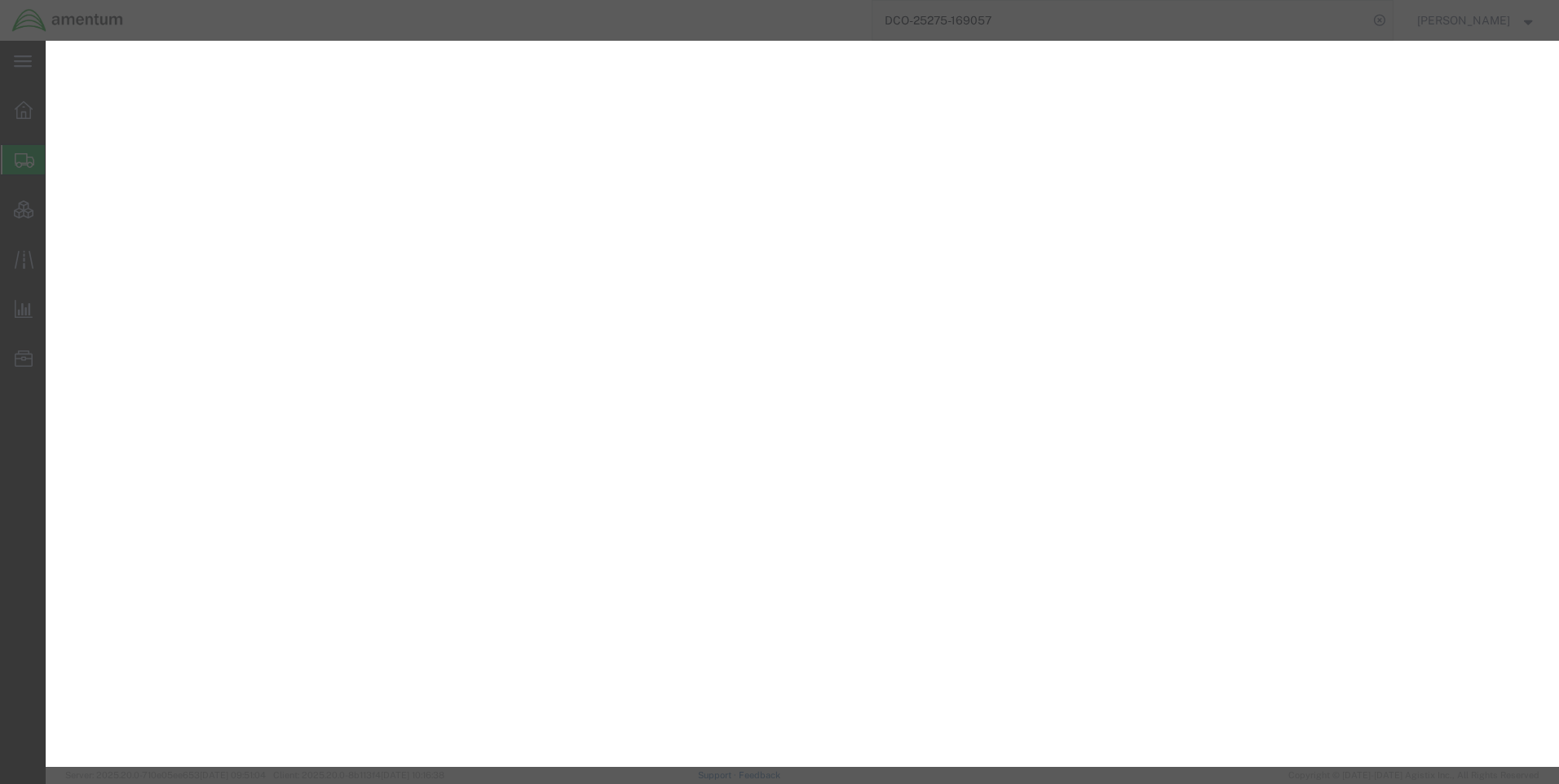
select select "PSNS"
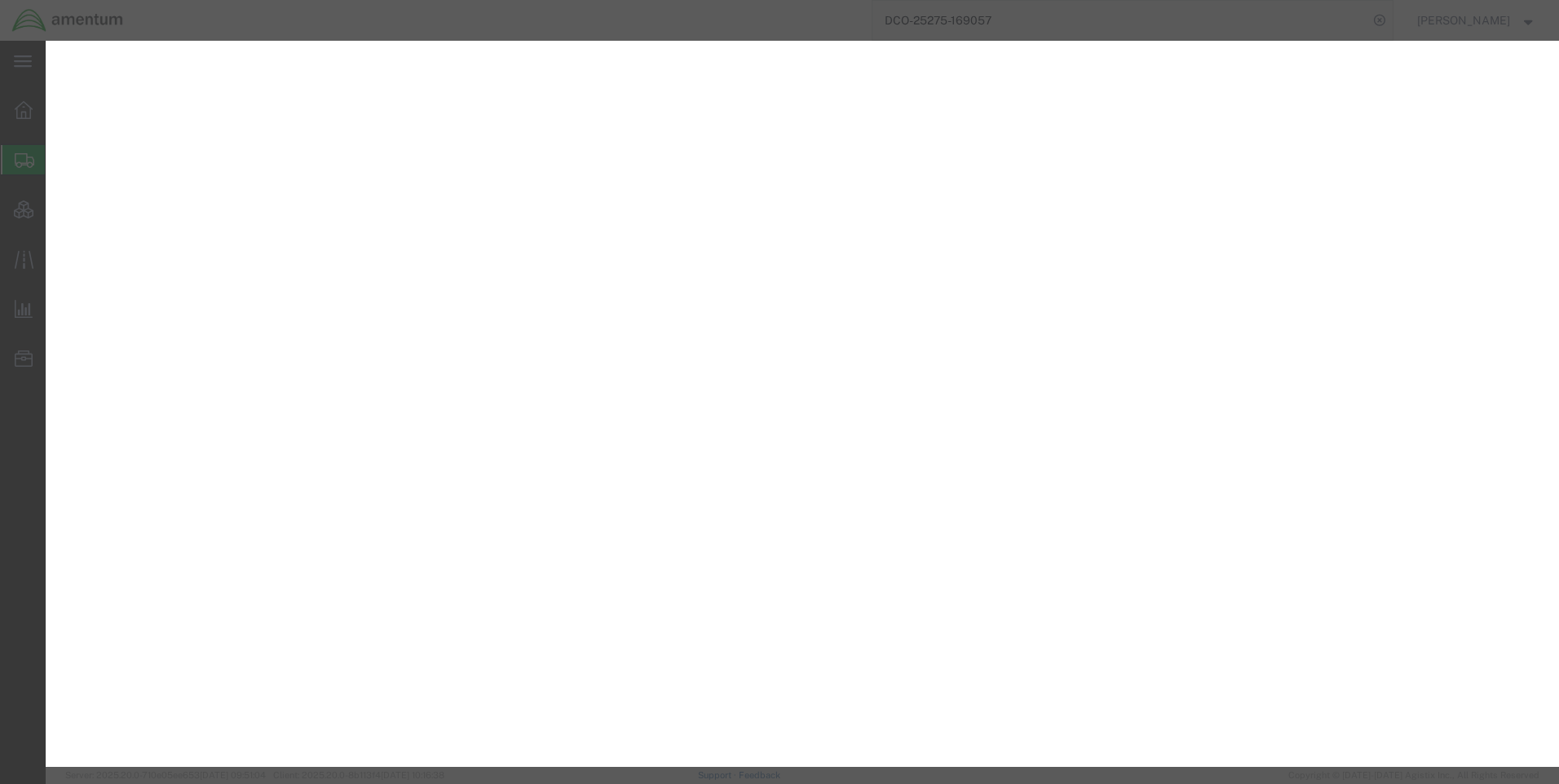
select select "PSNS"
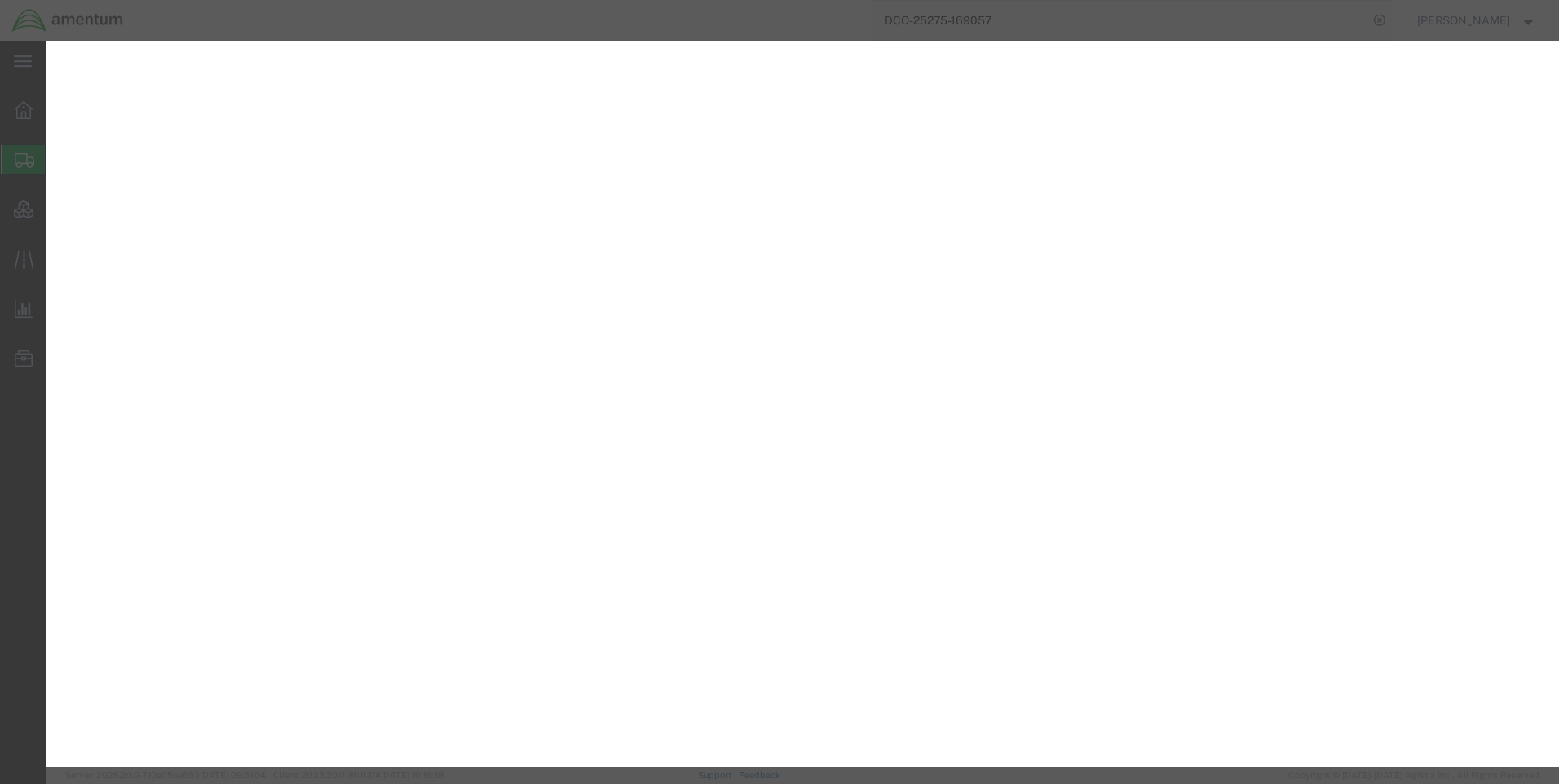
select select "PSNS"
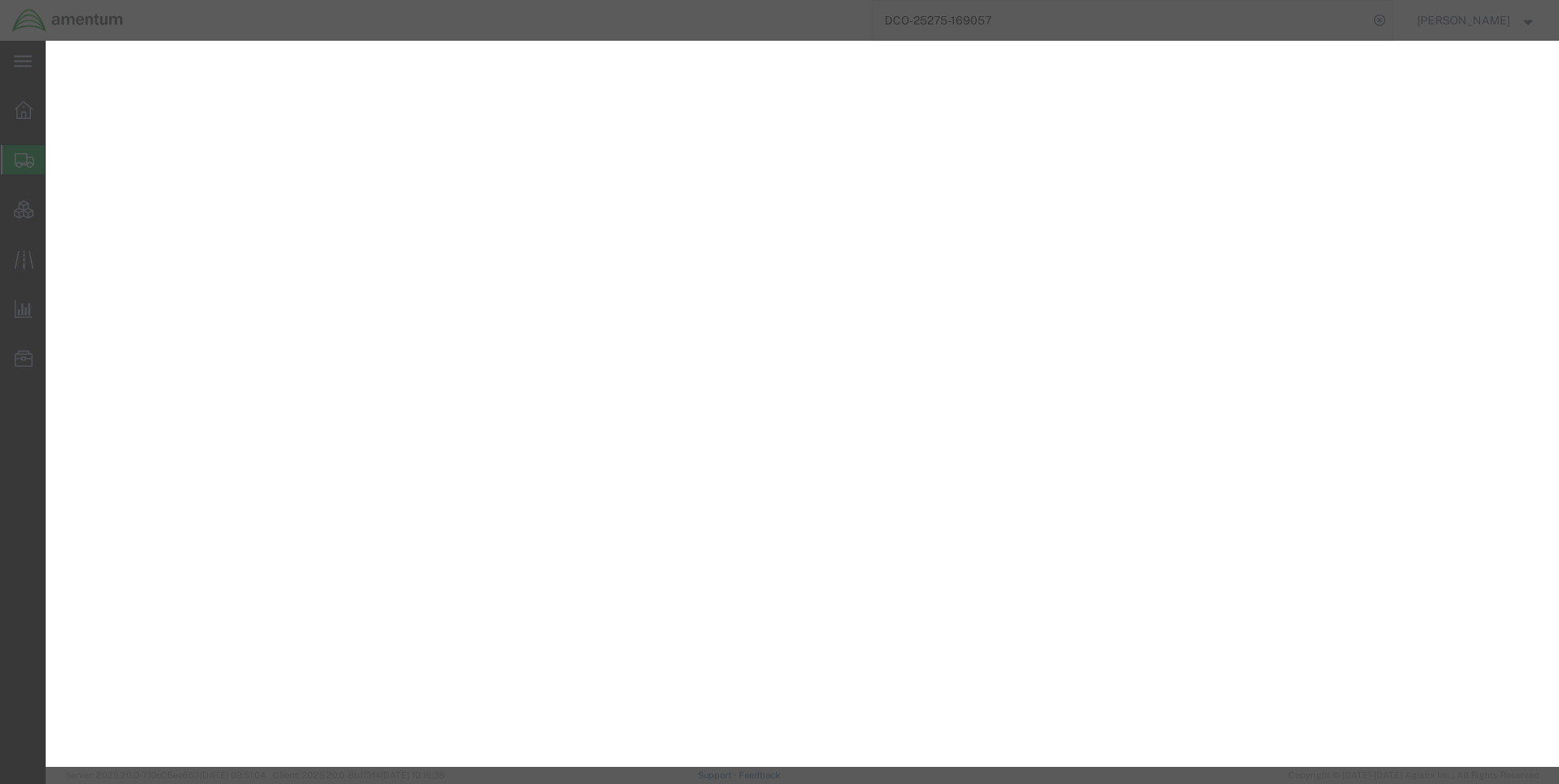
select select "PSNS"
select select "CRAT"
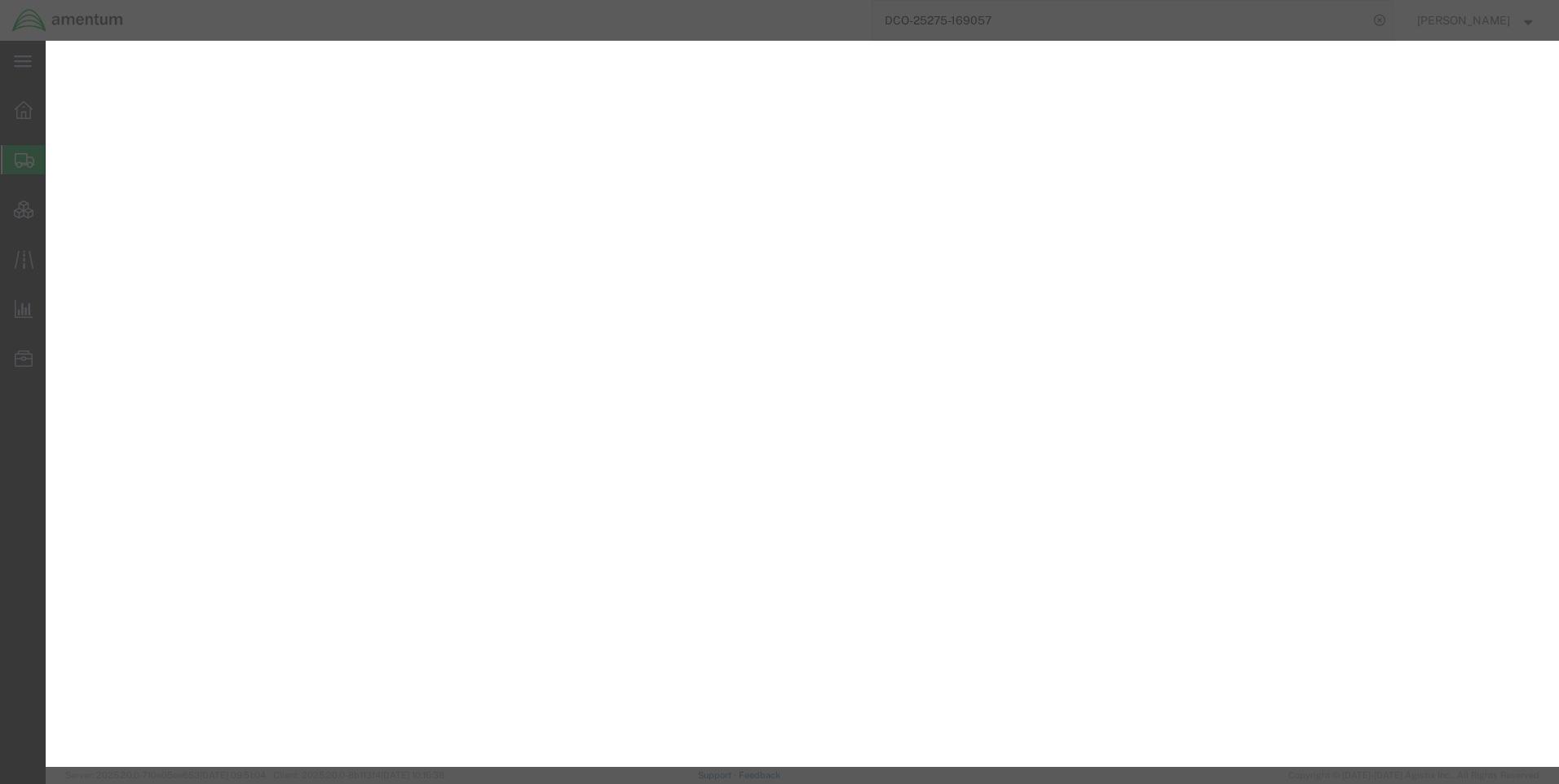
select select "CRAT"
select select "PSNS"
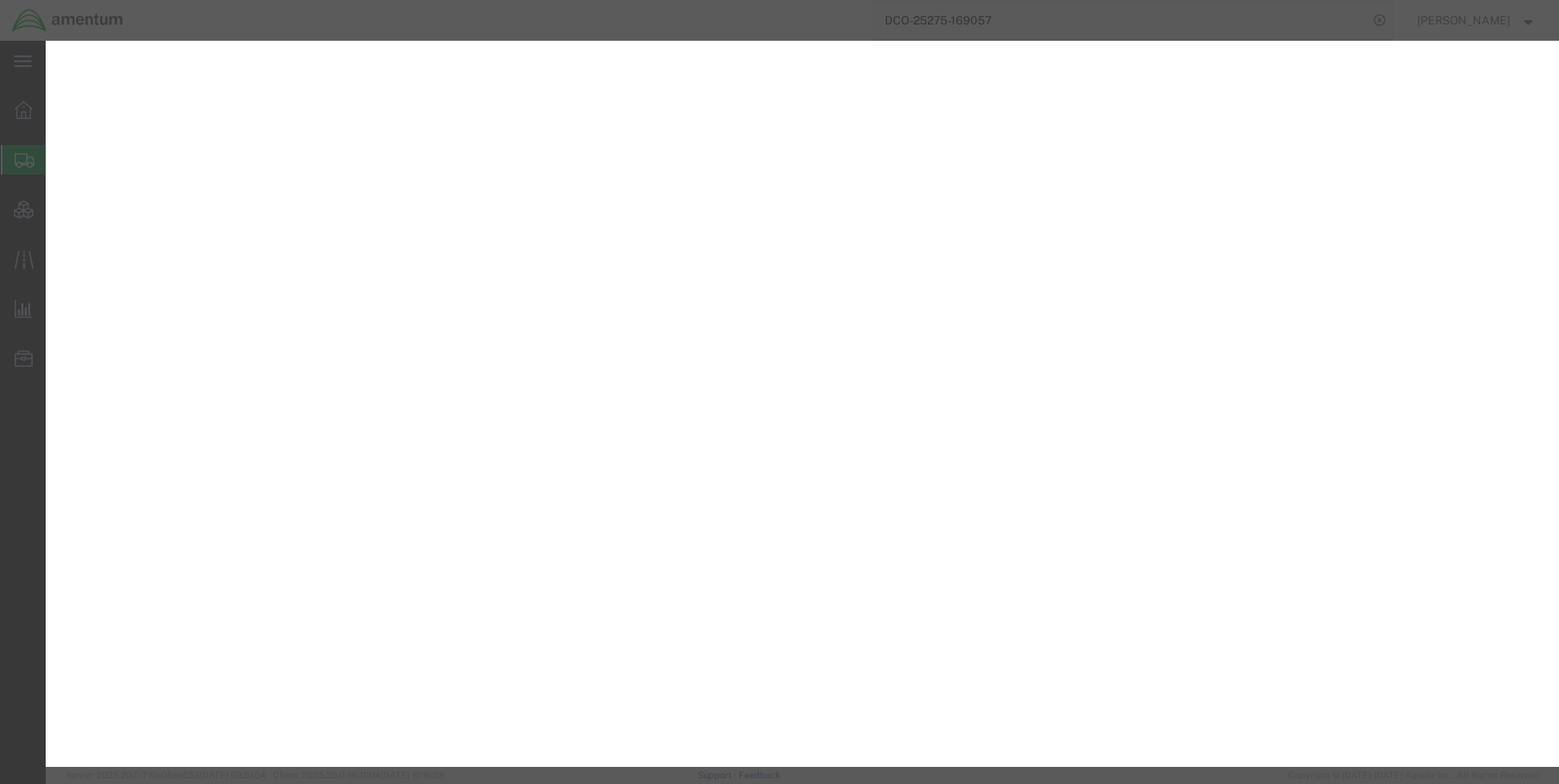
select select "PSNS"
select select "CRAT"
select select "PSNS"
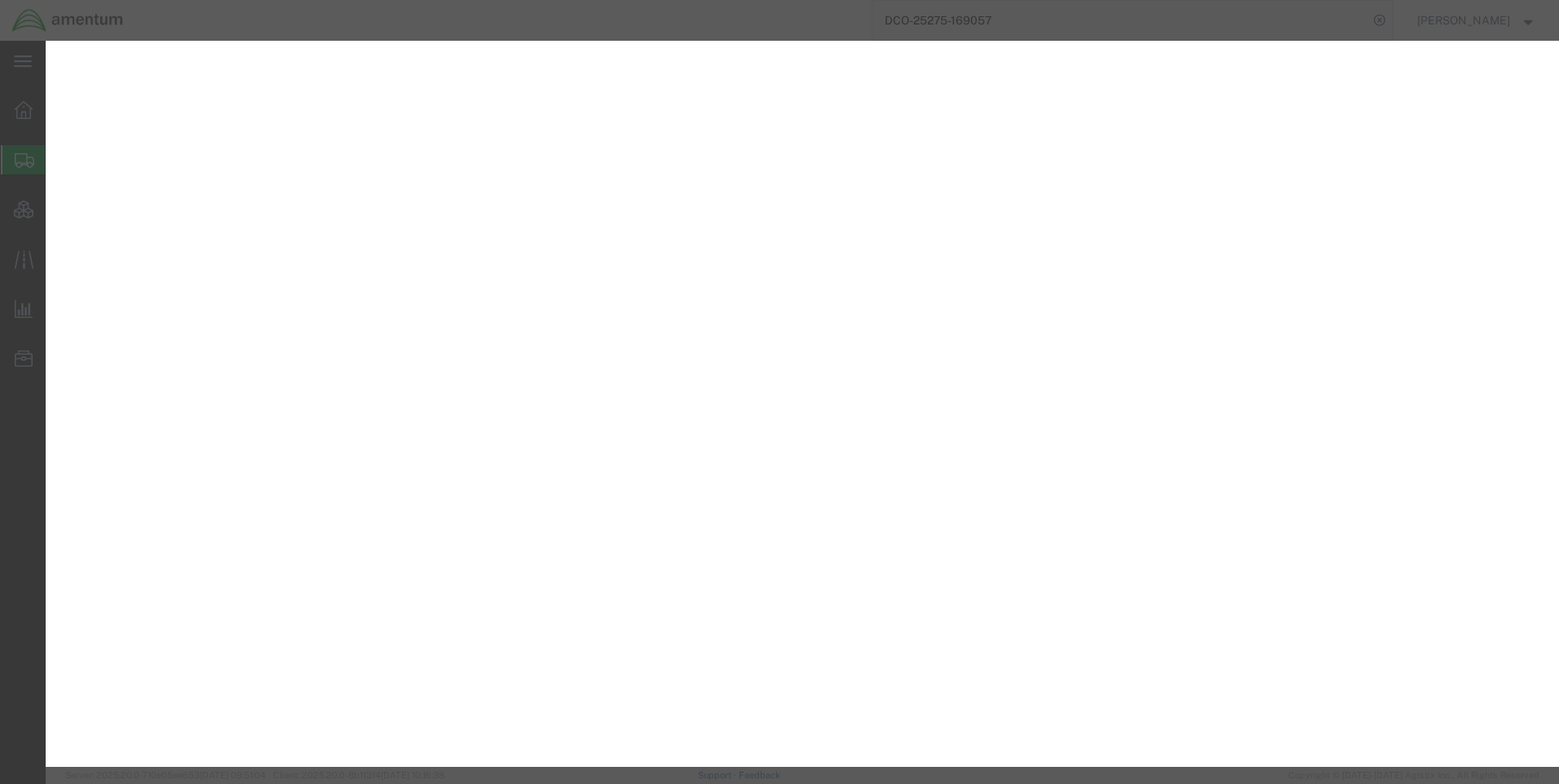
select select "CRAT"
select select "PSNS"
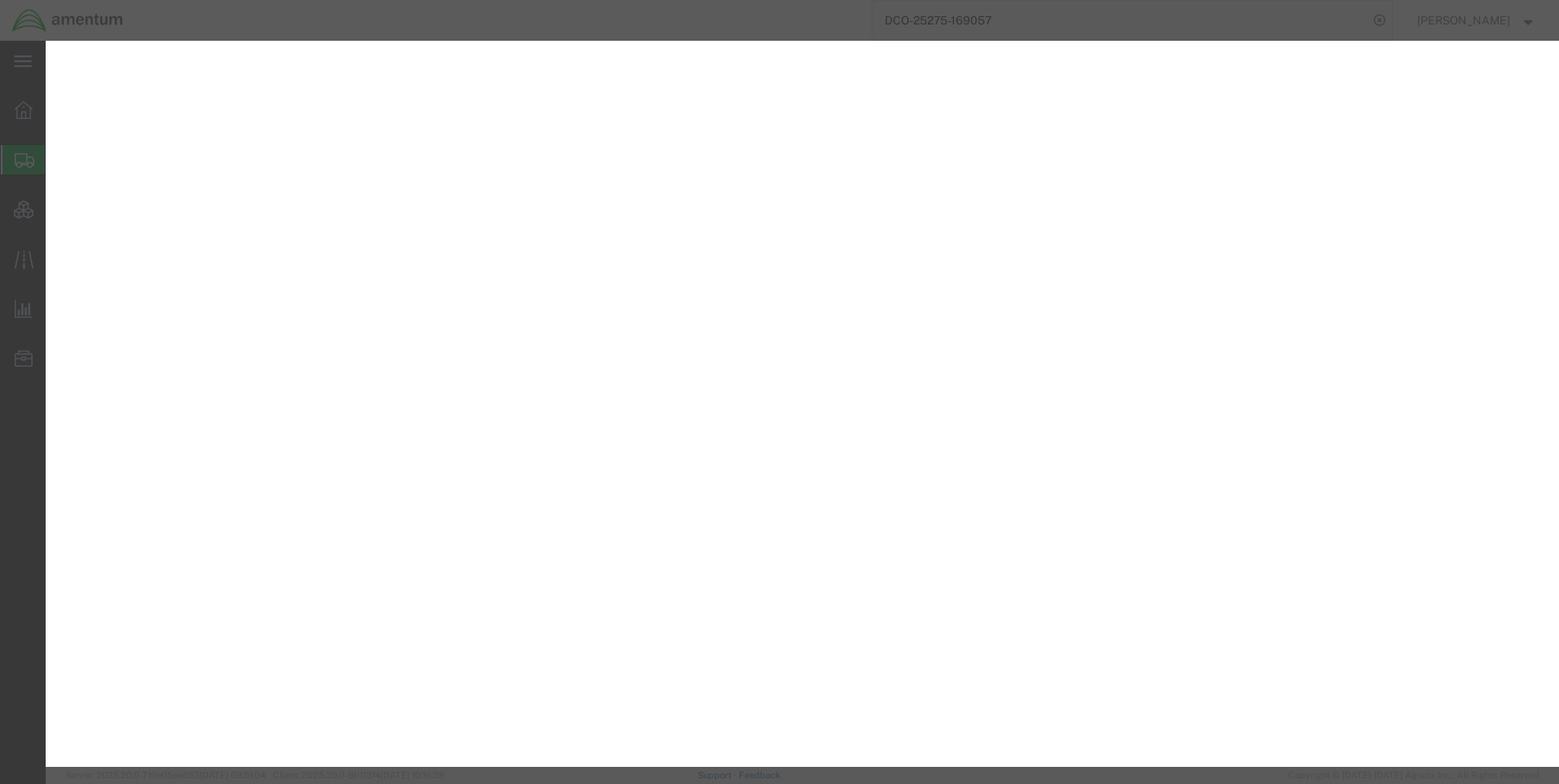
select select "PSNS"
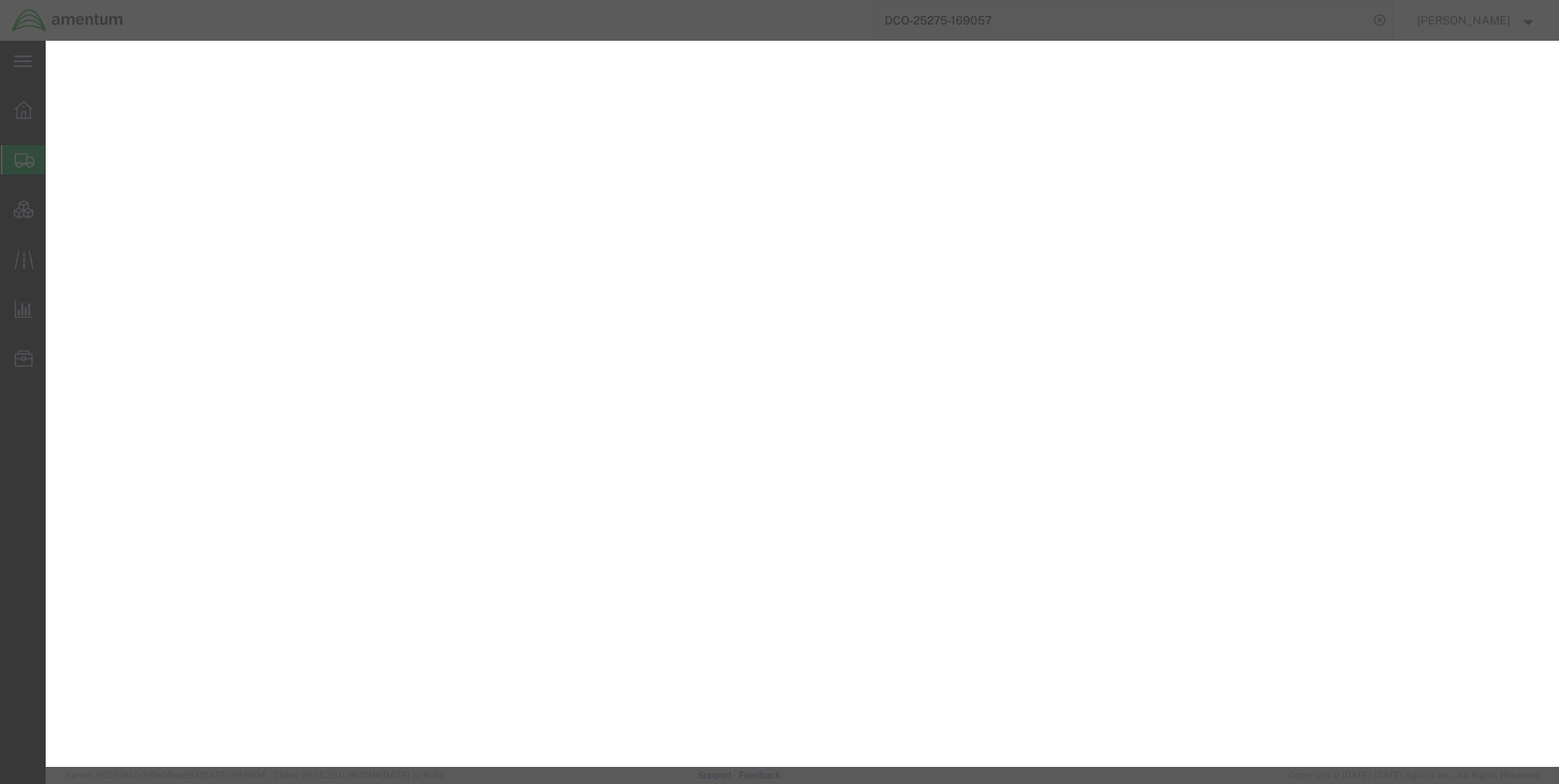
select select "PSNS"
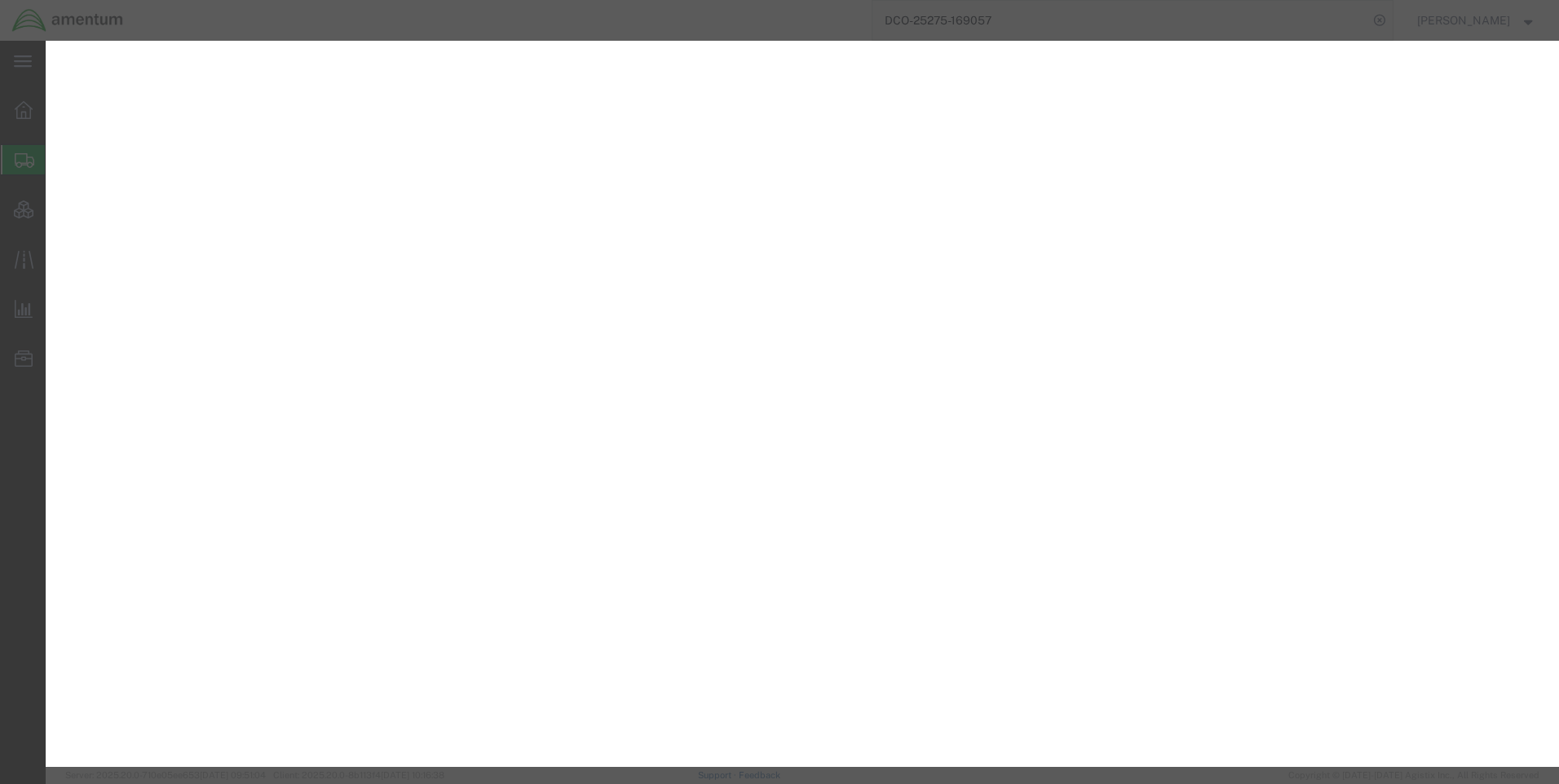
select select "PSNS"
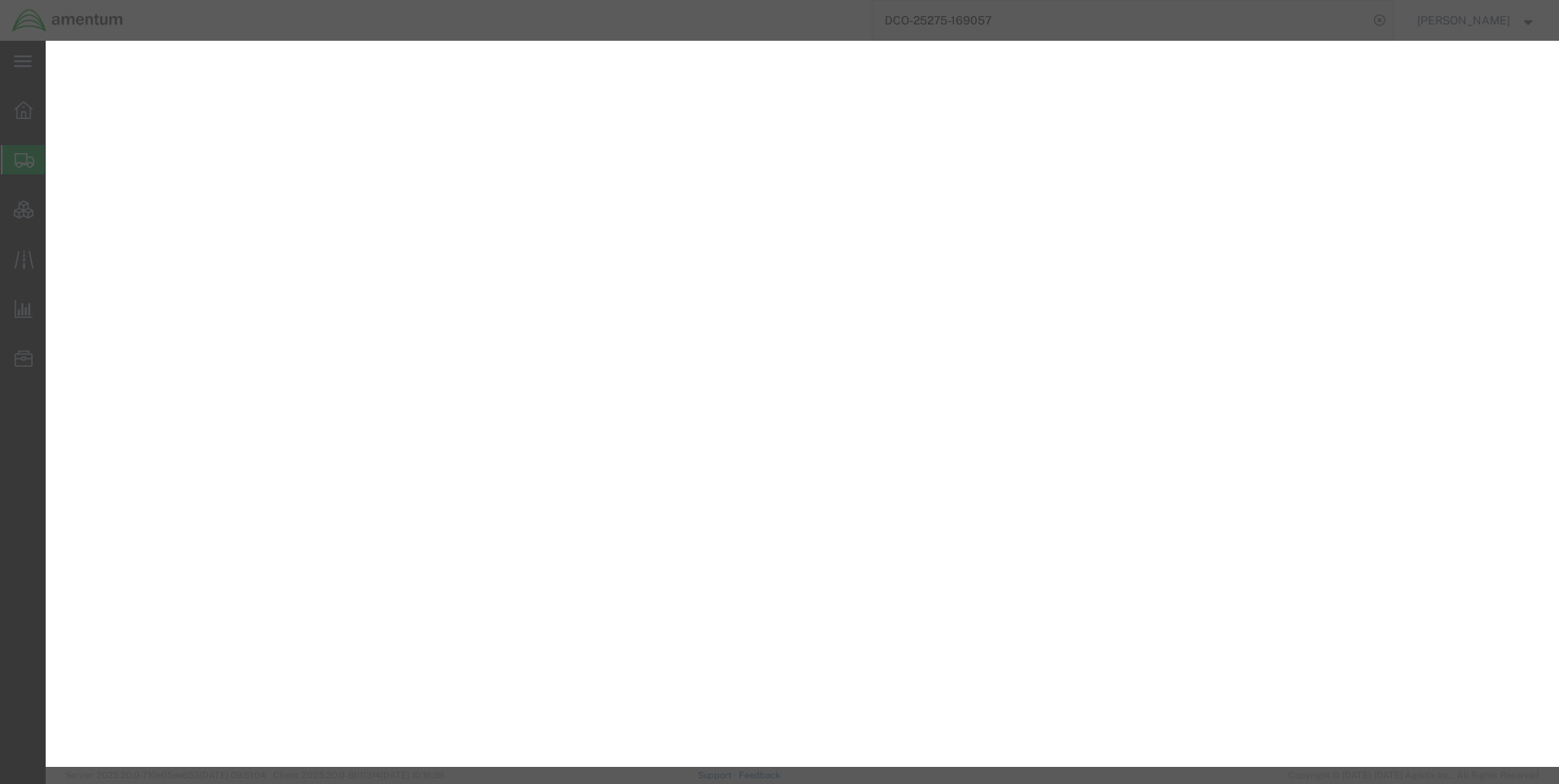
select select "PSNS"
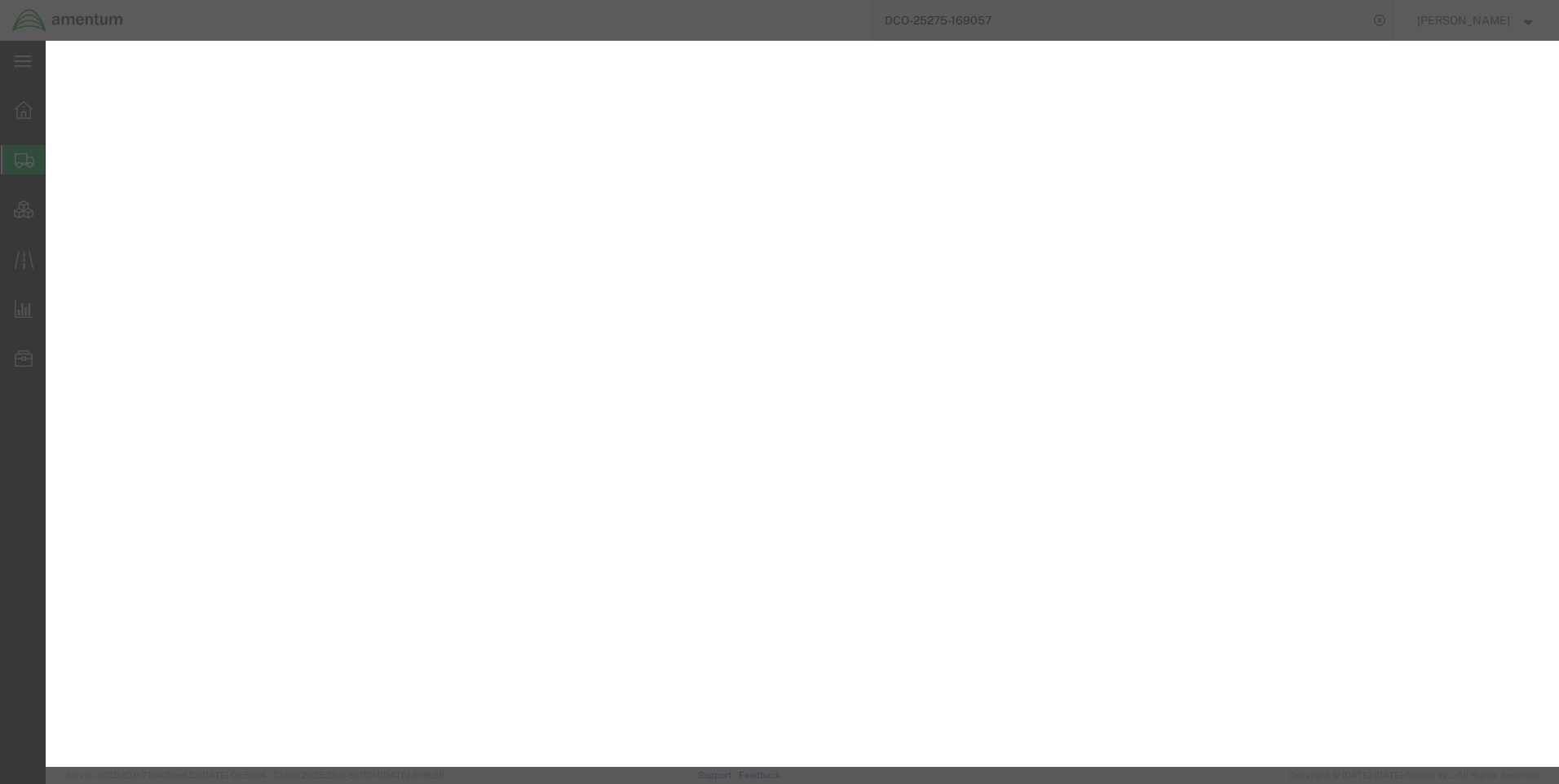
select select "PSNS"
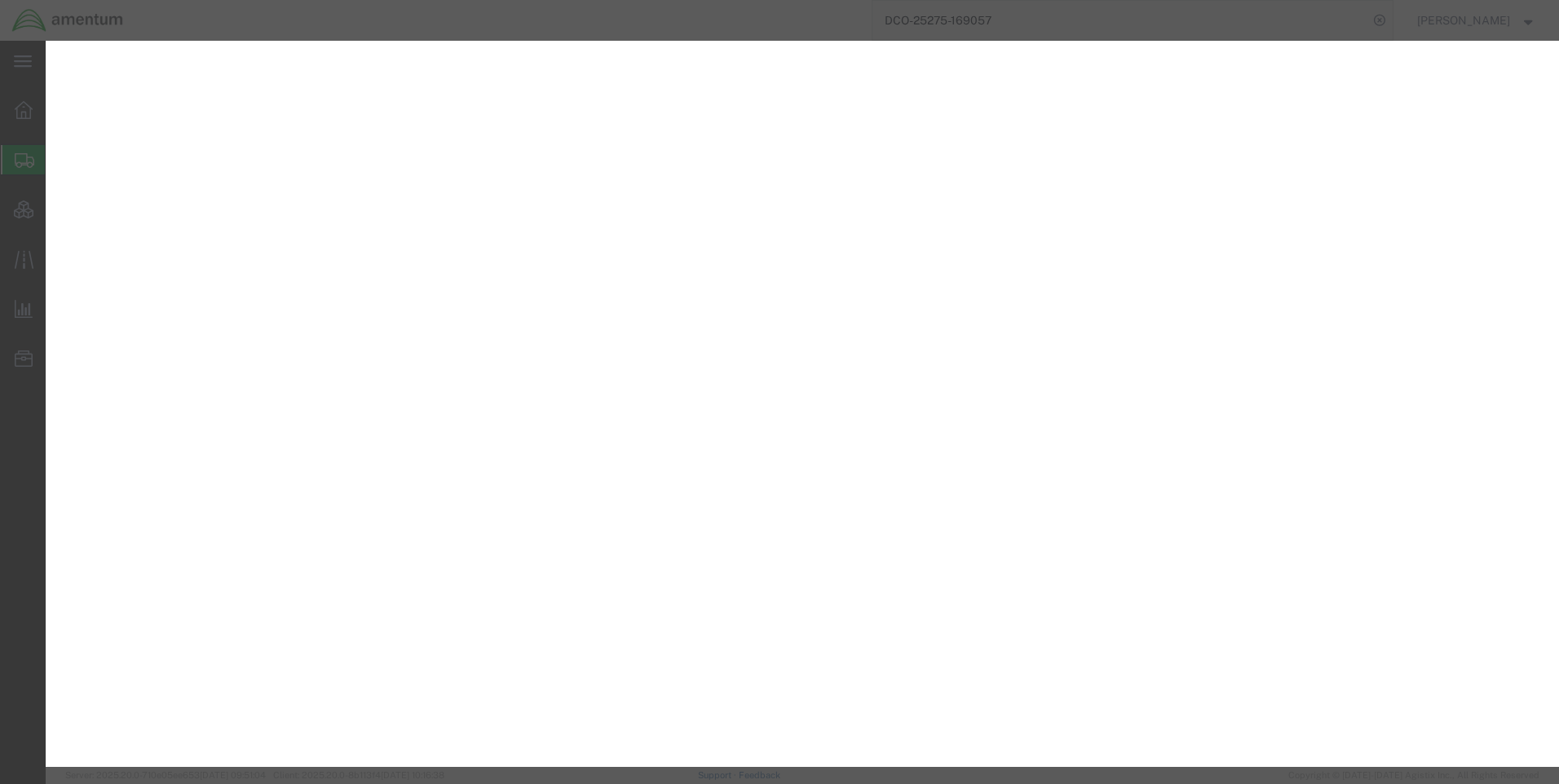
select select "PSNS"
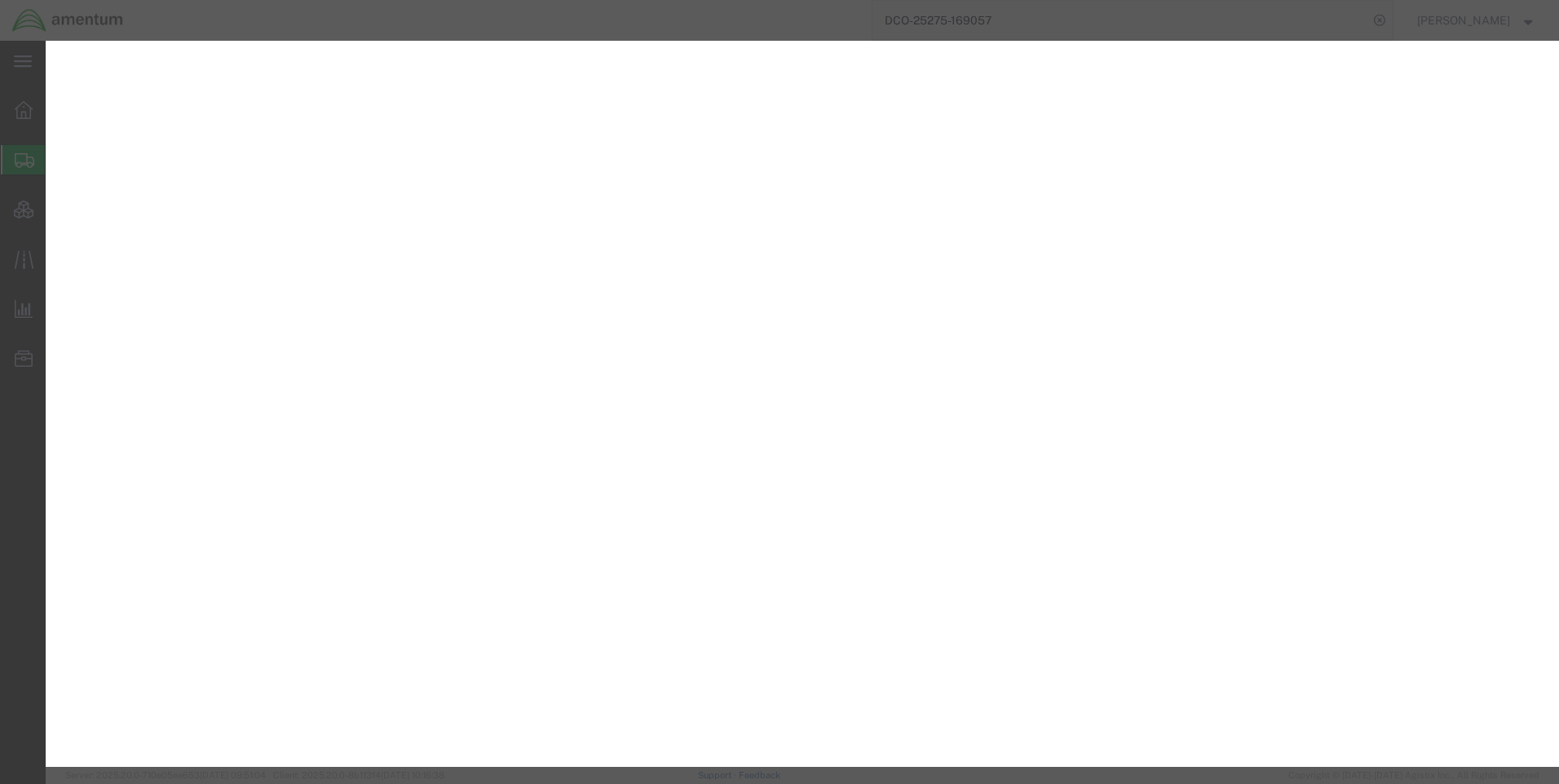
select select "PSNS"
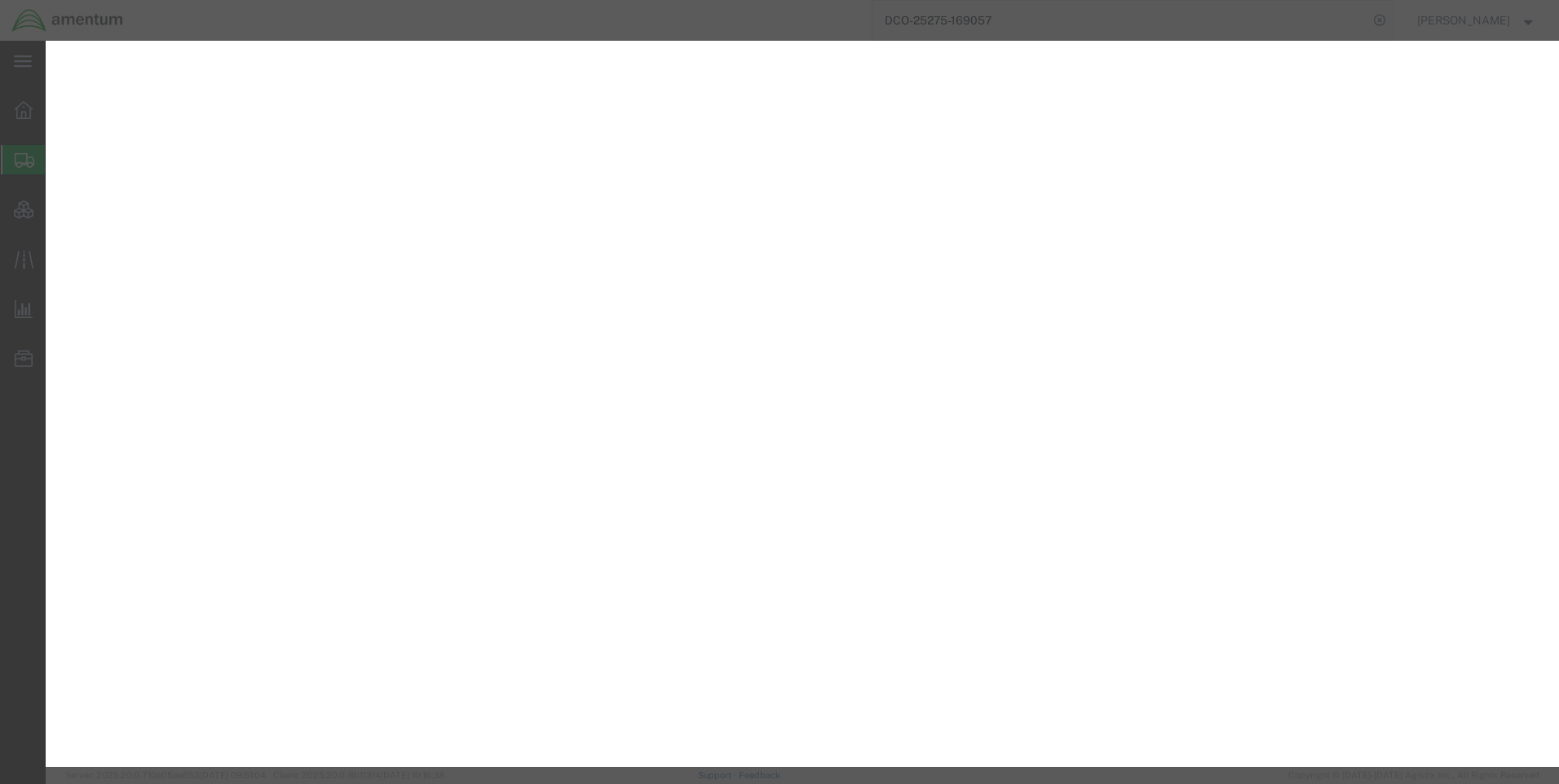
select select "PSNS"
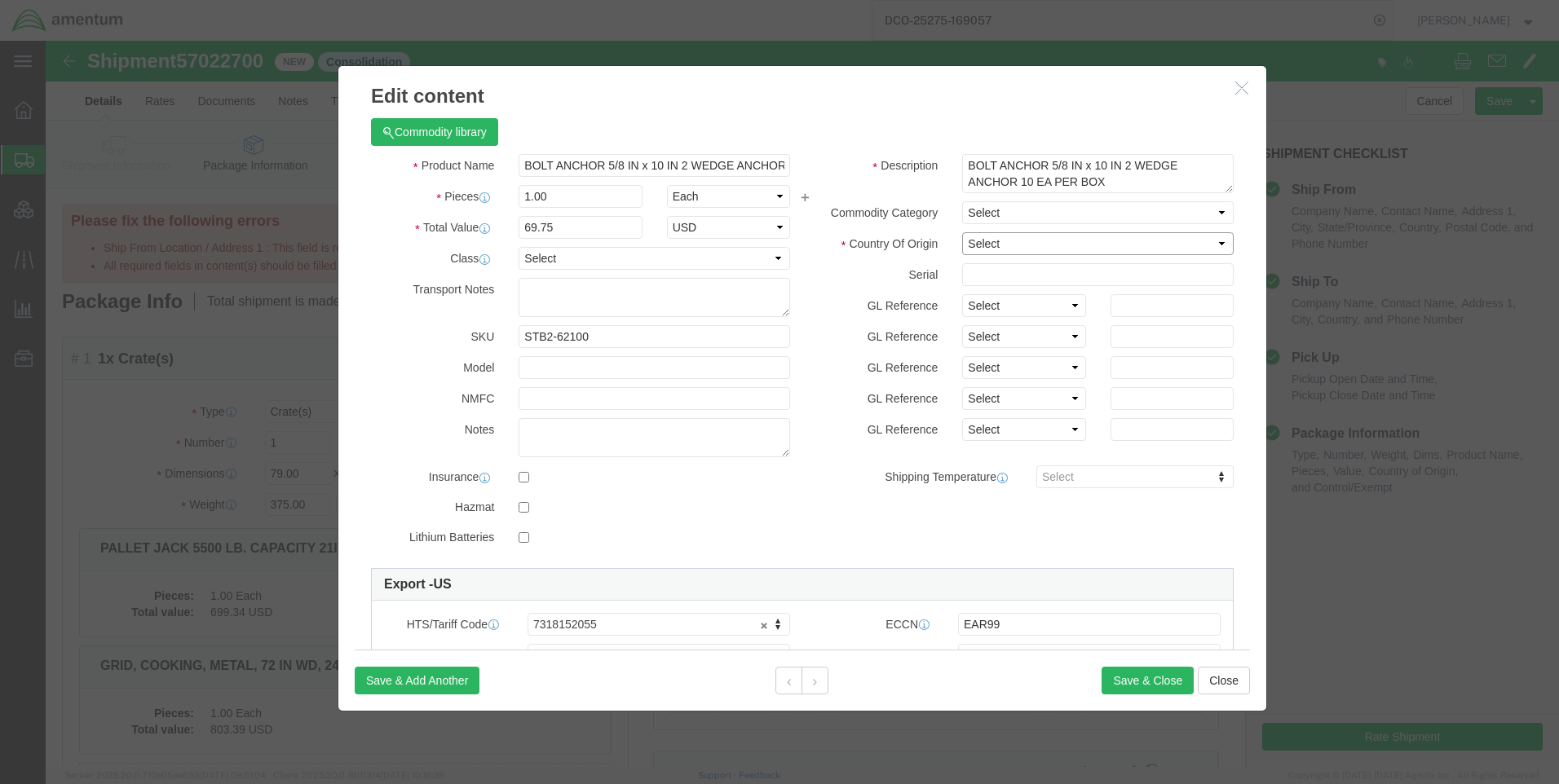
click select "Select [GEOGRAPHIC_DATA] [GEOGRAPHIC_DATA] [GEOGRAPHIC_DATA] [GEOGRAPHIC_DATA] …"
select select "US"
click select "Select [GEOGRAPHIC_DATA] [GEOGRAPHIC_DATA] [GEOGRAPHIC_DATA] [GEOGRAPHIC_DATA] …"
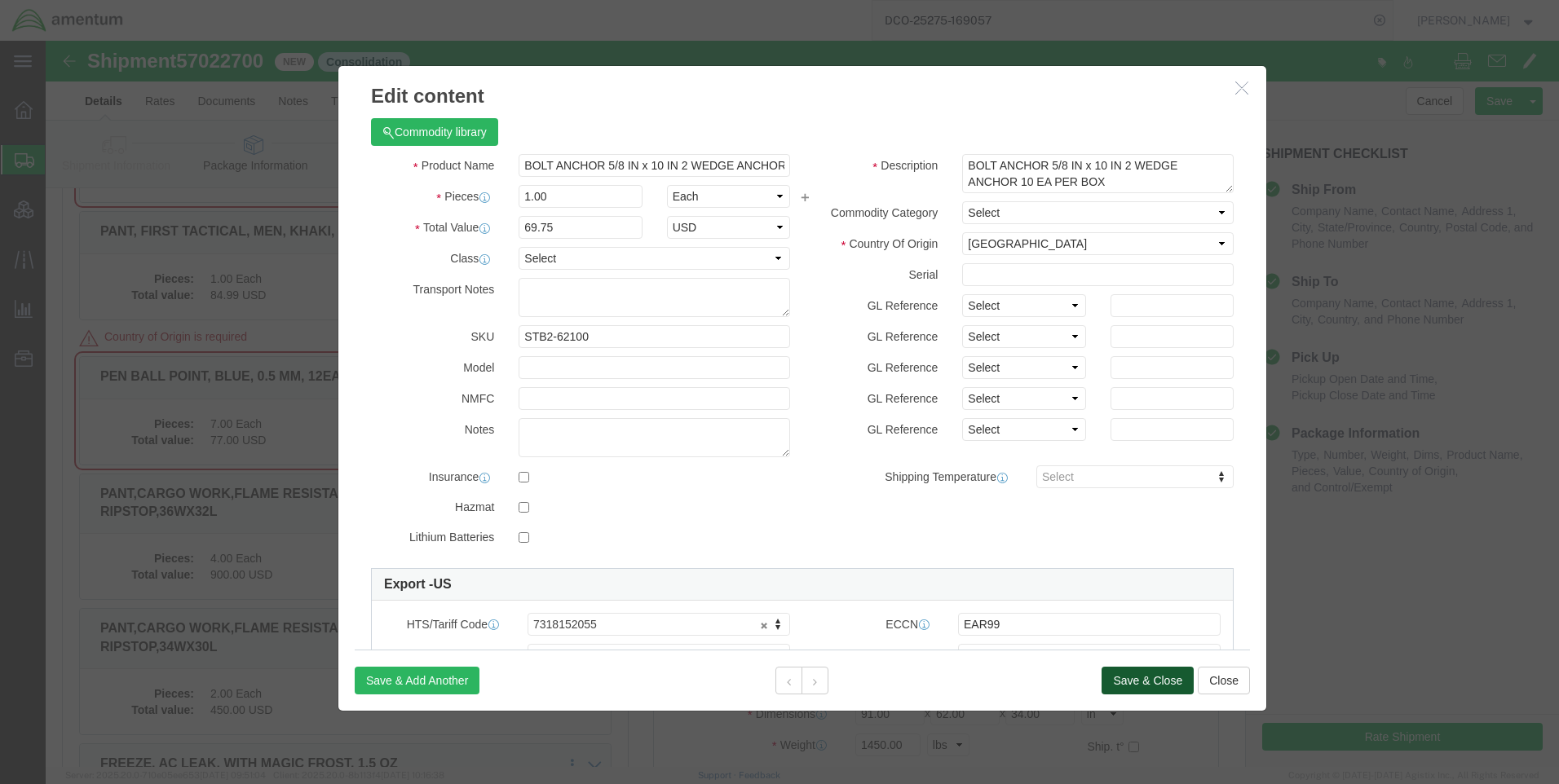
click button "Save & Close"
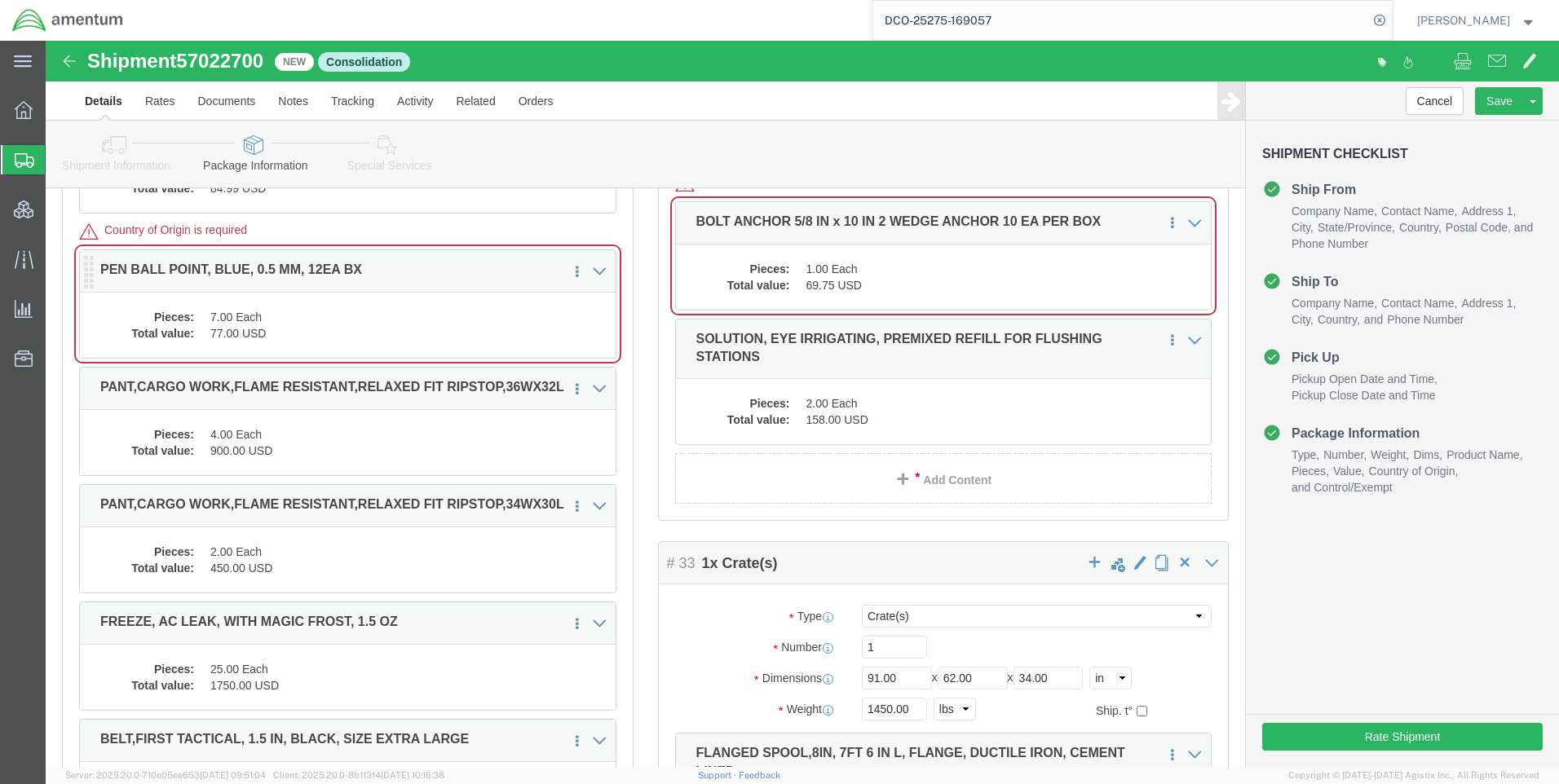
click dd "7.00 Each"
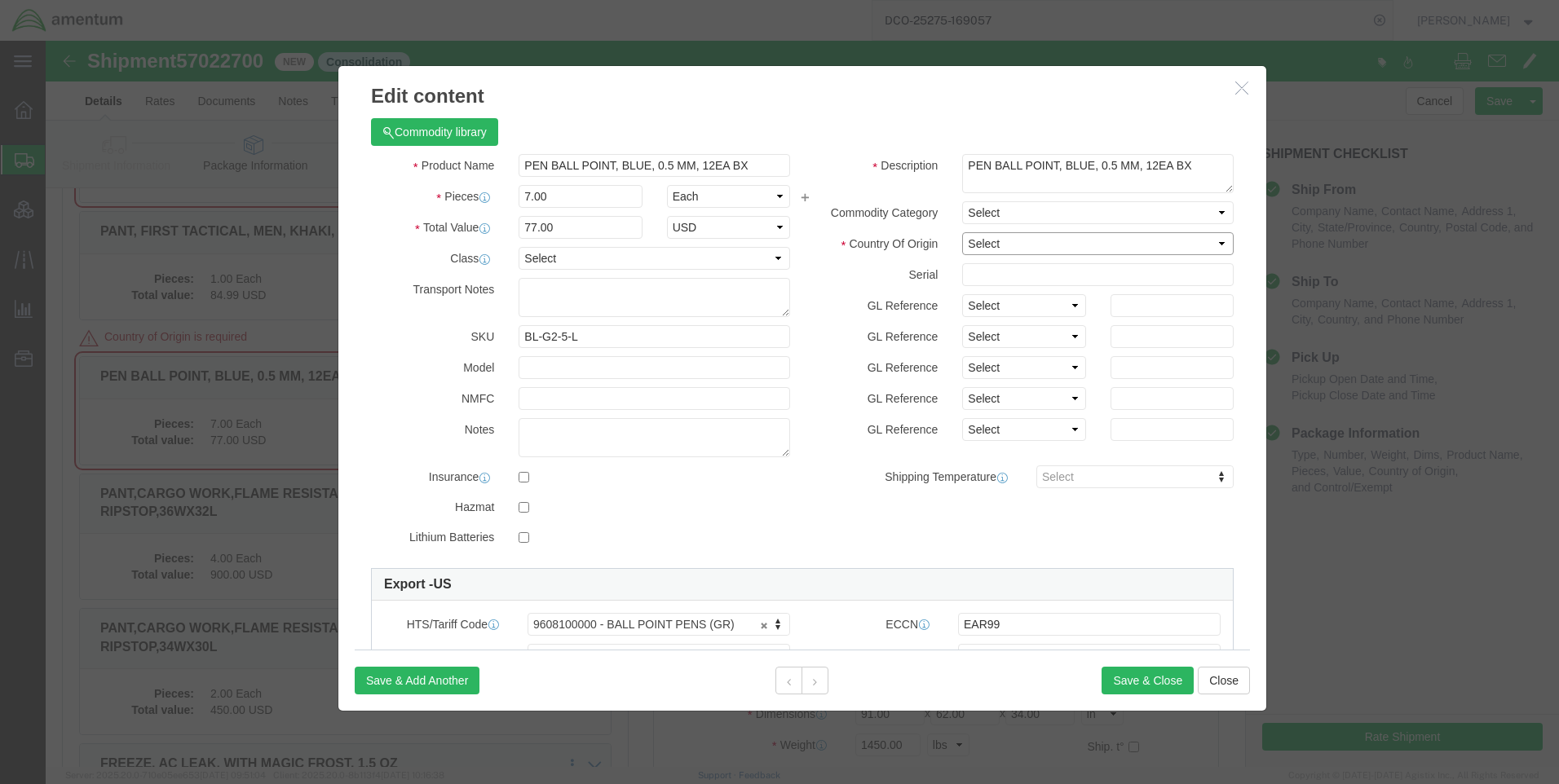
click select "Select [GEOGRAPHIC_DATA] [GEOGRAPHIC_DATA] [GEOGRAPHIC_DATA] [GEOGRAPHIC_DATA] …"
select select "US"
click select "Select [GEOGRAPHIC_DATA] [GEOGRAPHIC_DATA] [GEOGRAPHIC_DATA] [GEOGRAPHIC_DATA] …"
click button "Save & Close"
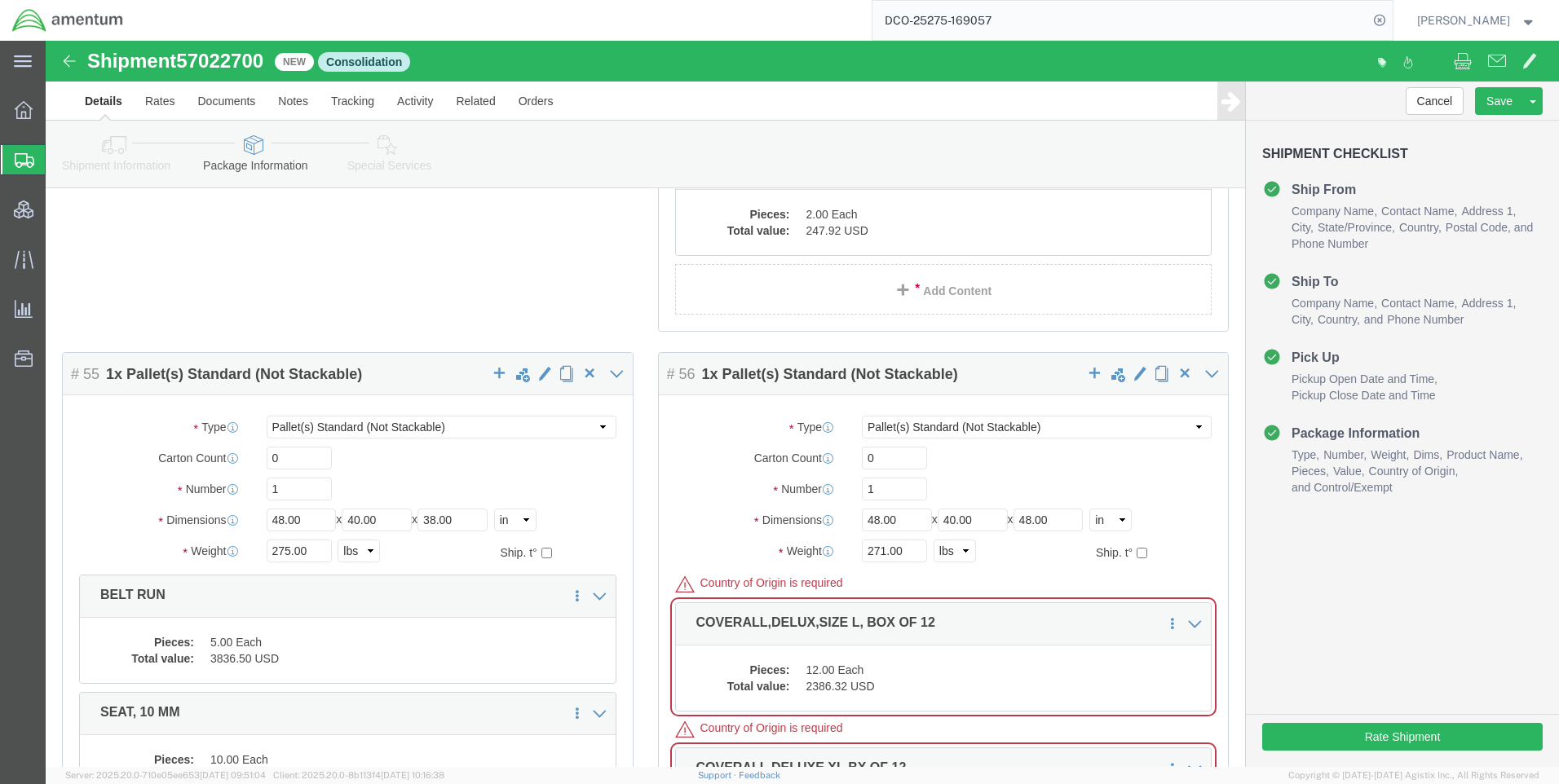
scroll to position [33323, 0]
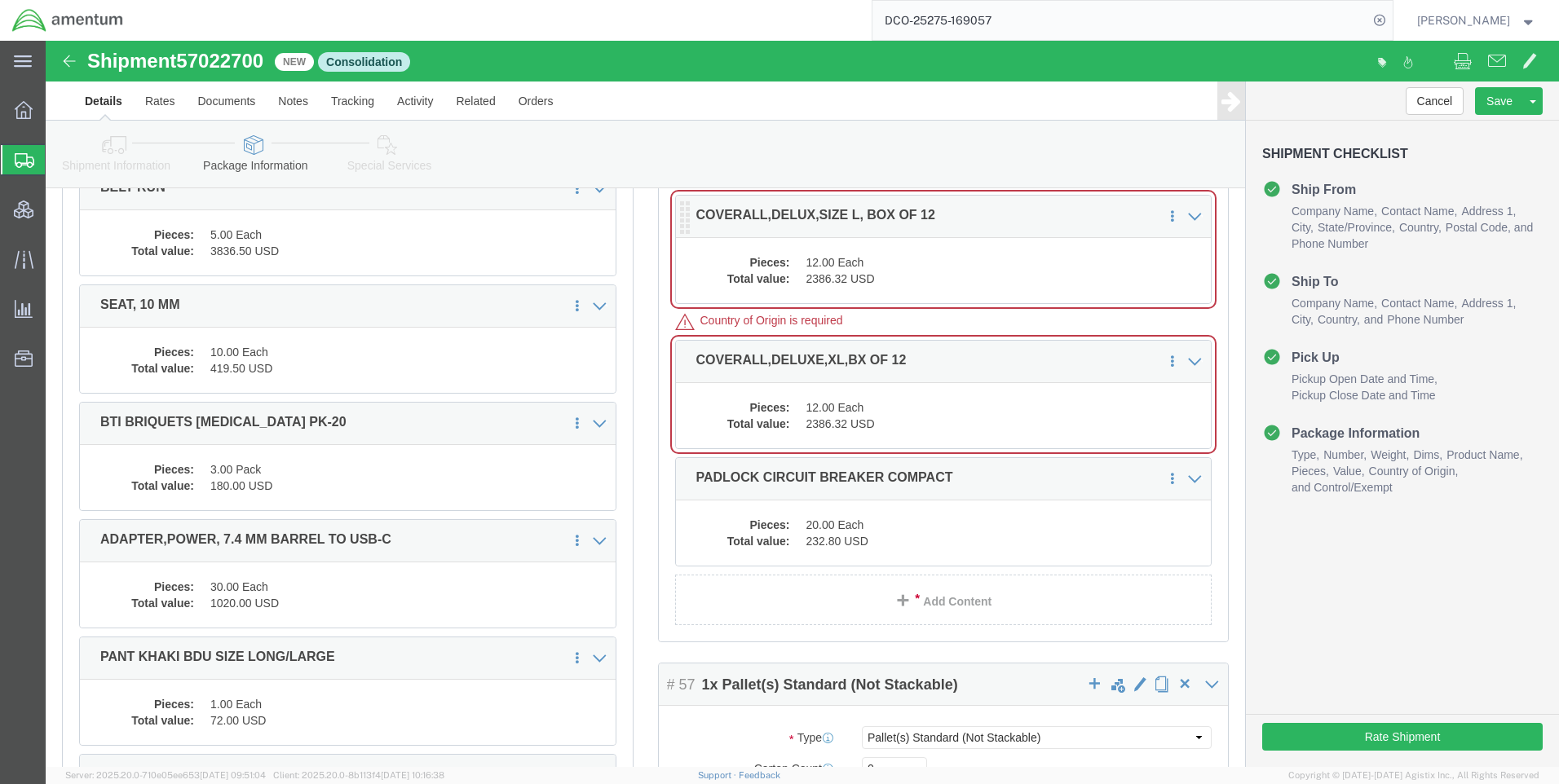
click dd "12.00 Each"
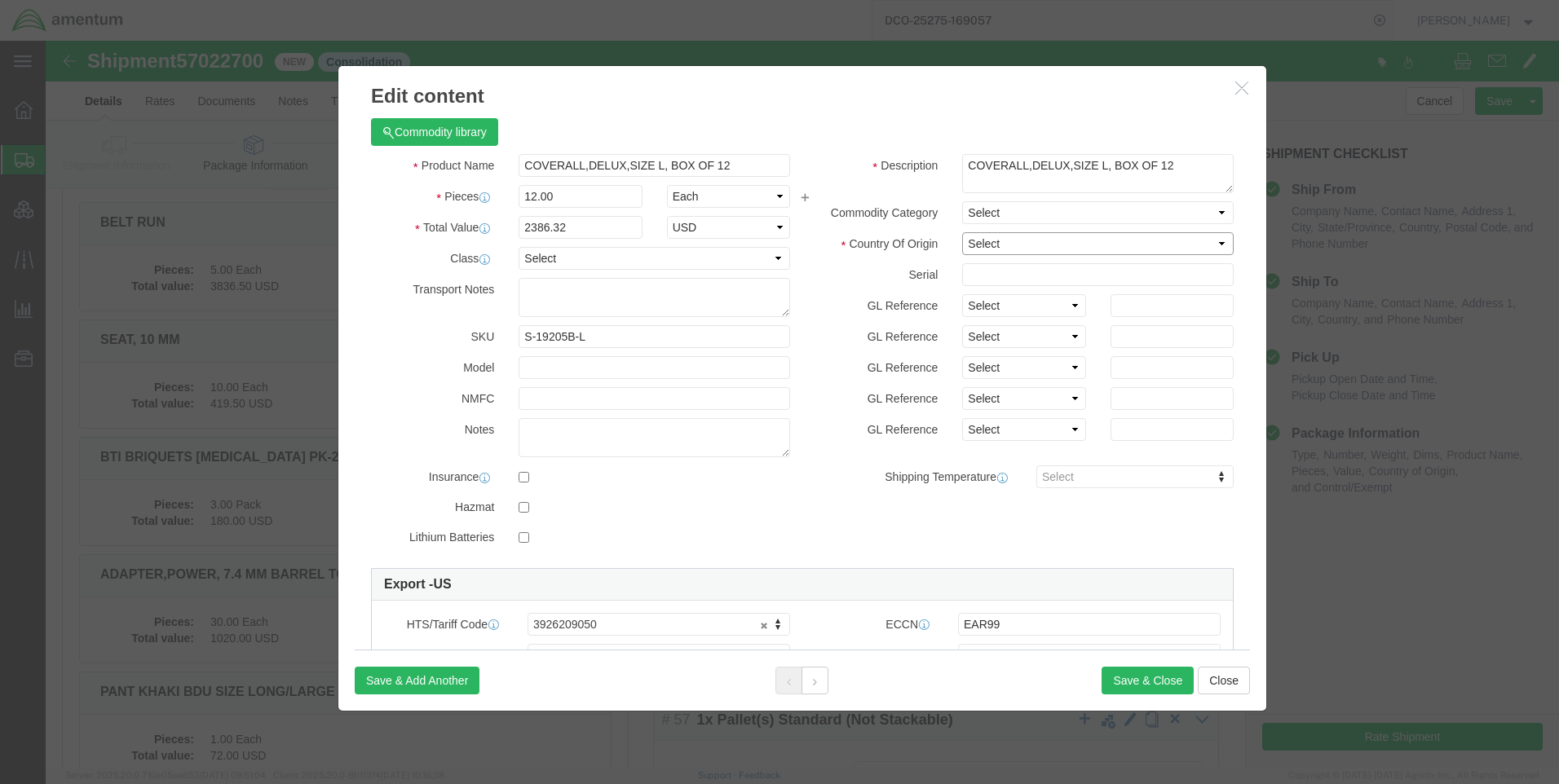
click select "Select [GEOGRAPHIC_DATA] [GEOGRAPHIC_DATA] [GEOGRAPHIC_DATA] [GEOGRAPHIC_DATA] …"
select select "US"
click select "Select [GEOGRAPHIC_DATA] [GEOGRAPHIC_DATA] [GEOGRAPHIC_DATA] [GEOGRAPHIC_DATA] …"
click button "Save & Close"
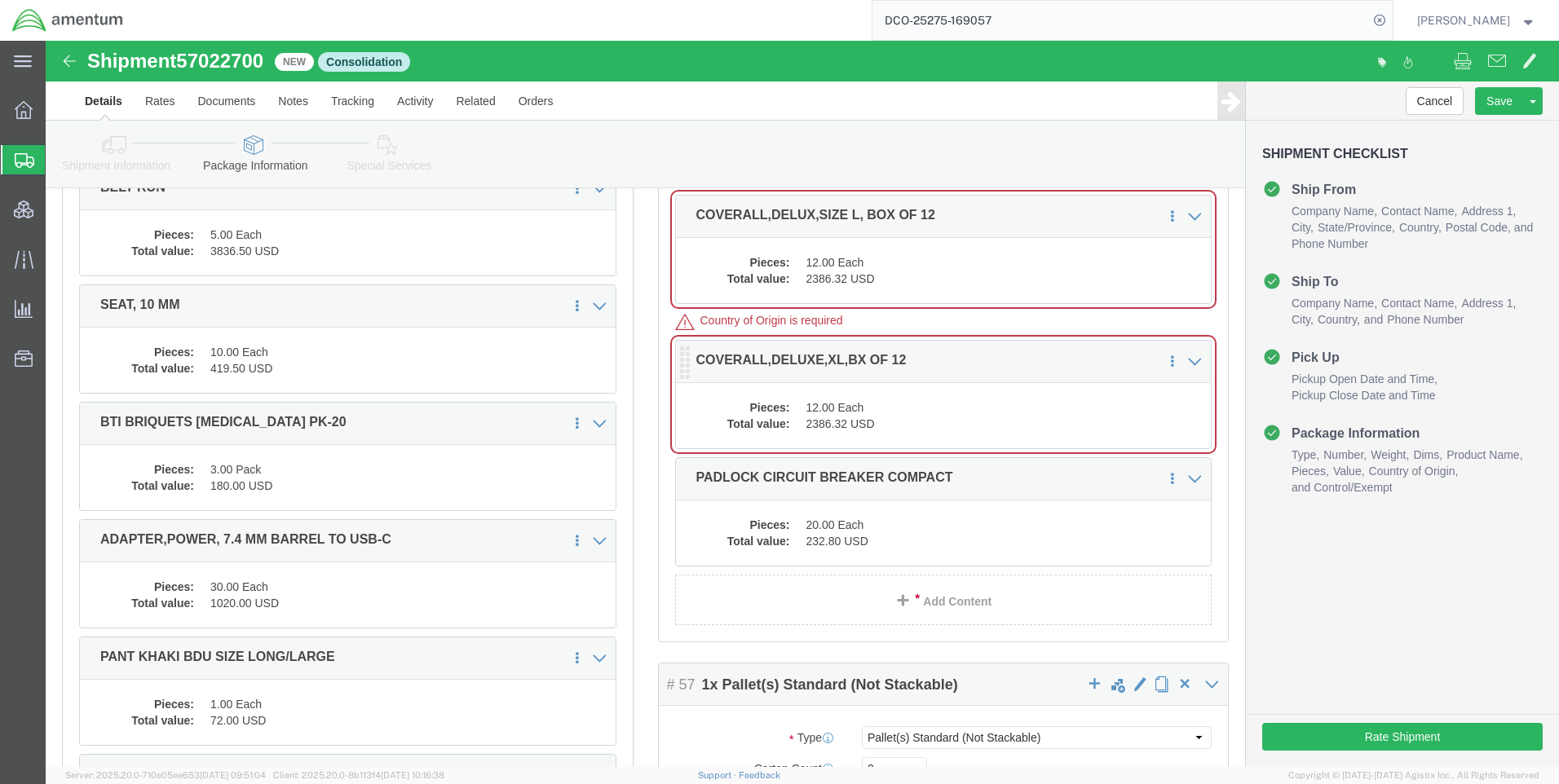
click div "Pieces: 12.00 Each Total value: 2386.32 USD"
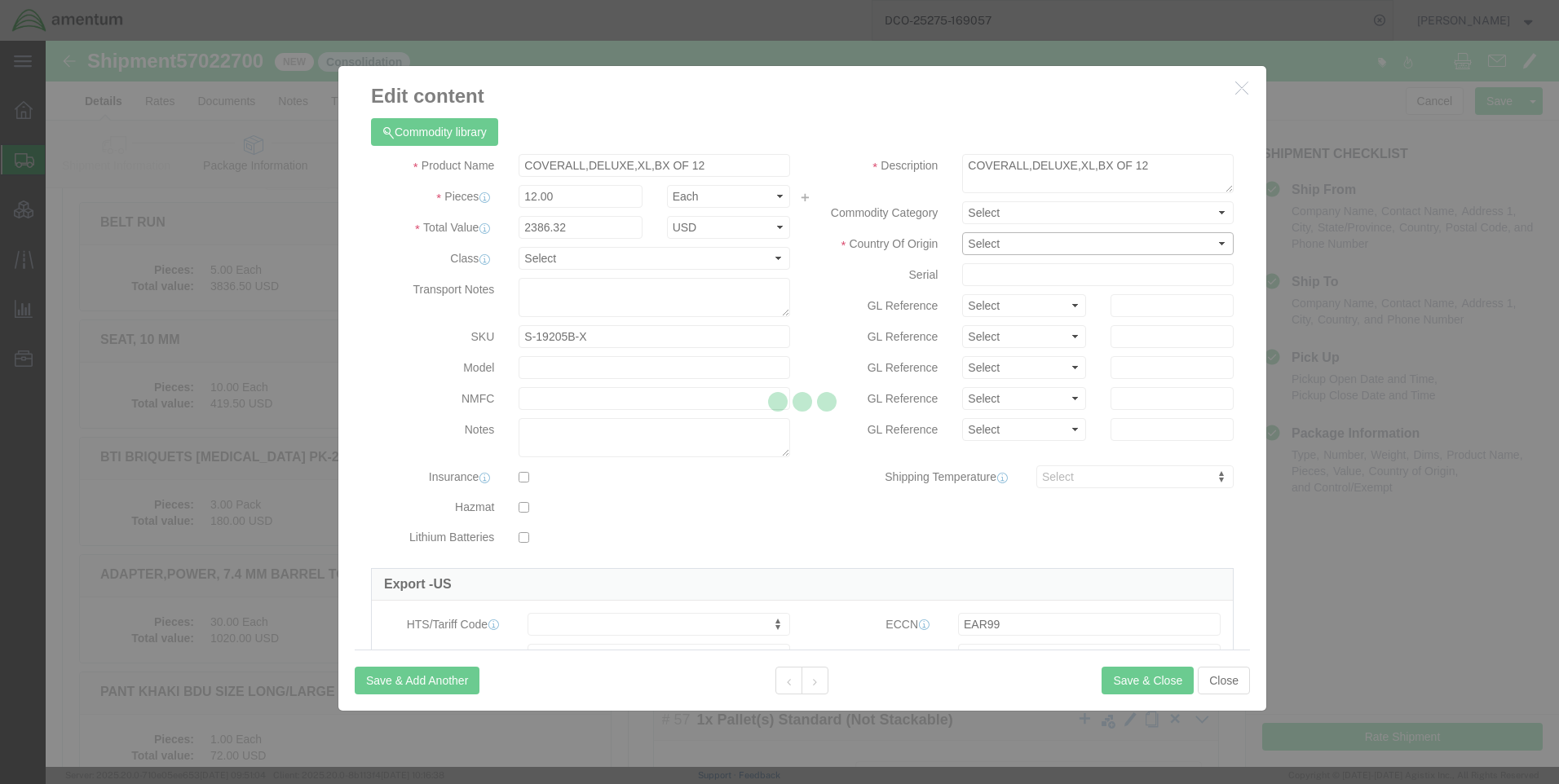
click select "Select [GEOGRAPHIC_DATA] [GEOGRAPHIC_DATA] [GEOGRAPHIC_DATA] [GEOGRAPHIC_DATA] …"
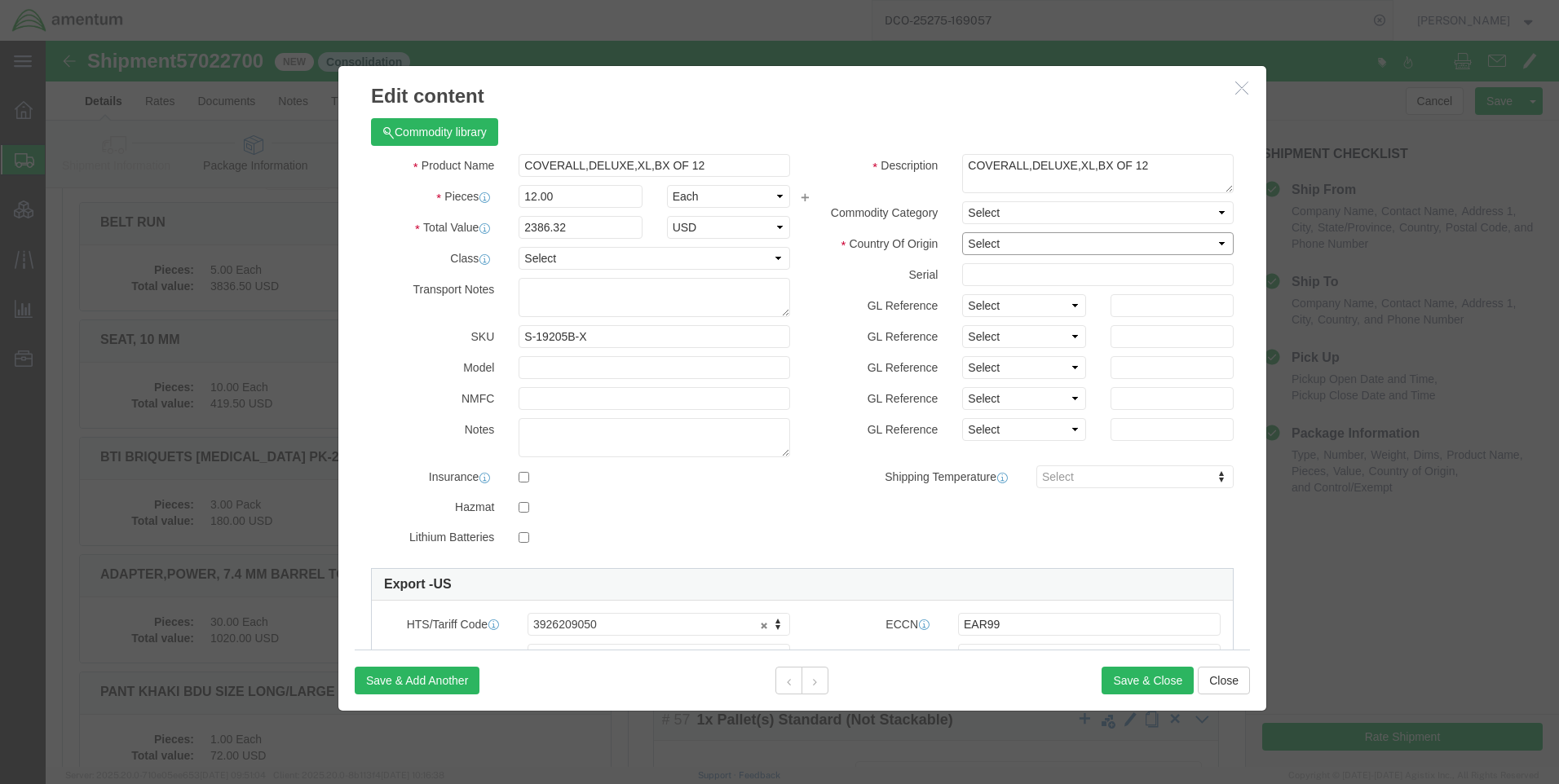
select select "US"
click select "Select [GEOGRAPHIC_DATA] [GEOGRAPHIC_DATA] [GEOGRAPHIC_DATA] [GEOGRAPHIC_DATA] …"
click button "Save & Close"
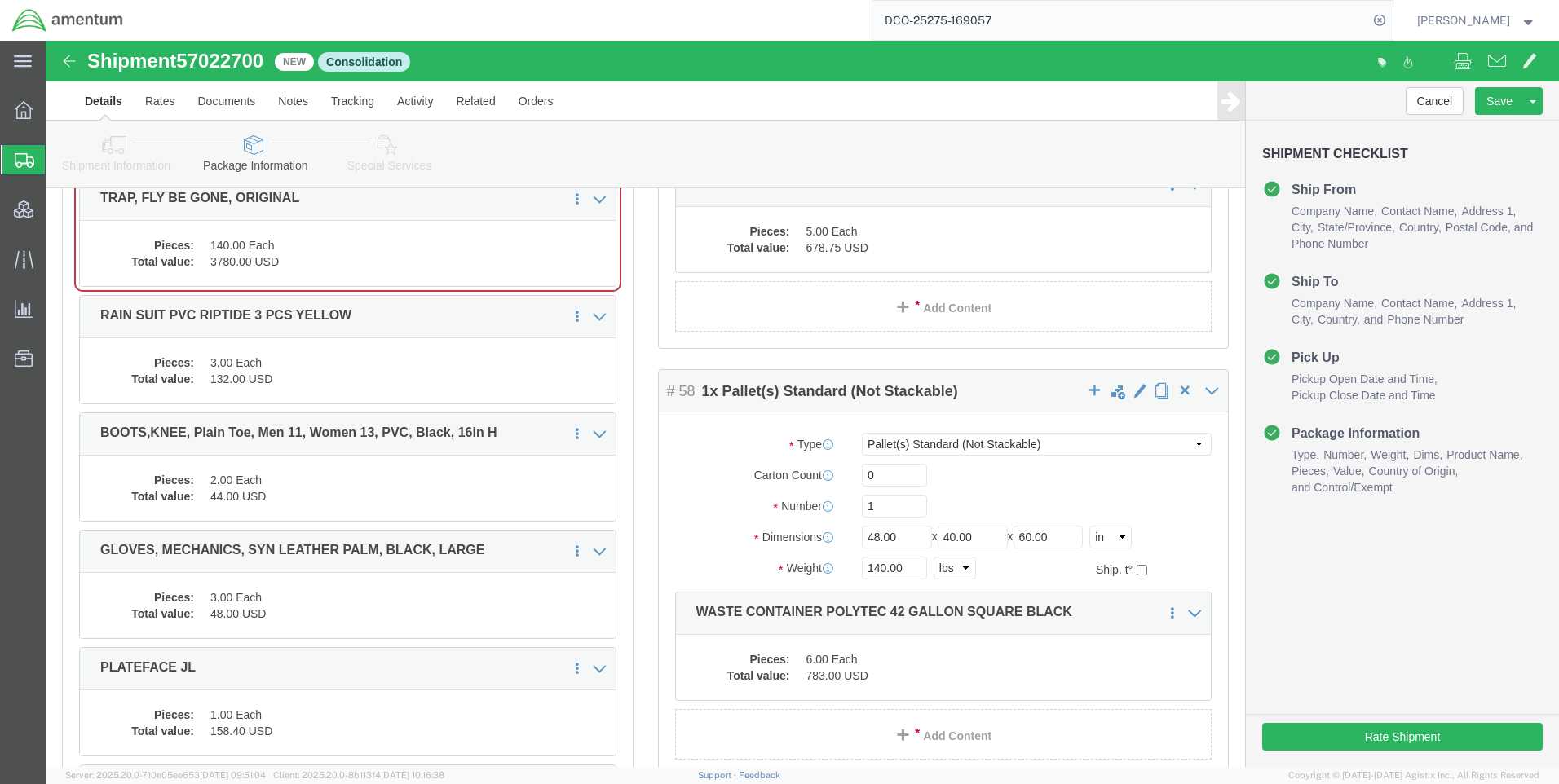
scroll to position [34219, 0]
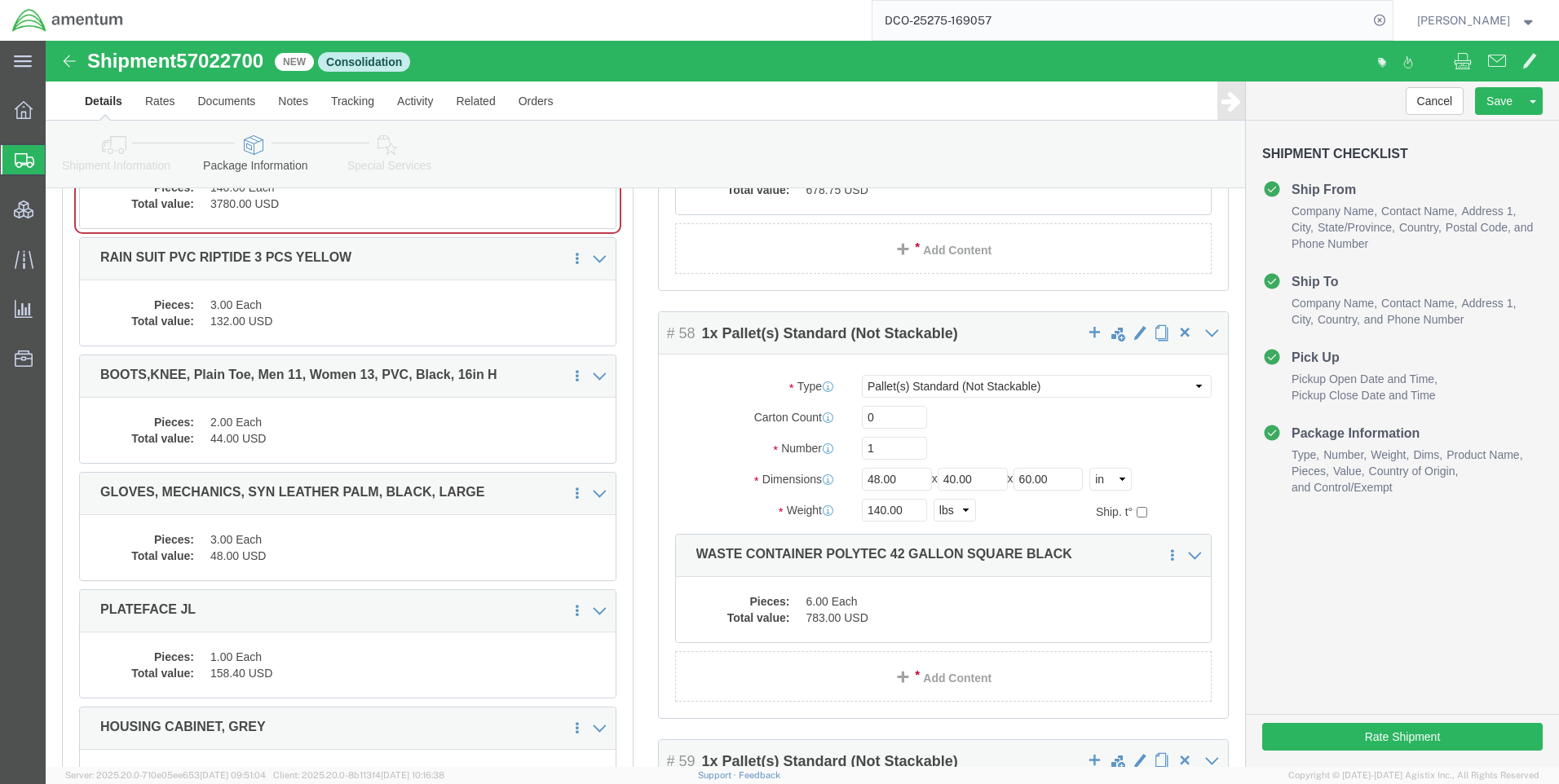
click dd "140.00 Each"
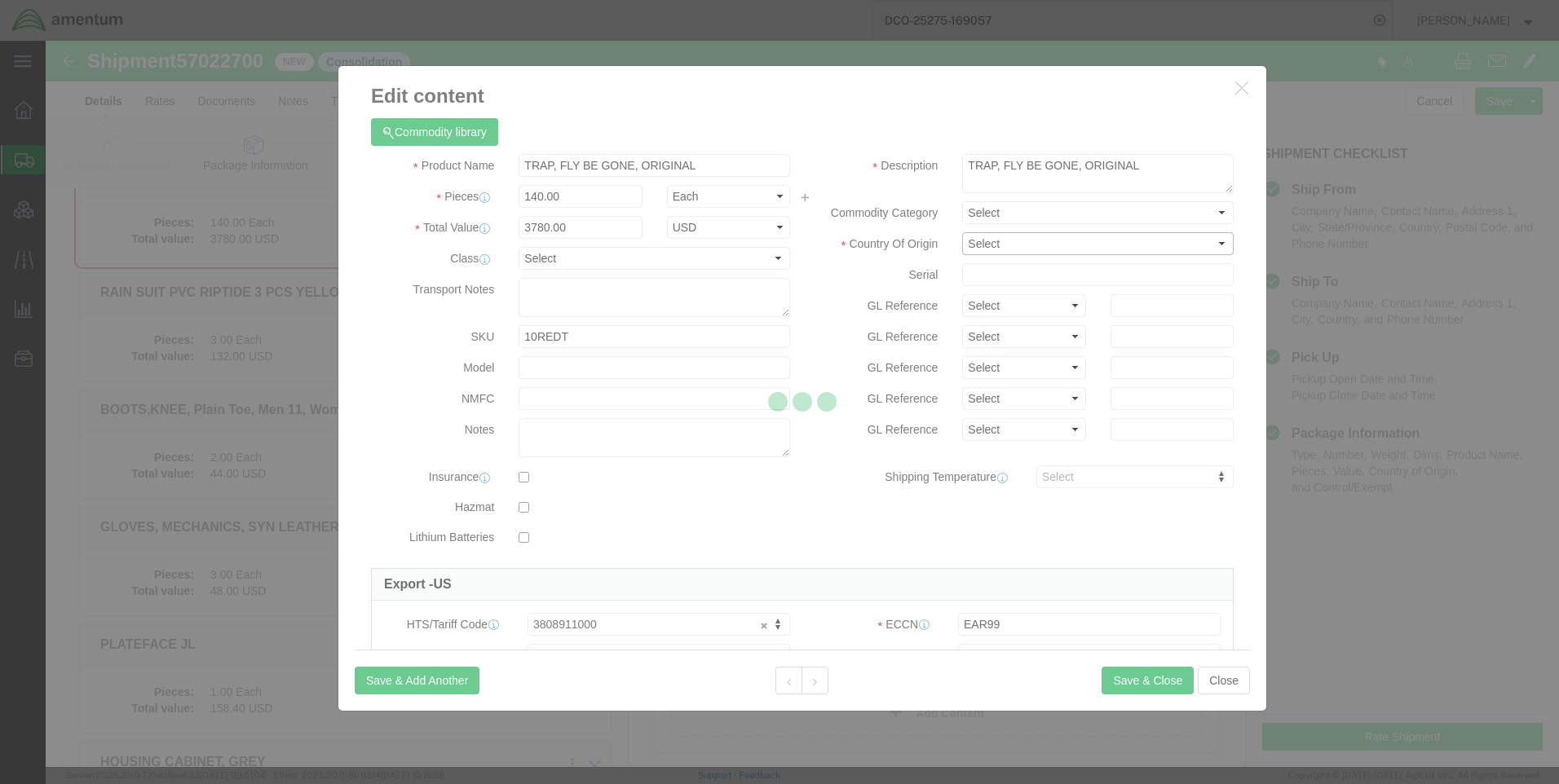
click select "Select [GEOGRAPHIC_DATA] [GEOGRAPHIC_DATA] [GEOGRAPHIC_DATA] [GEOGRAPHIC_DATA] …"
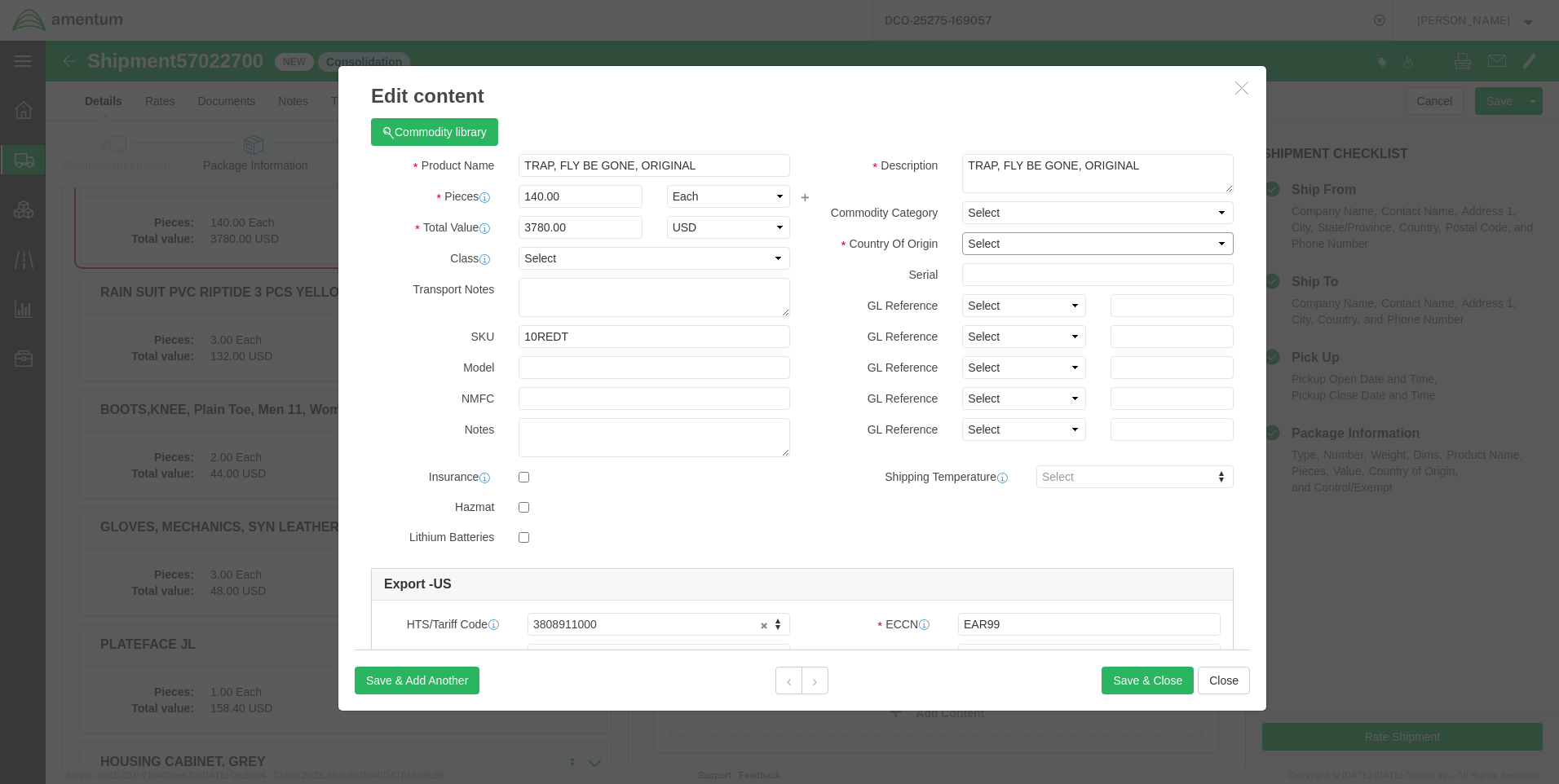
select select "US"
click select "Select [GEOGRAPHIC_DATA] [GEOGRAPHIC_DATA] [GEOGRAPHIC_DATA] [GEOGRAPHIC_DATA] …"
click button "Save & Close"
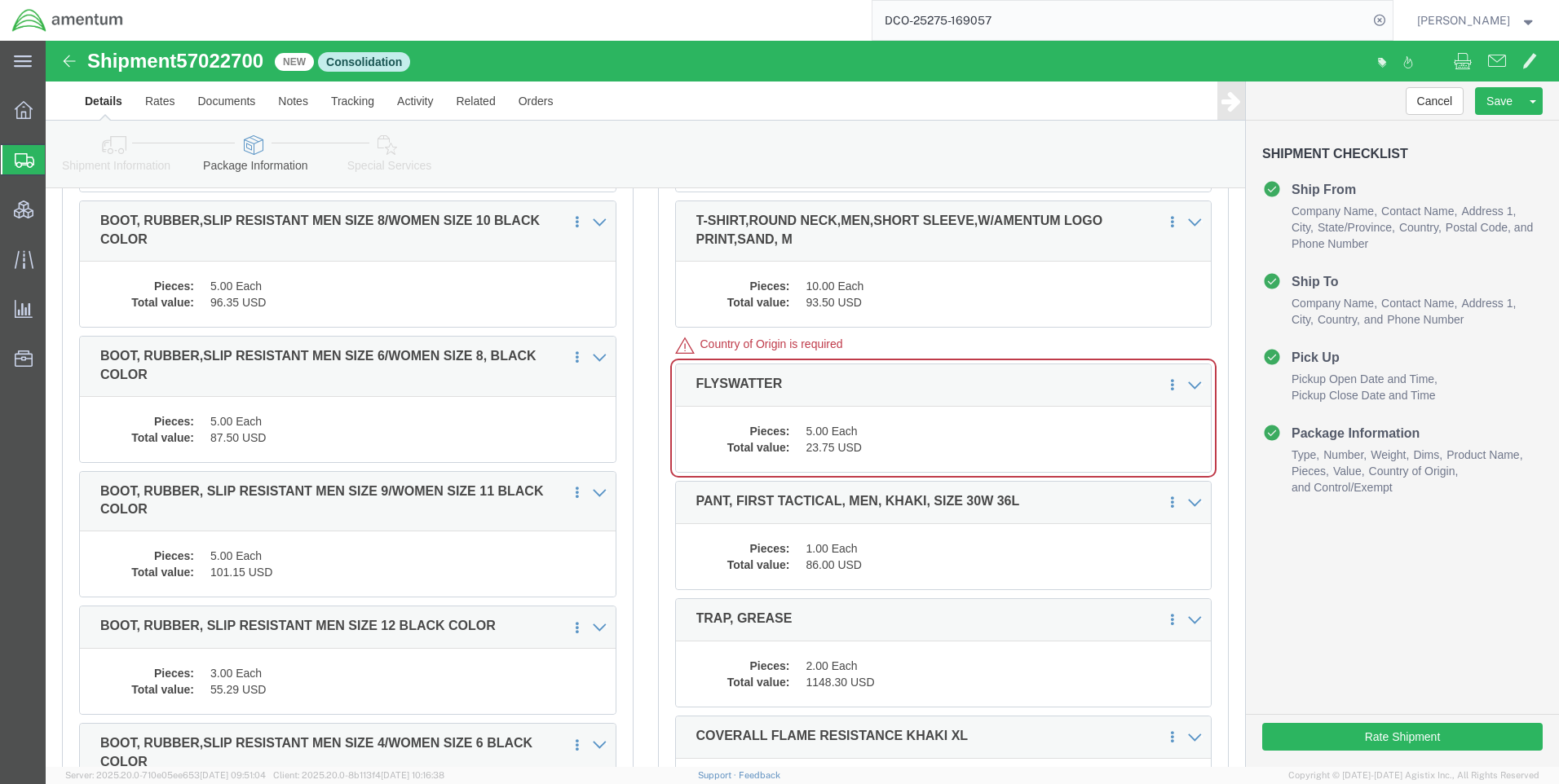
scroll to position [54262, 0]
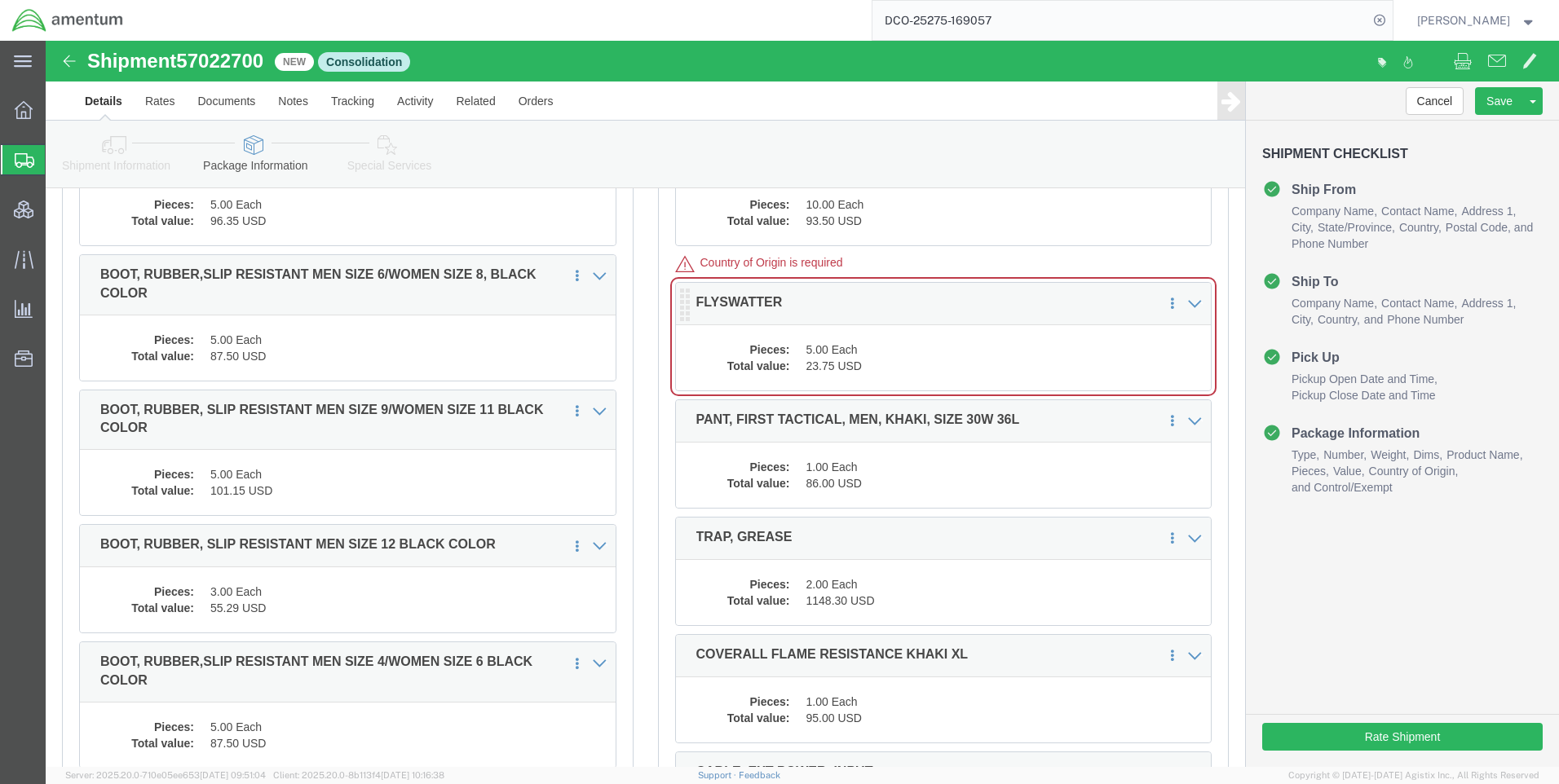
click div "Pieces: 5.00 Each Total value: 23.75 USD"
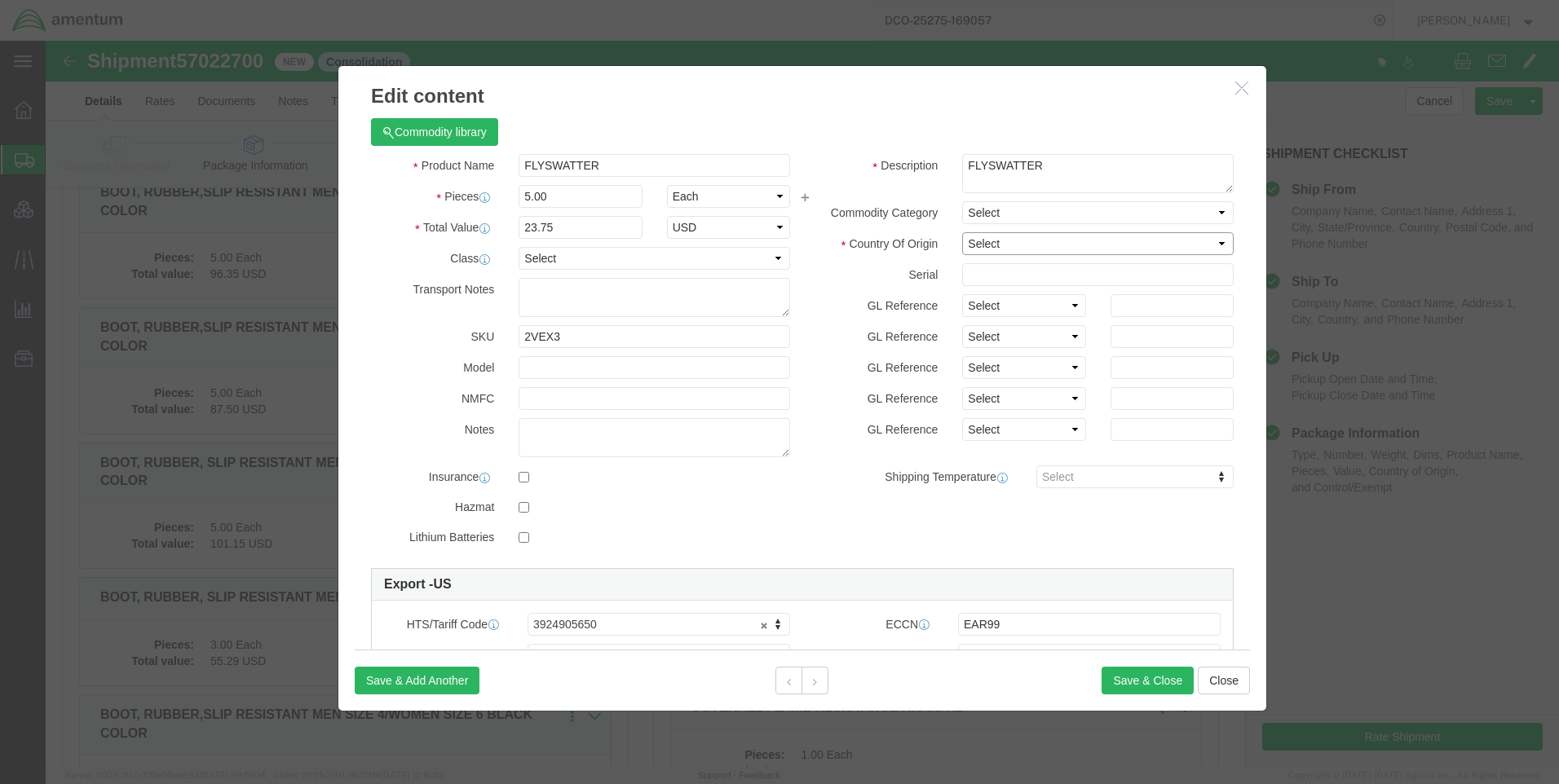
click select "Select [GEOGRAPHIC_DATA] [GEOGRAPHIC_DATA] [GEOGRAPHIC_DATA] [GEOGRAPHIC_DATA] …"
select select "US"
click select "Select [GEOGRAPHIC_DATA] [GEOGRAPHIC_DATA] [GEOGRAPHIC_DATA] [GEOGRAPHIC_DATA] …"
click div "Save & Add Another Save & Close Close"
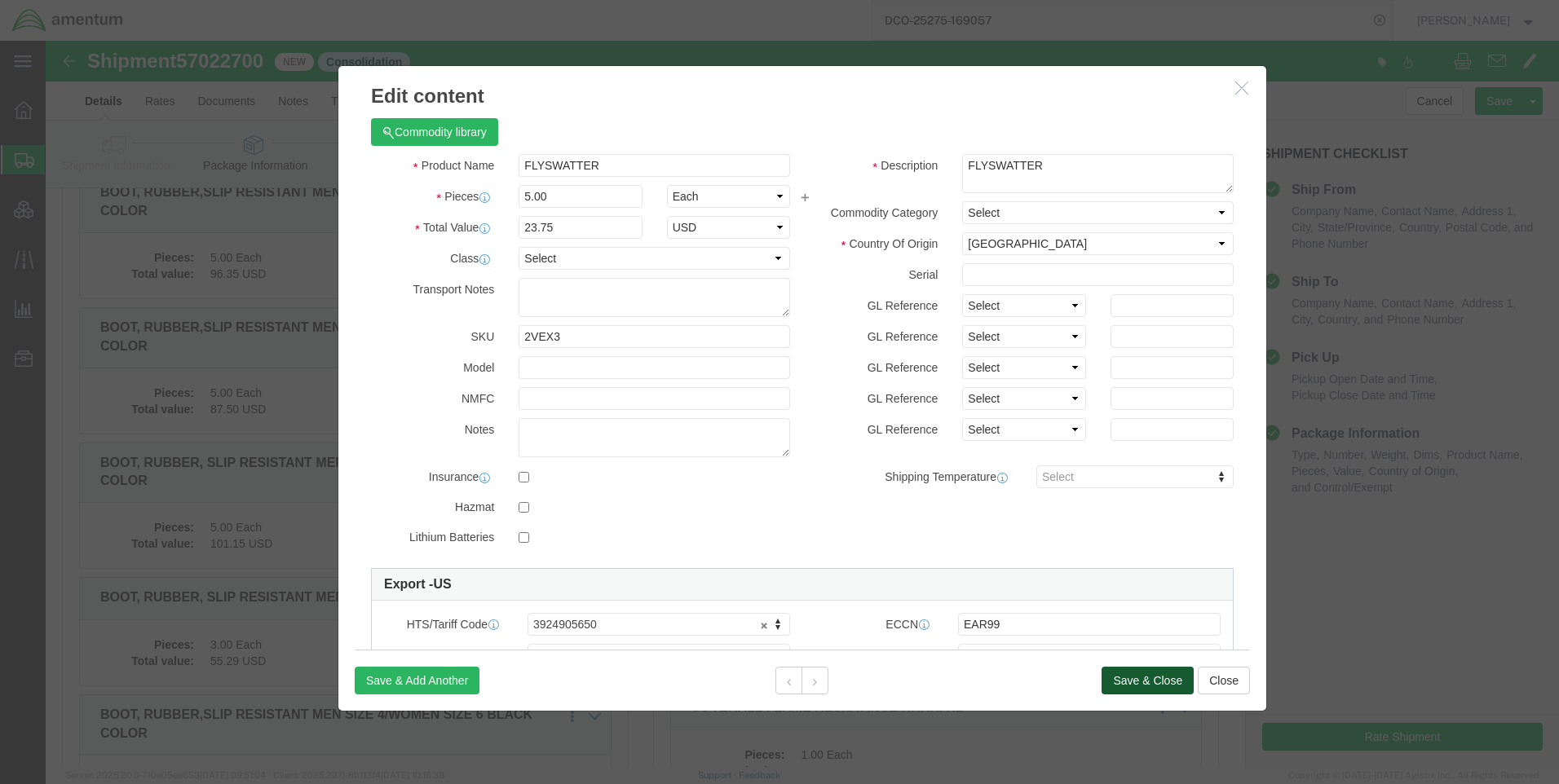
click button "Save & Close"
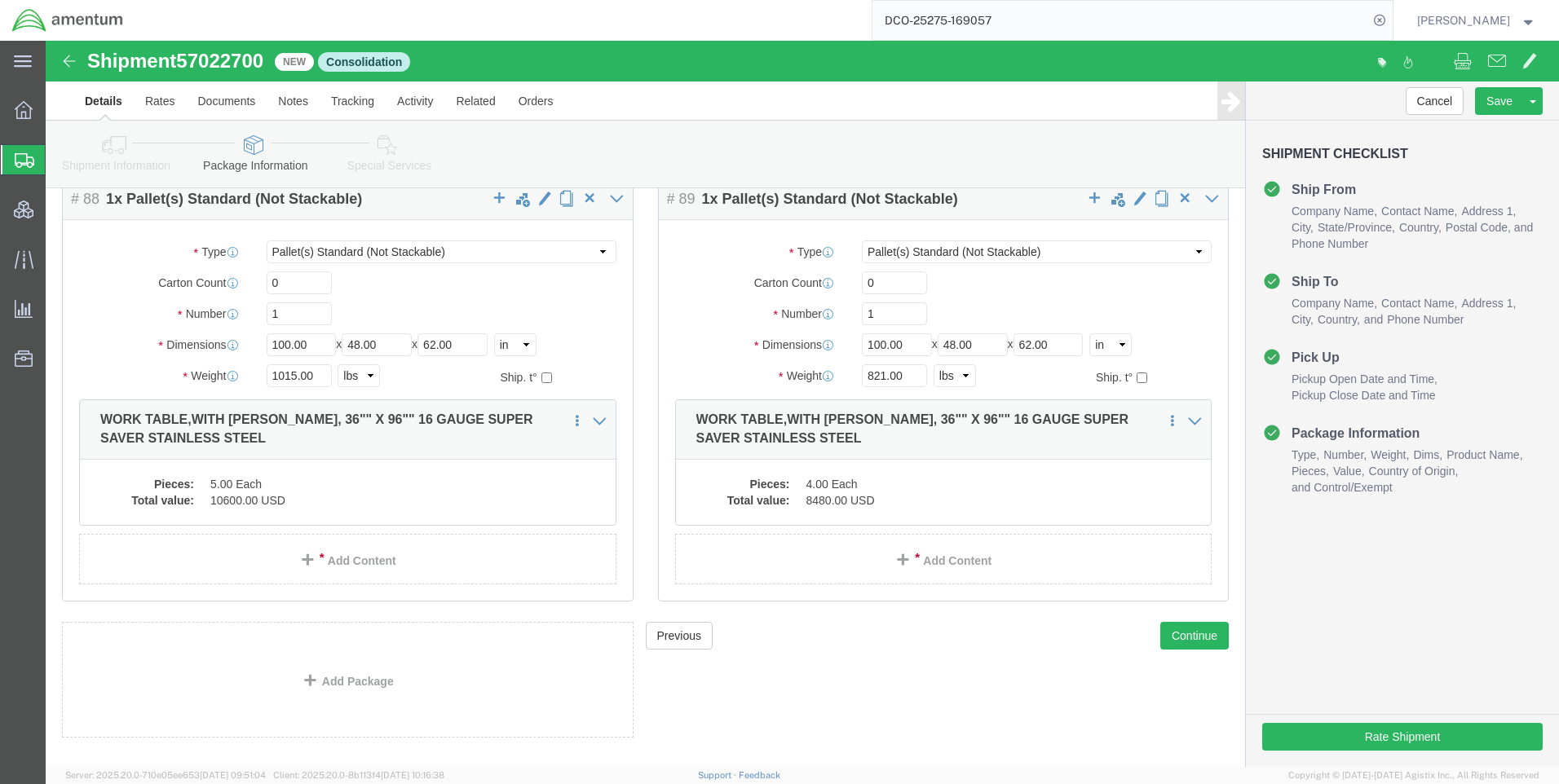
scroll to position [65708, 0]
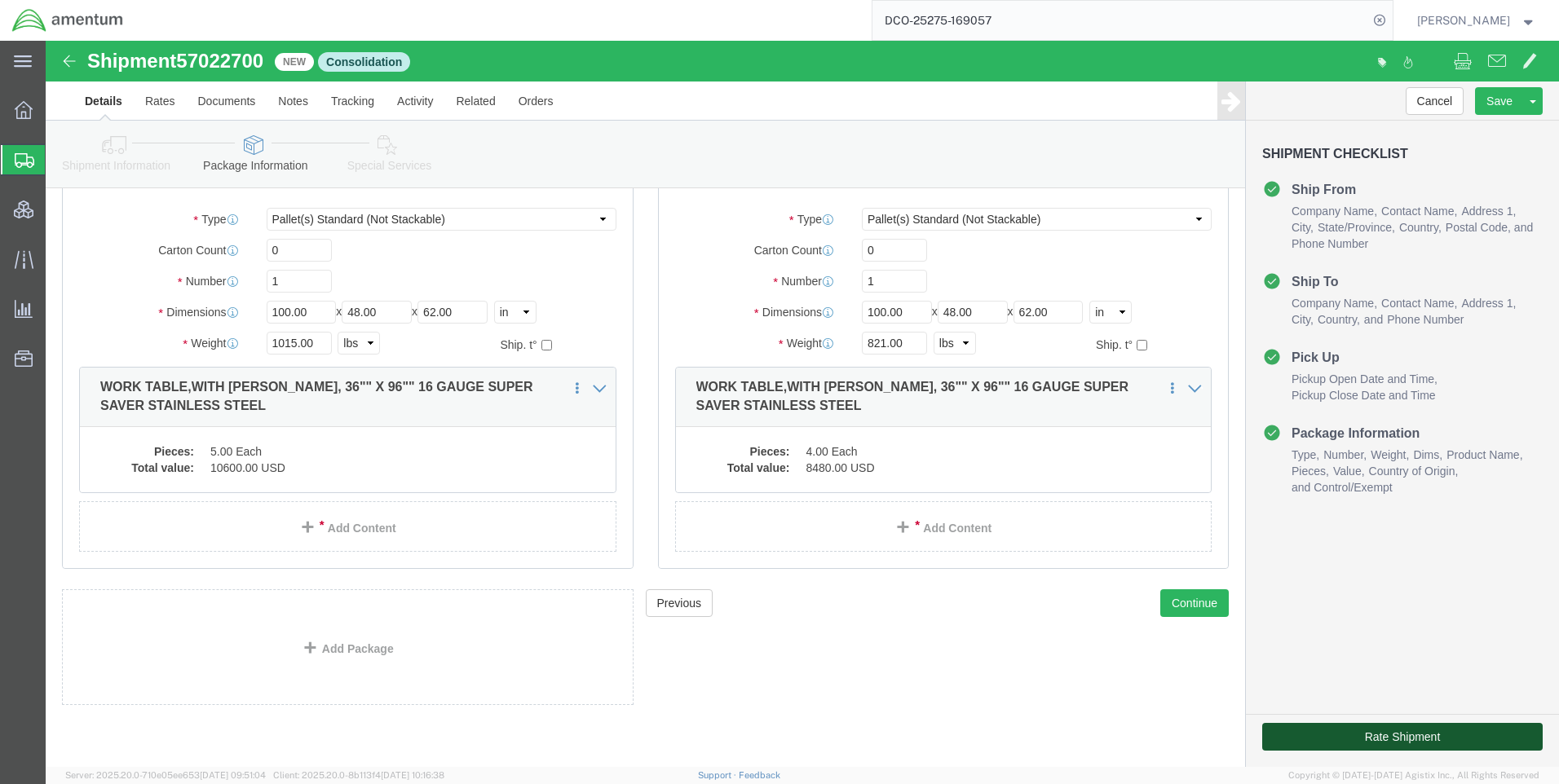
click button "Rate Shipment"
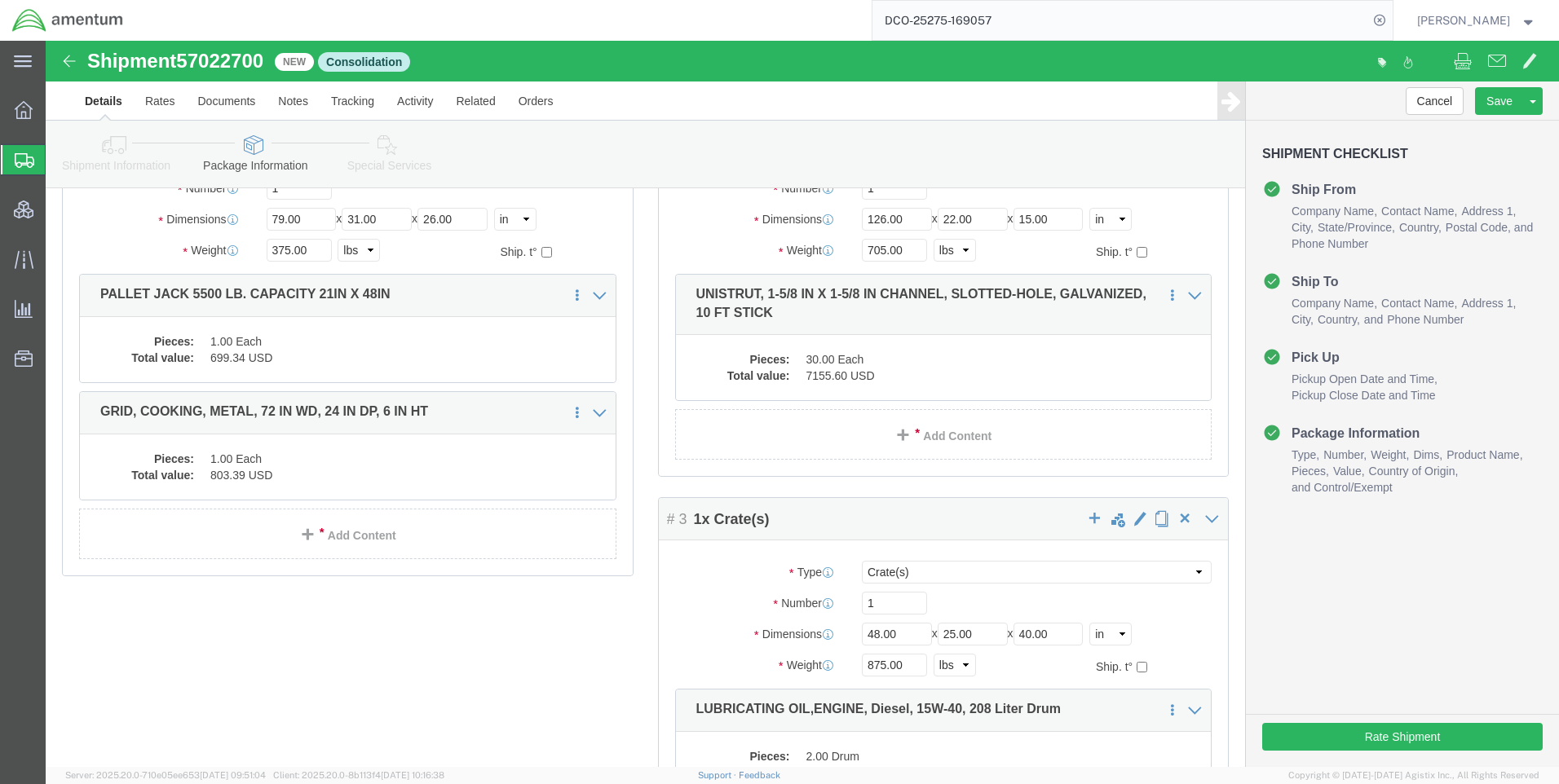
scroll to position [0, 0]
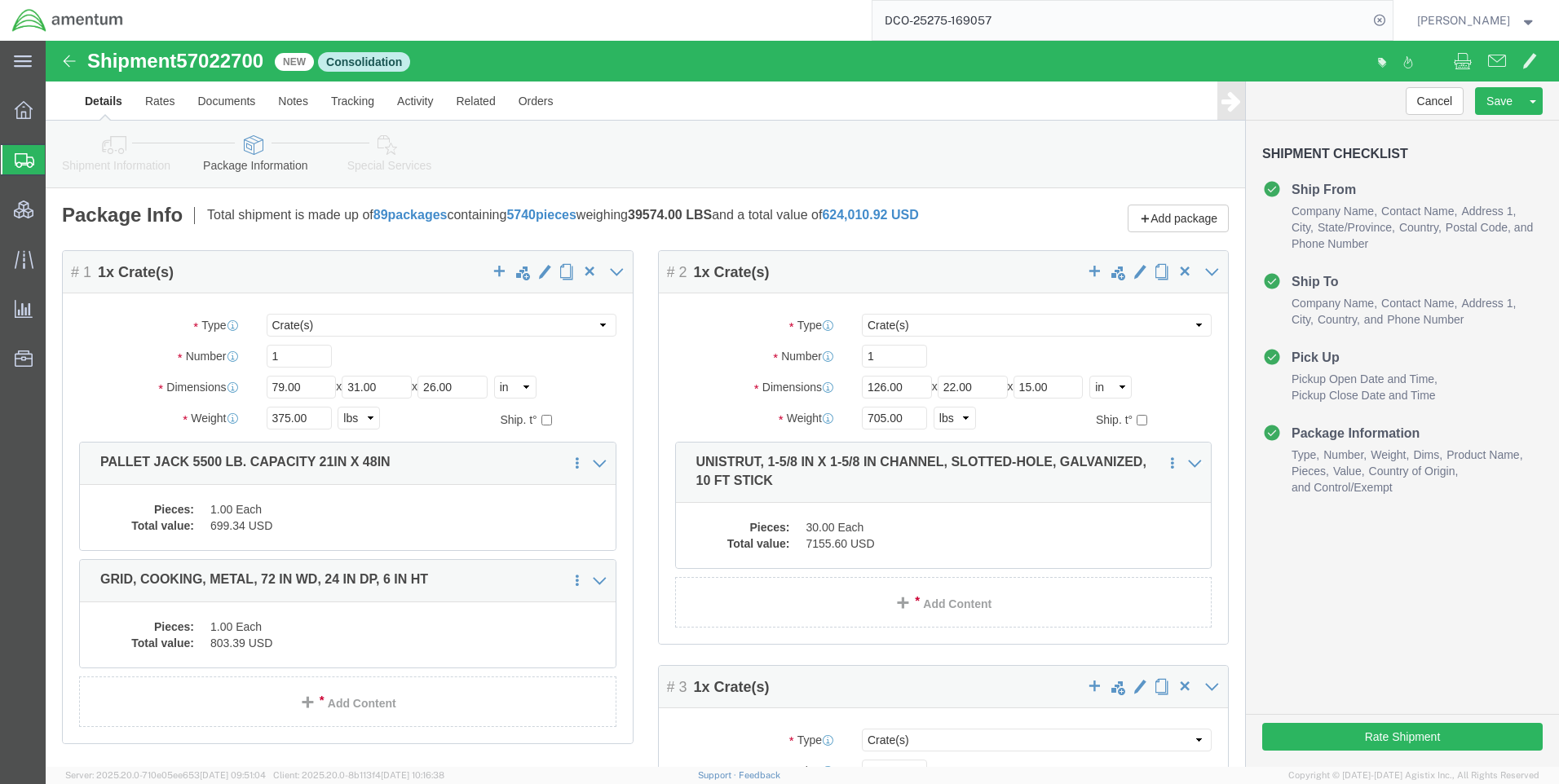
click icon
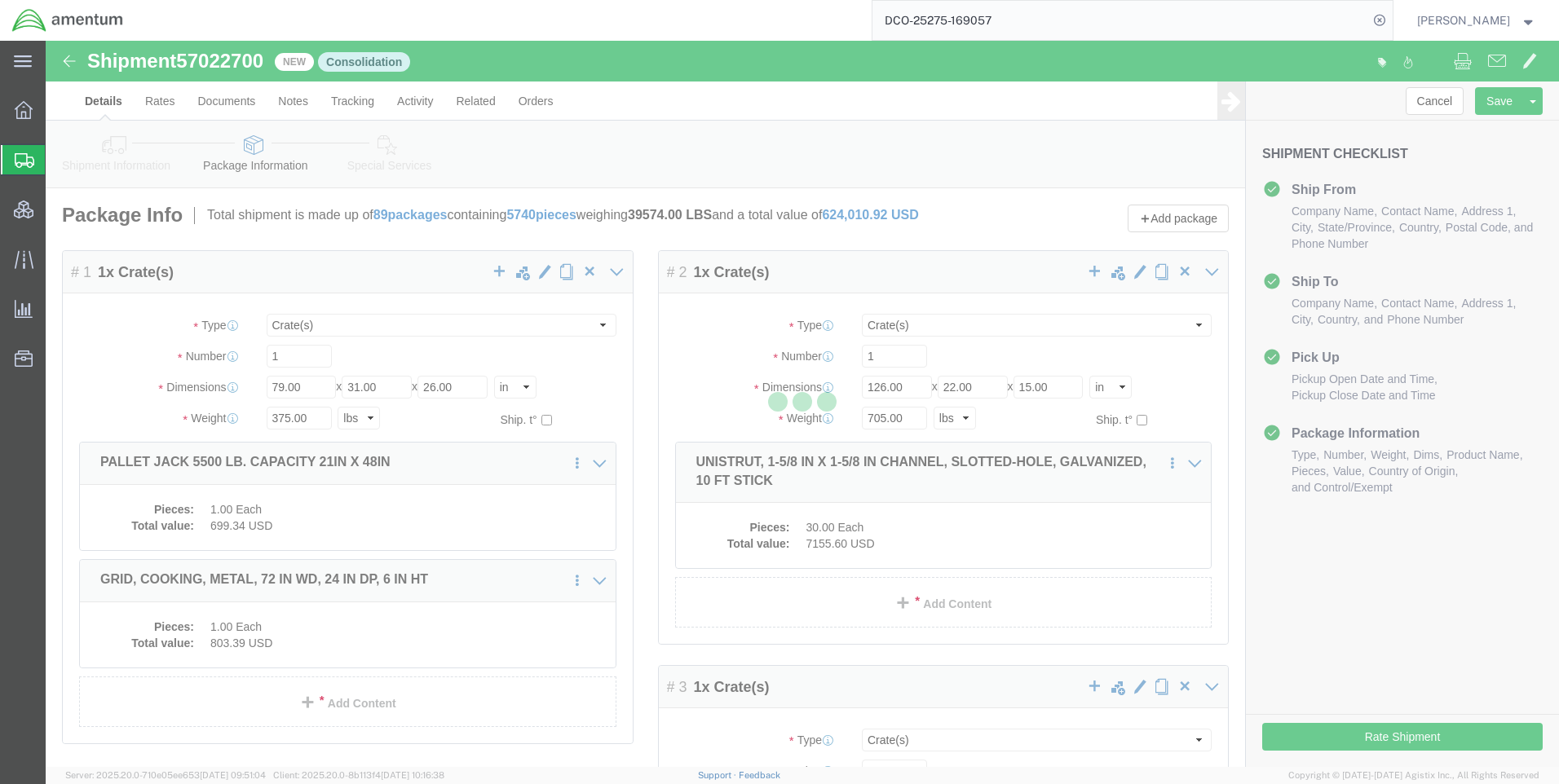
select select
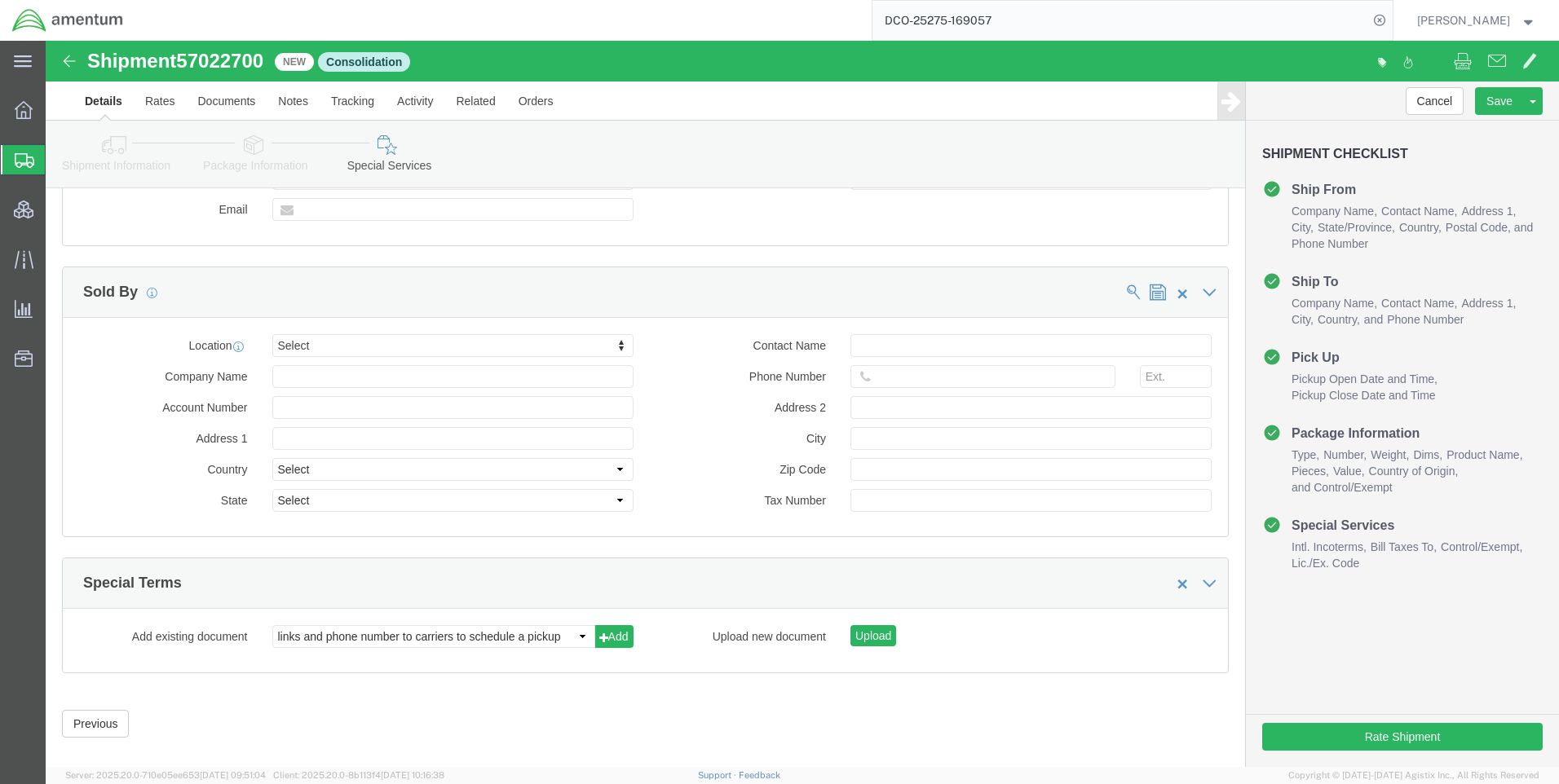
scroll to position [1944, 0]
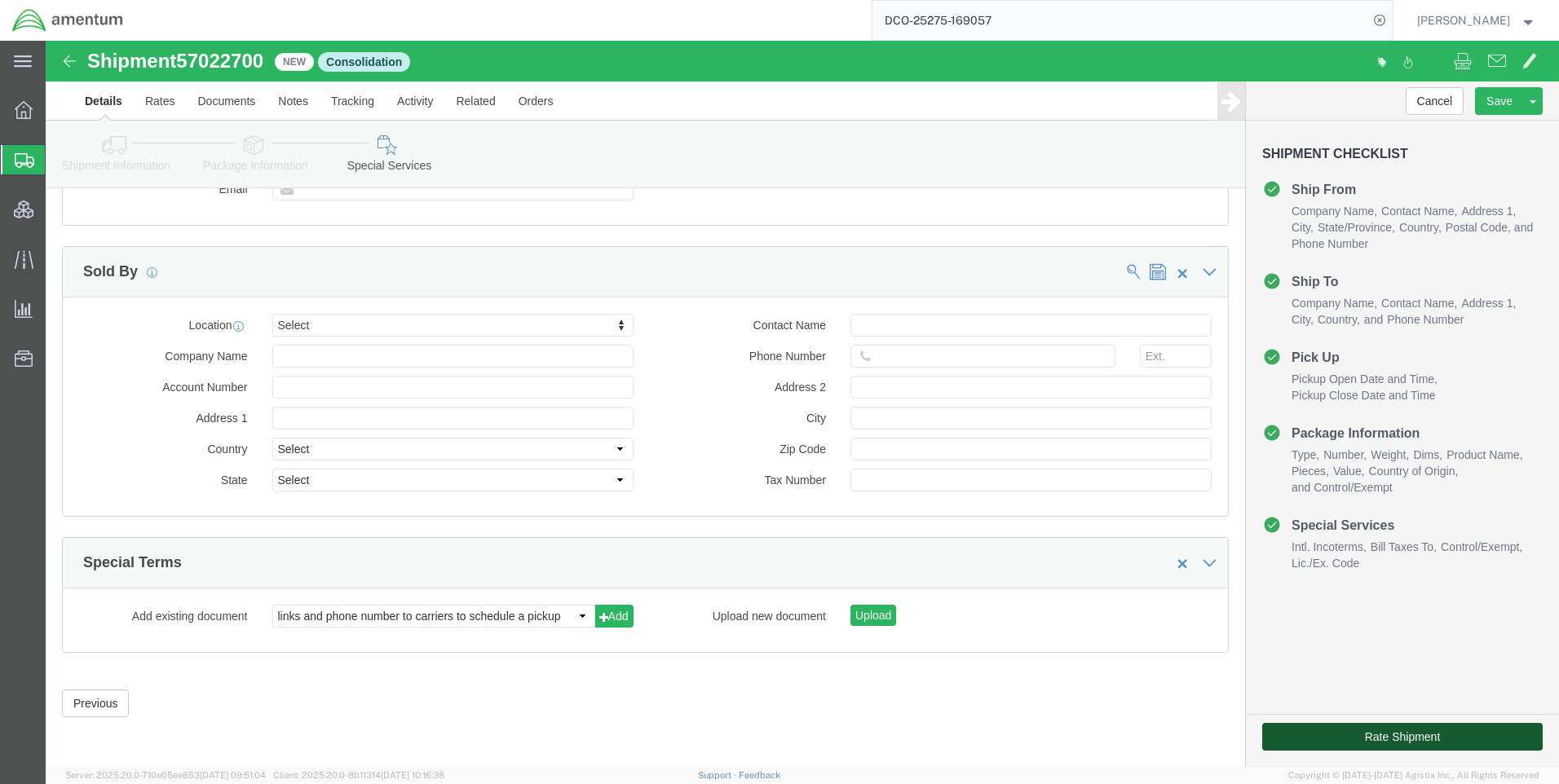
click button "Rate Shipment"
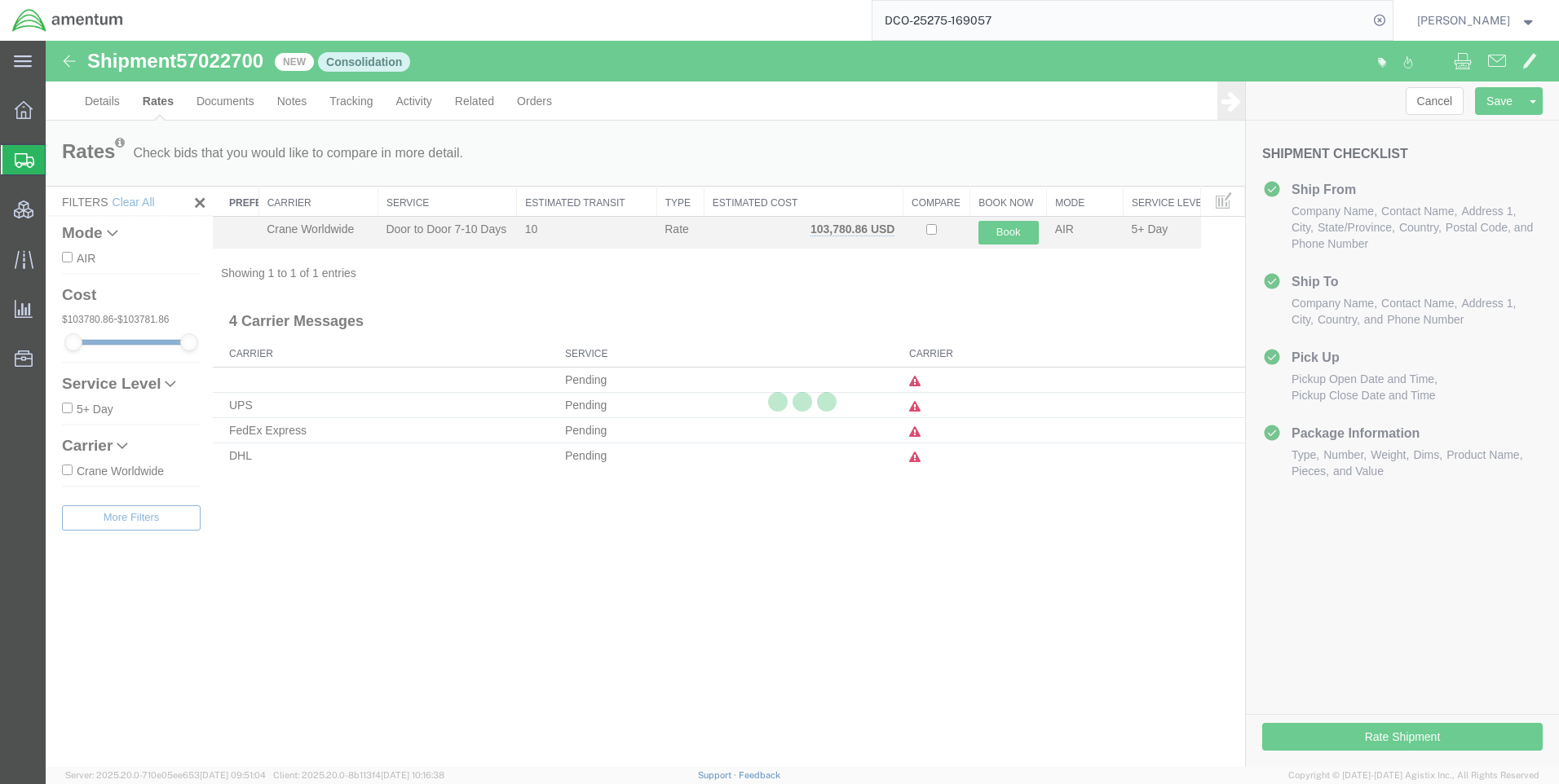
scroll to position [0, 0]
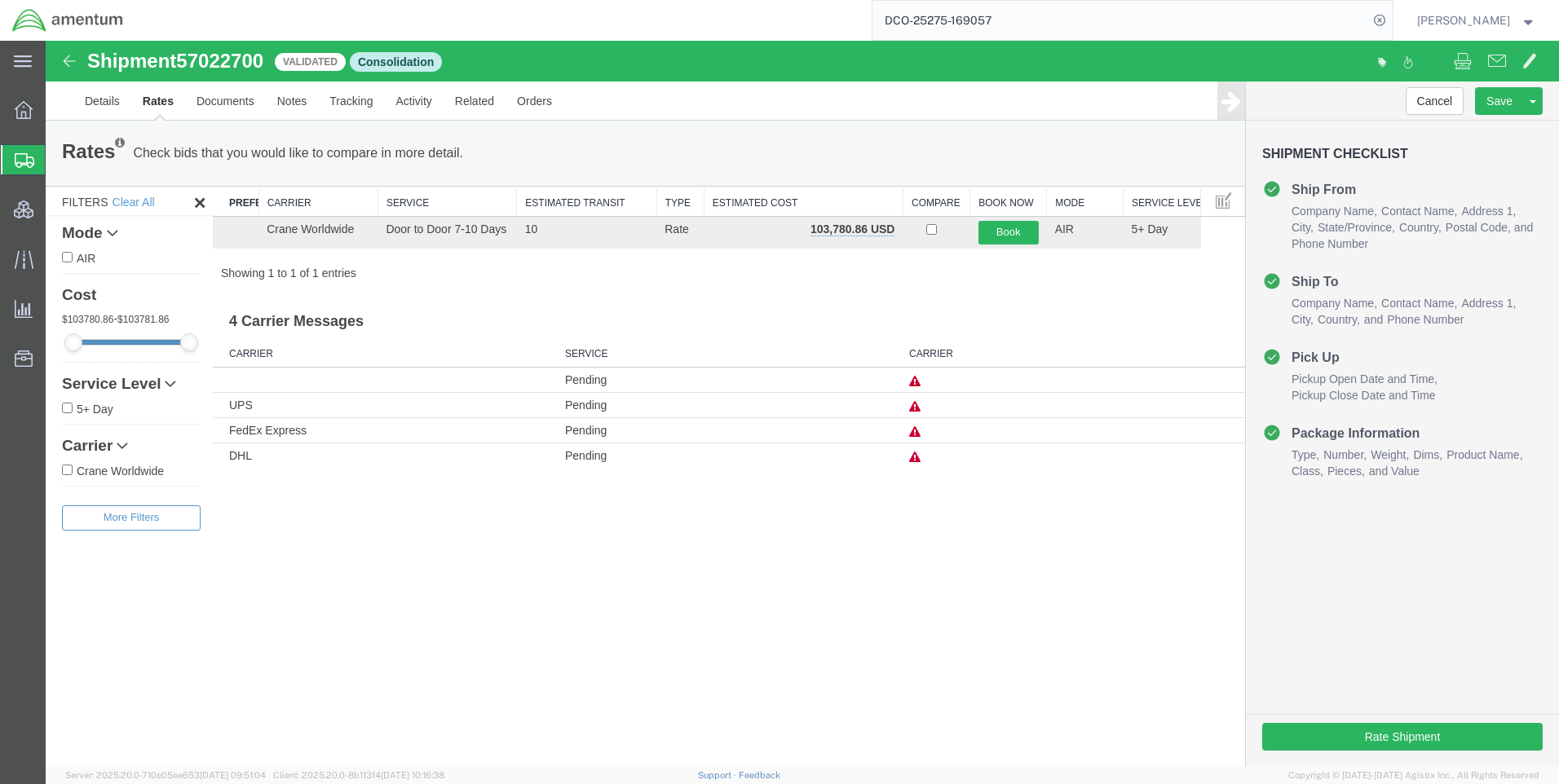
click at [231, 59] on span "57022700" at bounding box center [219, 61] width 87 height 22
copy span "57022700"
click at [1390, 21] on icon at bounding box center [1379, 20] width 22 height 22
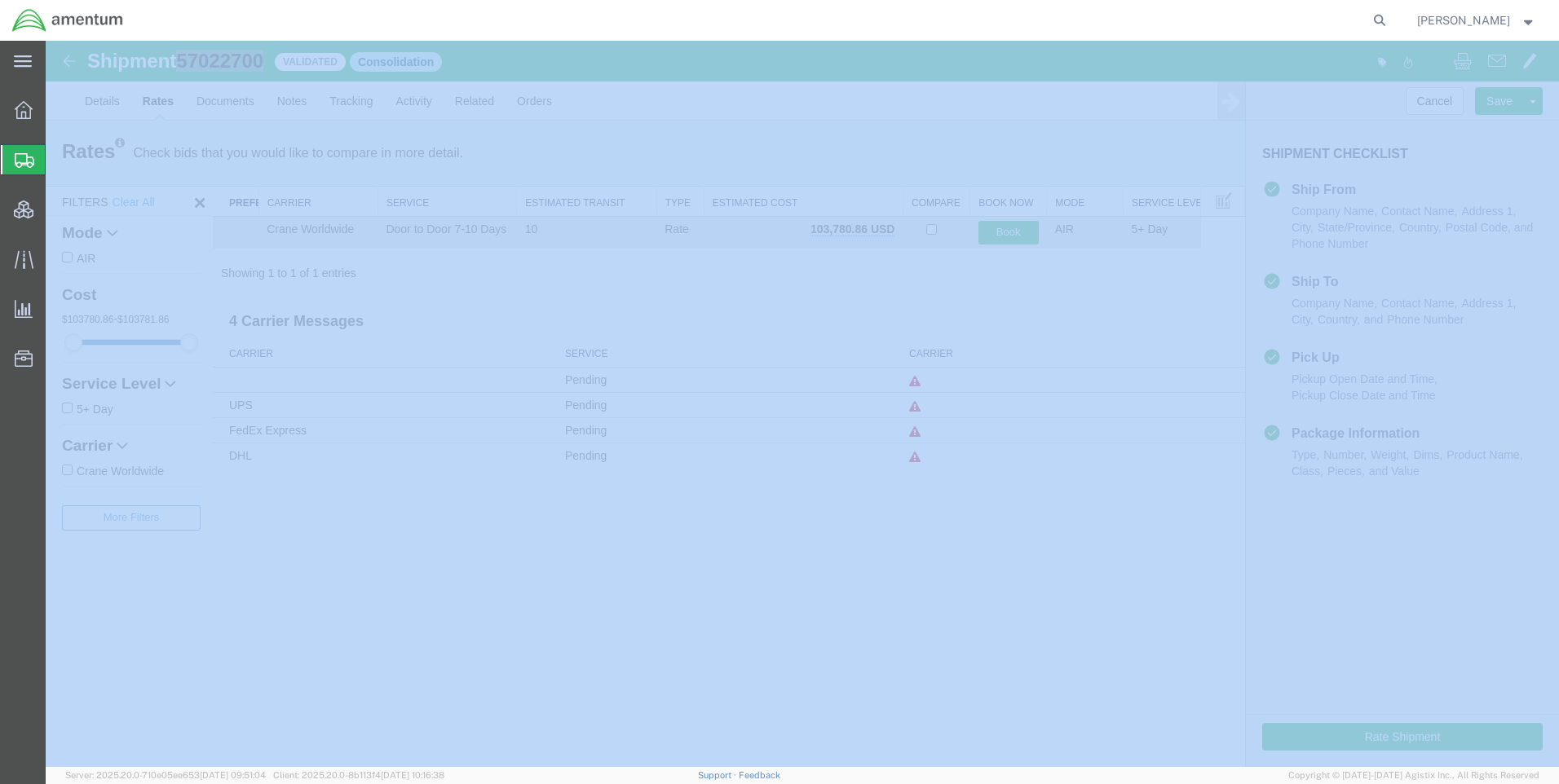
click at [1390, 21] on icon at bounding box center [1379, 20] width 22 height 22
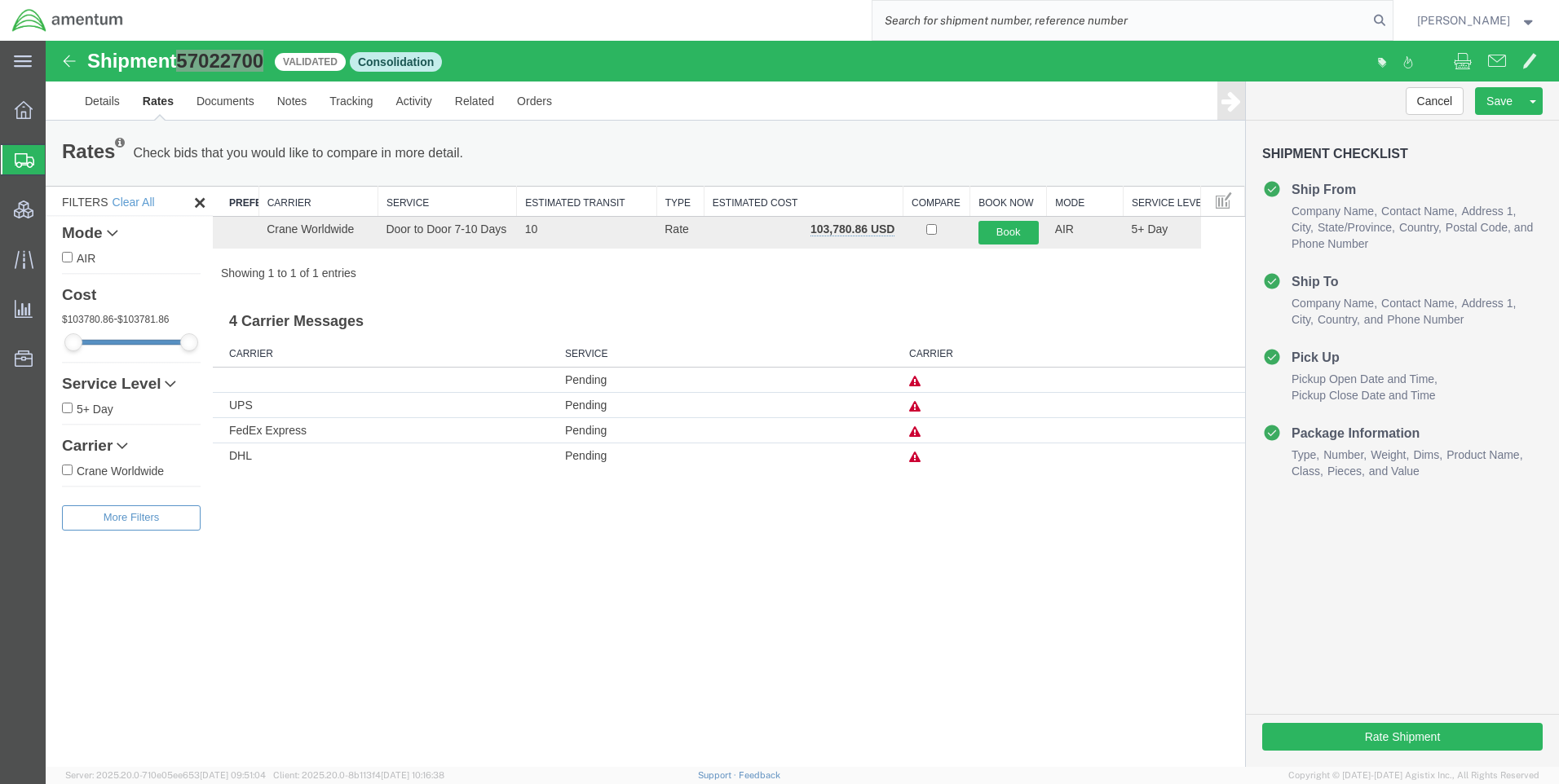
paste input "DCO-25276-169098"
type input "DCO-25276-169098"
click at [1391, 19] on icon at bounding box center [1379, 20] width 22 height 22
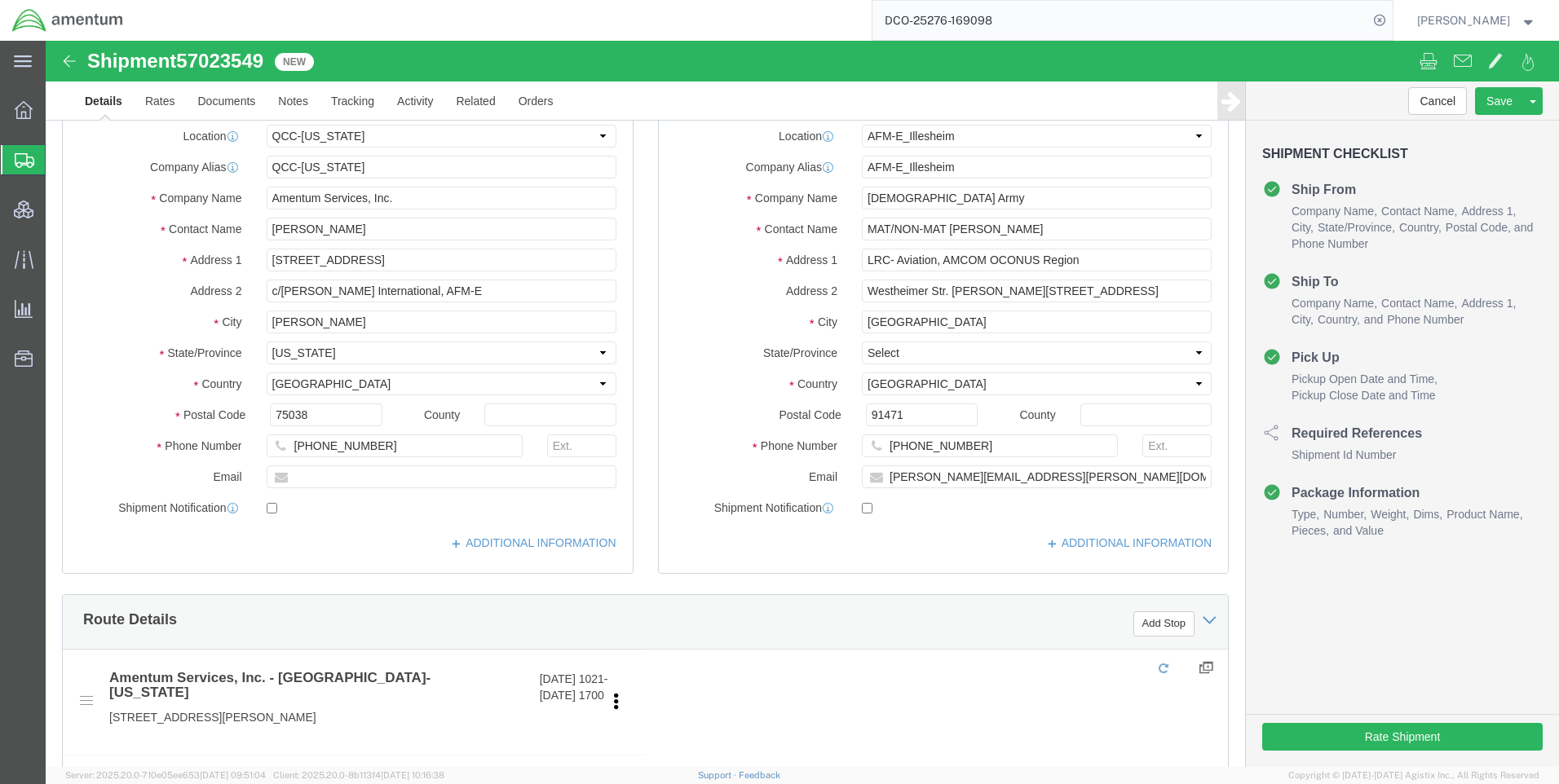
select select "42668"
select select "42637"
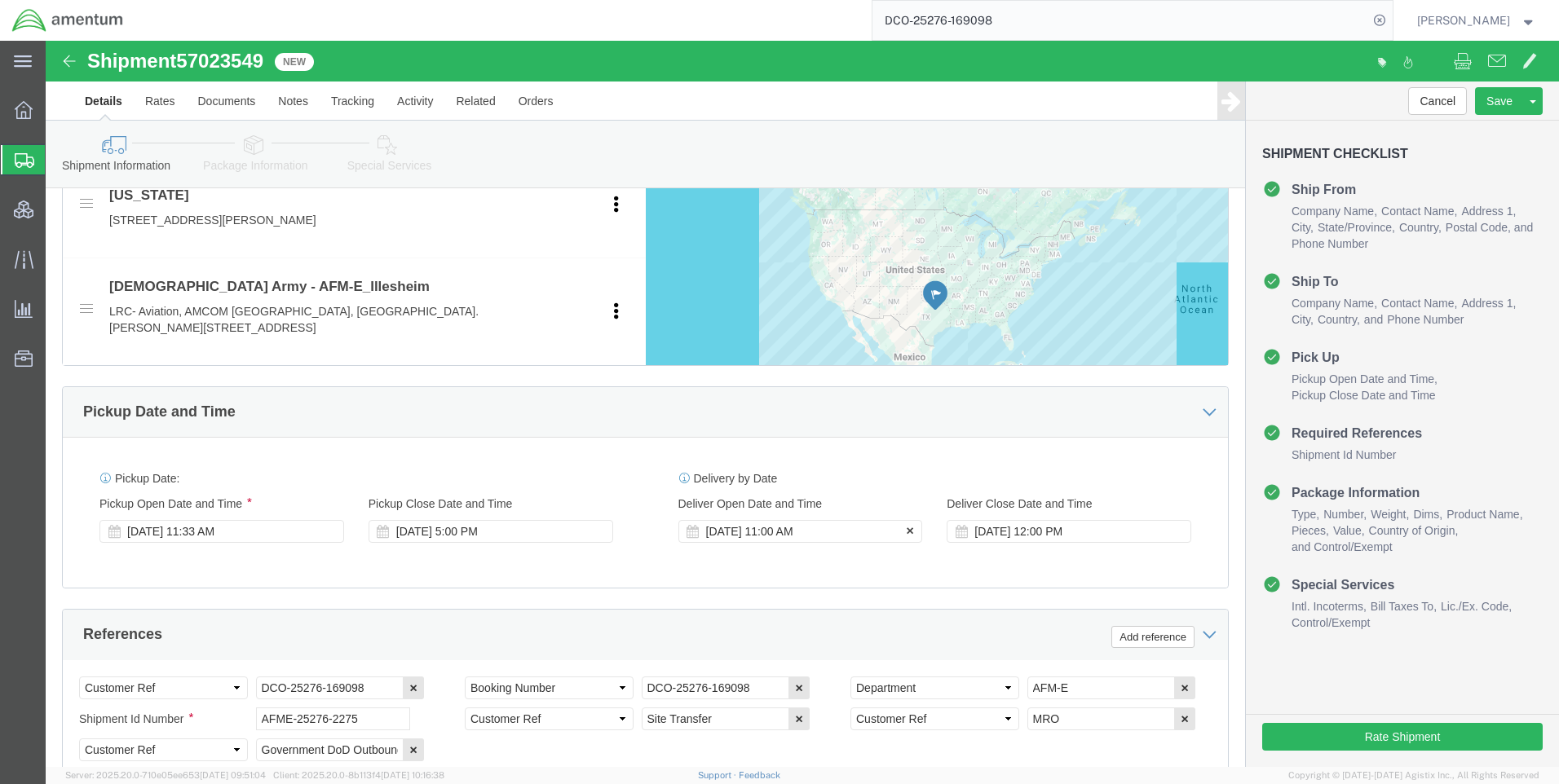
scroll to position [652, 0]
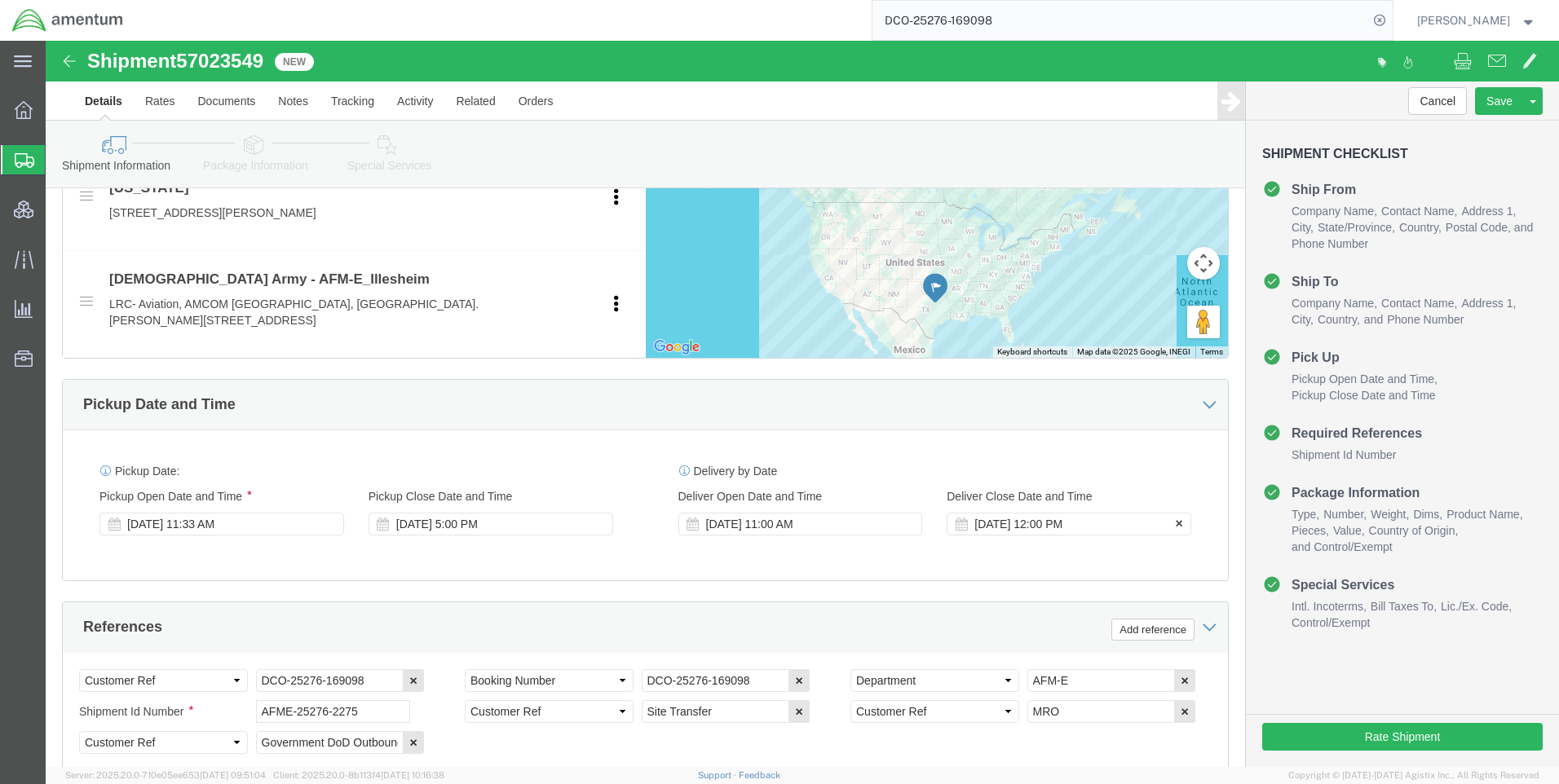
click icon
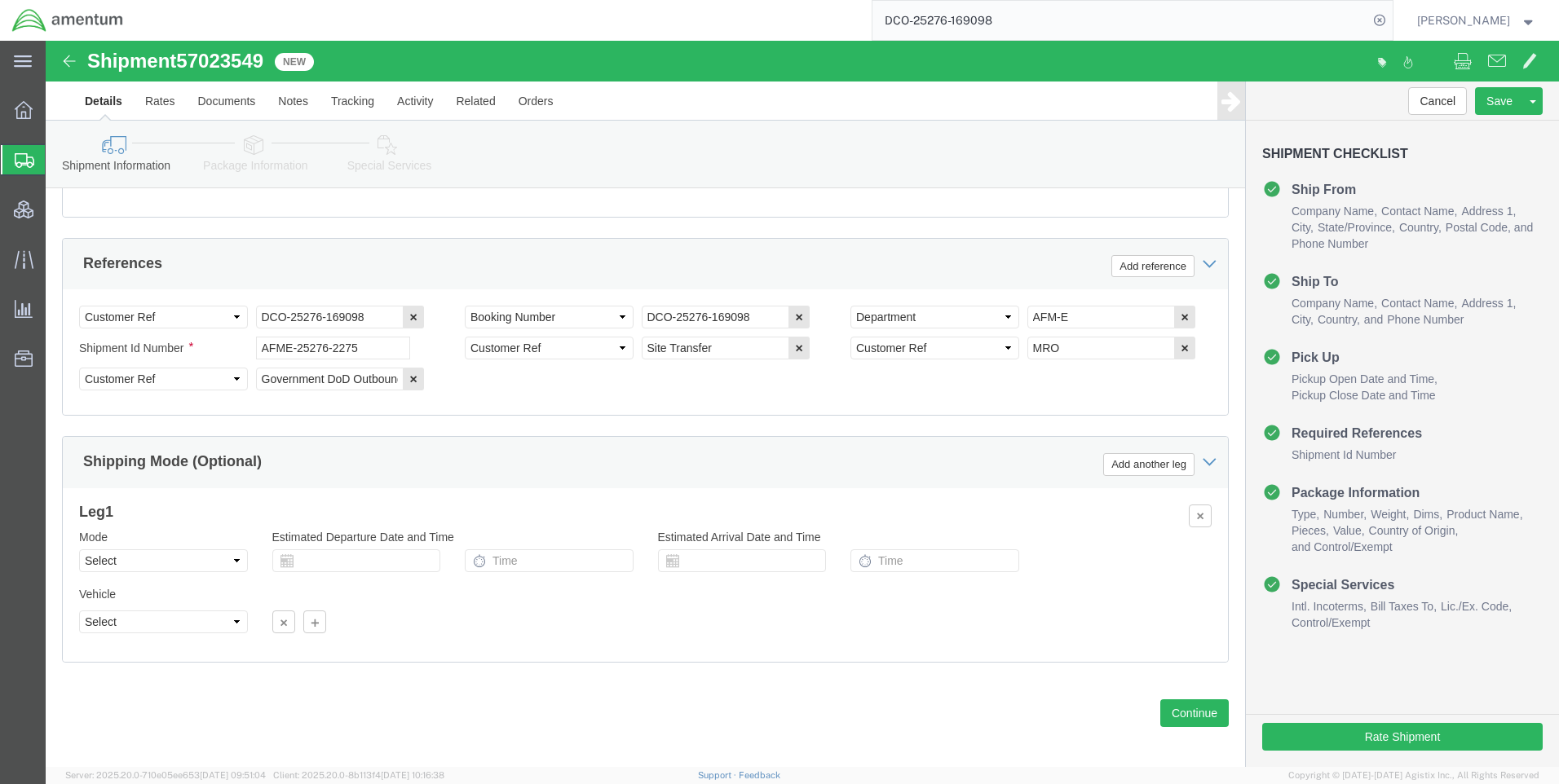
scroll to position [1027, 0]
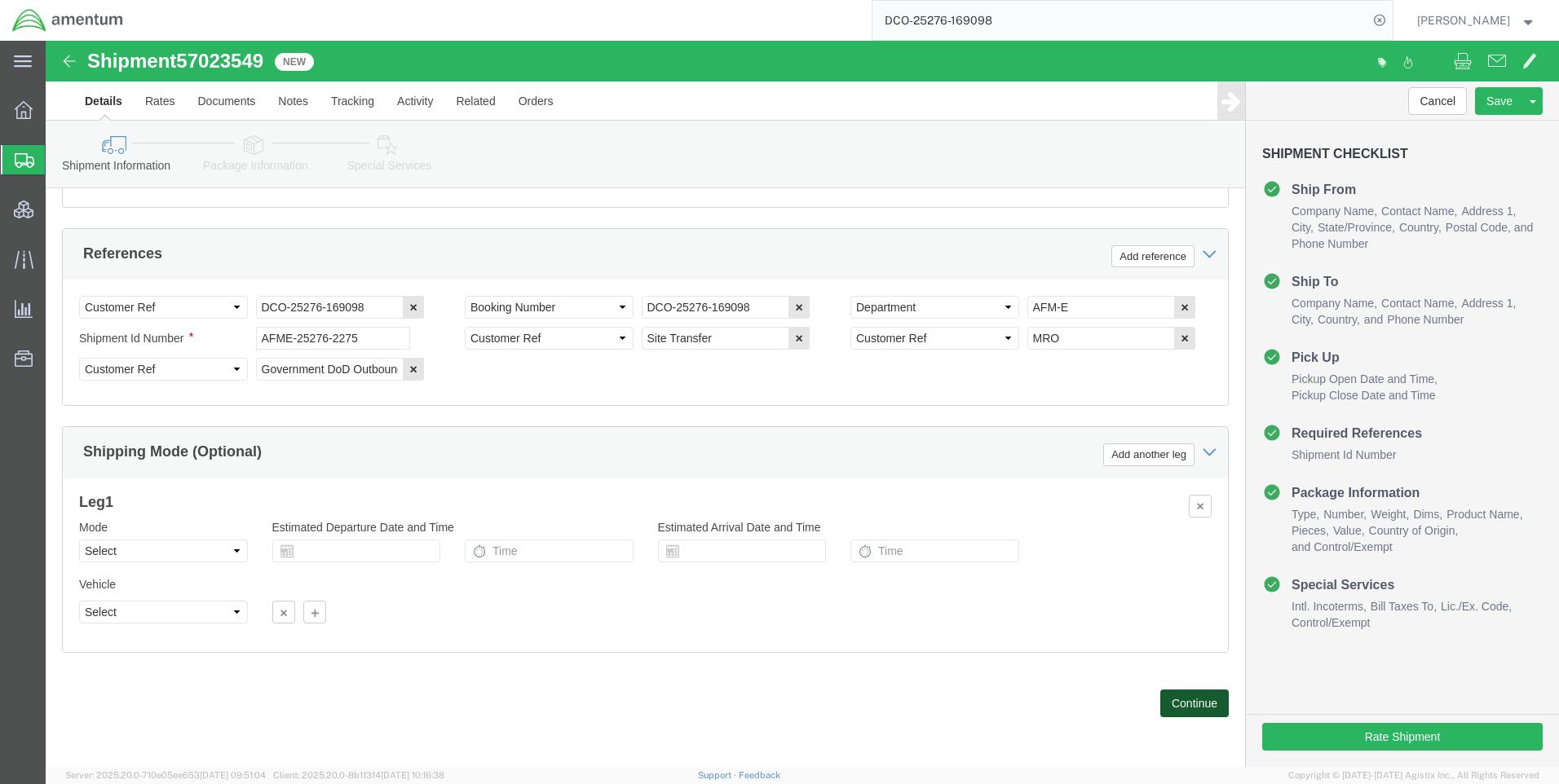
click button "Continue"
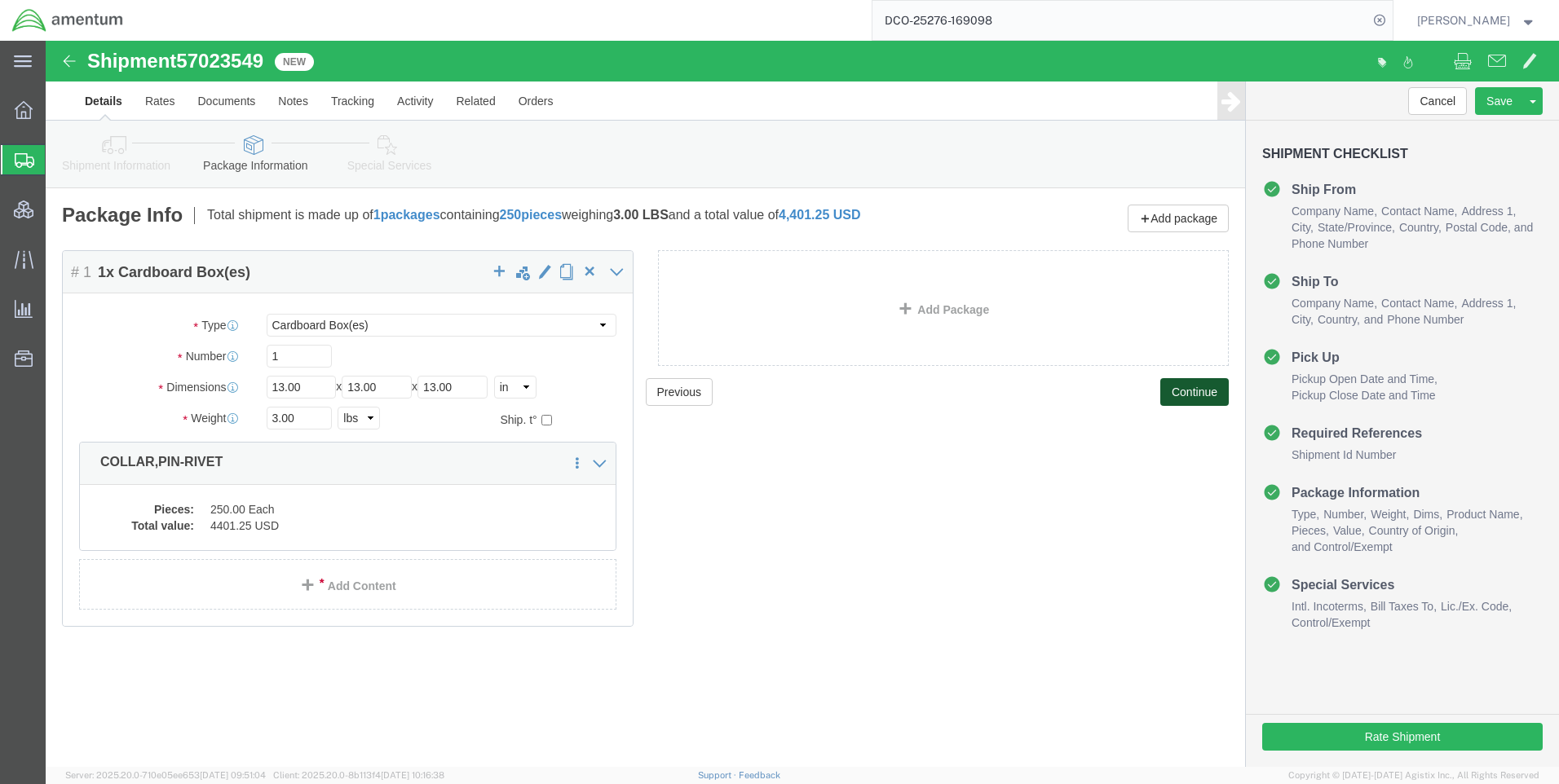
click button "Continue"
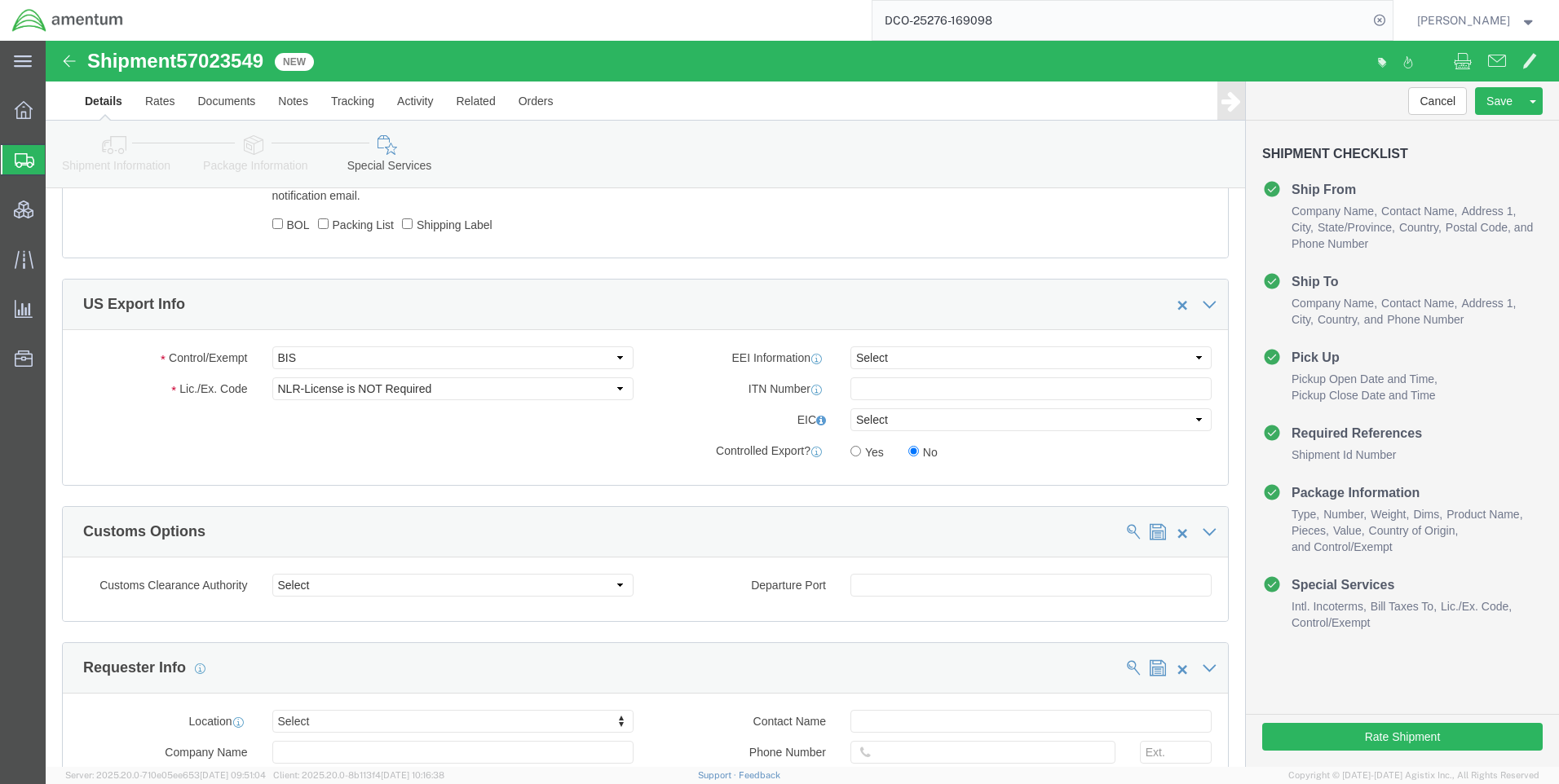
scroll to position [1140, 0]
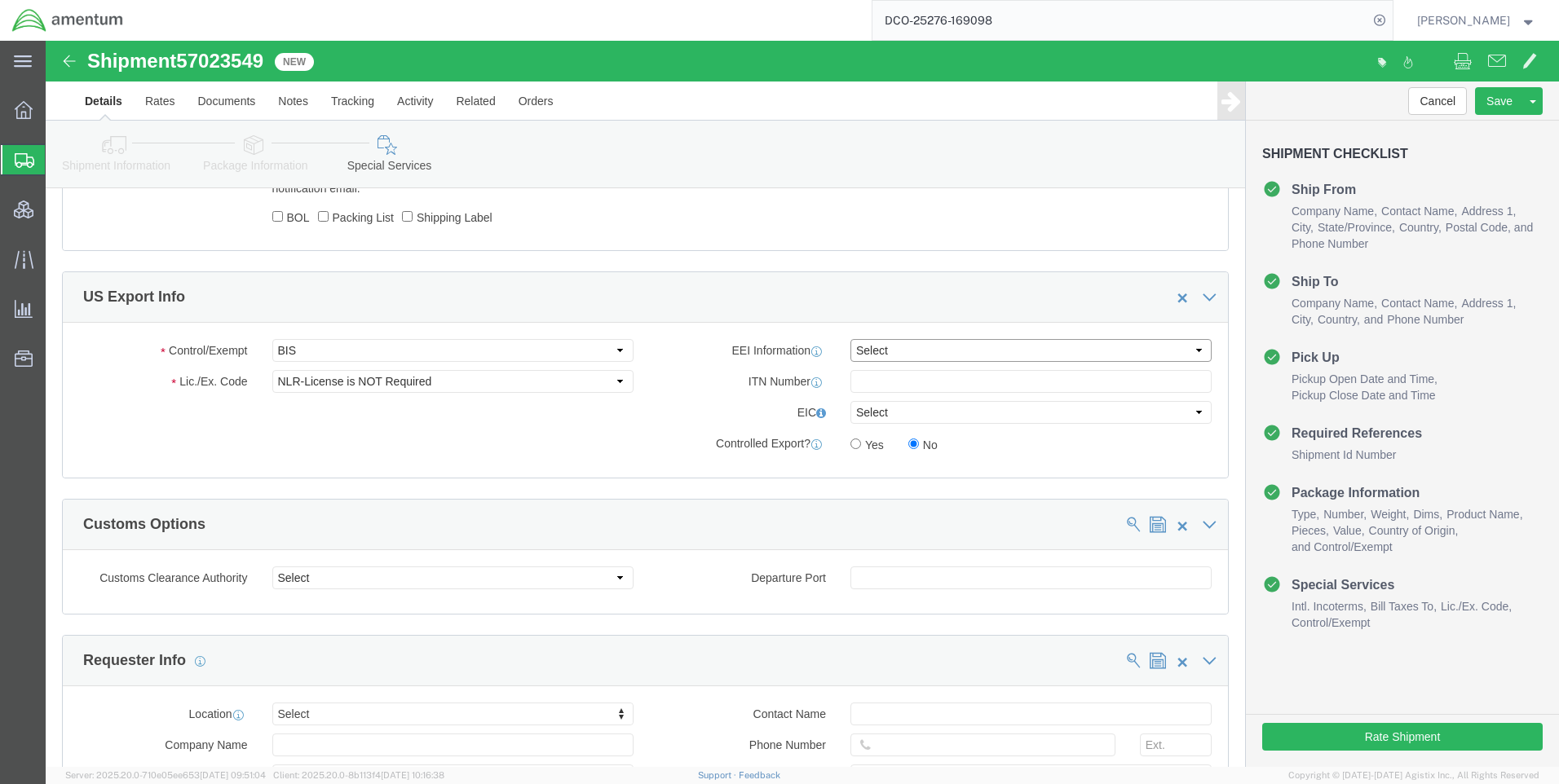
click select "Select AES-Direct EEI Carrier File EEI EEI Exempt"
select select "CFIL"
click select "Select AES-Direct EEI Carrier File EEI EEI Exempt"
click button "Rate Shipment"
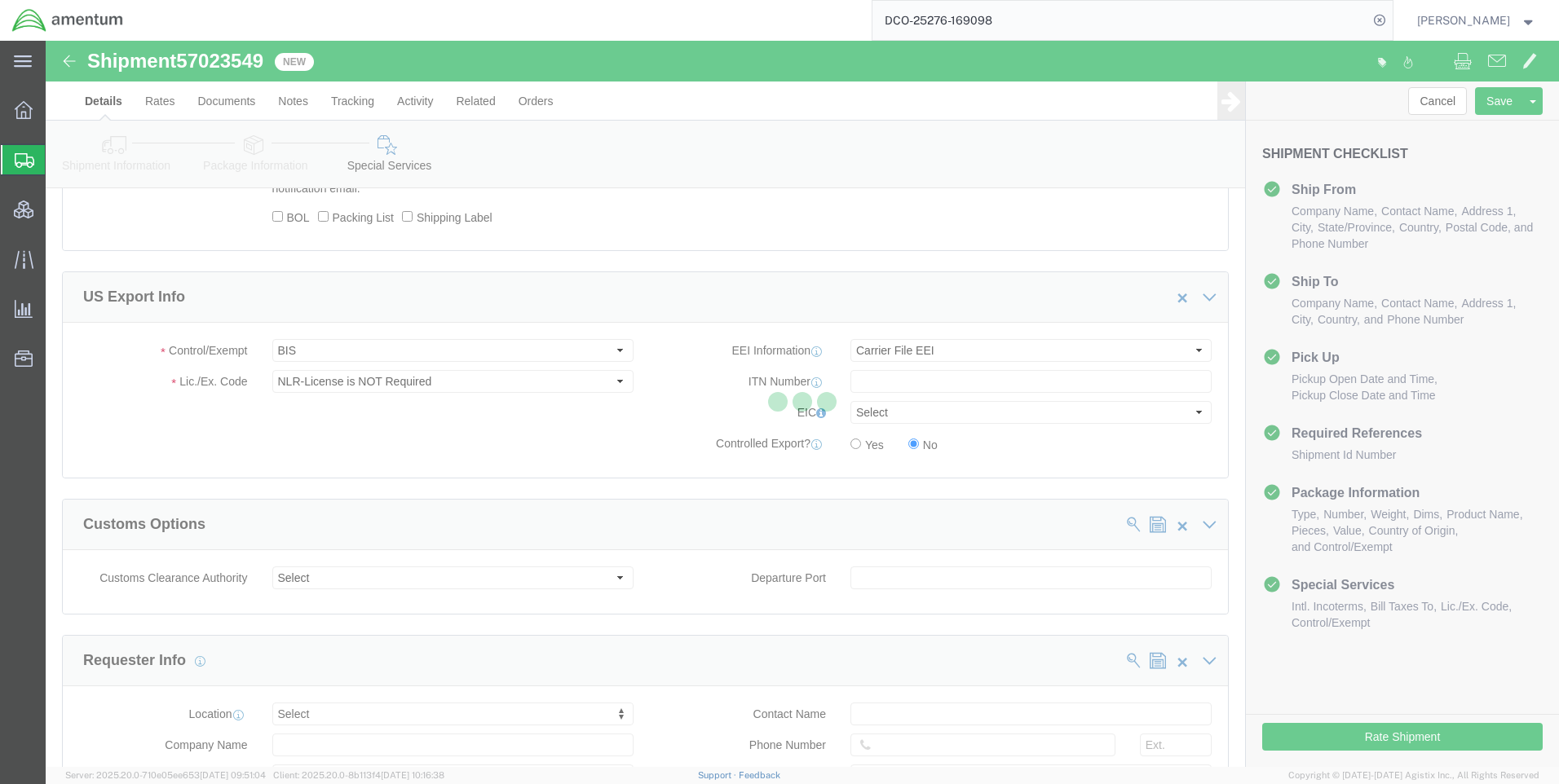
select select "42668"
select select "42637"
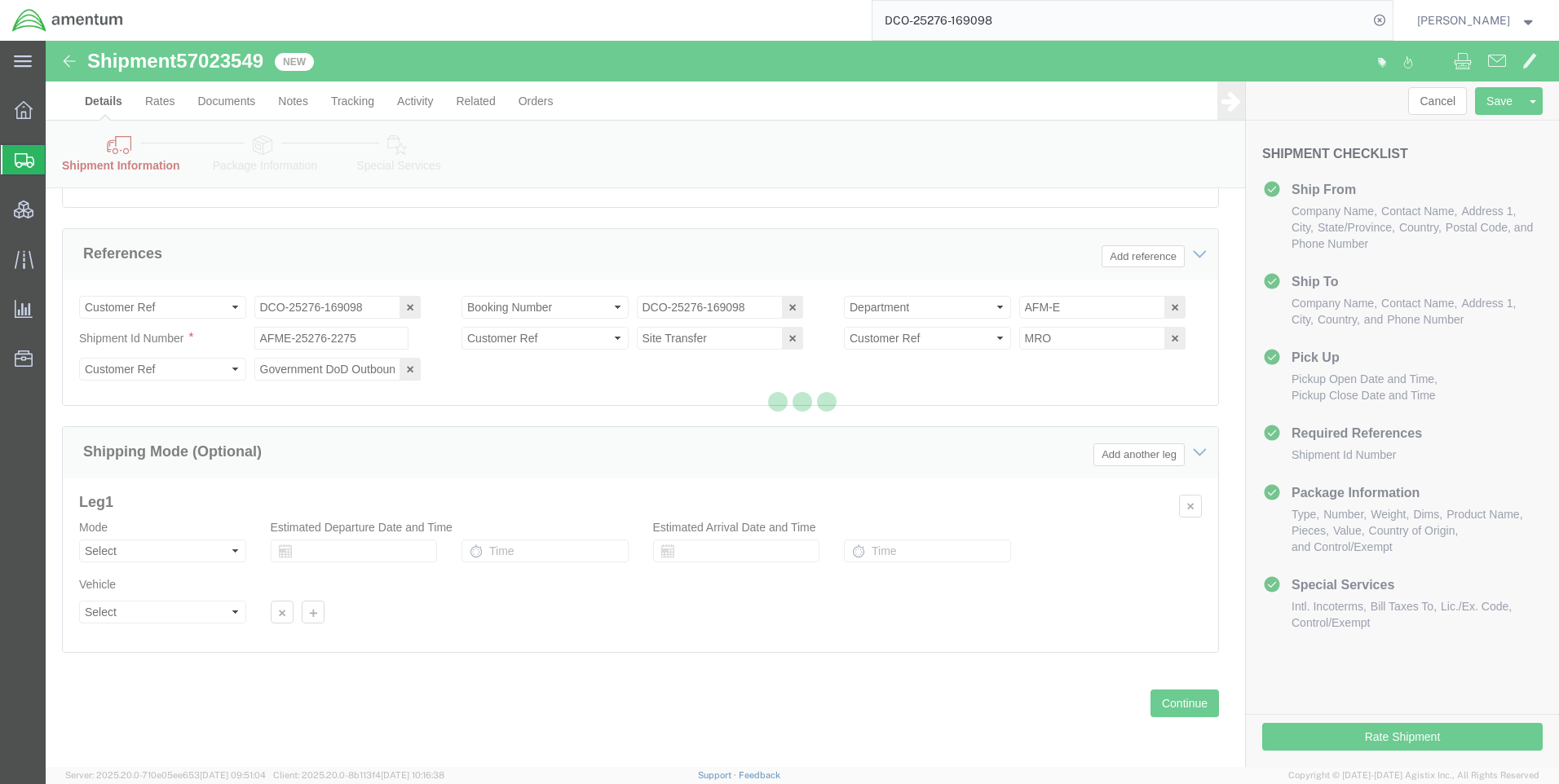
scroll to position [1027, 0]
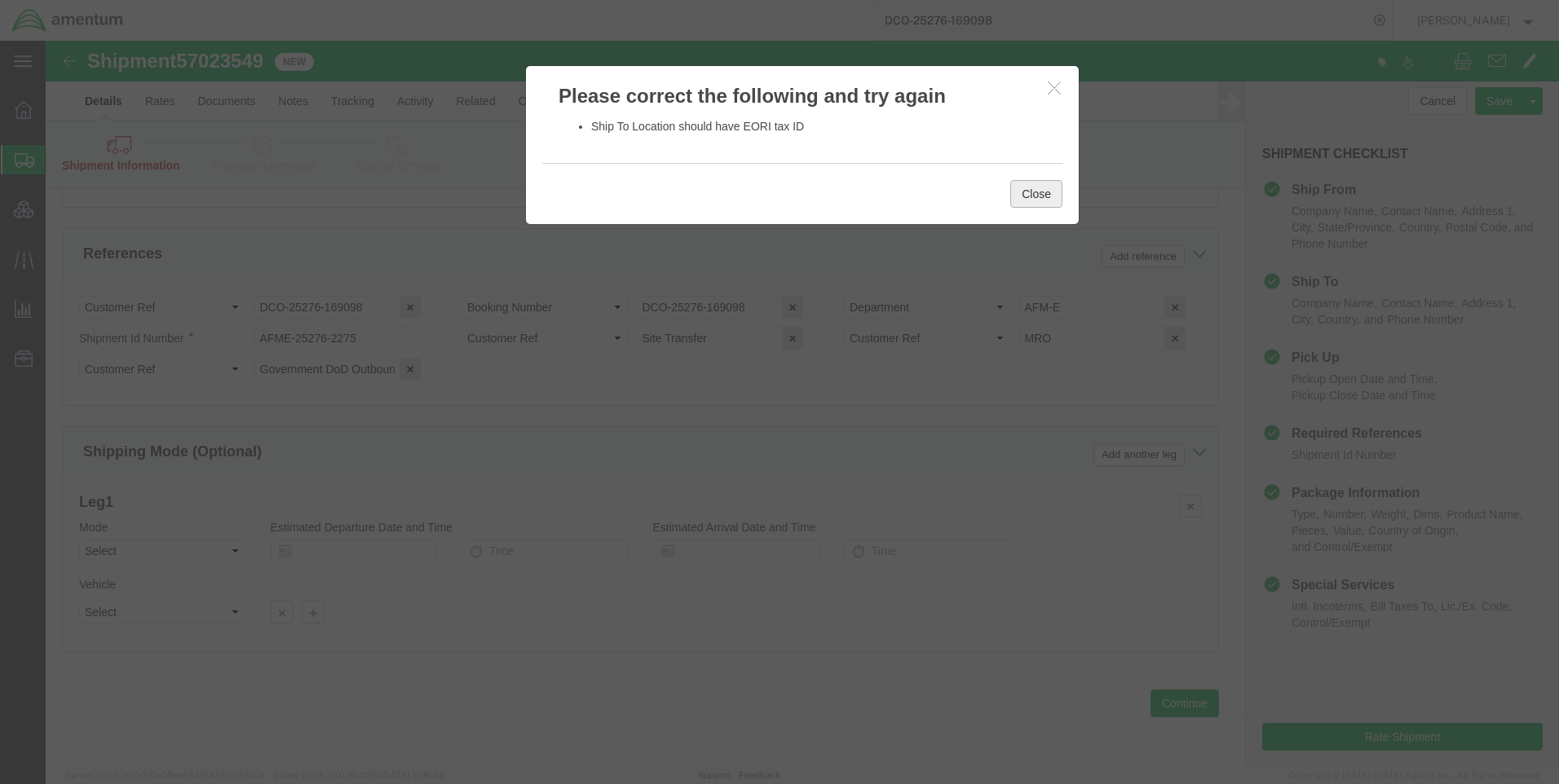
click button "Close"
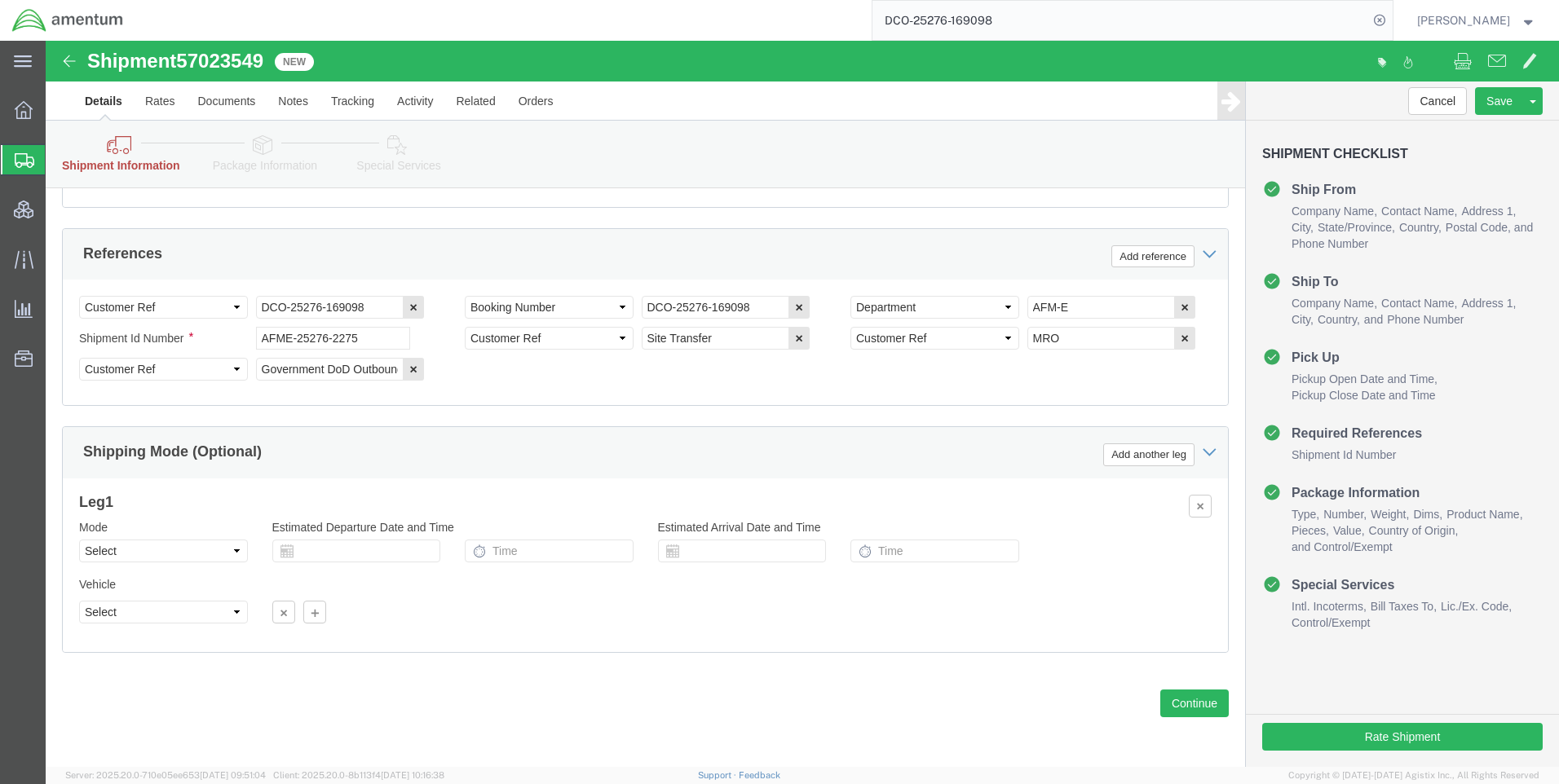
click div "Select Account Type Activity ID Airline Appointment Number ASN Batch Request # …"
click icon
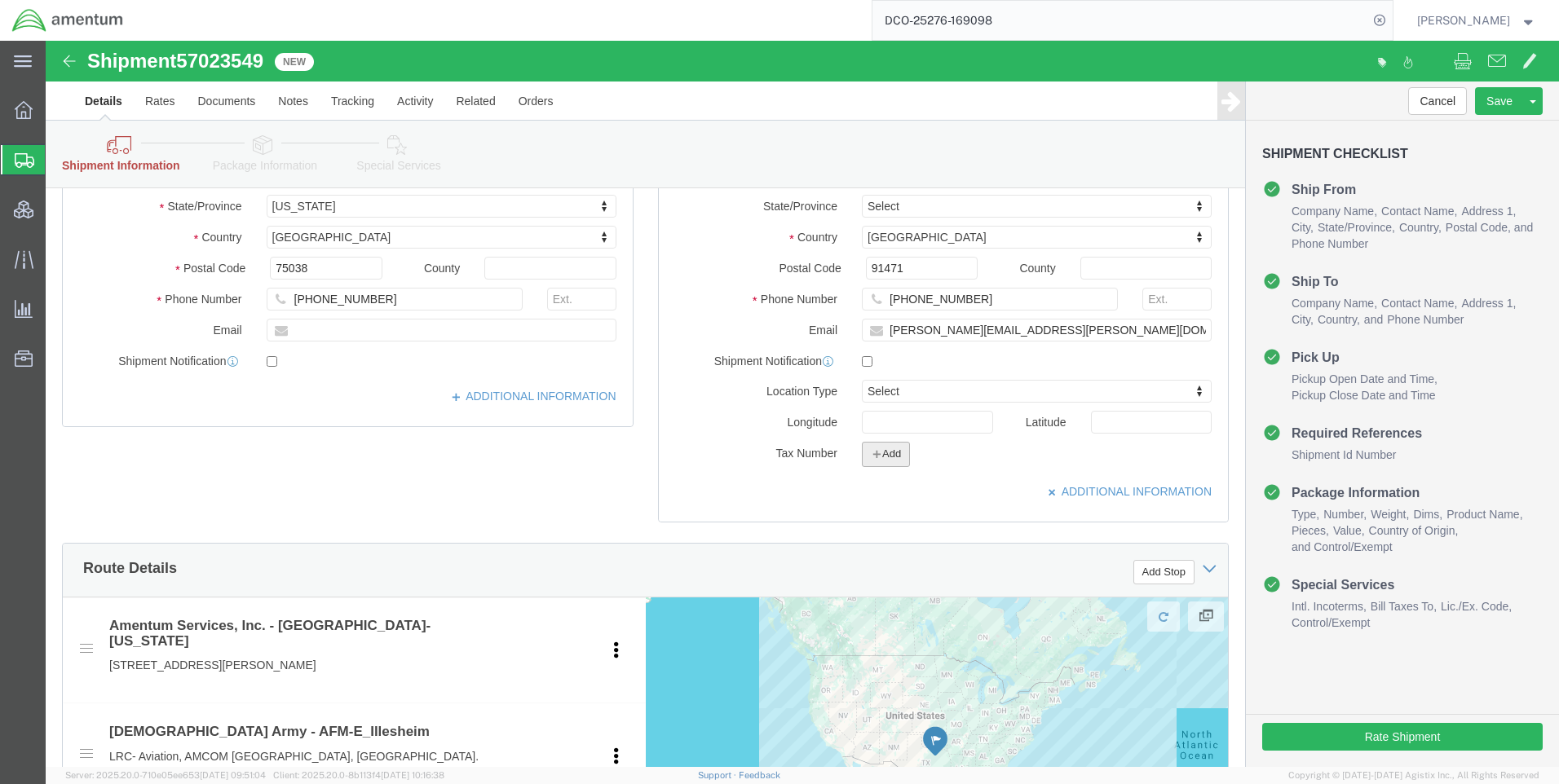
click button "Add"
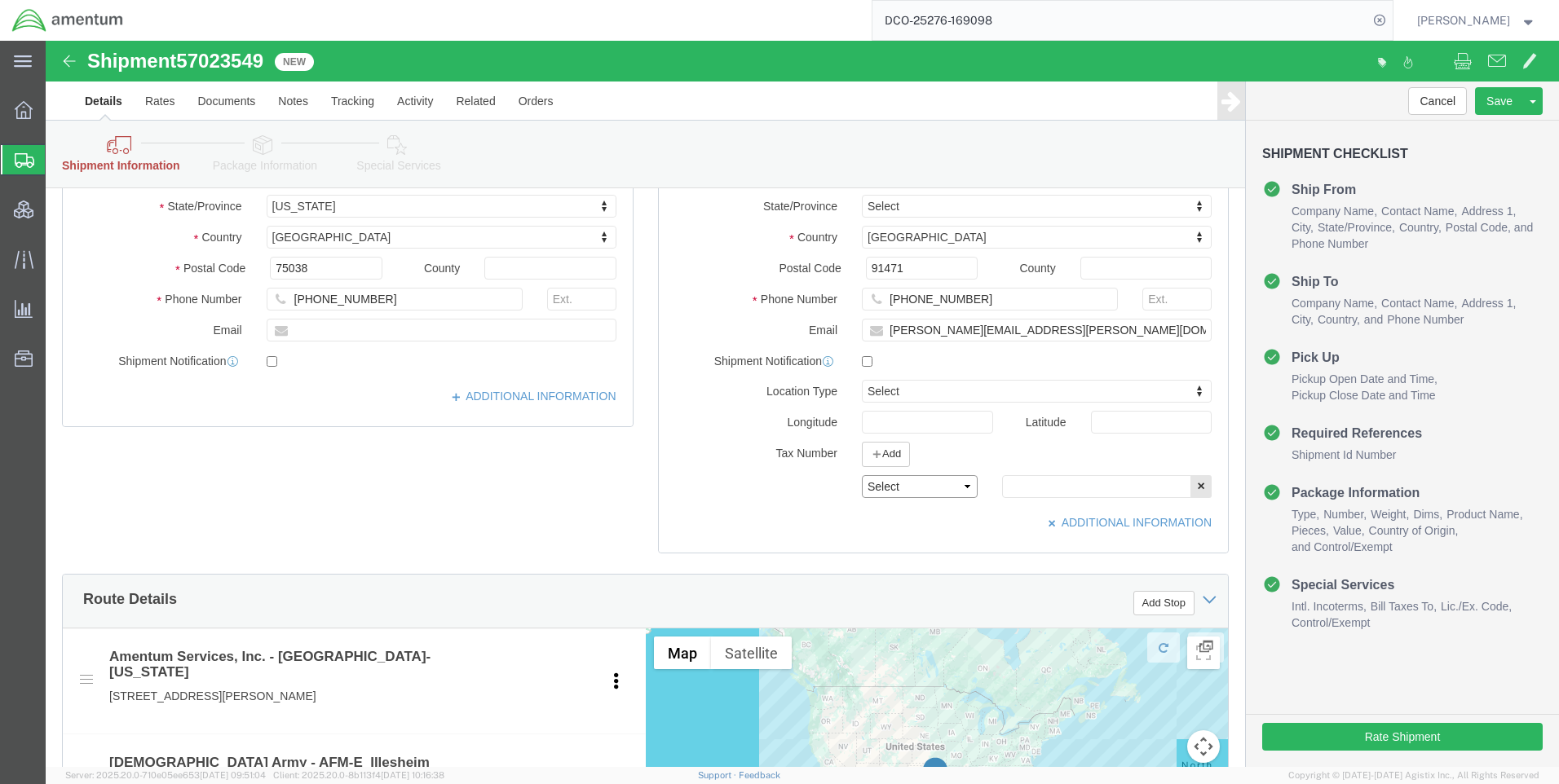
click select "Select EIN EORI TIN VAT Other"
select select "EORI"
click select "Select EIN EORI TIN VAT Other"
paste input "DE326998639953594"
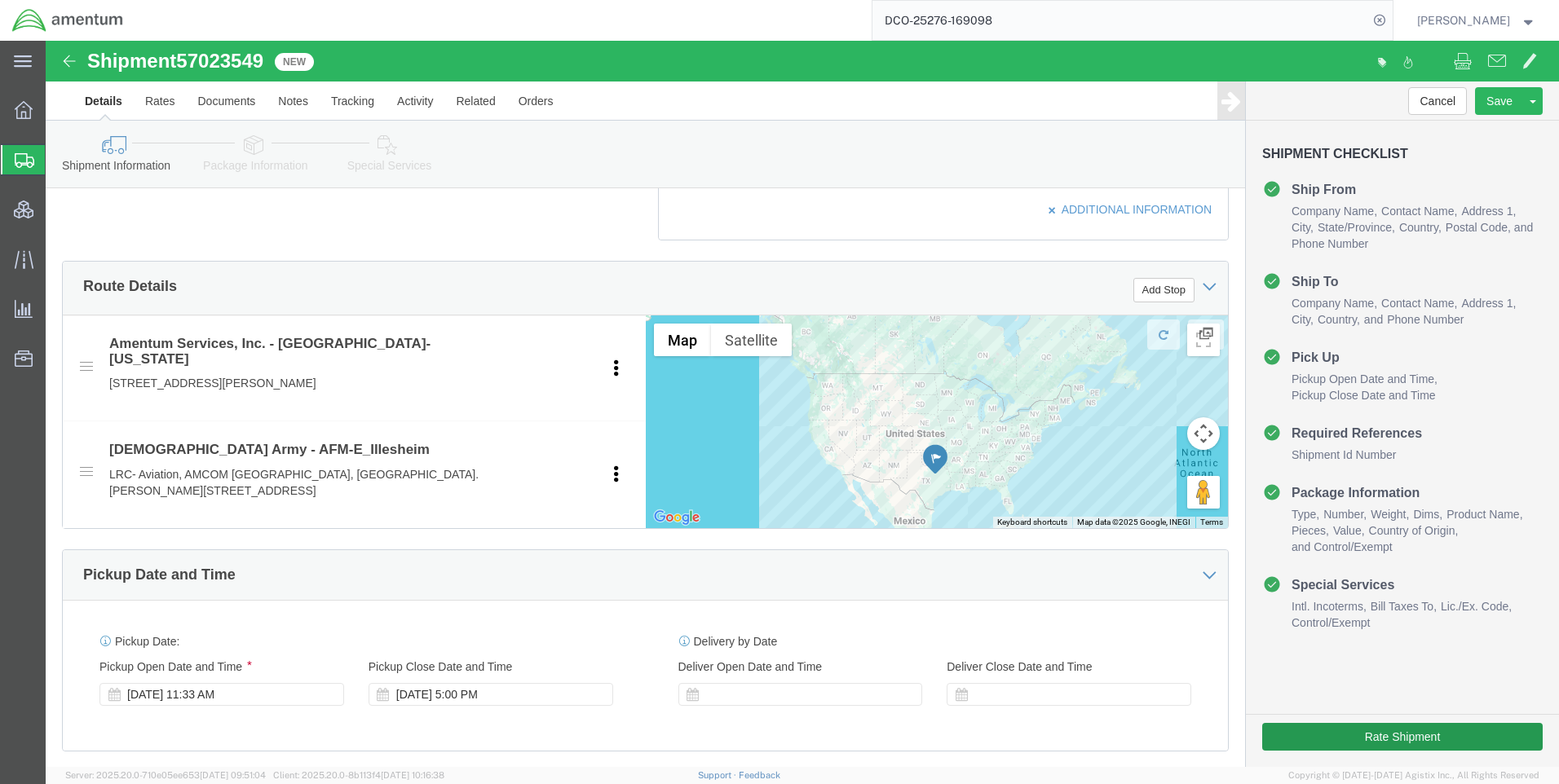
scroll to position [620, 0]
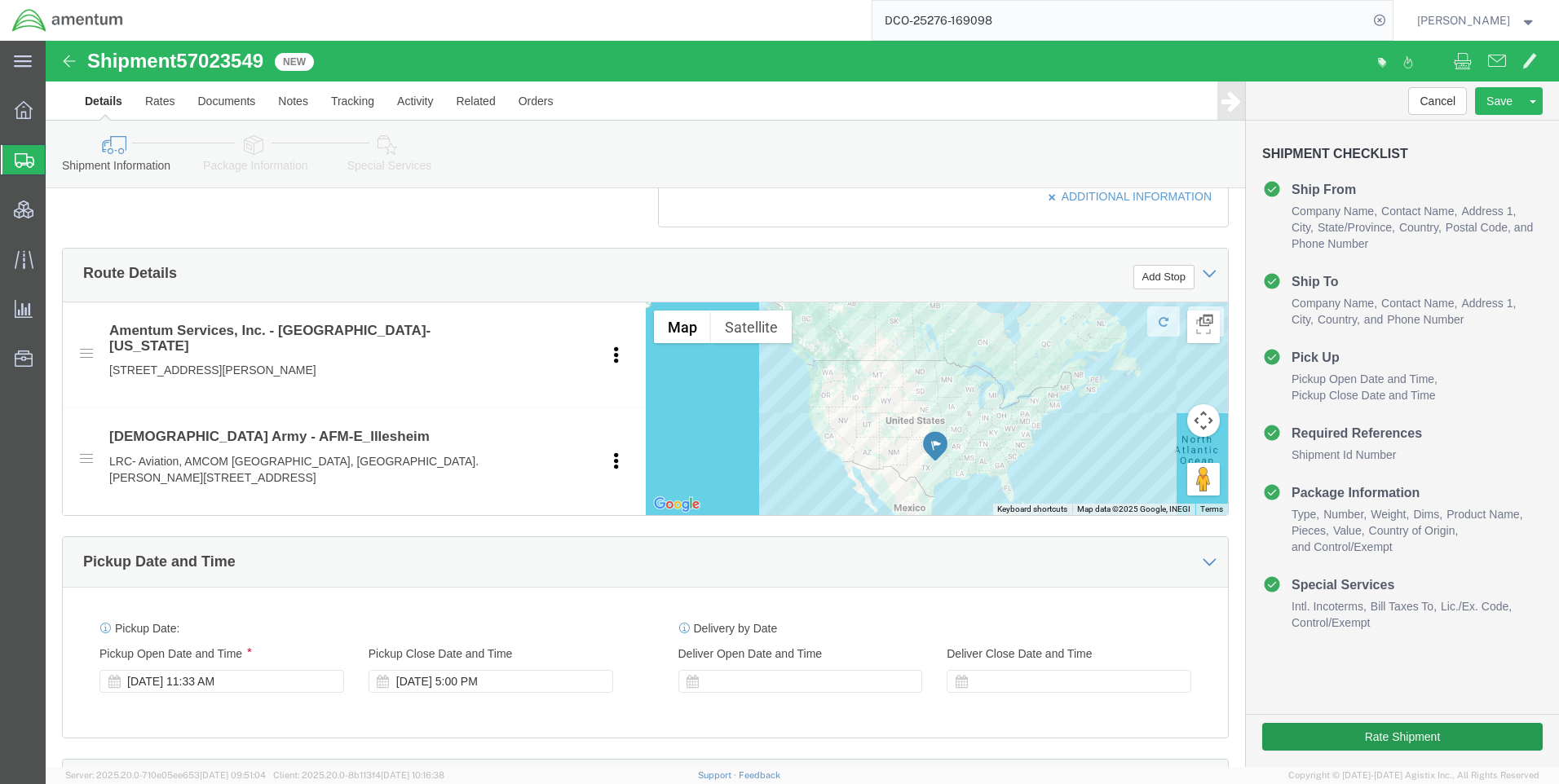
type input "DE326998639953594"
drag, startPoint x: 1296, startPoint y: 689, endPoint x: 1352, endPoint y: 728, distance: 68.2
click button "Rate Shipment"
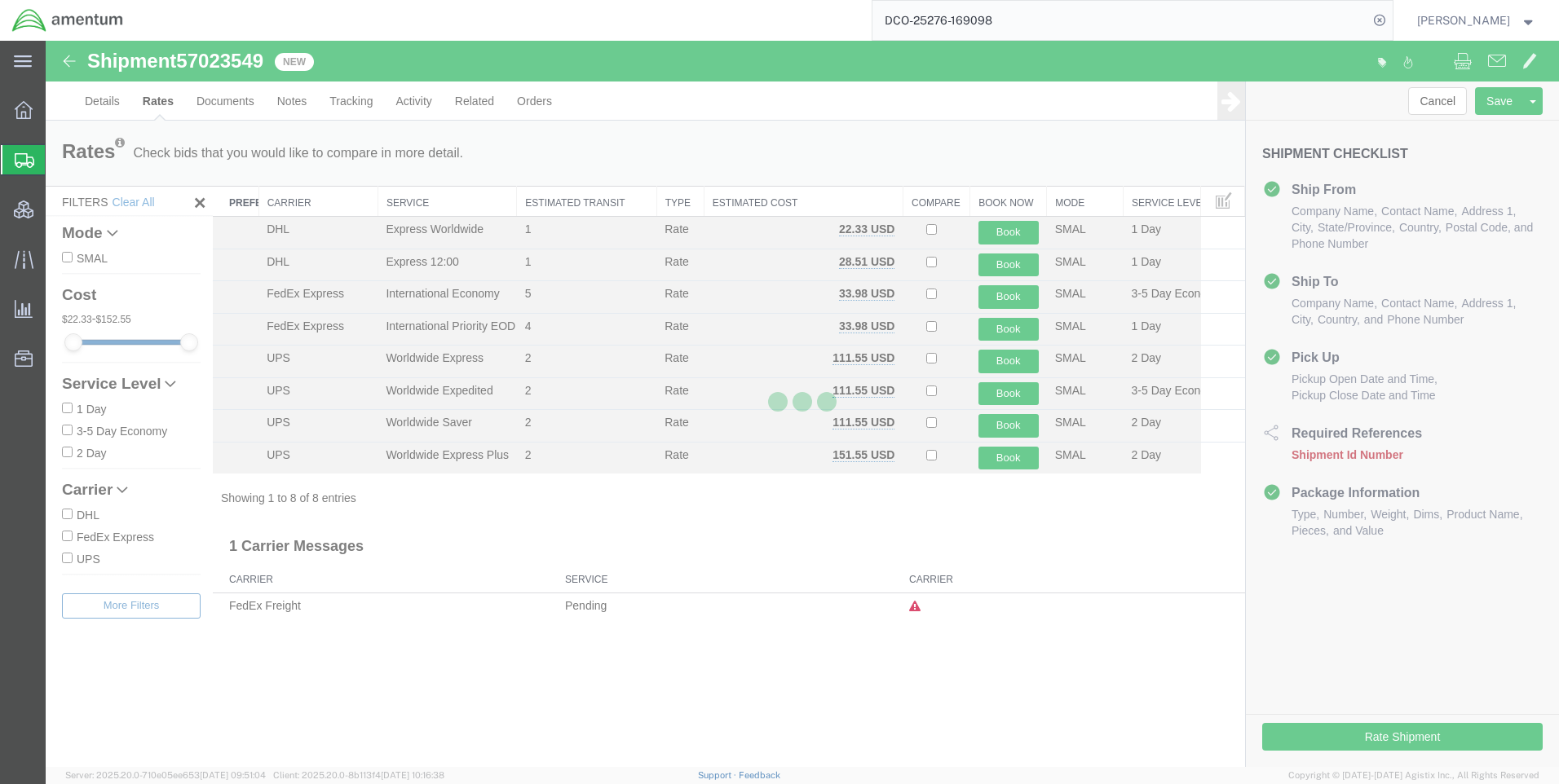
scroll to position [0, 0]
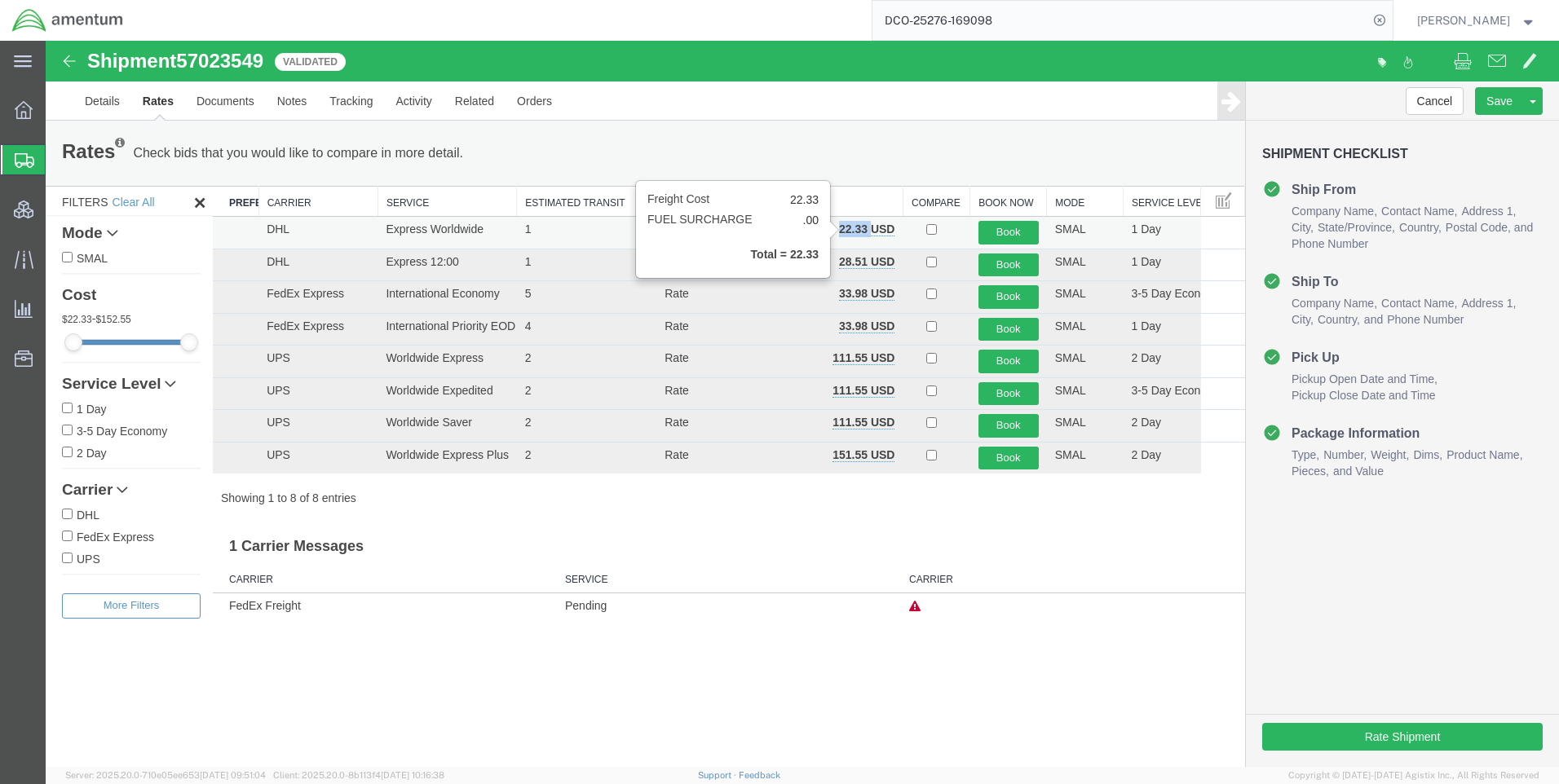
drag, startPoint x: 869, startPoint y: 226, endPoint x: 839, endPoint y: 228, distance: 30.1
click at [839, 228] on b "22.33 USD" at bounding box center [867, 229] width 56 height 13
copy b "22.33"
